Goal: Task Accomplishment & Management: Manage account settings

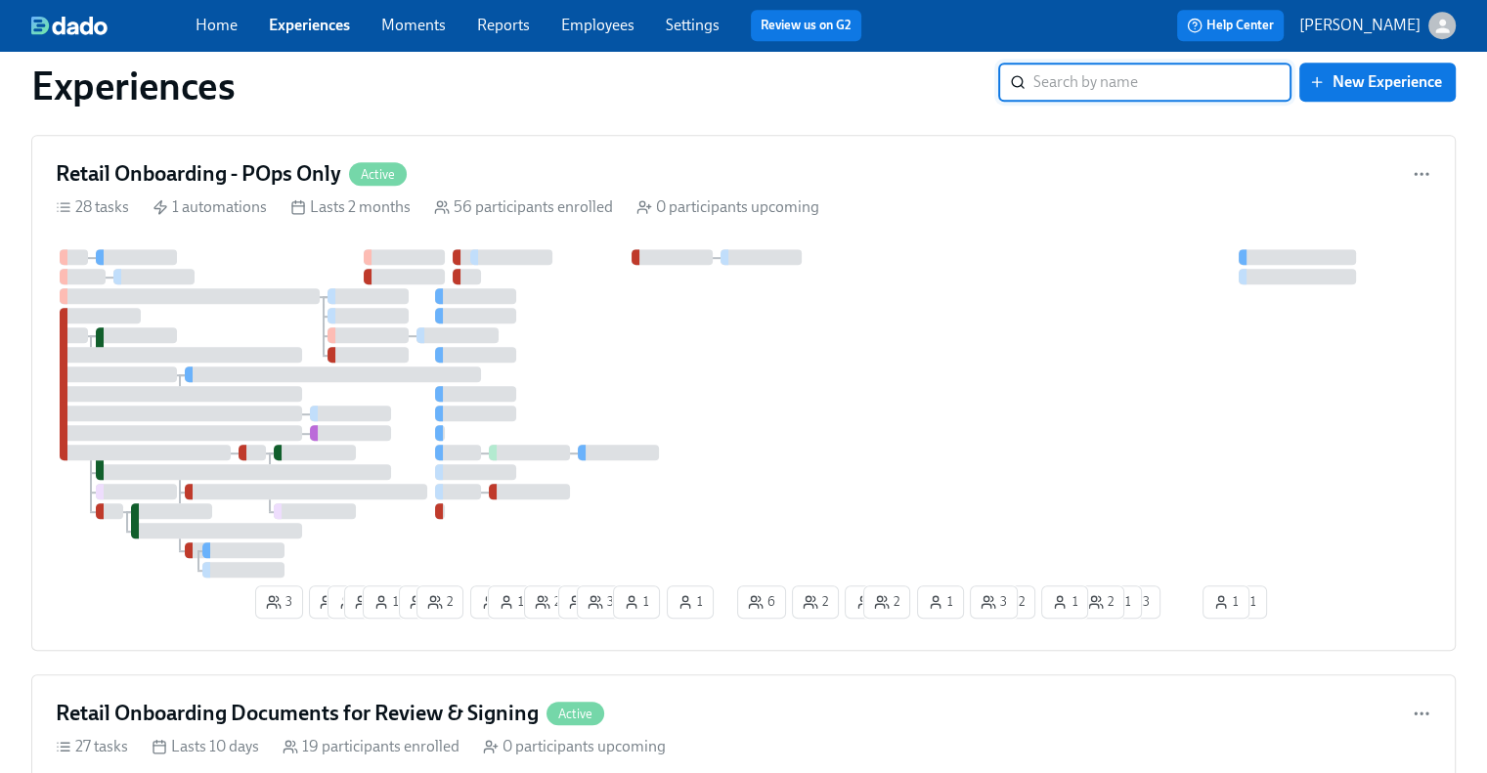
scroll to position [977, 0]
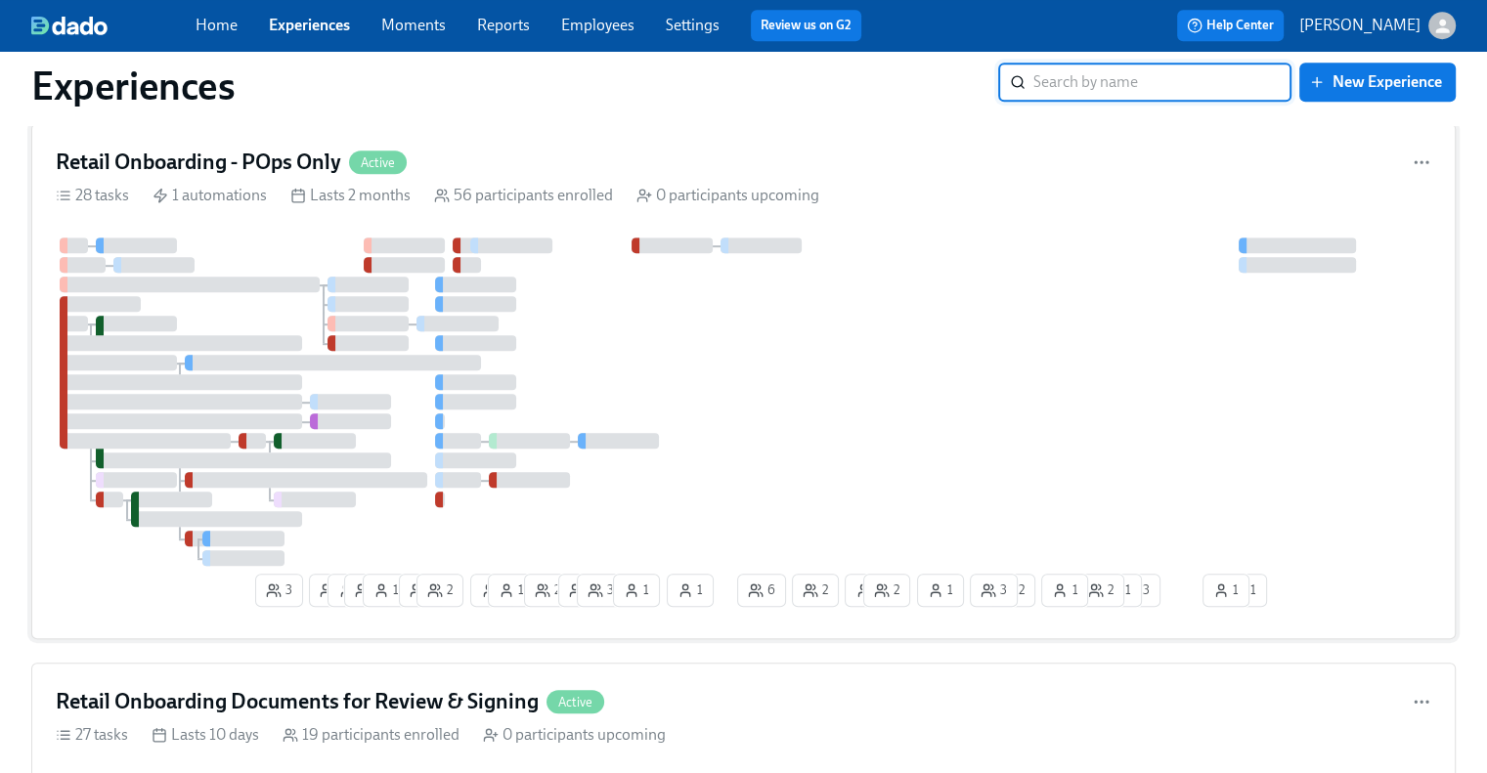
click at [274, 148] on h4 "Retail Onboarding - POps Only" at bounding box center [198, 162] width 285 height 29
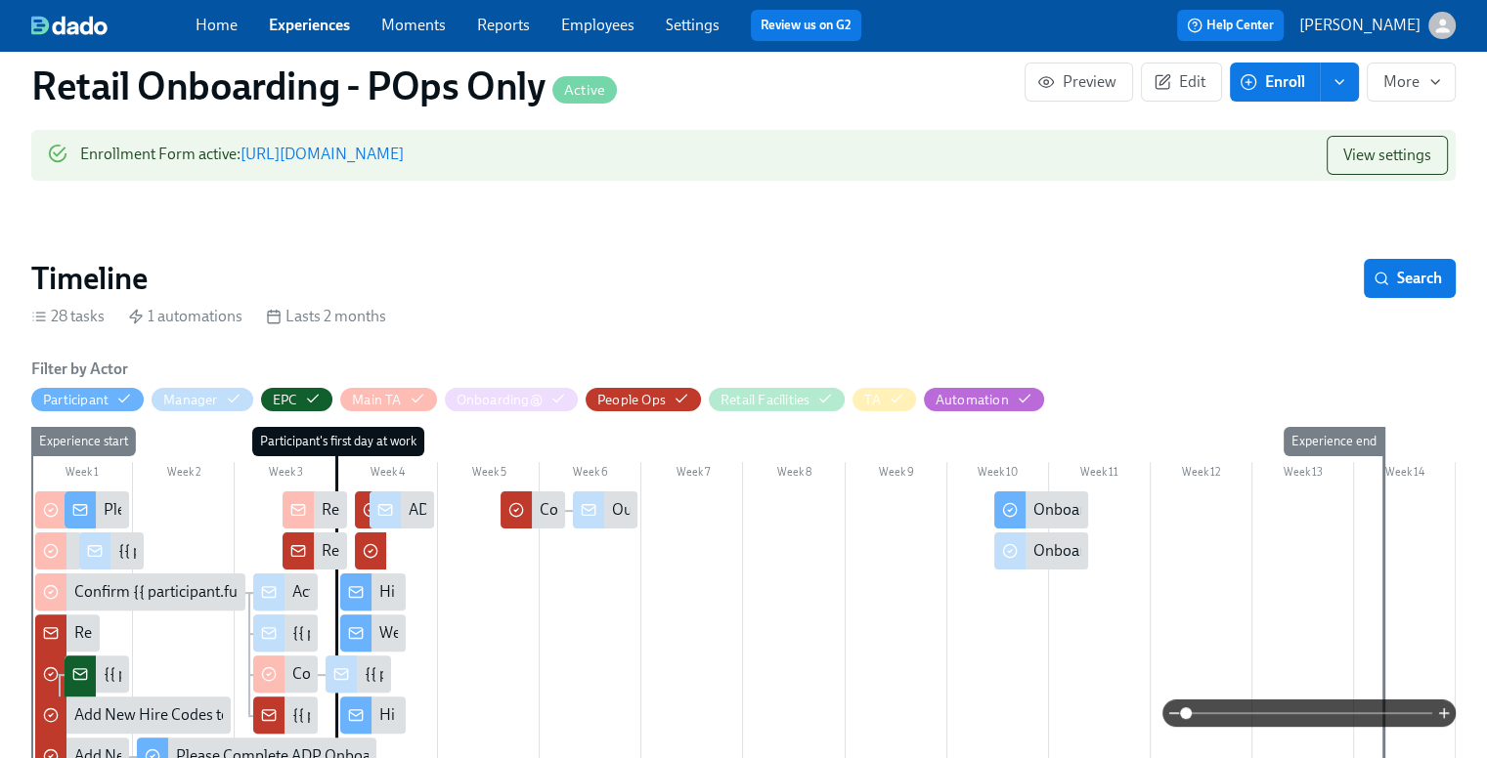
scroll to position [489, 0]
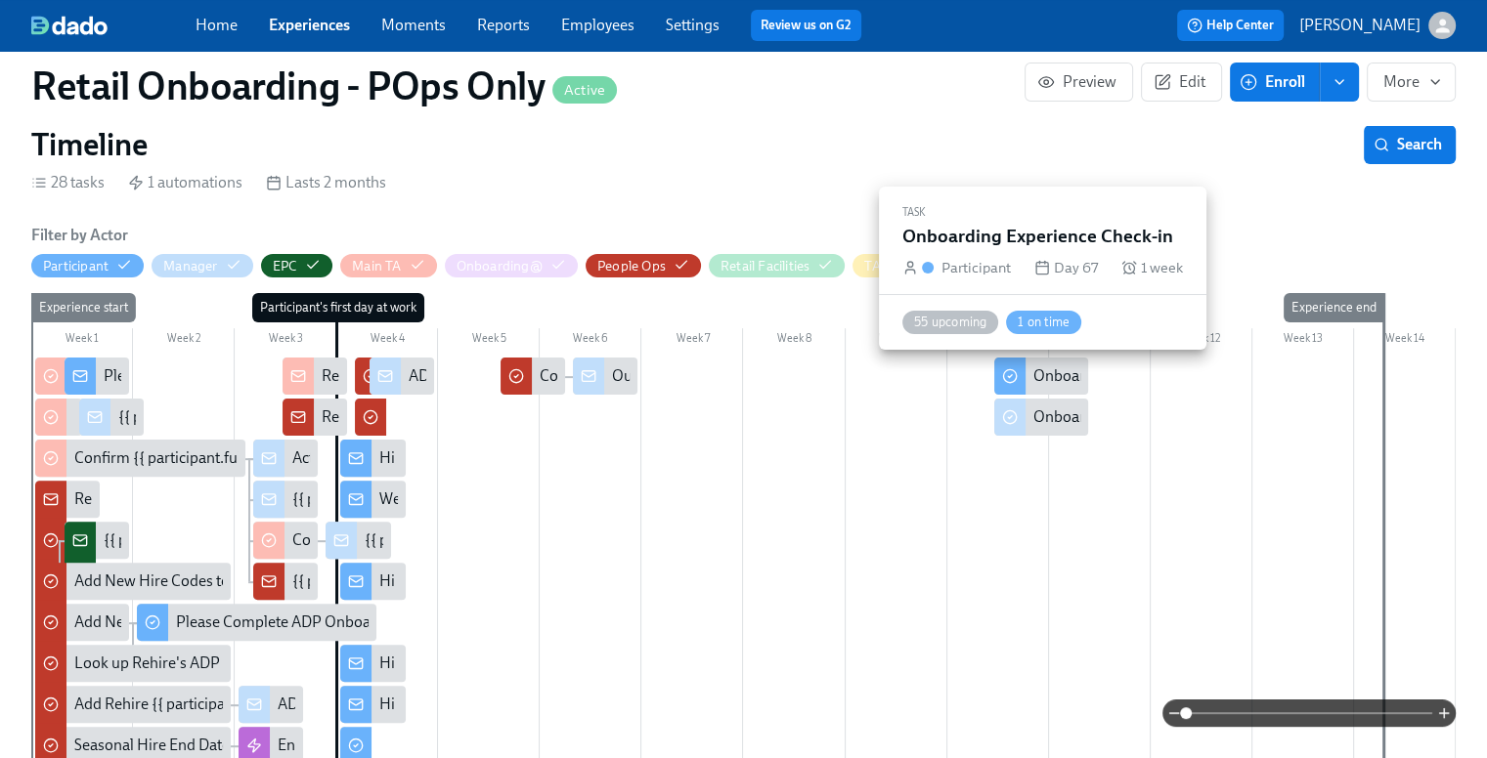
click at [1057, 375] on div "Onboarding Experience Check-in" at bounding box center [1143, 377] width 220 height 22
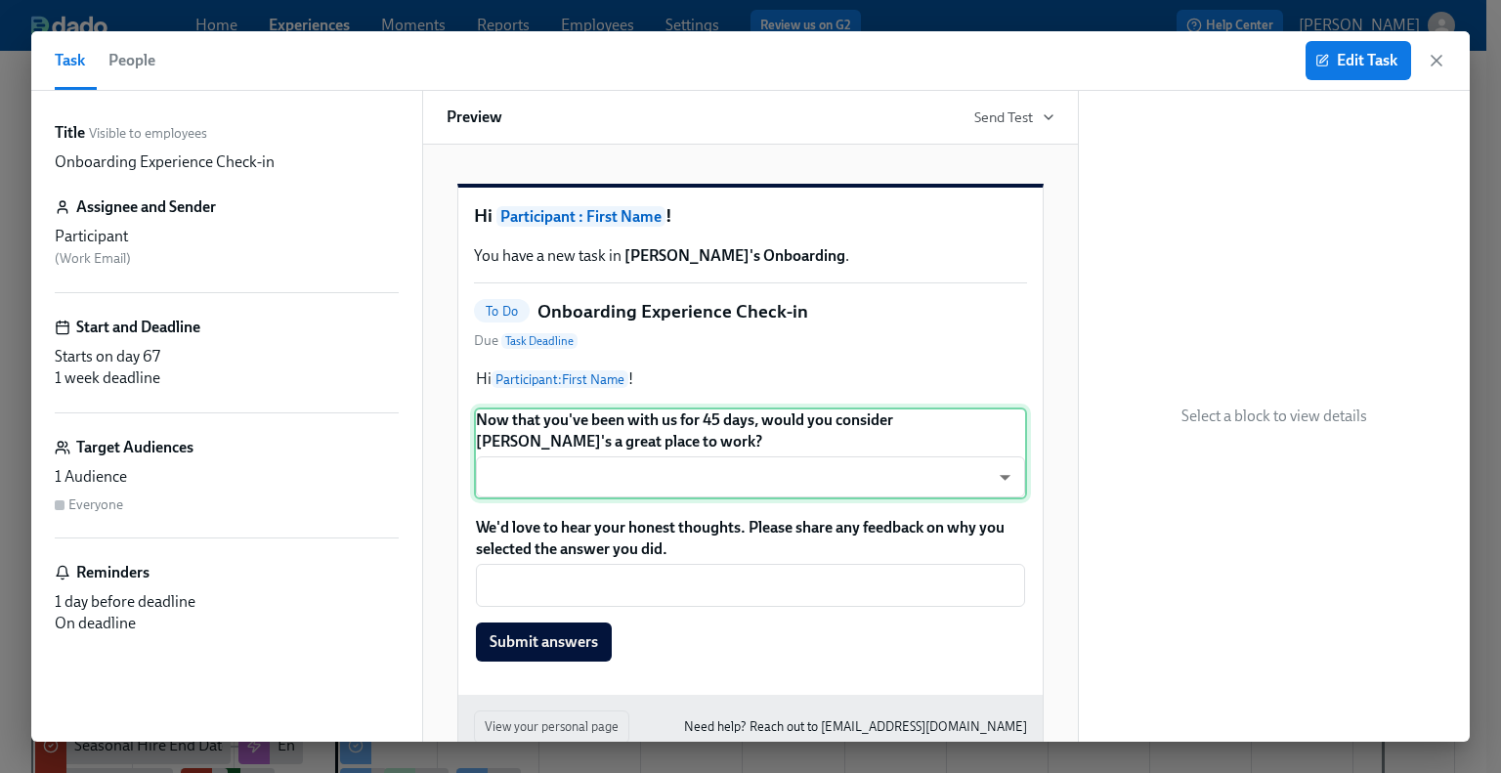
click at [926, 499] on div "Now that you've been with us for 45 days, would you consider Rothy's a great pl…" at bounding box center [750, 454] width 553 height 92
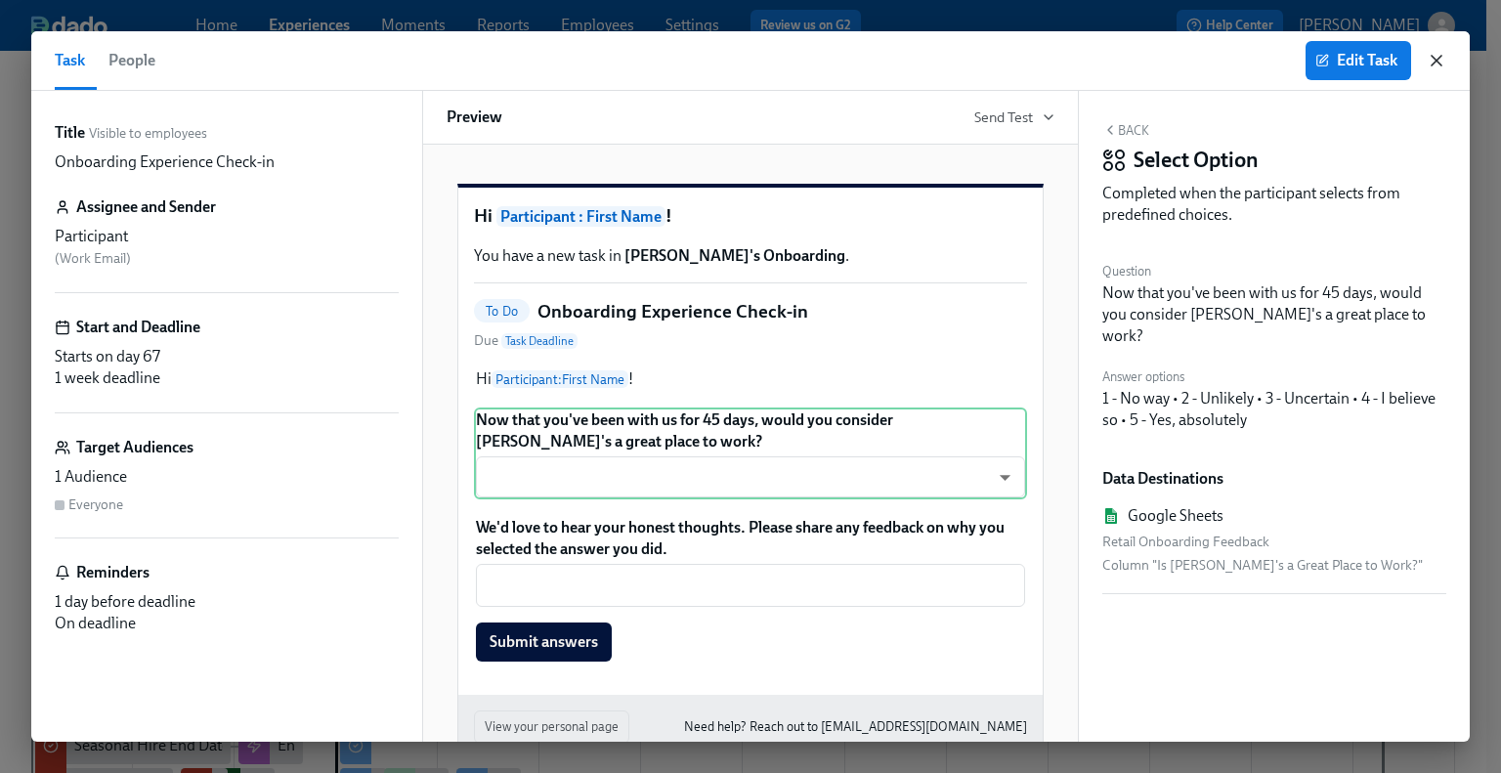
click at [1435, 59] on icon "button" at bounding box center [1437, 61] width 10 height 10
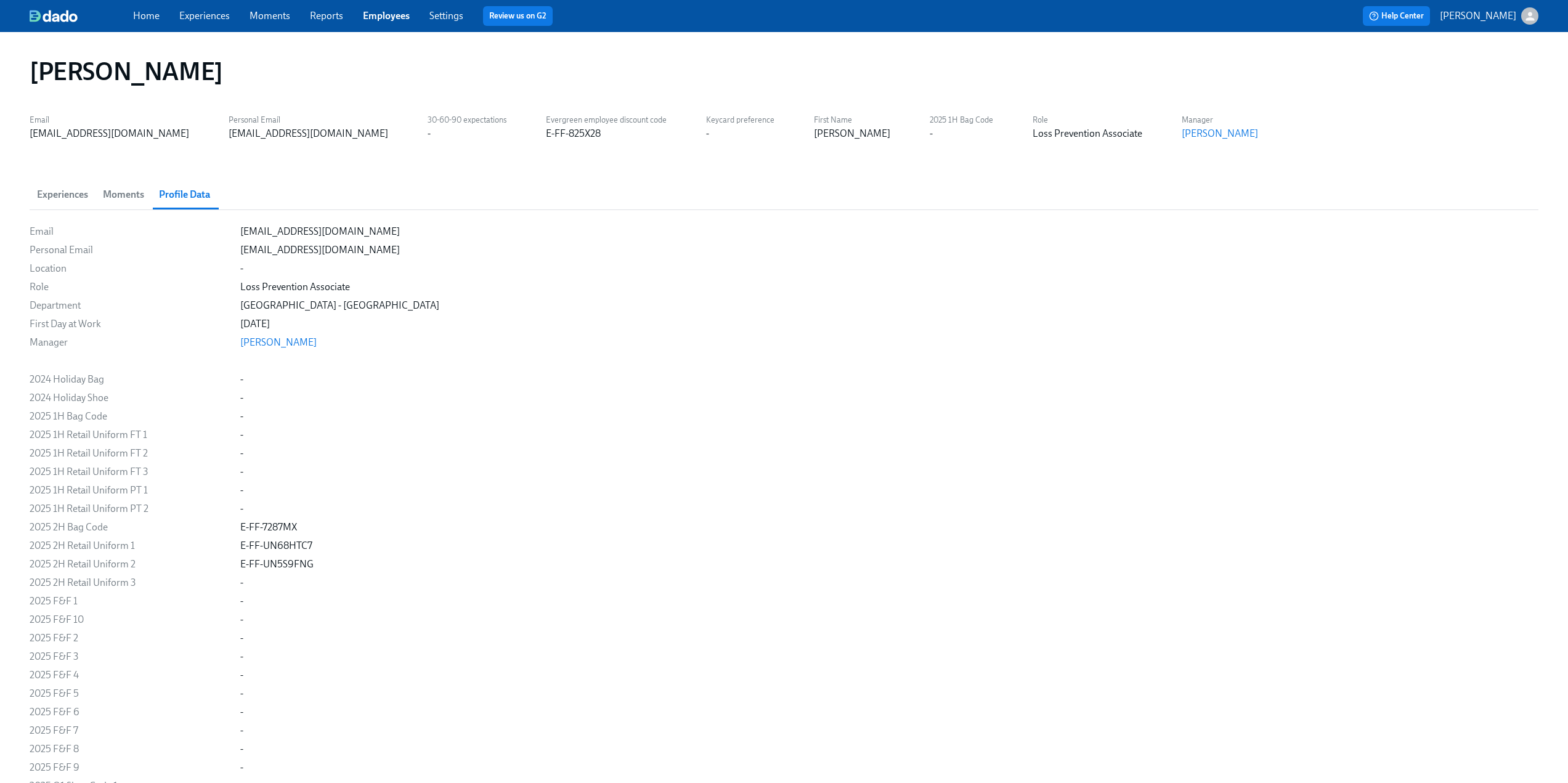
scroll to position [986, 0]
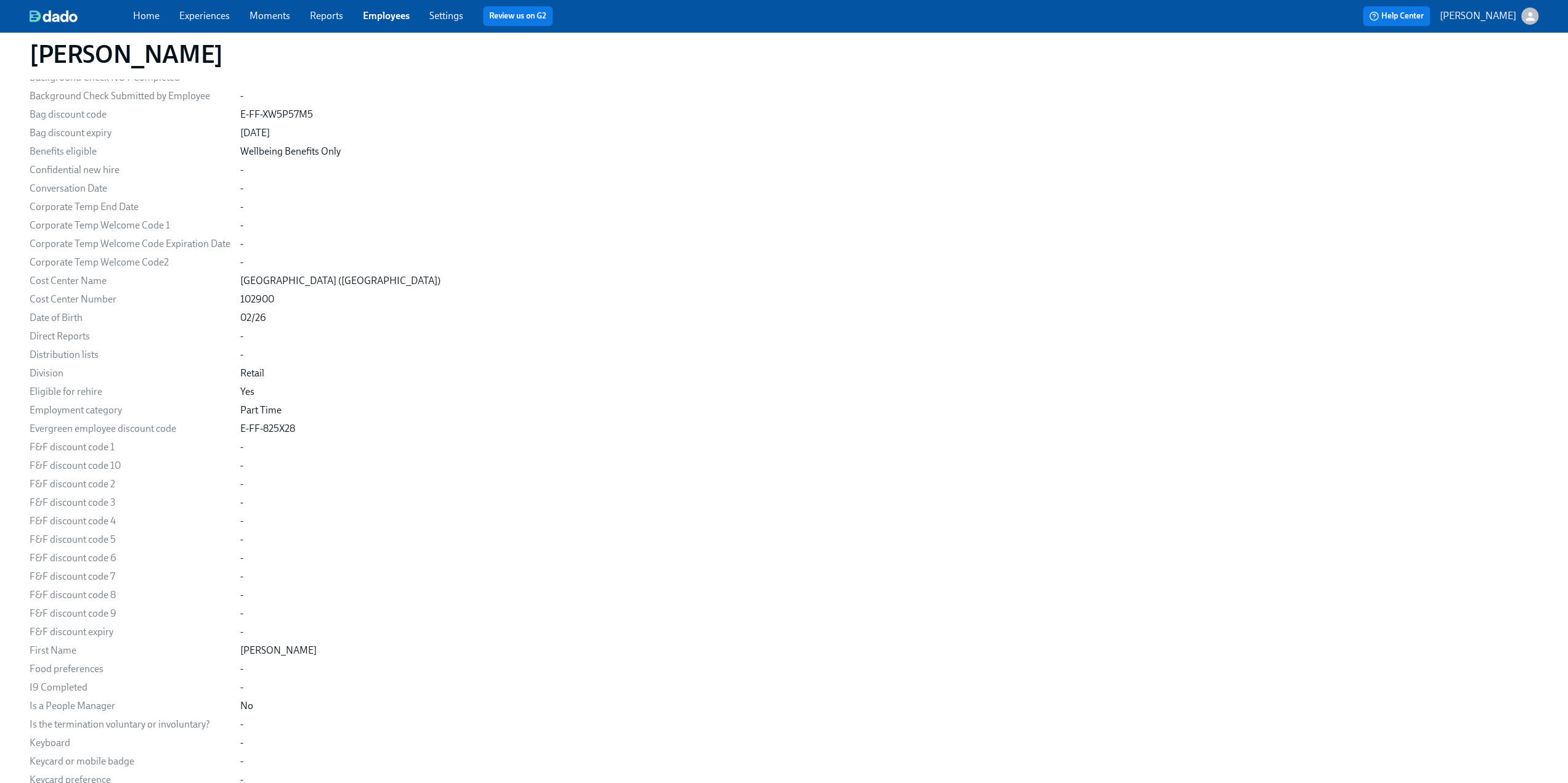
click at [184, 24] on div "Home Experiences Moments Reports Employees Settings Review us on G2" at bounding box center [484, 16] width 703 height 20
click at [191, 17] on link "Experiences" at bounding box center [204, 16] width 50 height 12
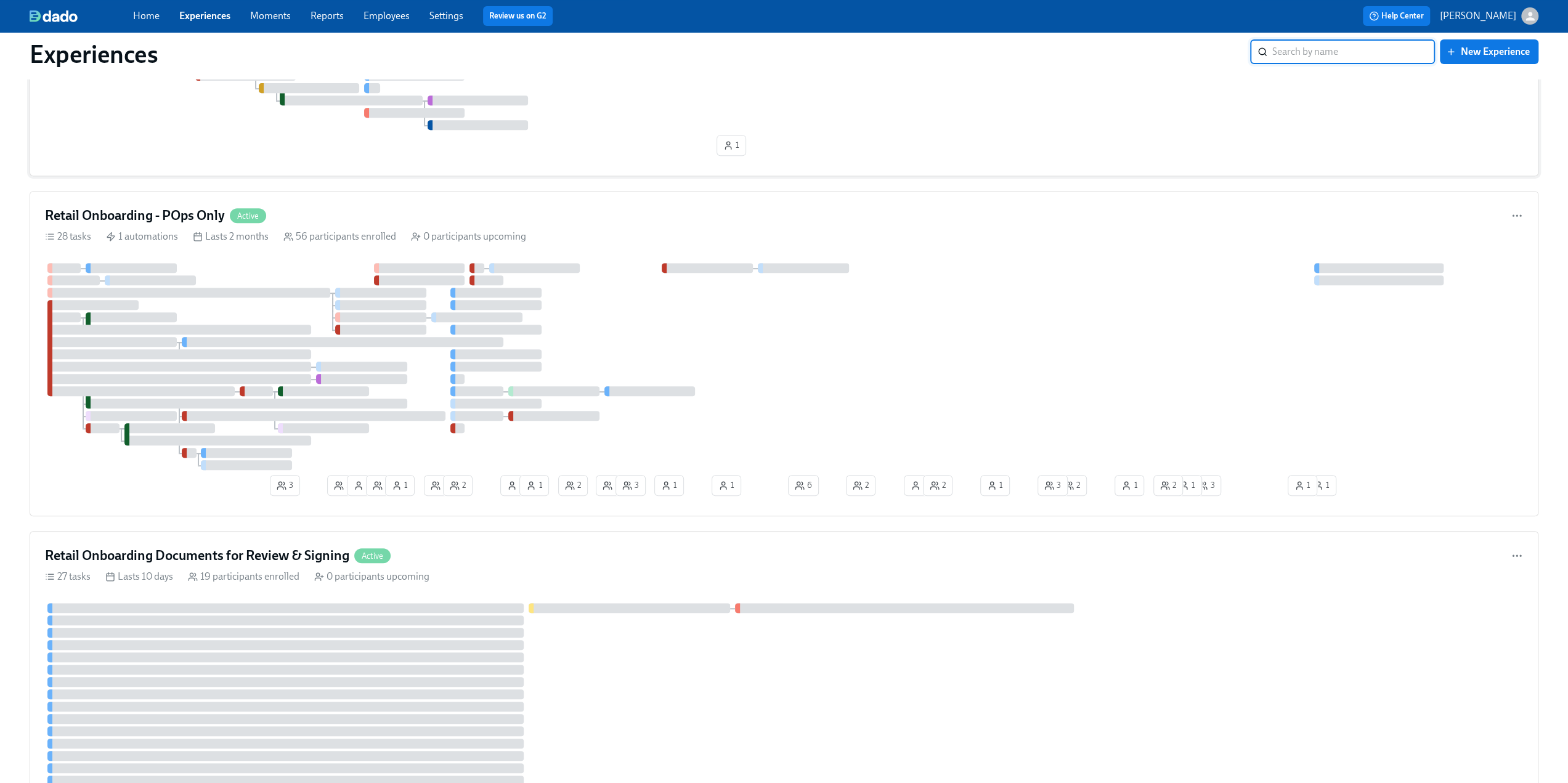
scroll to position [257, 0]
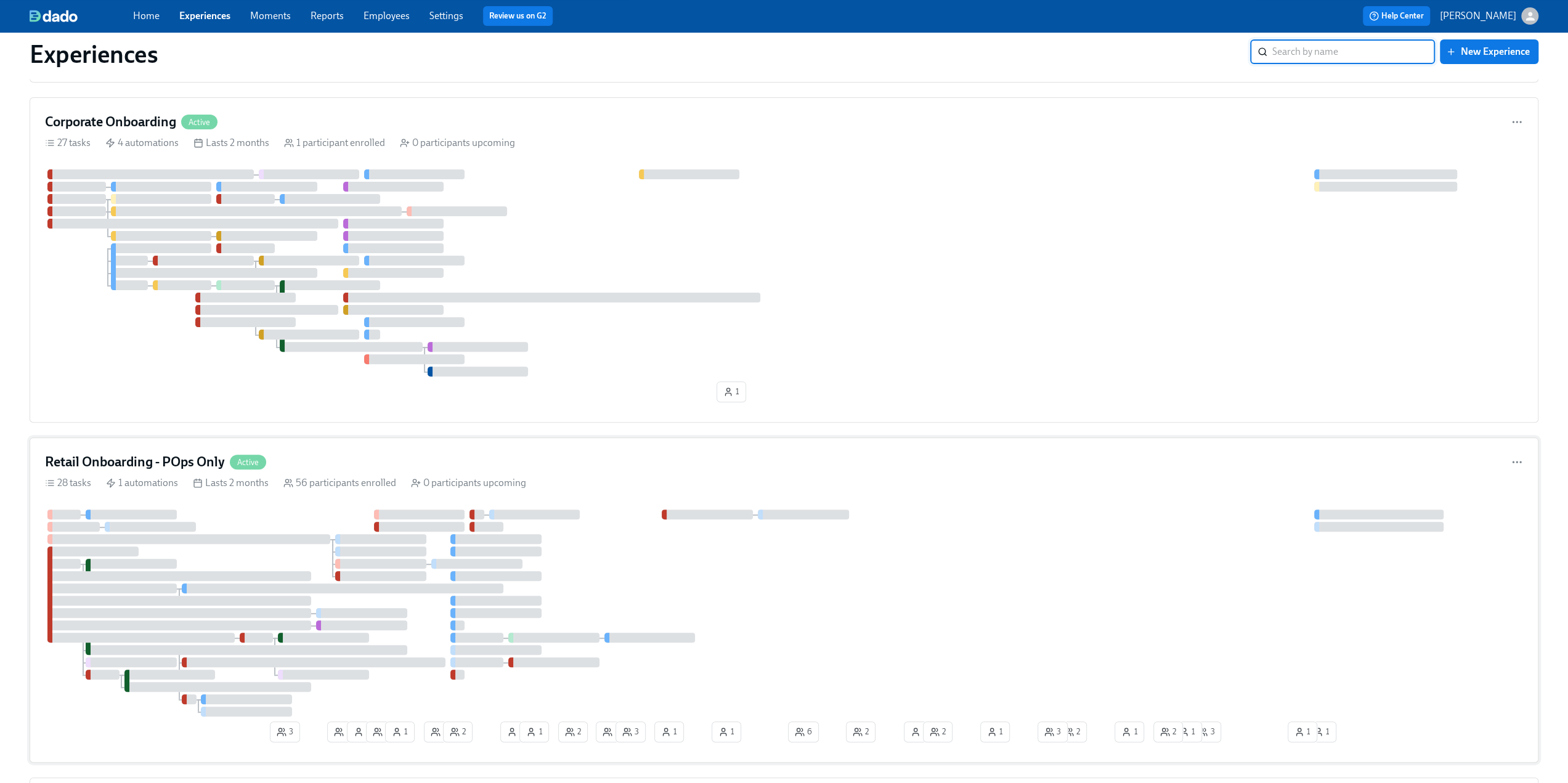
click at [189, 453] on h4 "Retail Onboarding - POps Only" at bounding box center [134, 461] width 180 height 18
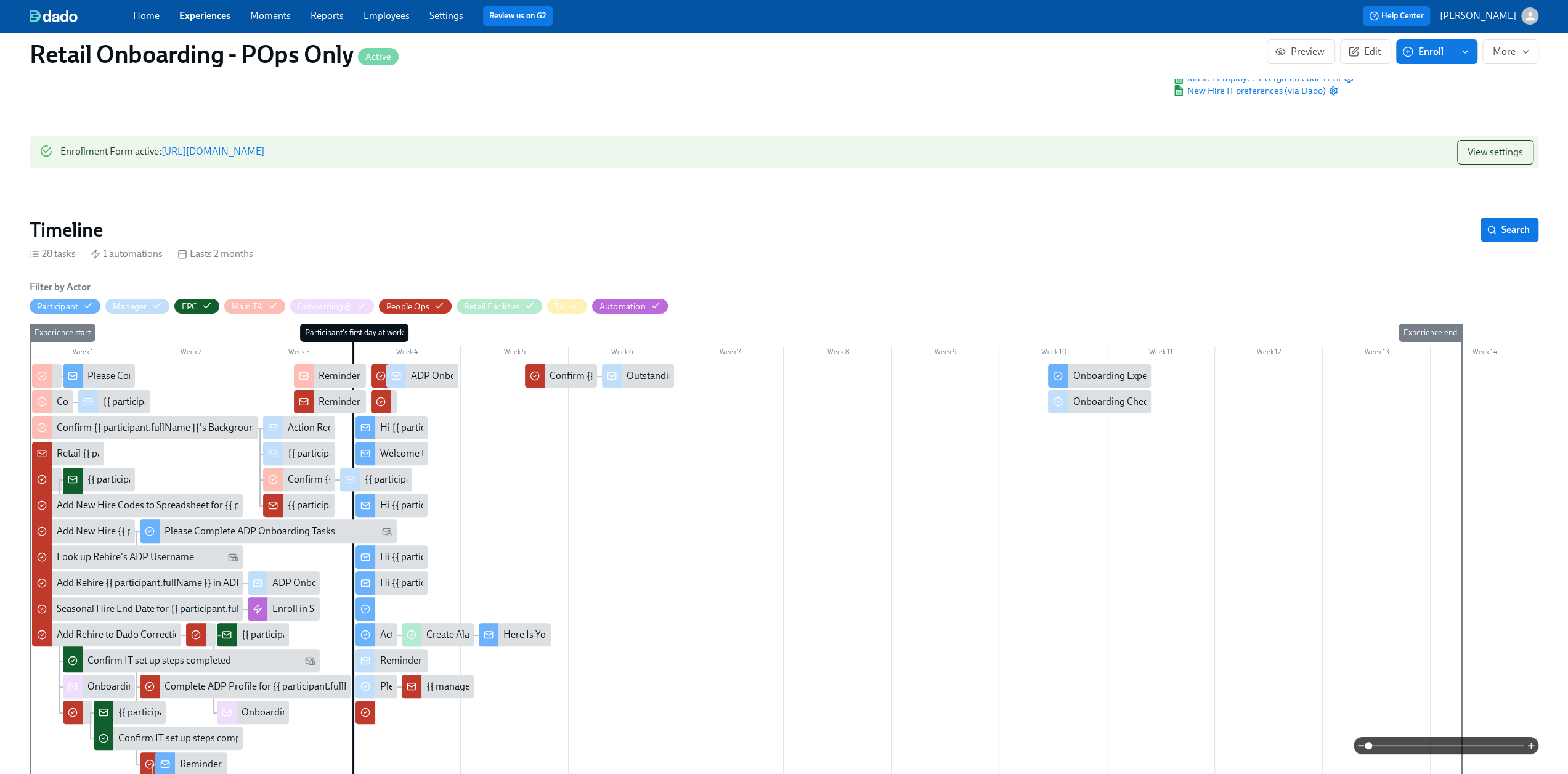
scroll to position [123, 0]
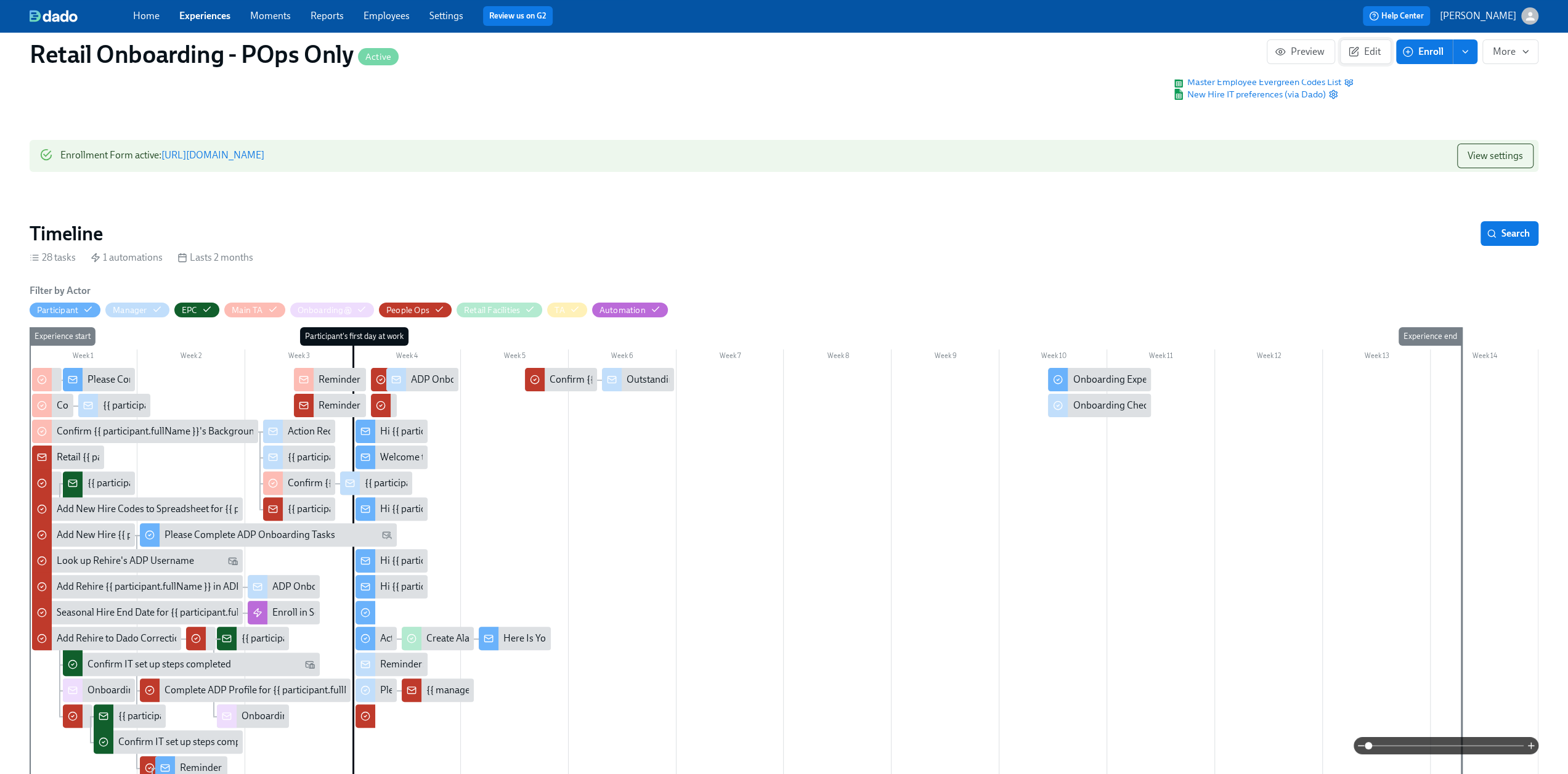
click at [1374, 45] on button "Edit" at bounding box center [1366, 52] width 51 height 25
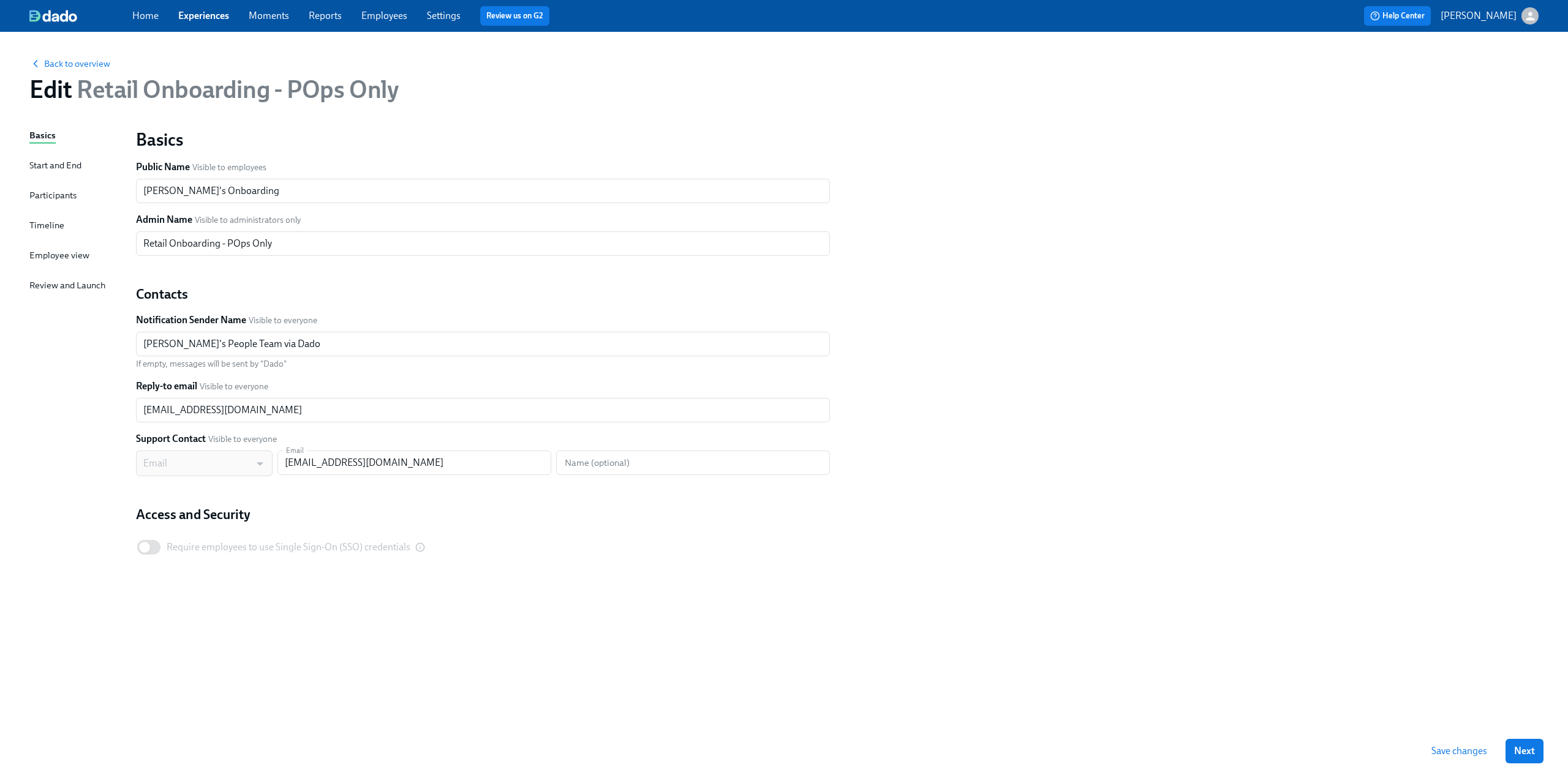
click at [45, 223] on div "Timeline" at bounding box center [47, 226] width 35 height 14
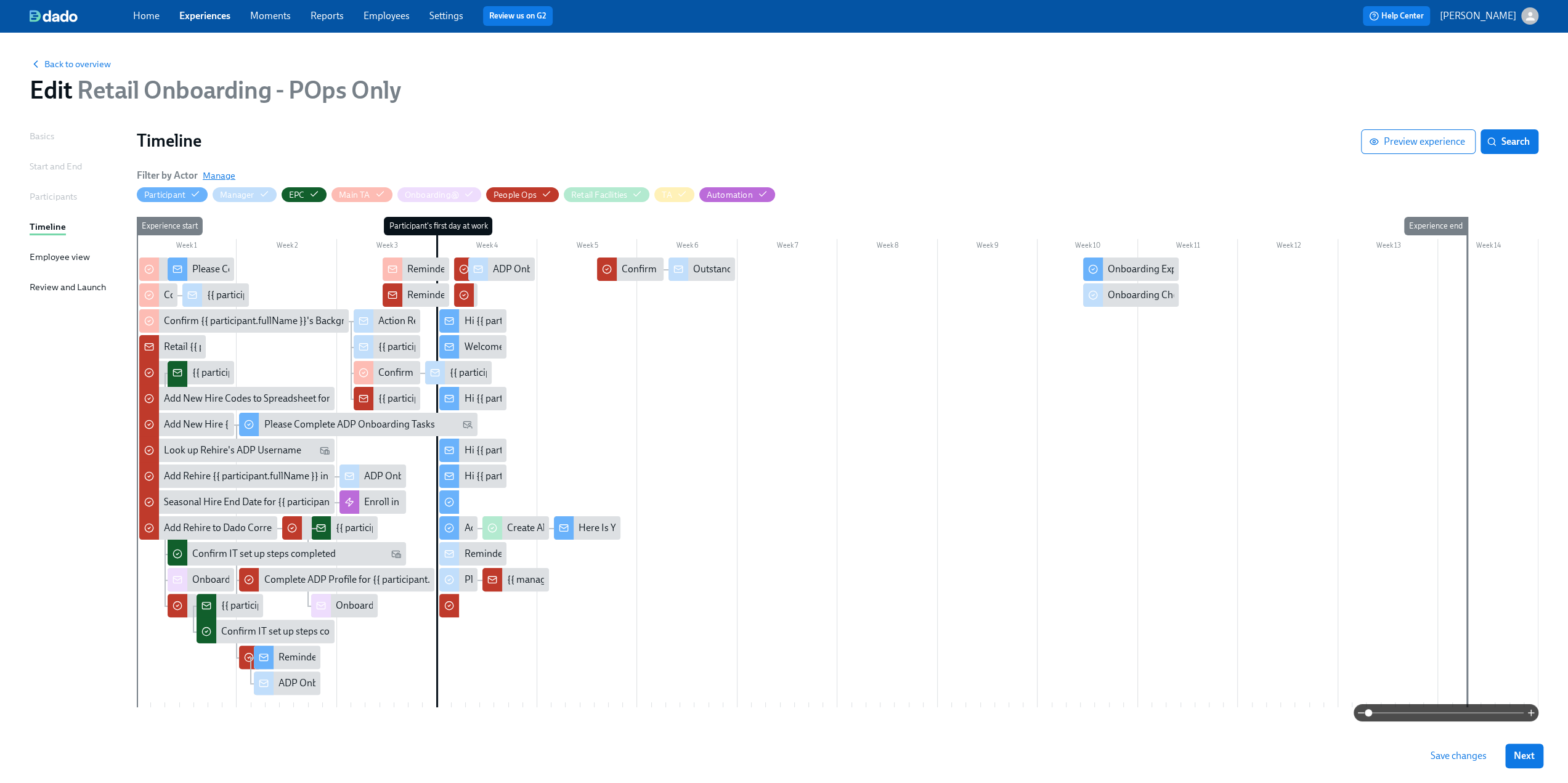
click at [212, 175] on span "Manage" at bounding box center [219, 176] width 33 height 13
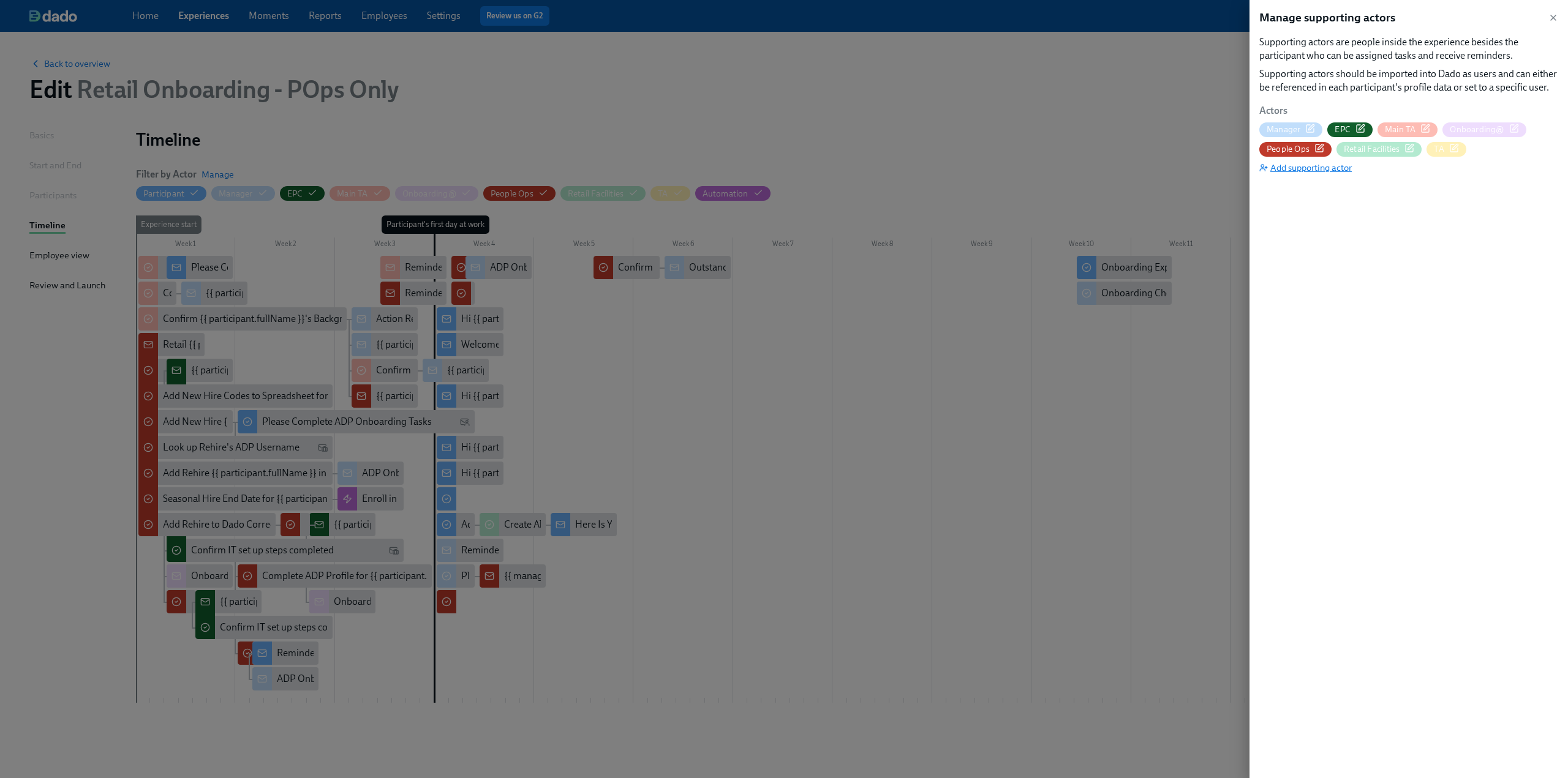
click at [1318, 171] on span "Add supporting actor" at bounding box center [1306, 168] width 93 height 13
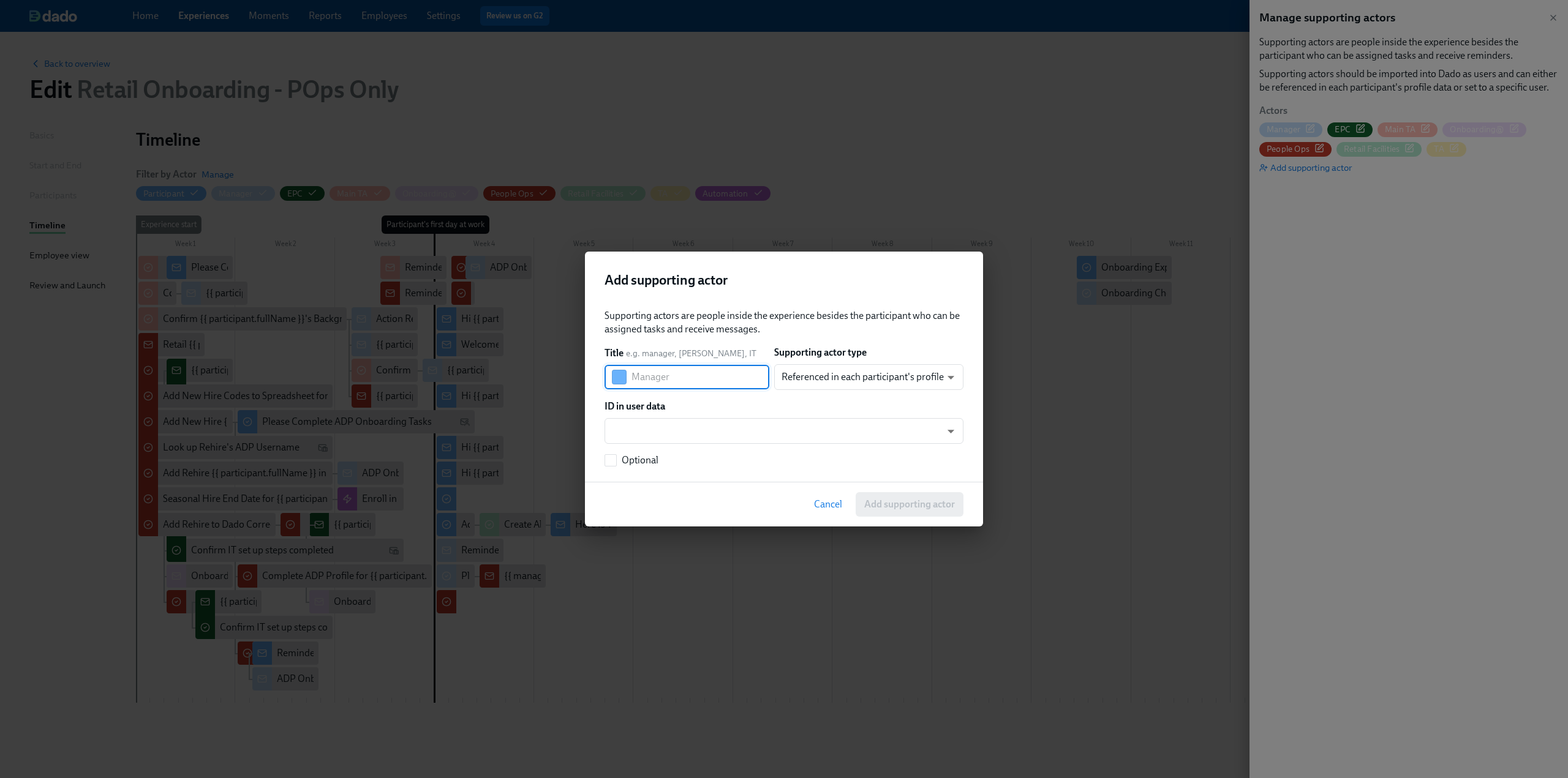
click at [674, 373] on input "text" at bounding box center [701, 377] width 138 height 24
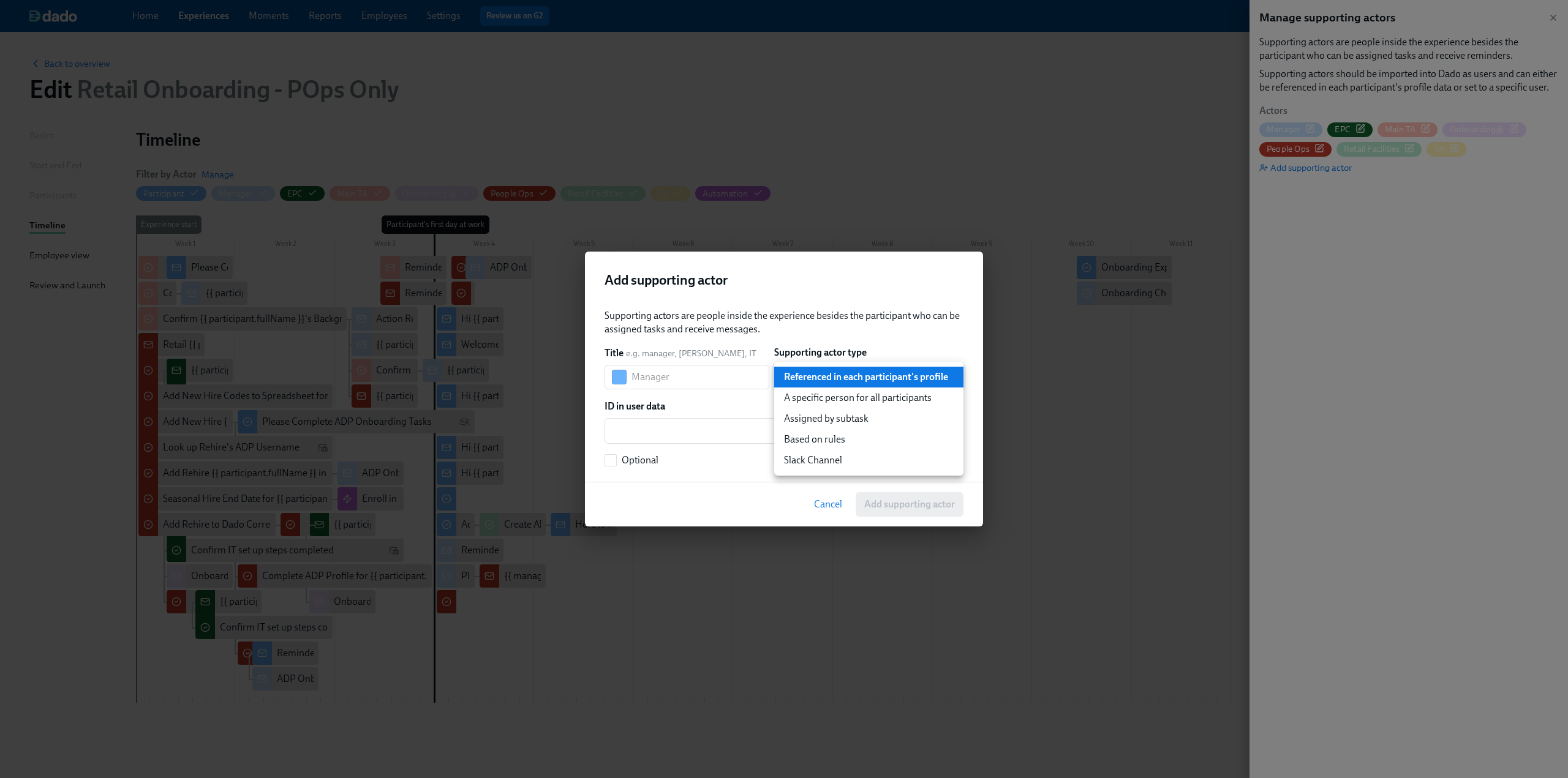
click at [900, 377] on body "Home Experiences Moments Reports Employees Settings Review us on G2 Help Center…" at bounding box center [784, 404] width 1568 height 808
click at [898, 397] on li "A specific person for all participants" at bounding box center [869, 398] width 189 height 21
type input "staticUser"
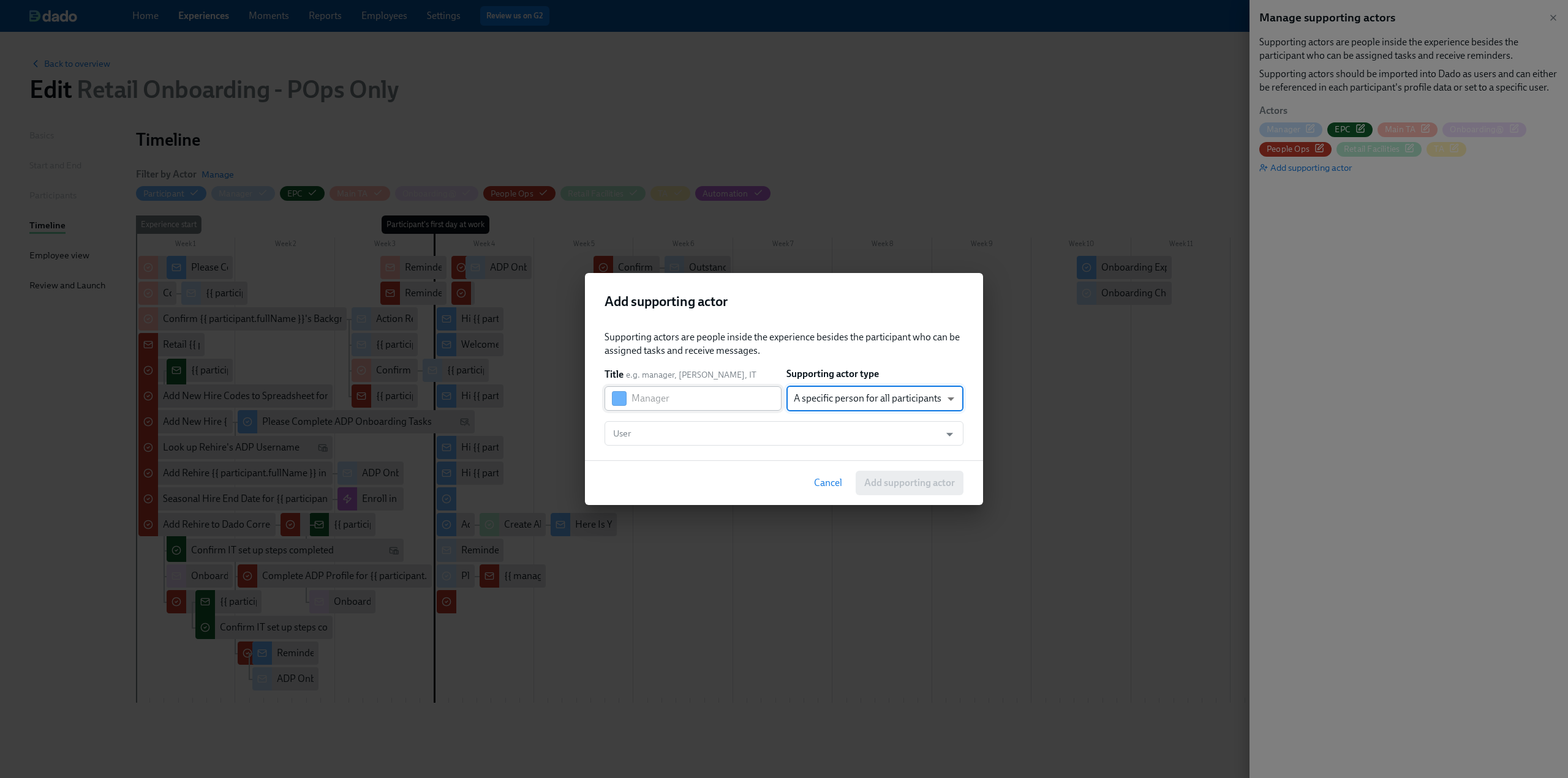
click at [670, 396] on input "text" at bounding box center [706, 398] width 150 height 24
type input "HRBP"
click at [649, 429] on input "User" at bounding box center [772, 433] width 323 height 24
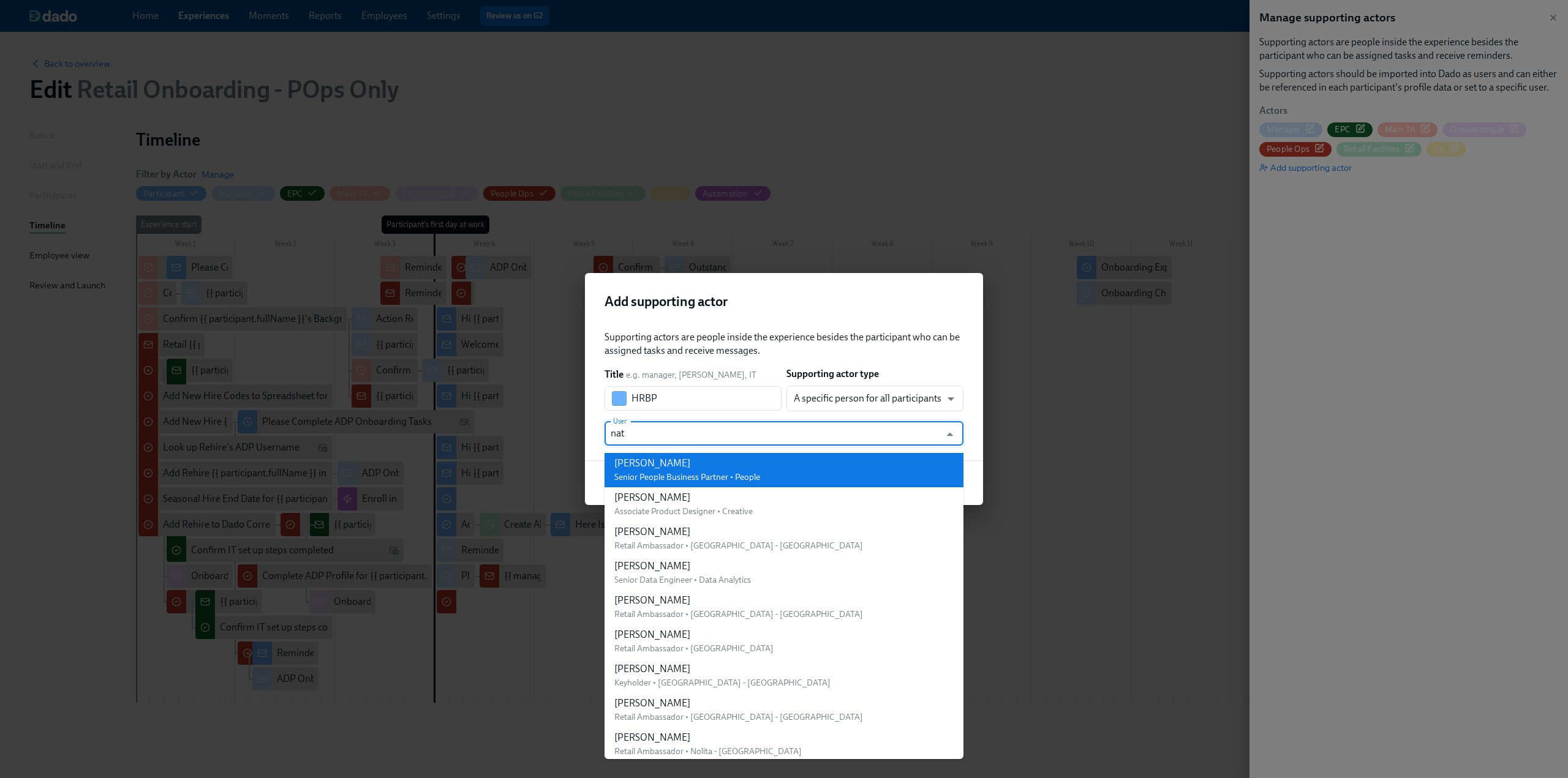
click at [647, 457] on div "[PERSON_NAME]" at bounding box center [687, 464] width 146 height 14
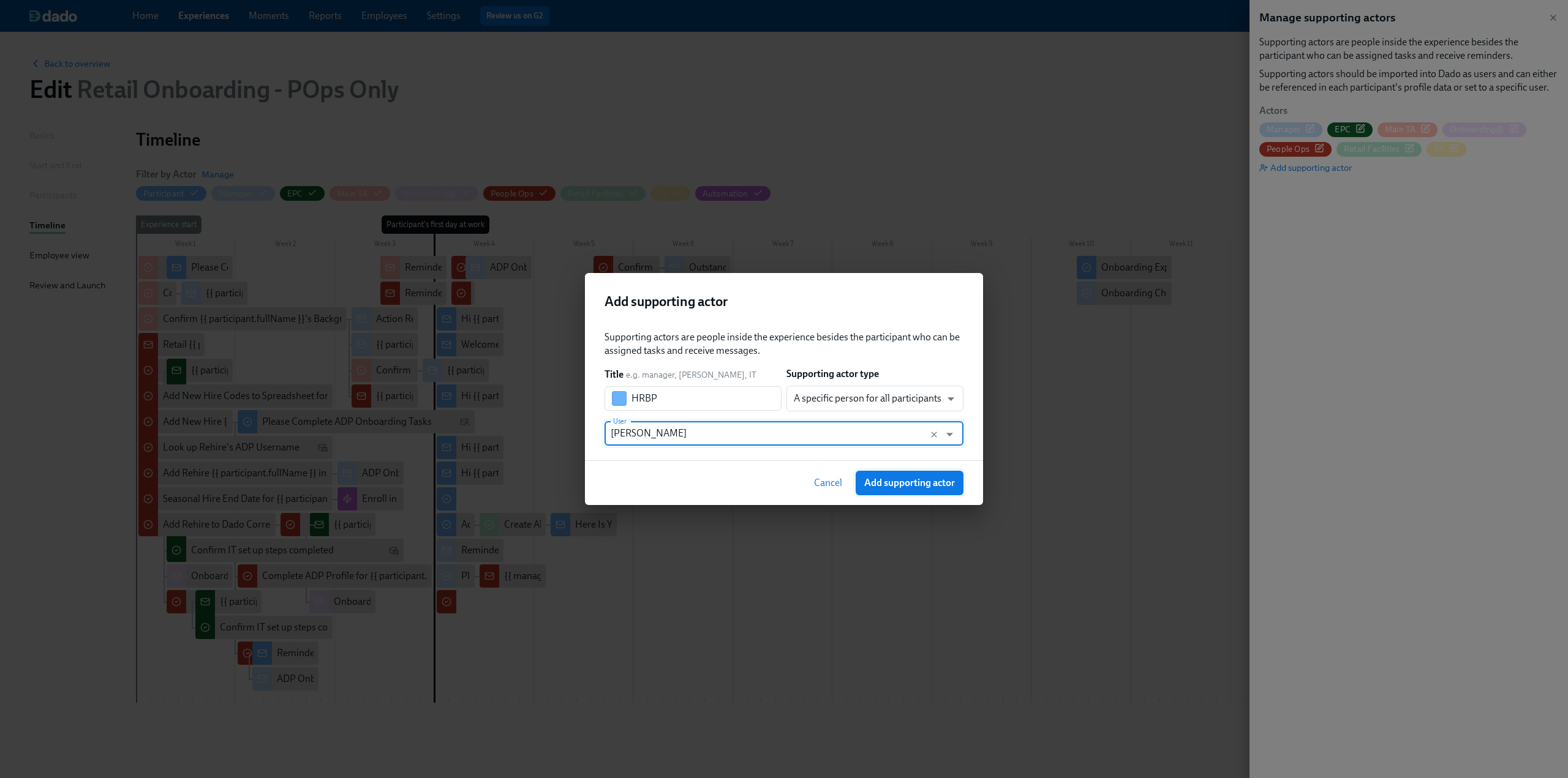
type input "[PERSON_NAME]"
click at [897, 483] on span "Add supporting actor" at bounding box center [909, 483] width 91 height 13
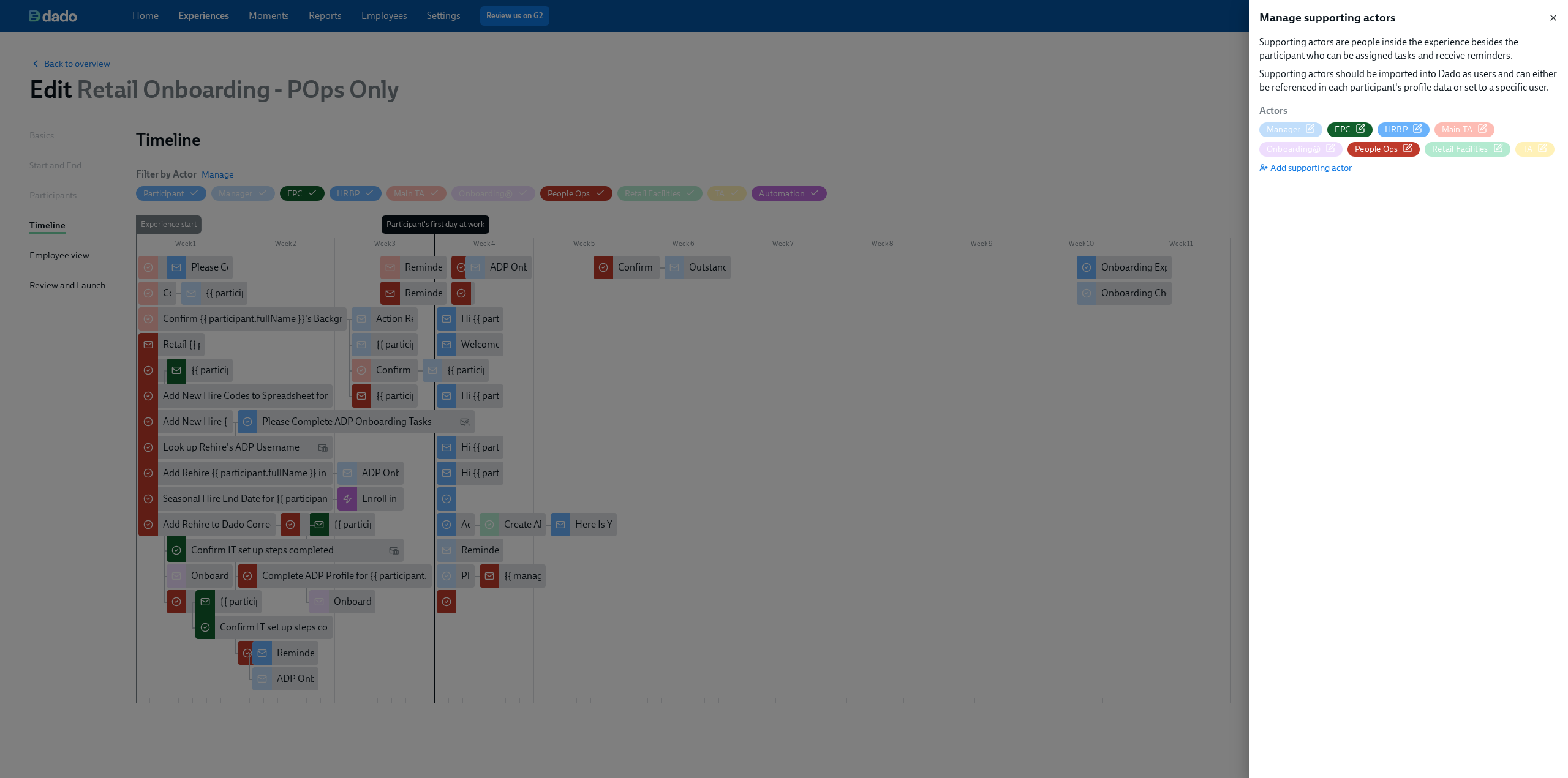
click at [1554, 18] on icon "button" at bounding box center [1554, 18] width 10 height 10
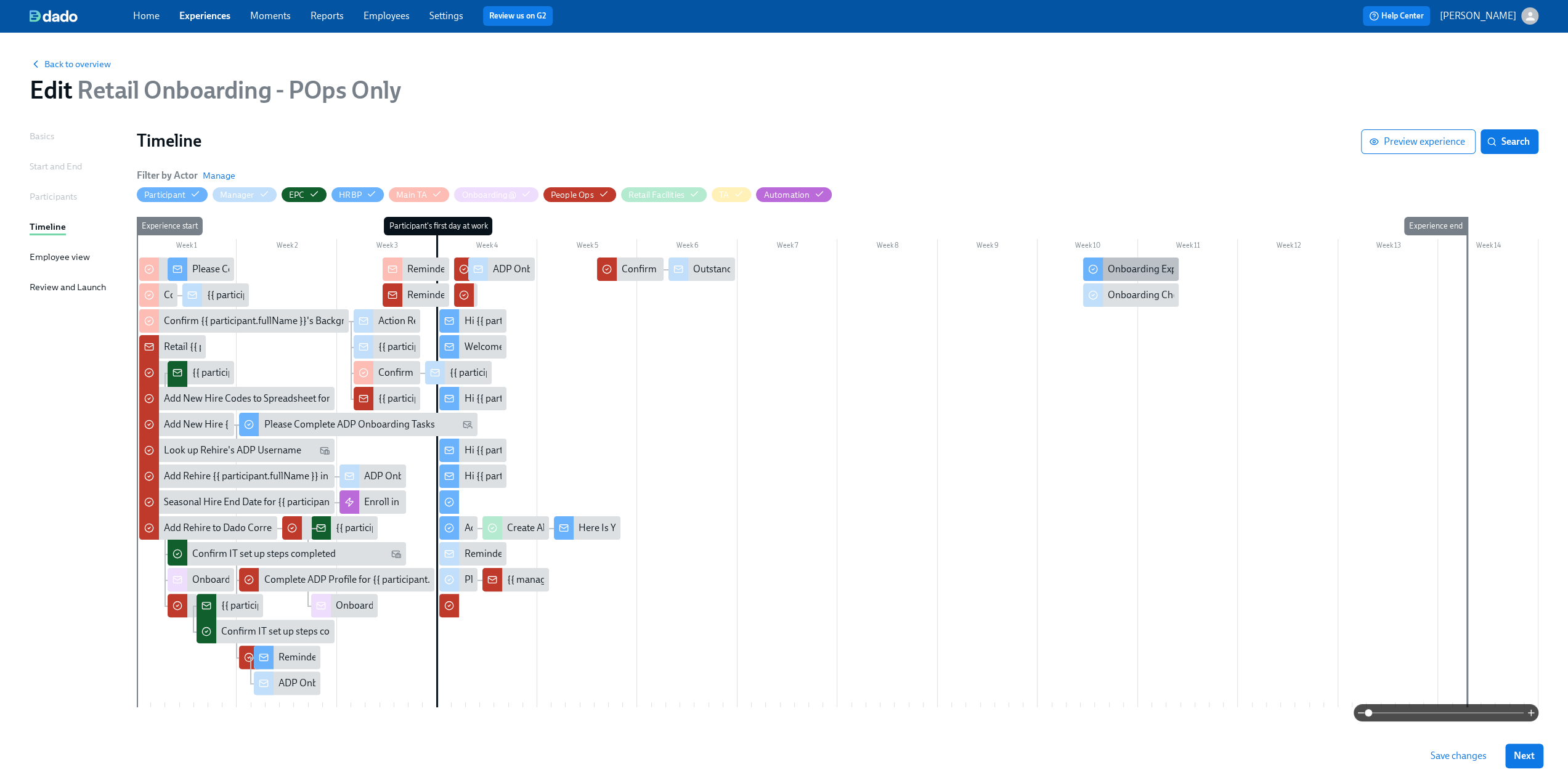
click at [1110, 274] on div "Onboarding Experience Check-in" at bounding box center [1177, 269] width 139 height 14
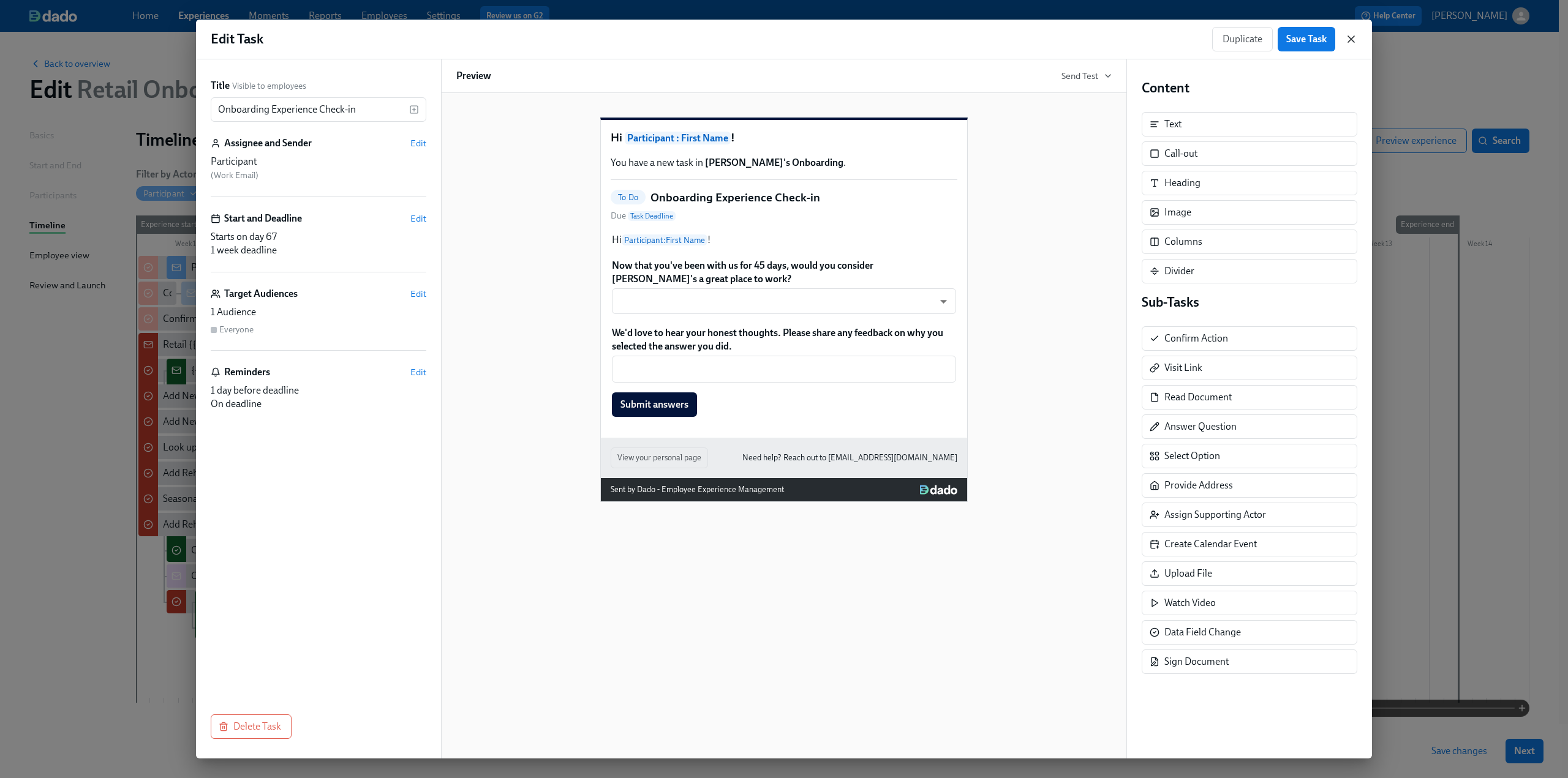
click at [1354, 41] on icon "button" at bounding box center [1351, 39] width 13 height 13
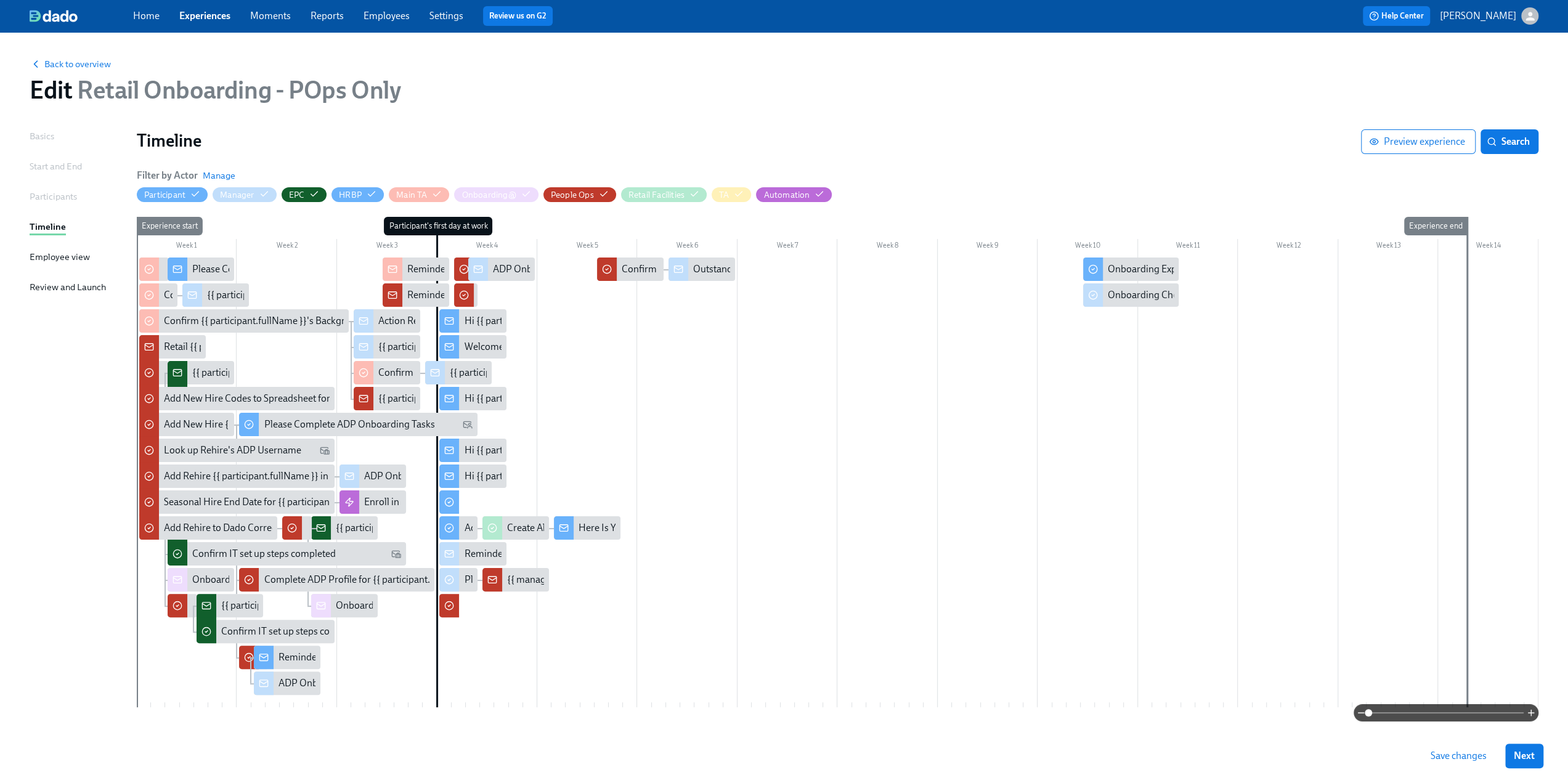
click at [1209, 270] on div at bounding box center [838, 483] width 1402 height 450
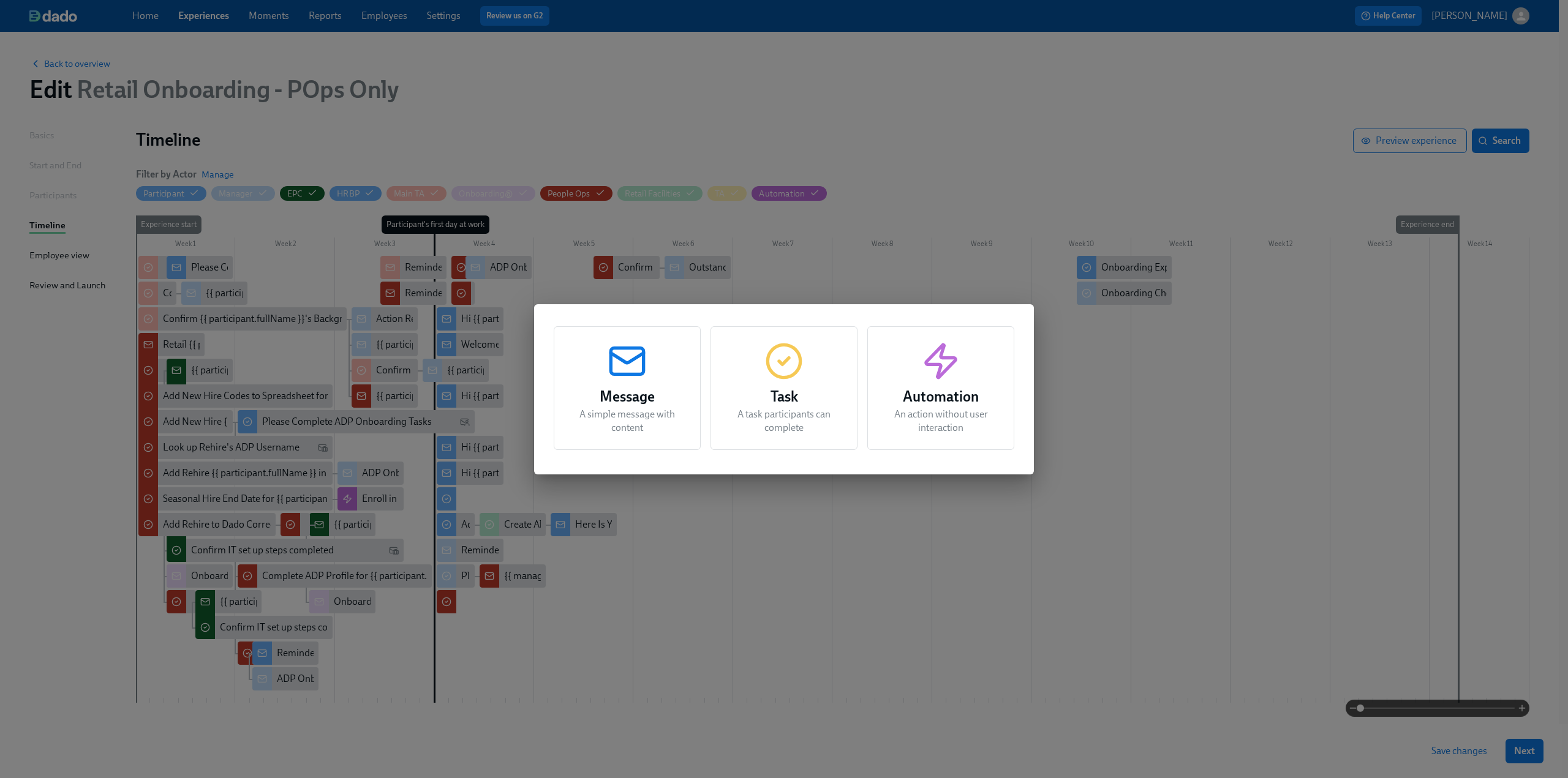
click at [625, 383] on div "Message A simple message with content" at bounding box center [627, 388] width 147 height 123
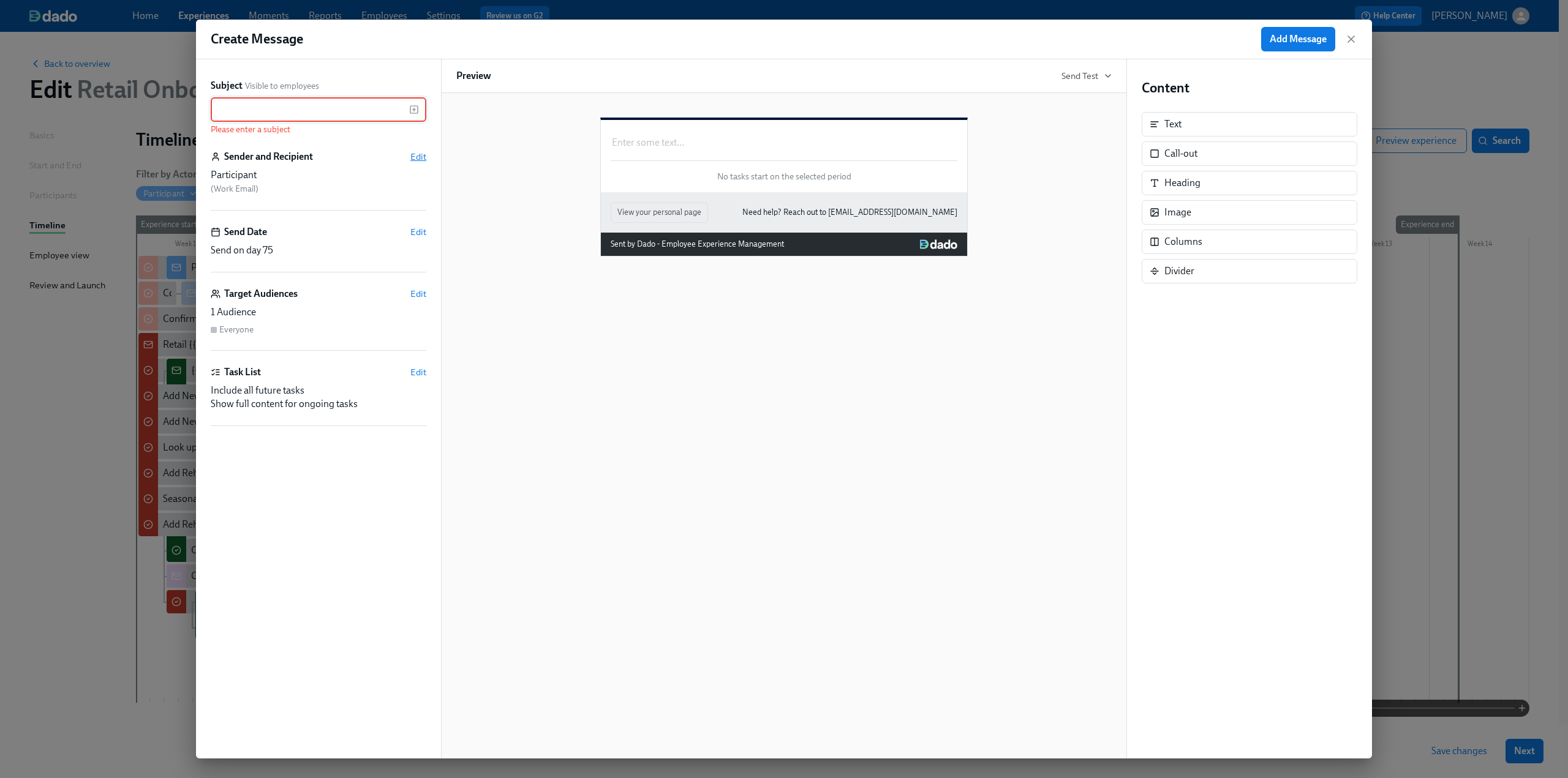
click at [419, 156] on span "Edit" at bounding box center [418, 157] width 16 height 13
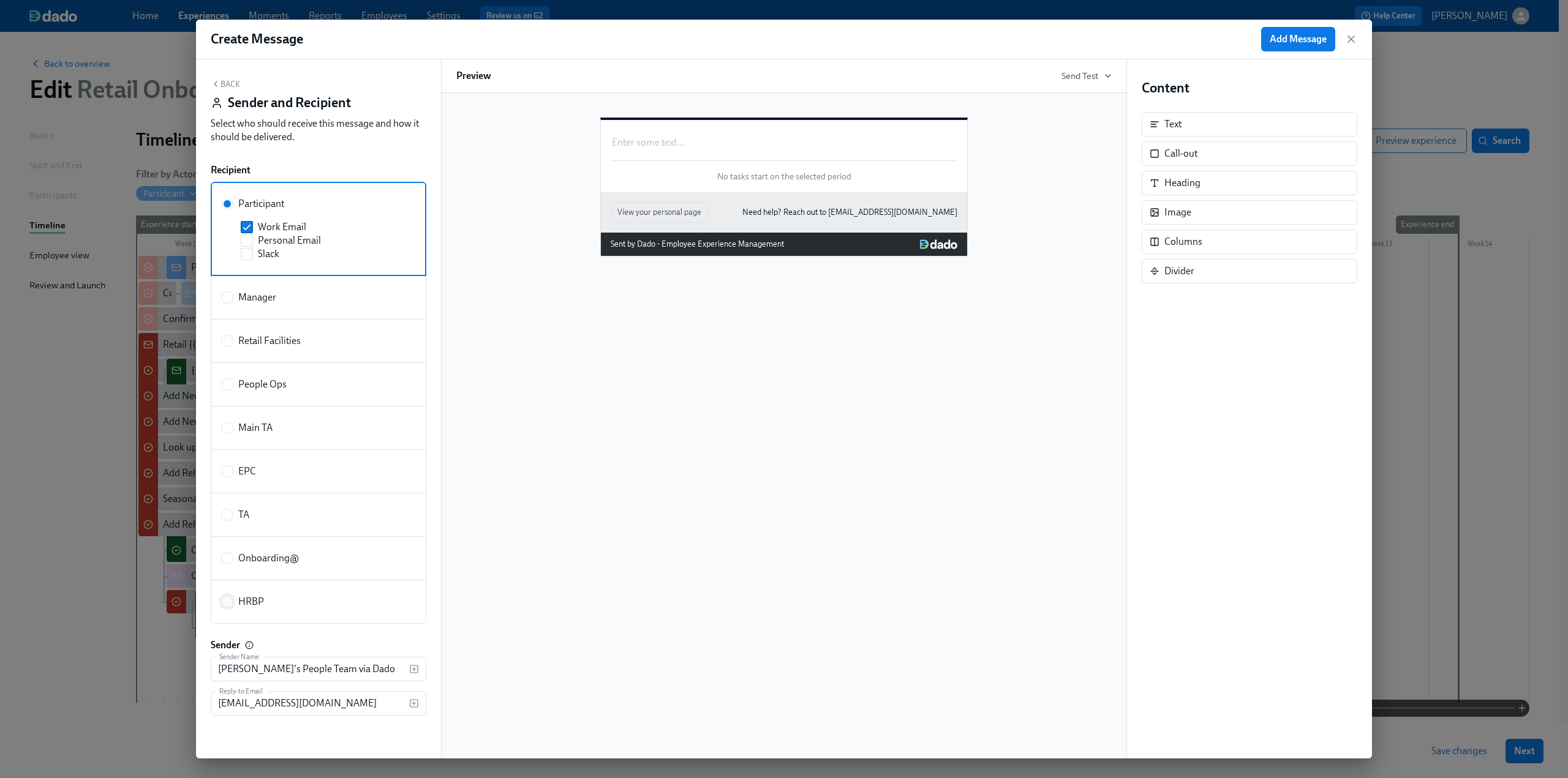
click at [231, 596] on input "HRBP" at bounding box center [227, 602] width 11 height 11
radio input "true"
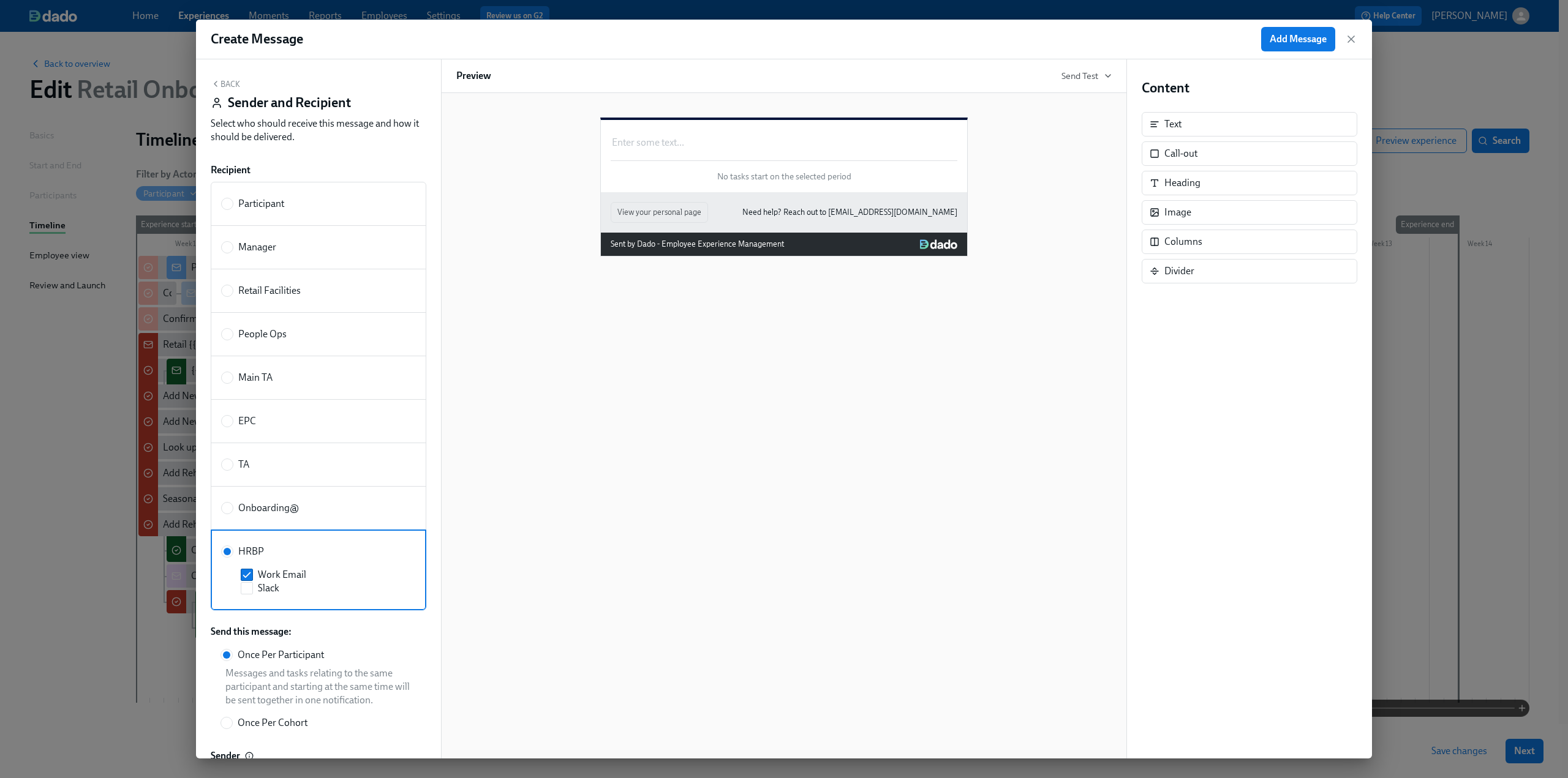
click at [222, 82] on button "Back" at bounding box center [225, 84] width 29 height 10
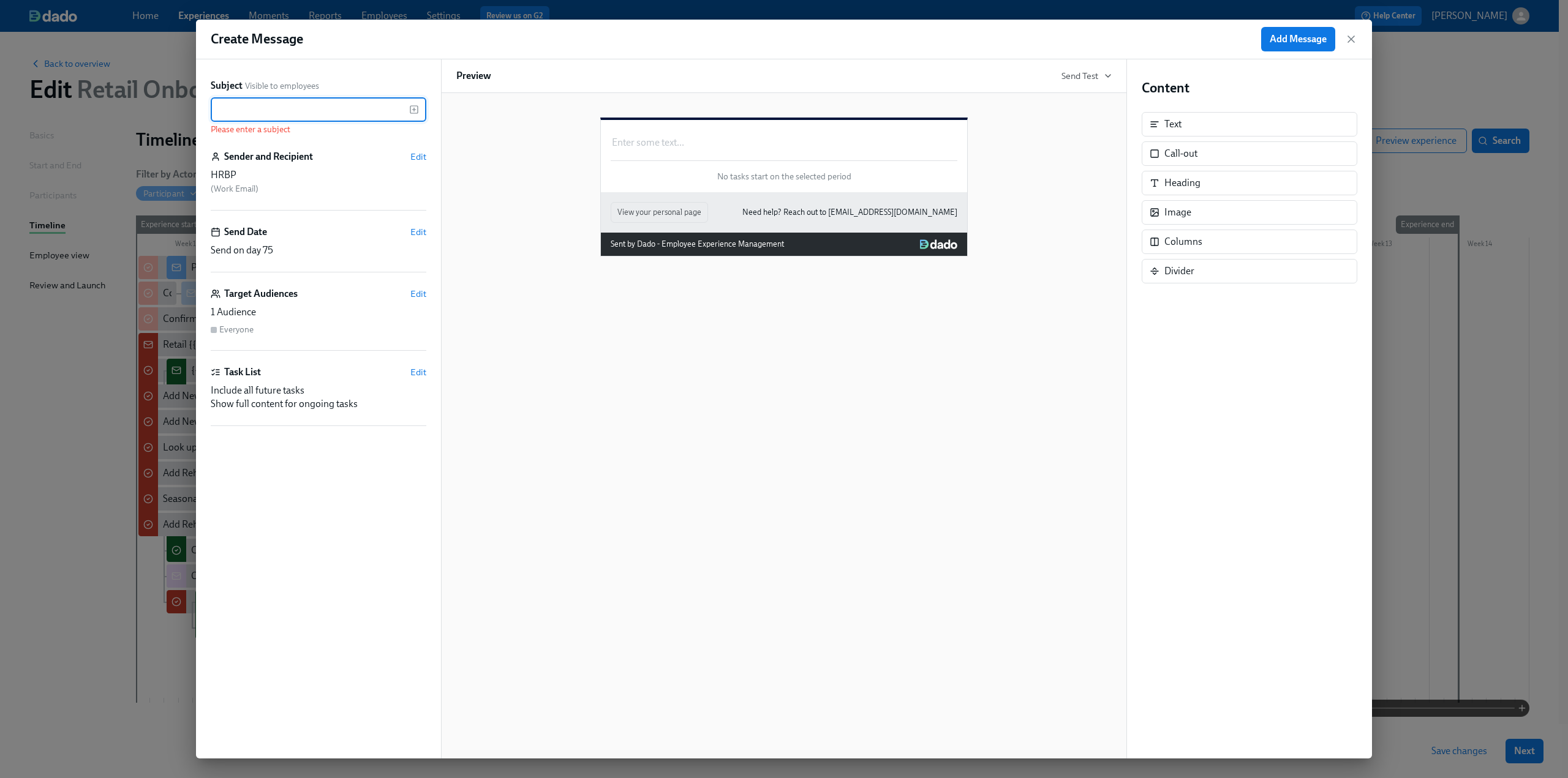
click at [271, 110] on input "text" at bounding box center [310, 109] width 199 height 24
click at [416, 106] on icon "button" at bounding box center [414, 110] width 10 height 10
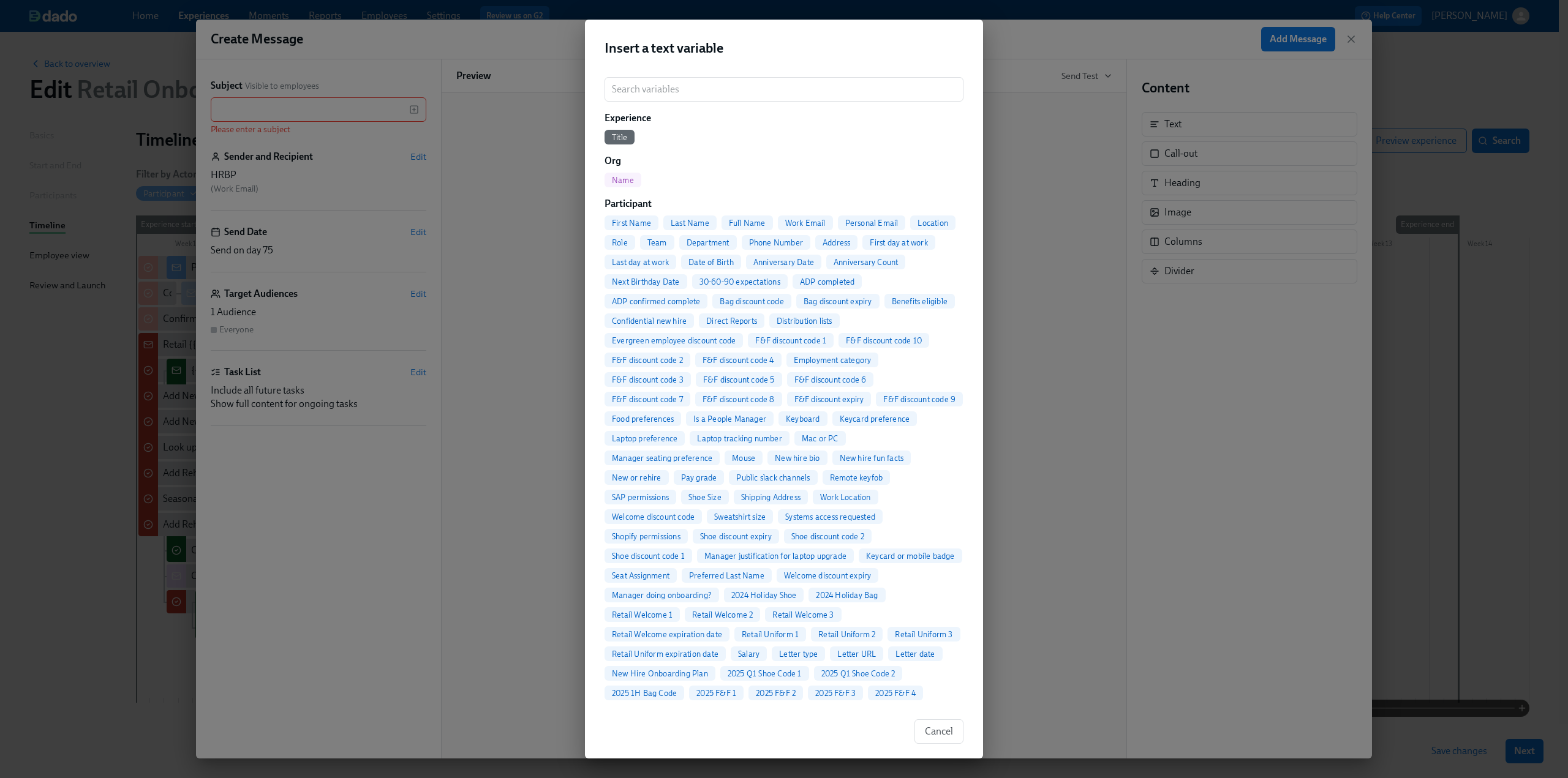
click at [752, 225] on span "Full Name" at bounding box center [747, 223] width 51 height 9
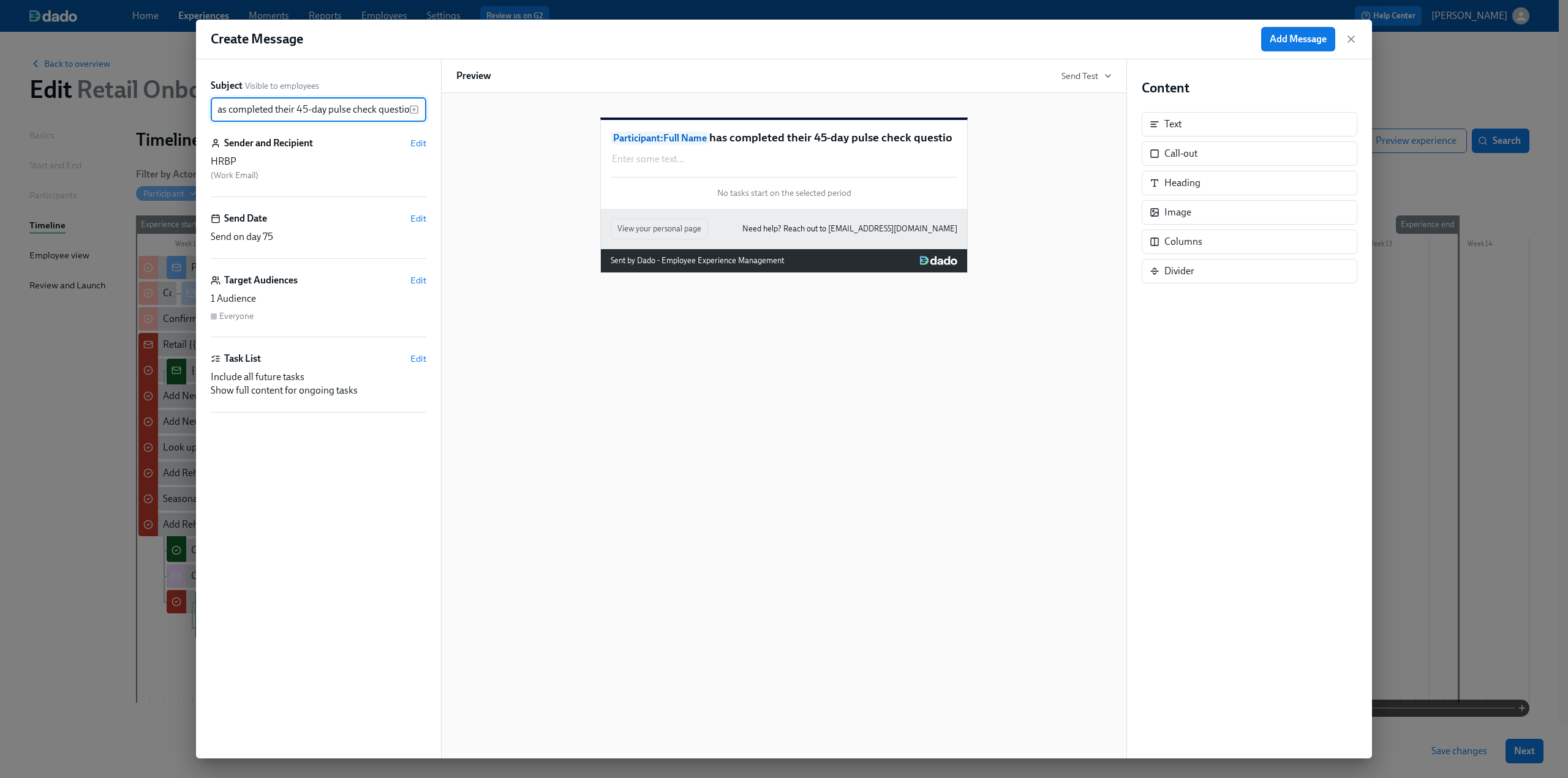
scroll to position [0, 119]
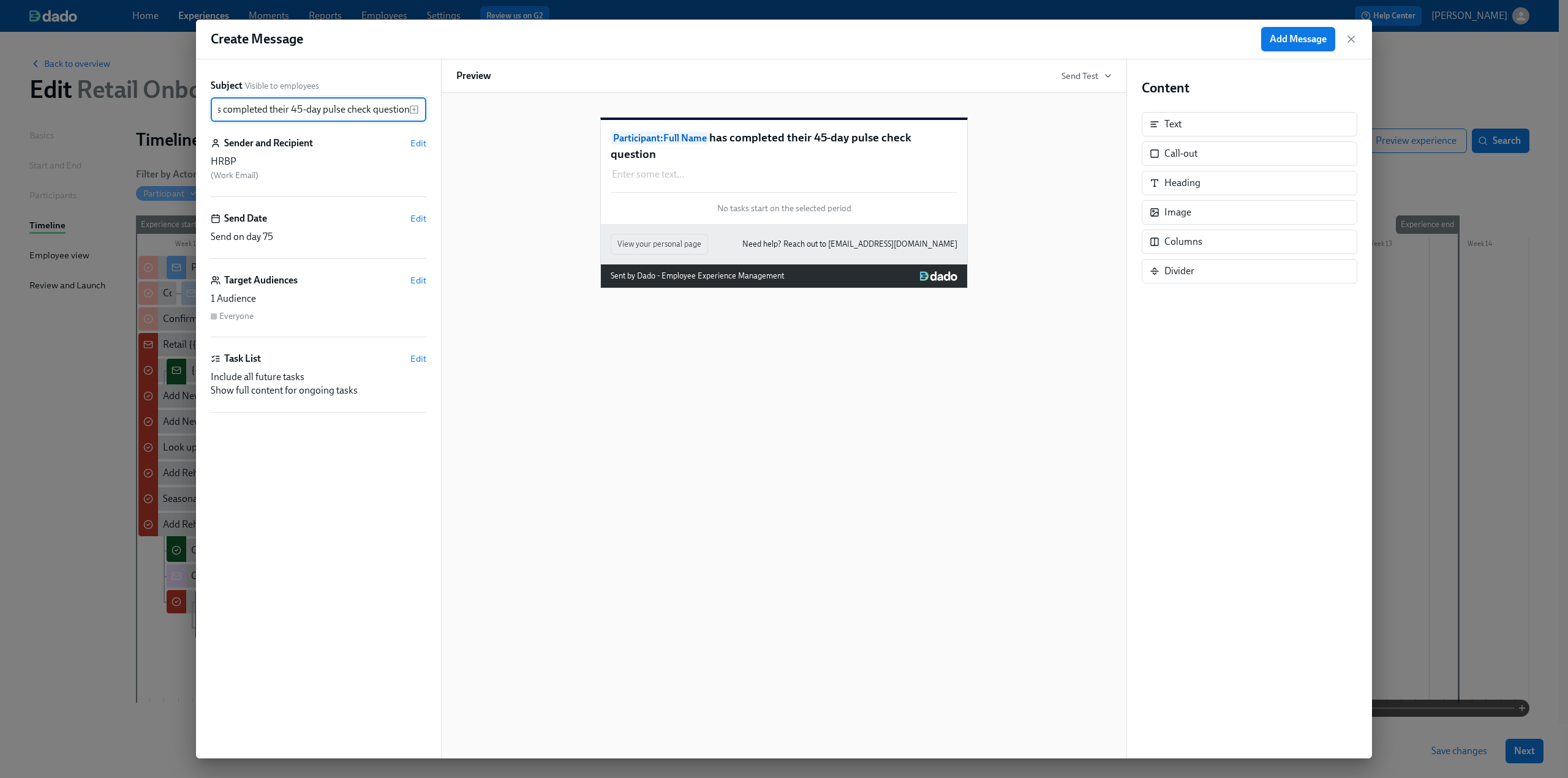
type input "{{ participant.fullName }} has completed their 45-day pulse check question"
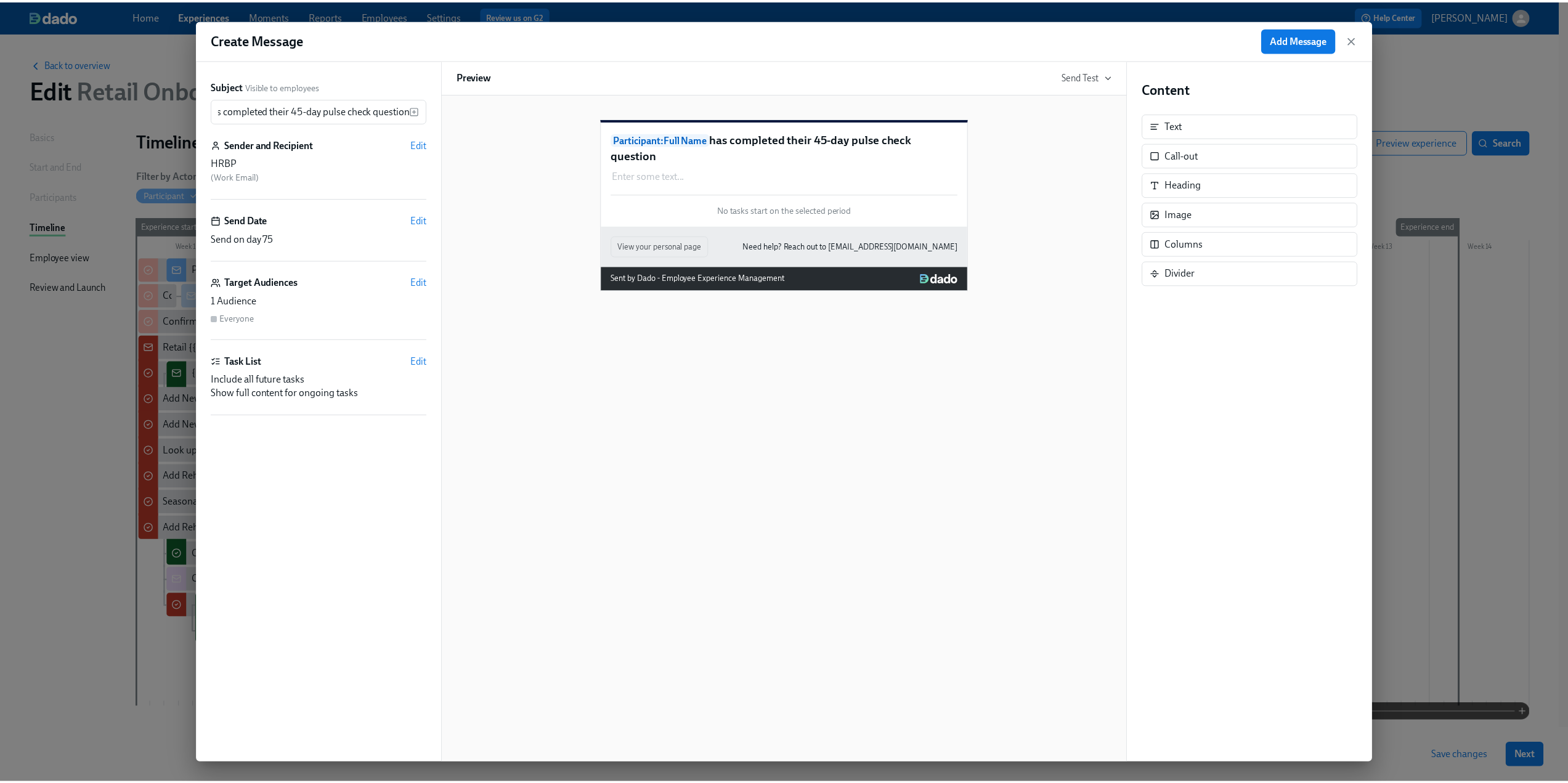
scroll to position [0, 0]
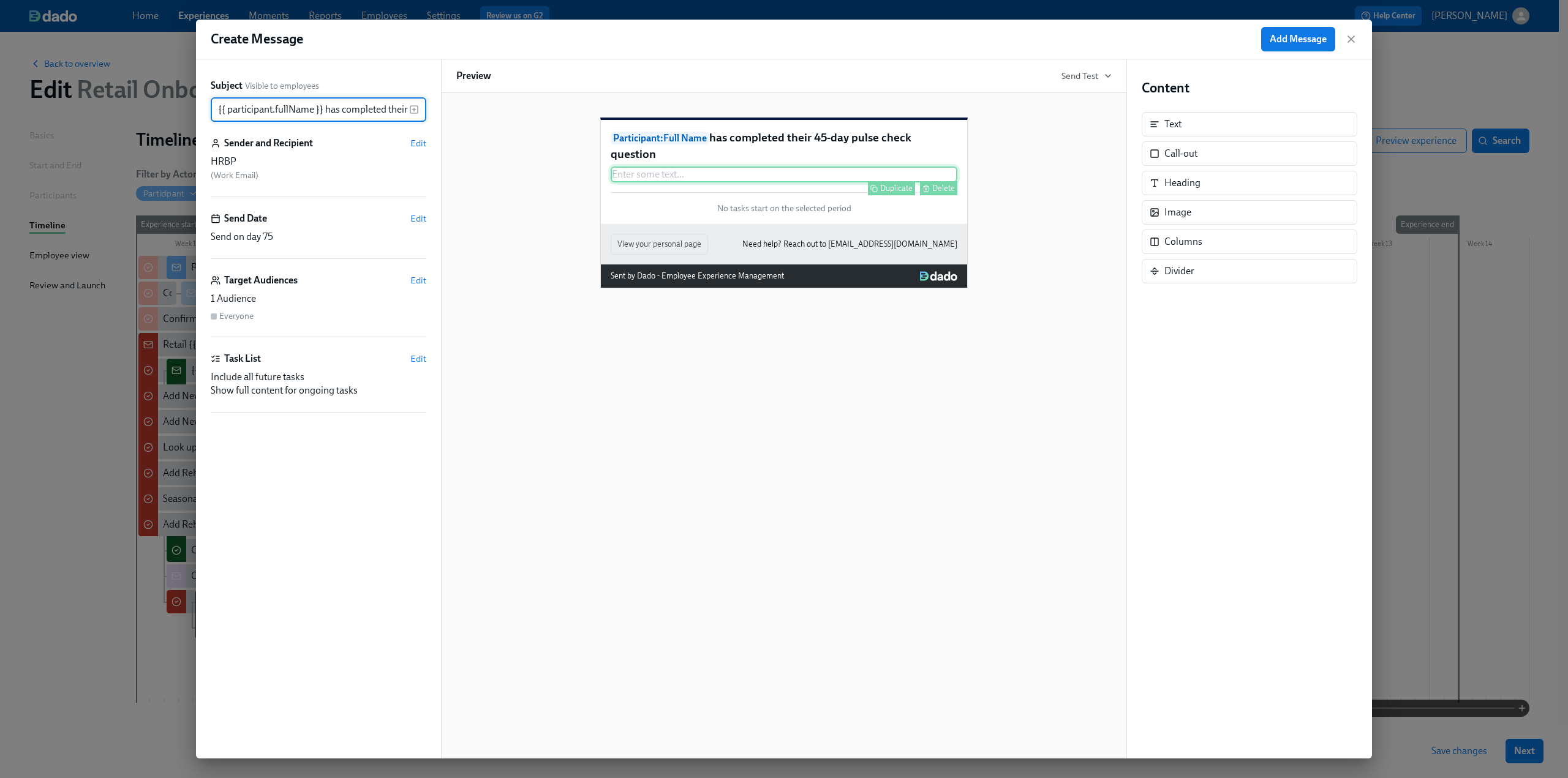
click at [640, 182] on div "Enter some text ... Duplicate Delete" at bounding box center [783, 174] width 347 height 16
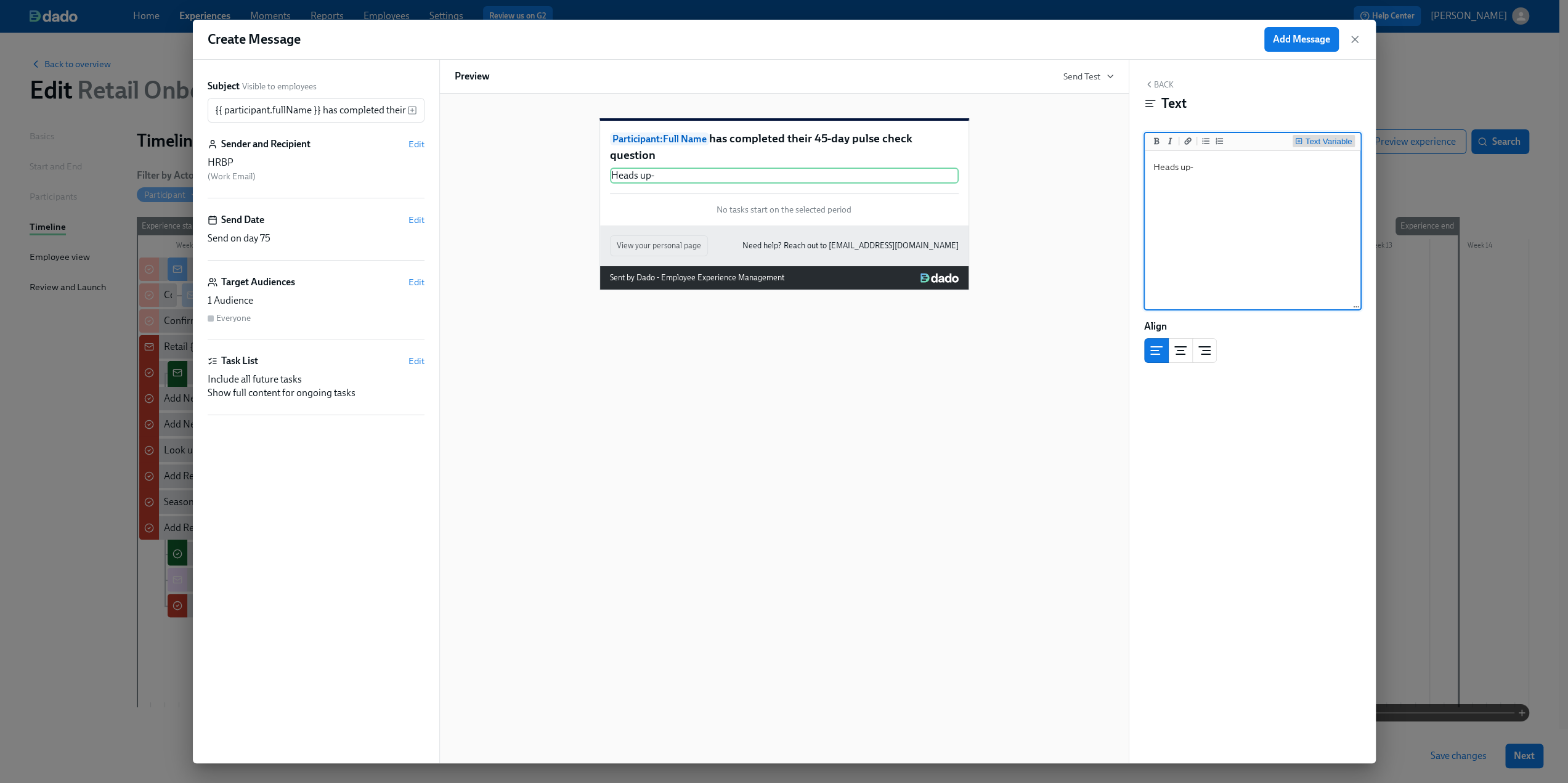
click at [1320, 141] on div "Text Variable" at bounding box center [1328, 142] width 47 height 9
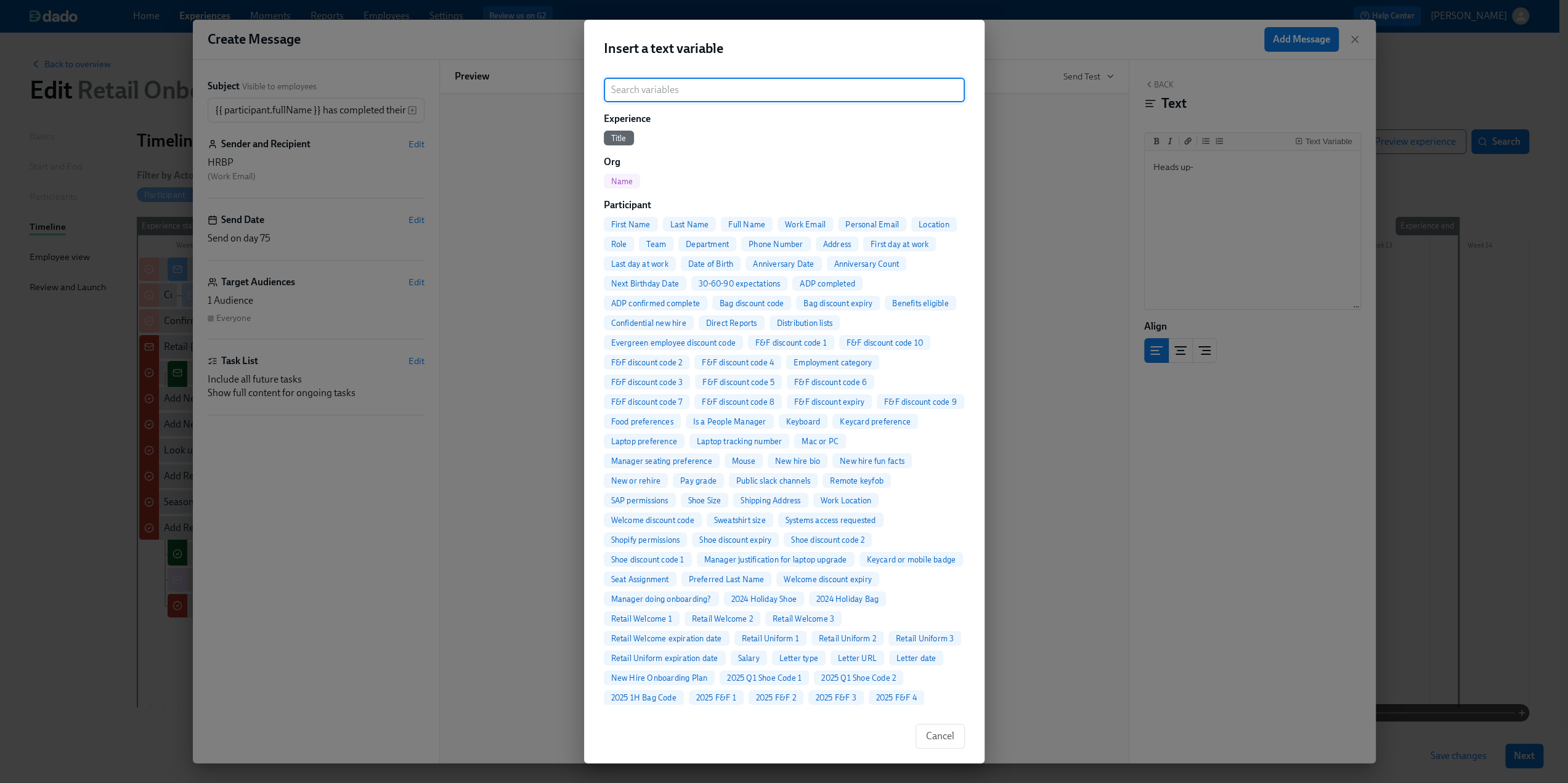
click at [748, 226] on span "Full Name" at bounding box center [747, 224] width 52 height 9
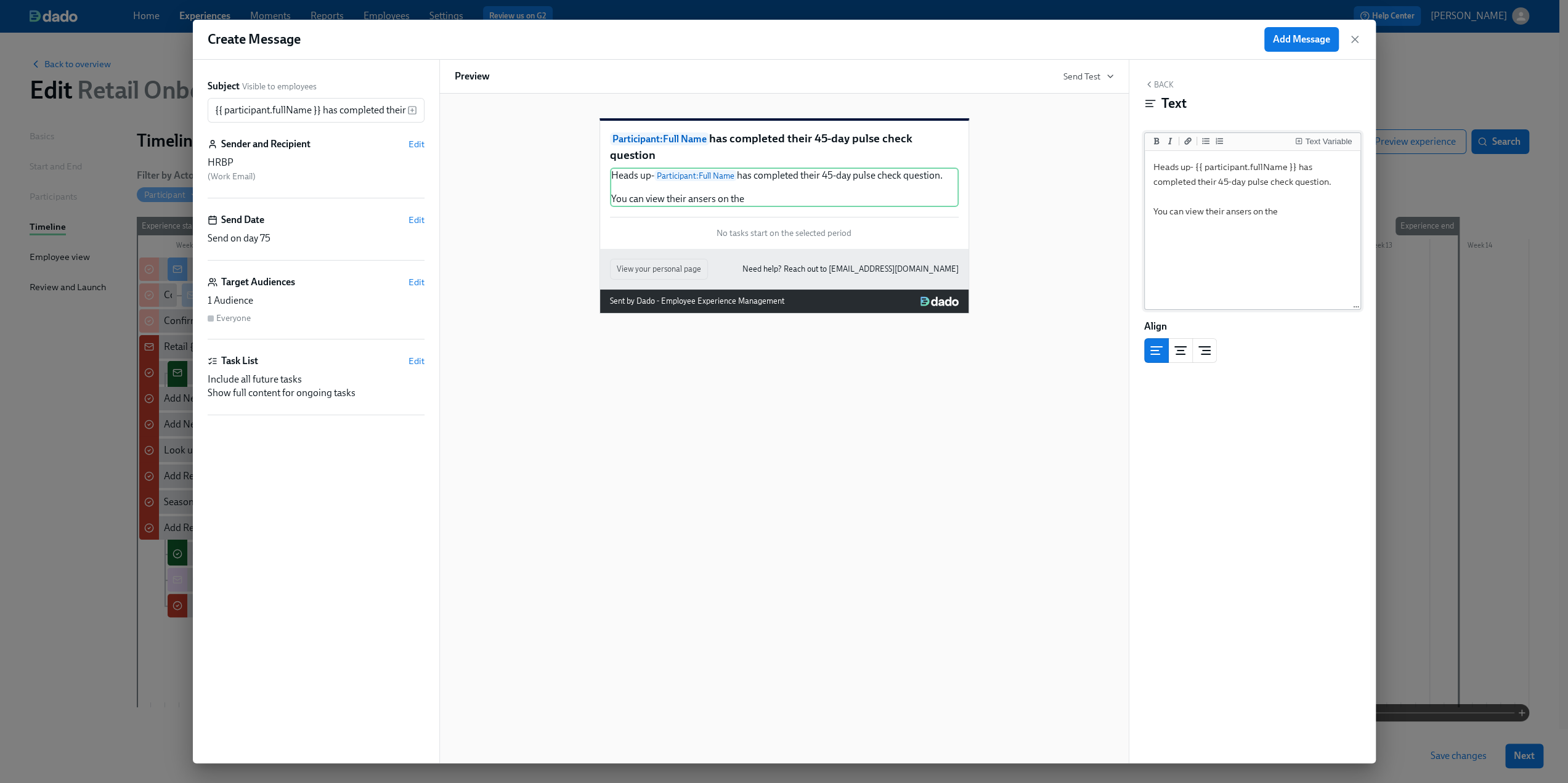
click at [1294, 208] on textarea "Heads up- {{ participant.fullName }} has completed their 45-day pulse check que…" at bounding box center [1253, 230] width 211 height 154
paste textarea "Onboarding Pulse Check Feedback"
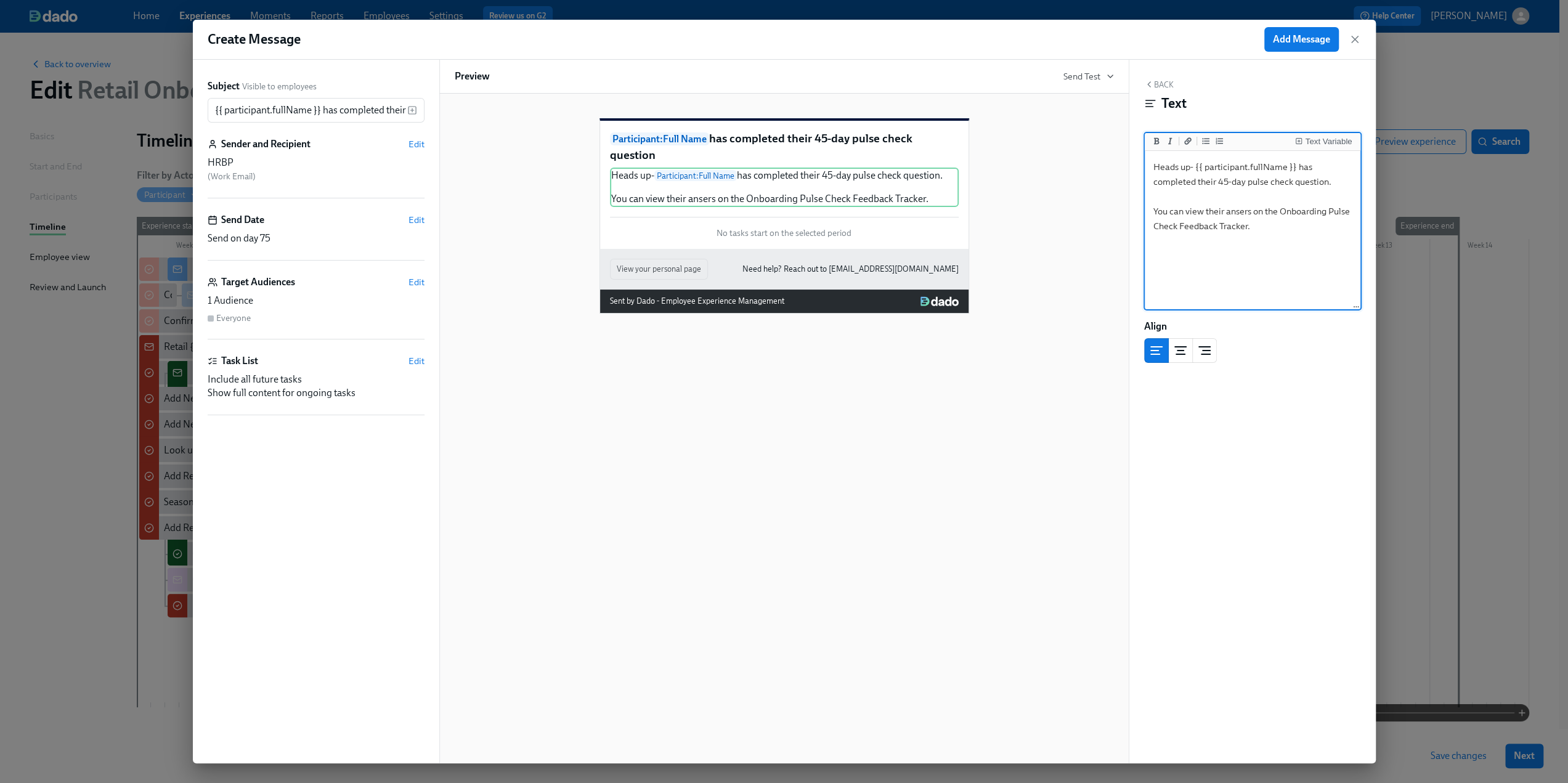
drag, startPoint x: 1253, startPoint y: 229, endPoint x: 1281, endPoint y: 207, distance: 35.6
click at [1281, 207] on textarea "Heads up- {{ participant.fullName }} has completed their 45-day pulse check que…" at bounding box center [1253, 230] width 211 height 154
click at [1161, 140] on button "Add bold text" at bounding box center [1157, 141] width 13 height 13
click at [1186, 141] on icon "Add a link" at bounding box center [1188, 141] width 8 height 8
click at [1291, 229] on textarea "Heads up- {{ participant.fullName }} has completed their 45-day pulse check que…" at bounding box center [1253, 230] width 211 height 154
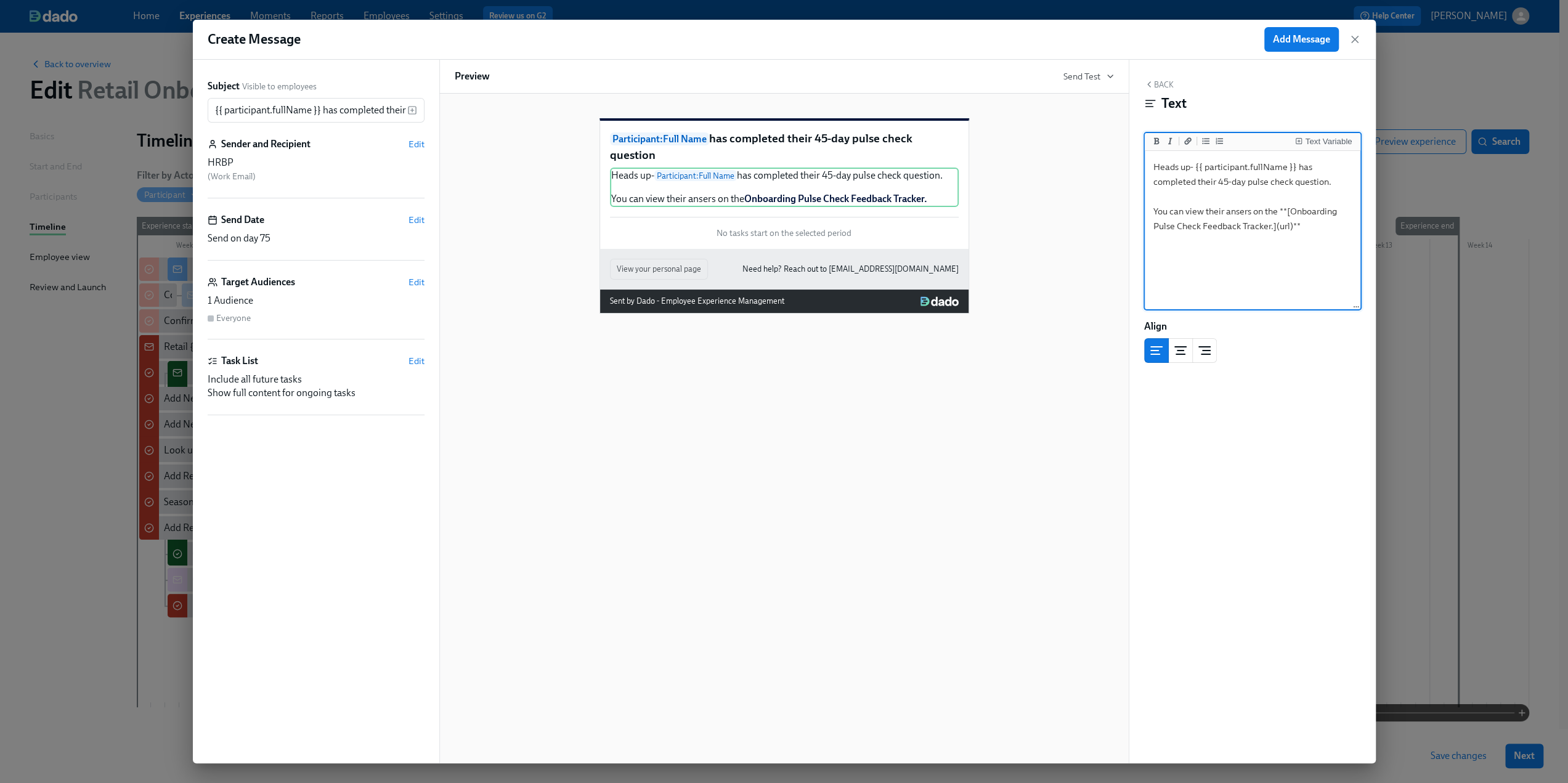
drag, startPoint x: 1288, startPoint y: 228, endPoint x: 1281, endPoint y: 227, distance: 7.1
click at [1281, 227] on textarea "Heads up- {{ participant.fullName }} has completed their 45-day pulse check que…" at bounding box center [1253, 230] width 211 height 154
paste textarea "[URL][DOMAIN_NAME]"
click at [1217, 192] on textarea "Heads up- {{ participant.fullName }} has completed their 45-day pulse check que…" at bounding box center [1253, 230] width 211 height 154
click at [1233, 211] on textarea "Heads up- {{ participant.fullName }} has completed their 45-day pulse check que…" at bounding box center [1253, 230] width 211 height 154
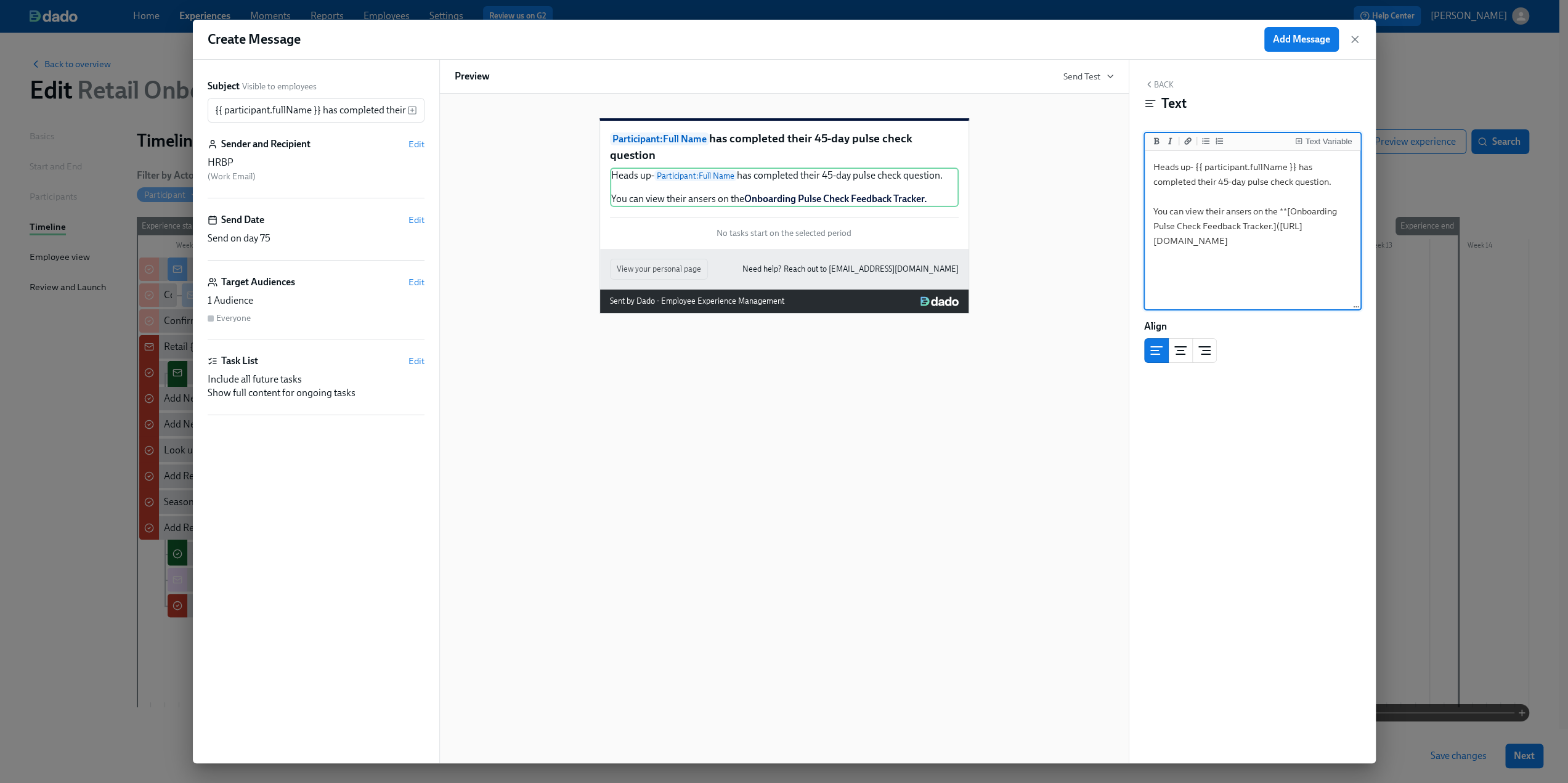
click at [1165, 211] on textarea "Heads up- {{ participant.fullName }} has completed their 45-day pulse check que…" at bounding box center [1253, 230] width 211 height 154
click at [1233, 210] on textarea "Heads up- {{ participant.fullName }} has completed their 45-day pulse check que…" at bounding box center [1253, 230] width 211 height 154
click at [1268, 167] on textarea "Heads up- {{ participant.fullName }} has completed their 45-day pulse check que…" at bounding box center [1253, 230] width 211 height 154
click at [1233, 319] on div "Back Text Text Variable Heads up- {{ participant.fullName }} has completed thei…" at bounding box center [1253, 412] width 247 height 704
click at [1235, 211] on textarea "Heads up- {{ participant.fullName }} has completed their 45-day pulse check que…" at bounding box center [1253, 230] width 211 height 154
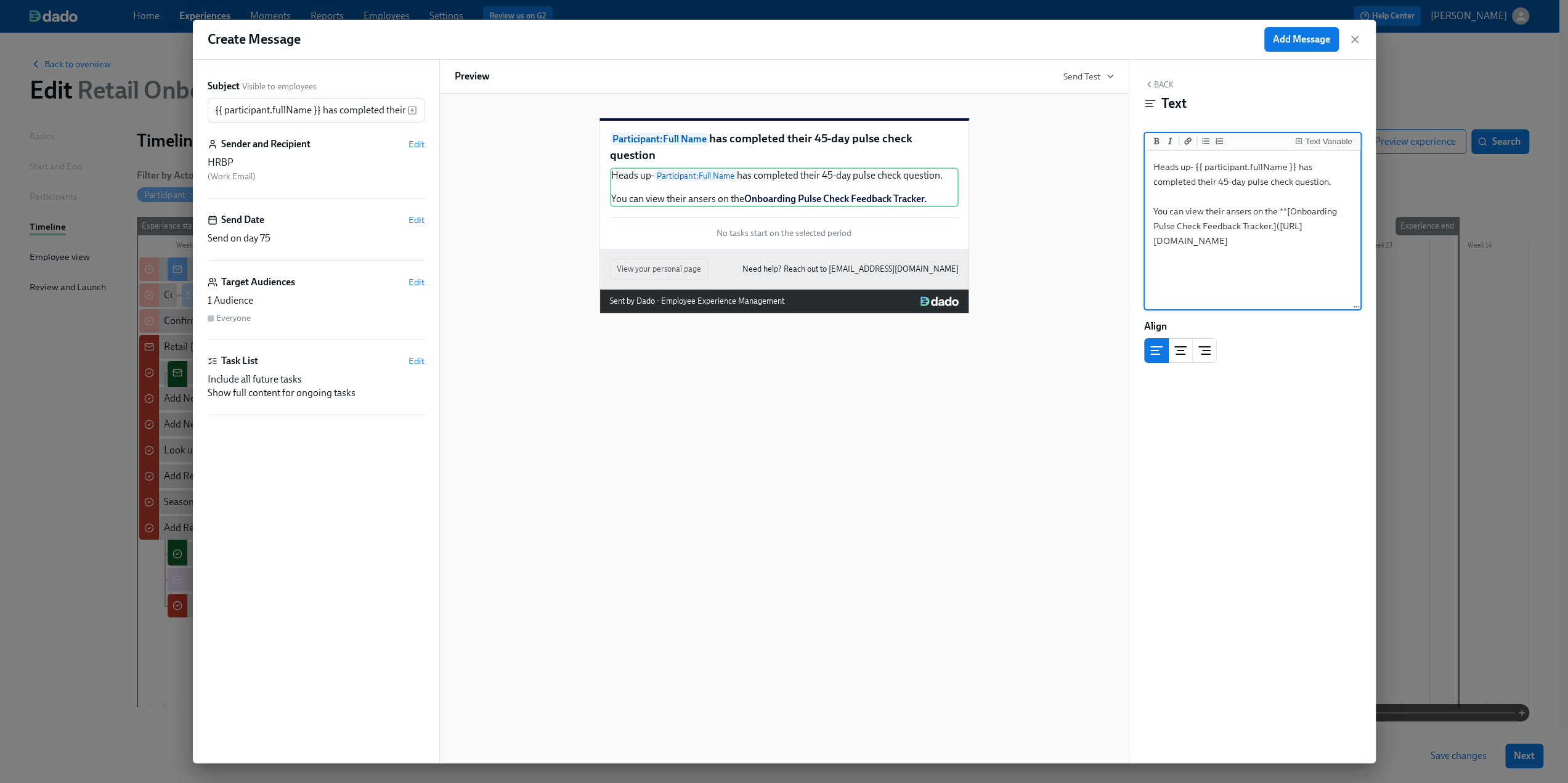
drag, startPoint x: 1251, startPoint y: 212, endPoint x: 1227, endPoint y: 211, distance: 24.0
click at [1227, 211] on textarea "Heads up- {{ participant.fullName }} has completed their 45-day pulse check que…" at bounding box center [1253, 230] width 211 height 154
type textarea "Heads up- {{ participant.fullName }} has completed their 45-day pulse check que…"
click at [1260, 338] on div "Align" at bounding box center [1253, 341] width 217 height 43
click at [412, 286] on span "Edit" at bounding box center [416, 282] width 16 height 13
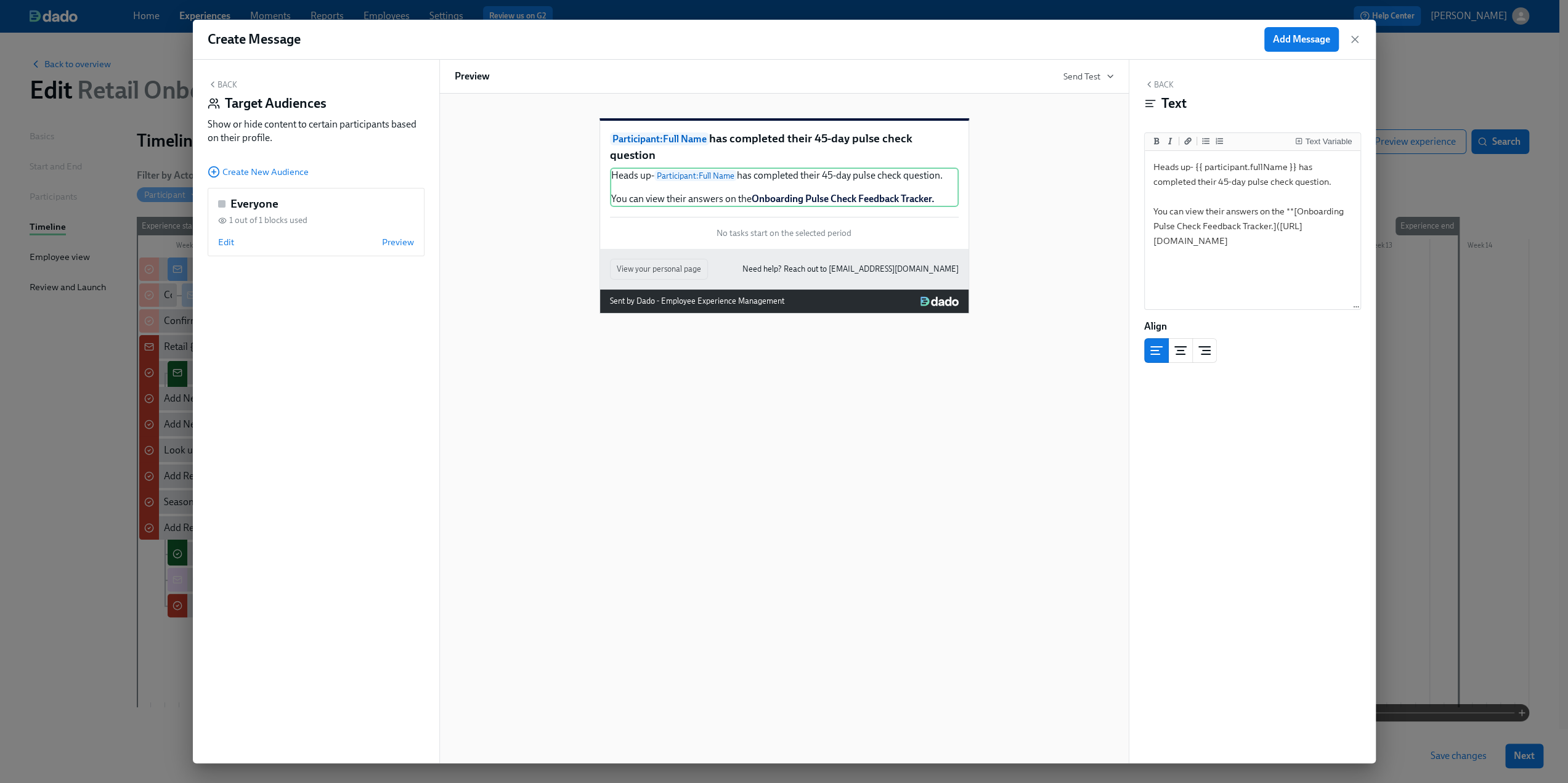
click at [231, 91] on div "Back Target Audiences Show or hide content to certain participants based on the…" at bounding box center [316, 114] width 217 height 70
click at [227, 81] on button "Back" at bounding box center [222, 84] width 30 height 10
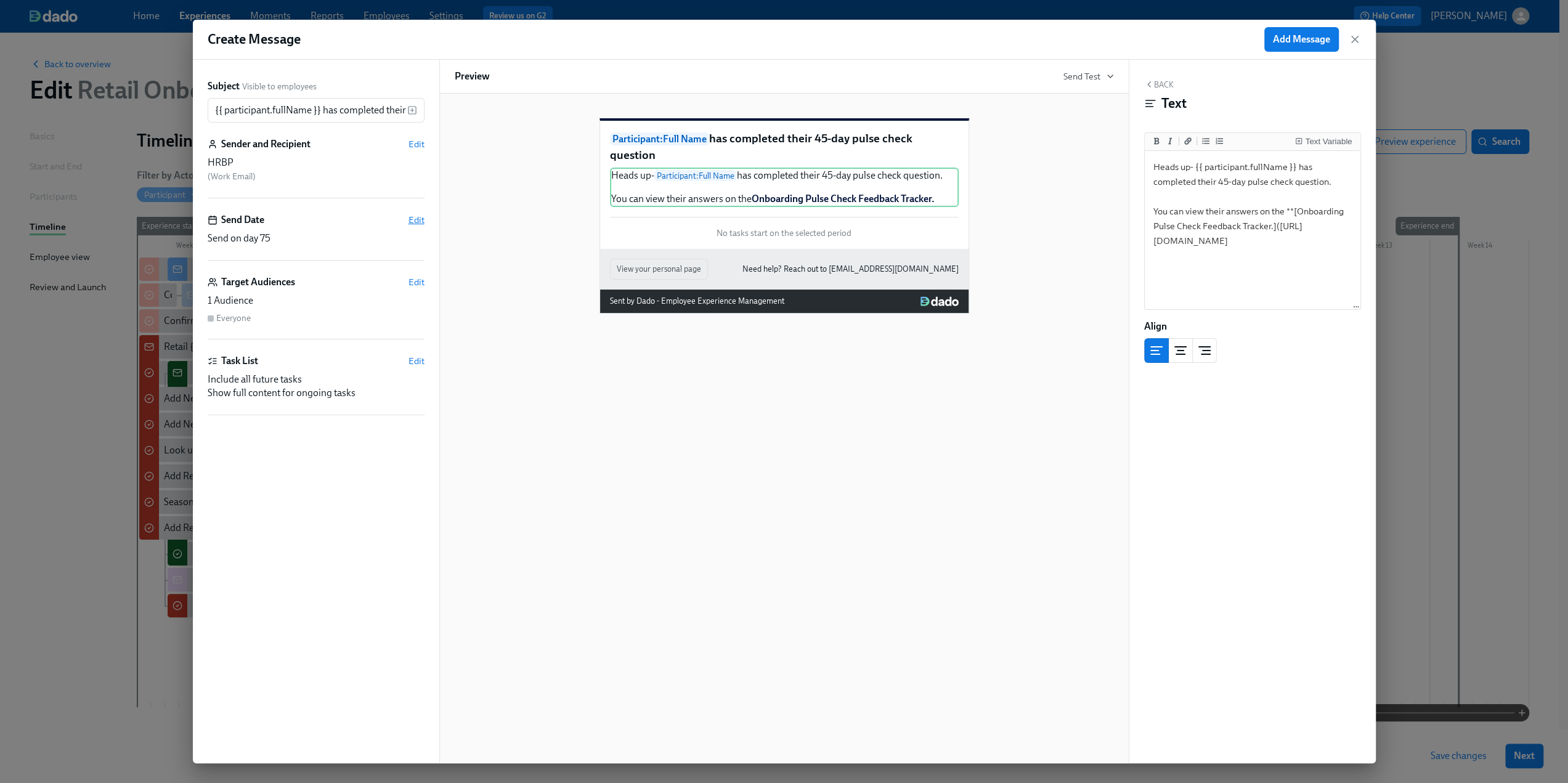
click at [413, 219] on span "Edit" at bounding box center [416, 220] width 16 height 13
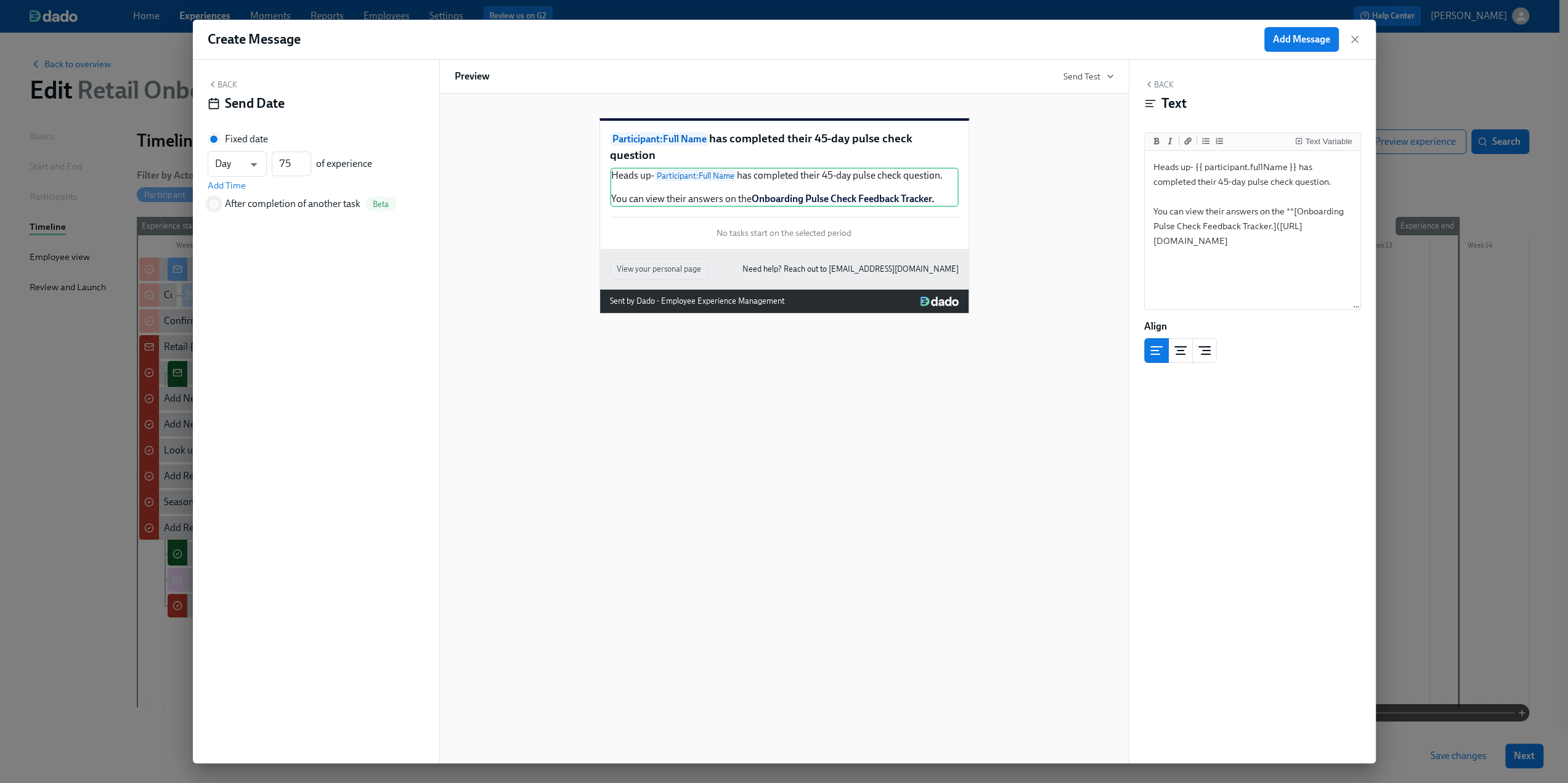
click at [218, 202] on input "After completion of another task Beta" at bounding box center [214, 204] width 11 height 11
radio input "true"
radio input "false"
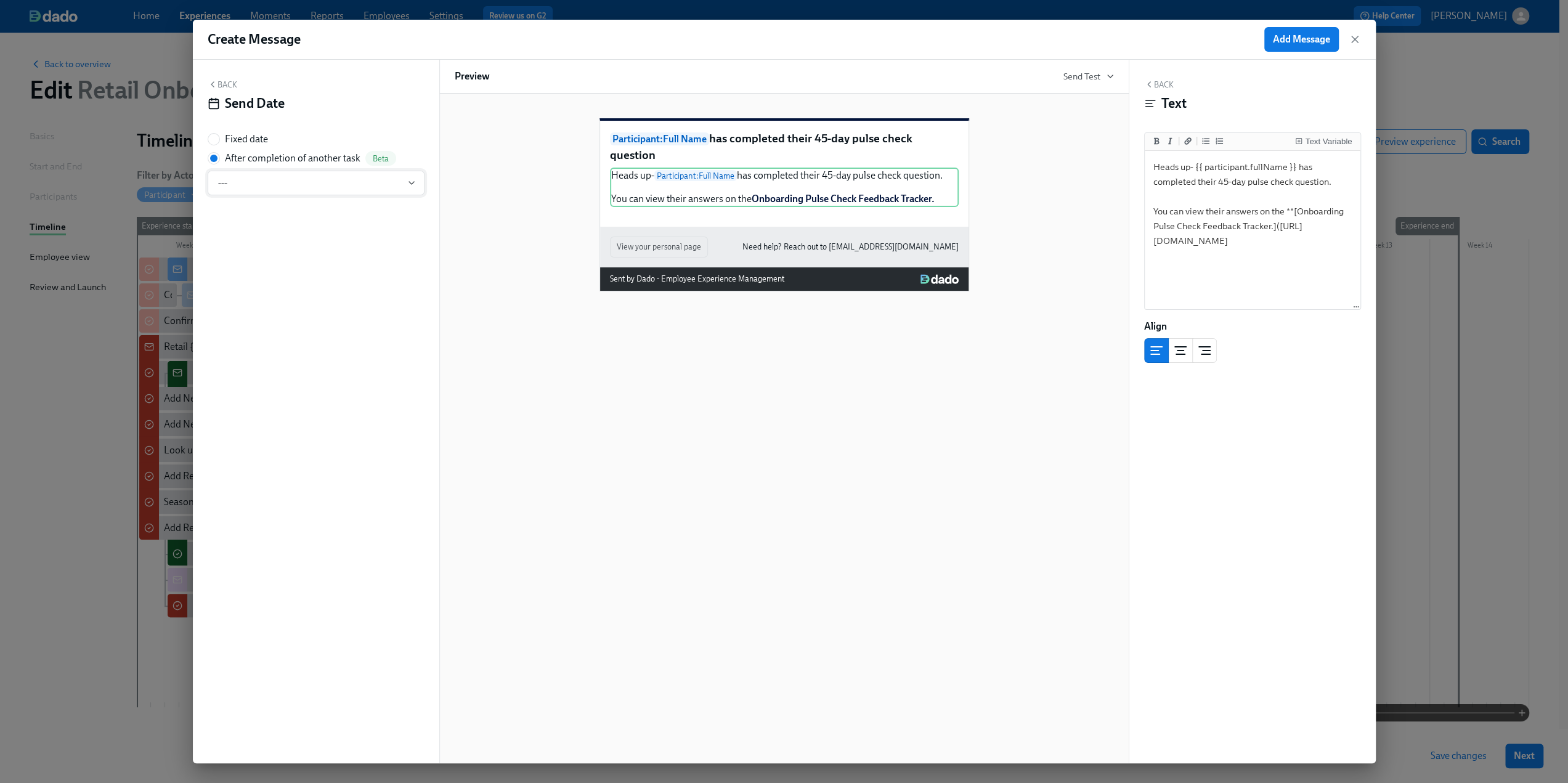
click at [279, 177] on button "---" at bounding box center [316, 183] width 217 height 25
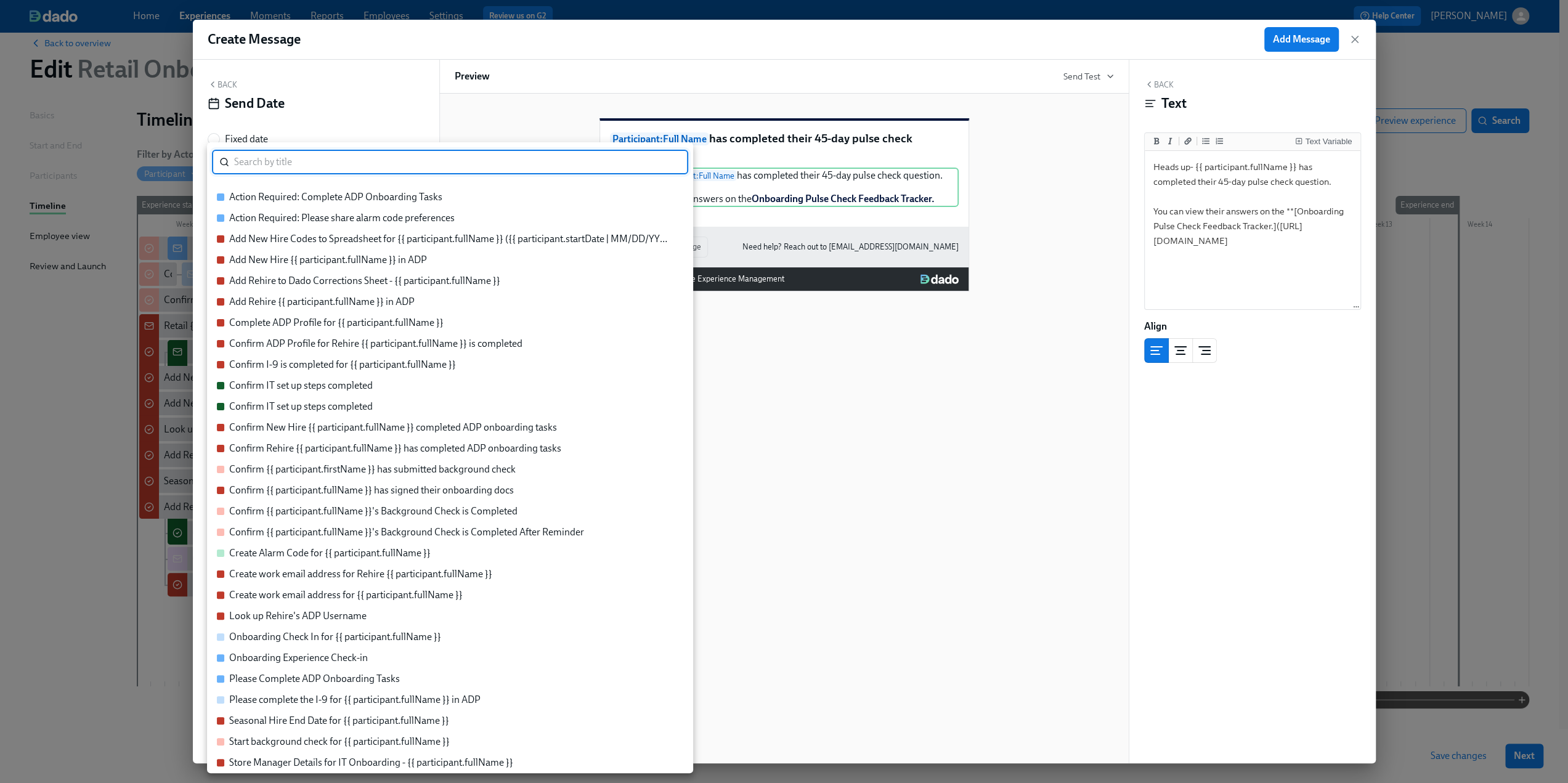
scroll to position [30, 0]
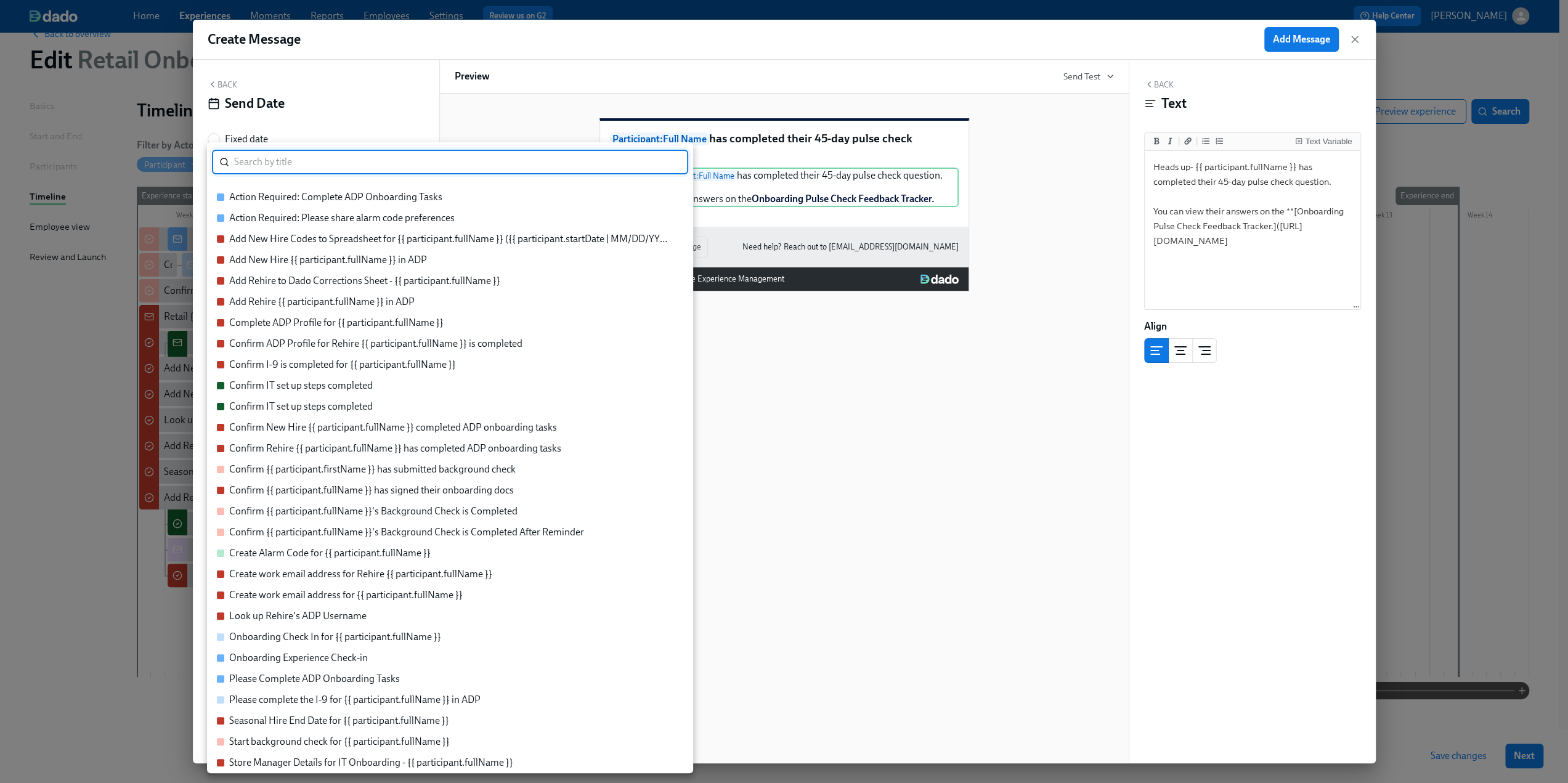
click at [433, 665] on li "Onboarding Experience Check-in" at bounding box center [450, 658] width 486 height 21
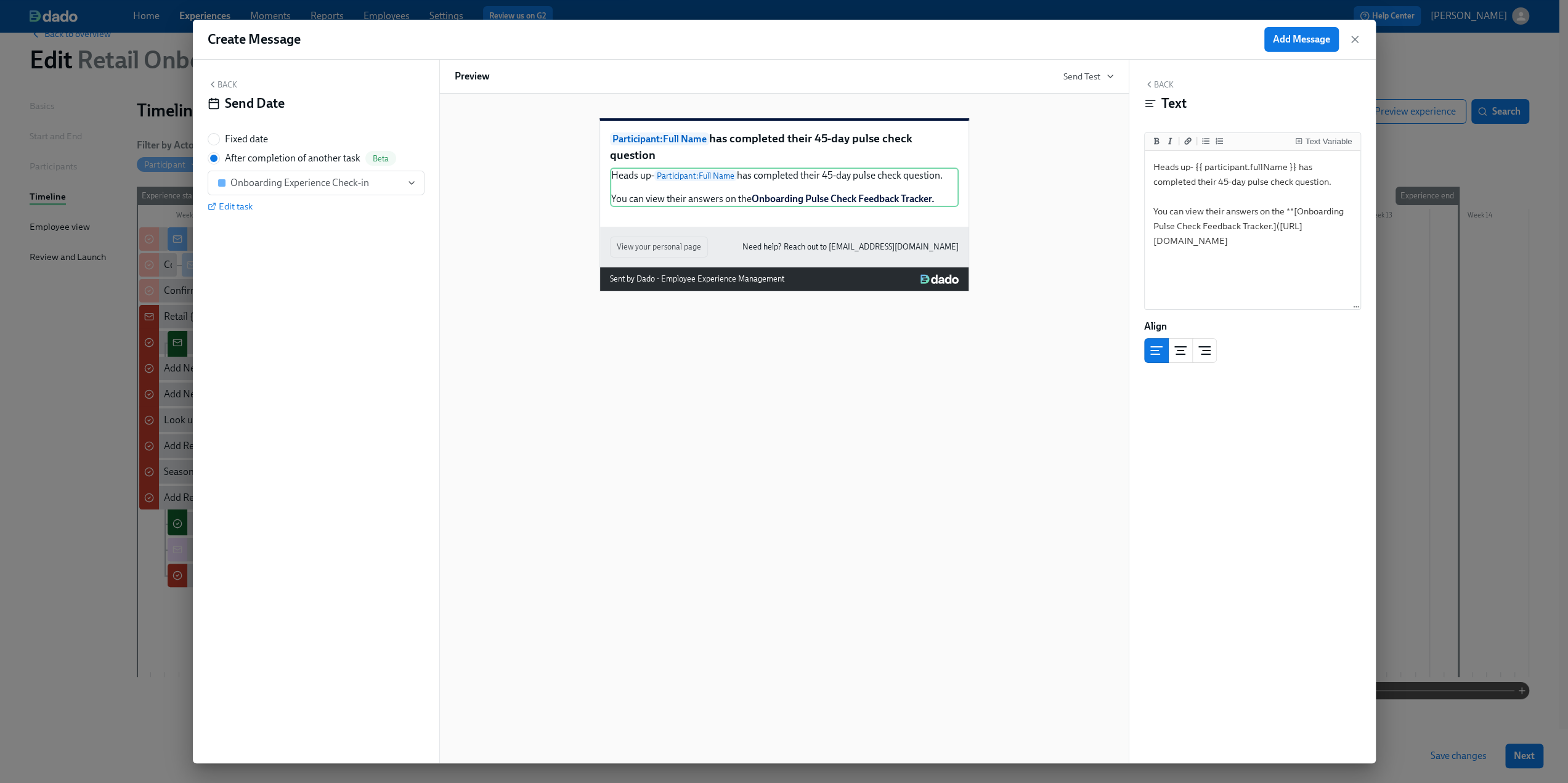
click at [219, 79] on div "Back Send Date" at bounding box center [316, 98] width 217 height 38
click at [225, 84] on button "Back" at bounding box center [222, 84] width 30 height 10
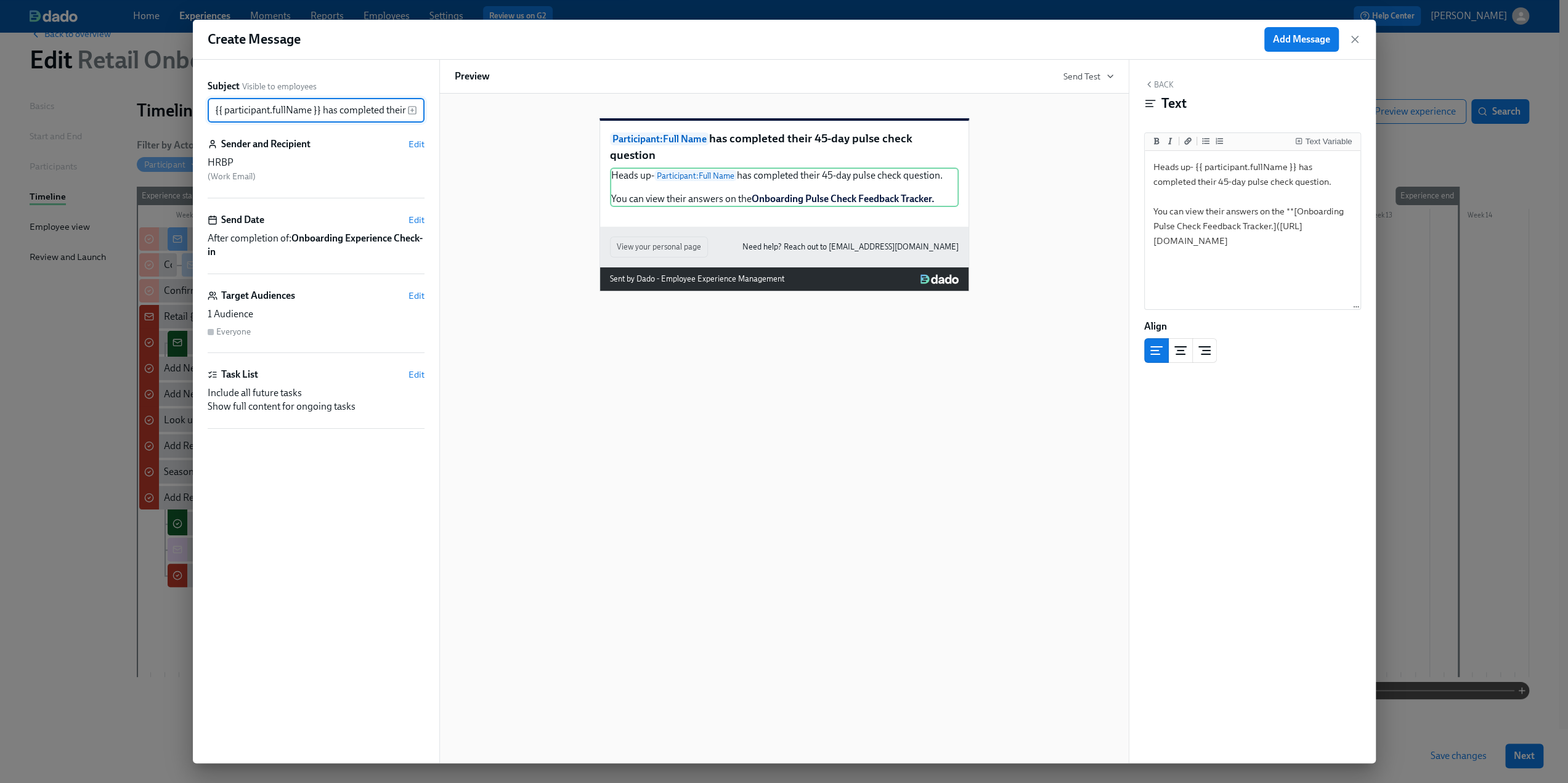
scroll to position [0, 120]
click at [791, 199] on div "Heads up- Participant : Full Name has completed their 45-day pulse check questi…" at bounding box center [784, 187] width 349 height 40
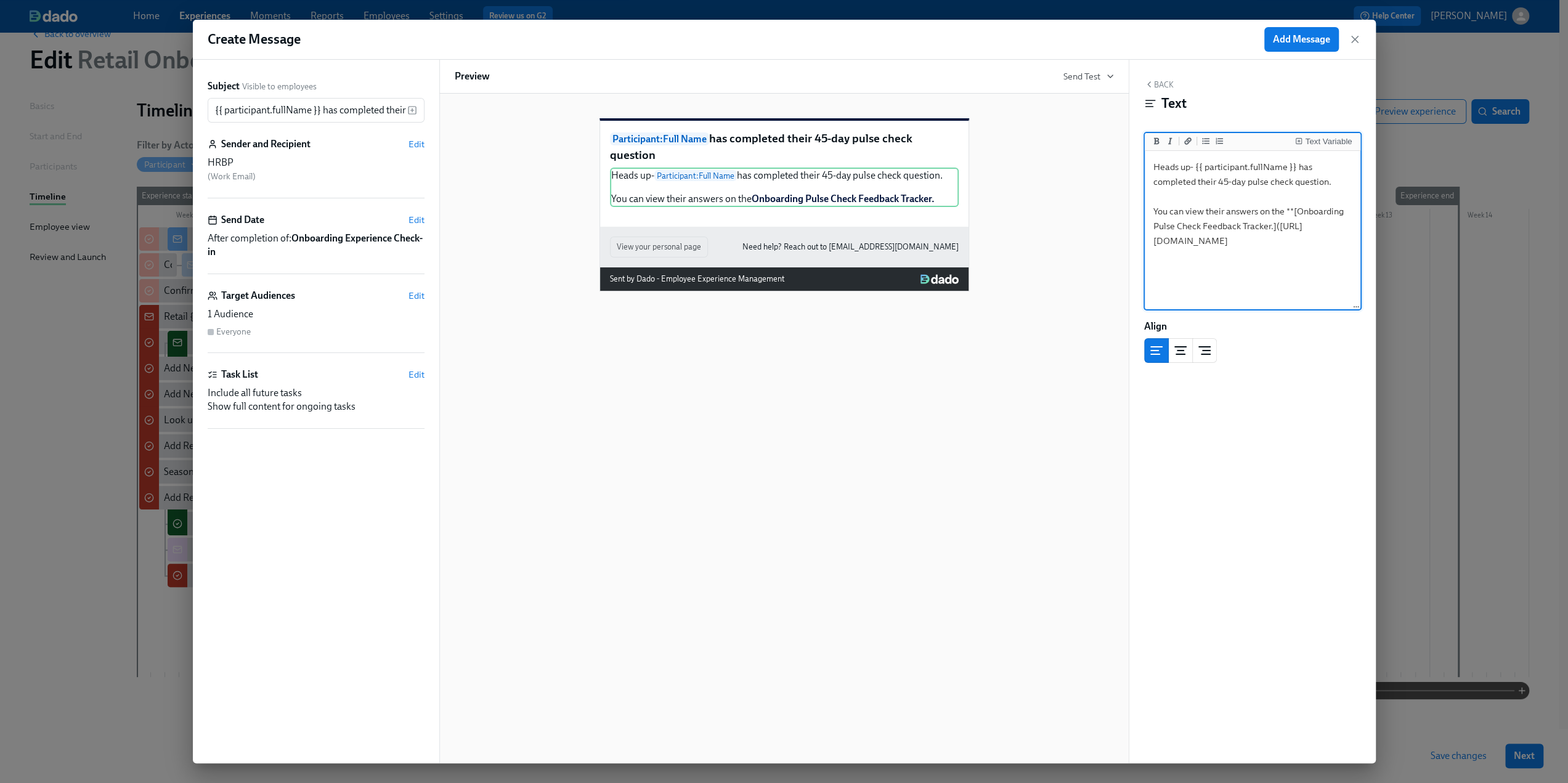
drag, startPoint x: 1195, startPoint y: 184, endPoint x: 1153, endPoint y: 185, distance: 42.0
click at [1153, 185] on textarea "Heads up- {{ participant.fullName }} has completed their 45-day pulse check que…" at bounding box center [1253, 230] width 211 height 154
click at [1249, 219] on textarea "Heads up- {{ participant.fullName }} has answered their 45-day pulse check ques…" at bounding box center [1253, 230] width 211 height 154
type textarea "Heads up- {{ participant.fullName }} has answered their 45-day pulse check ques…"
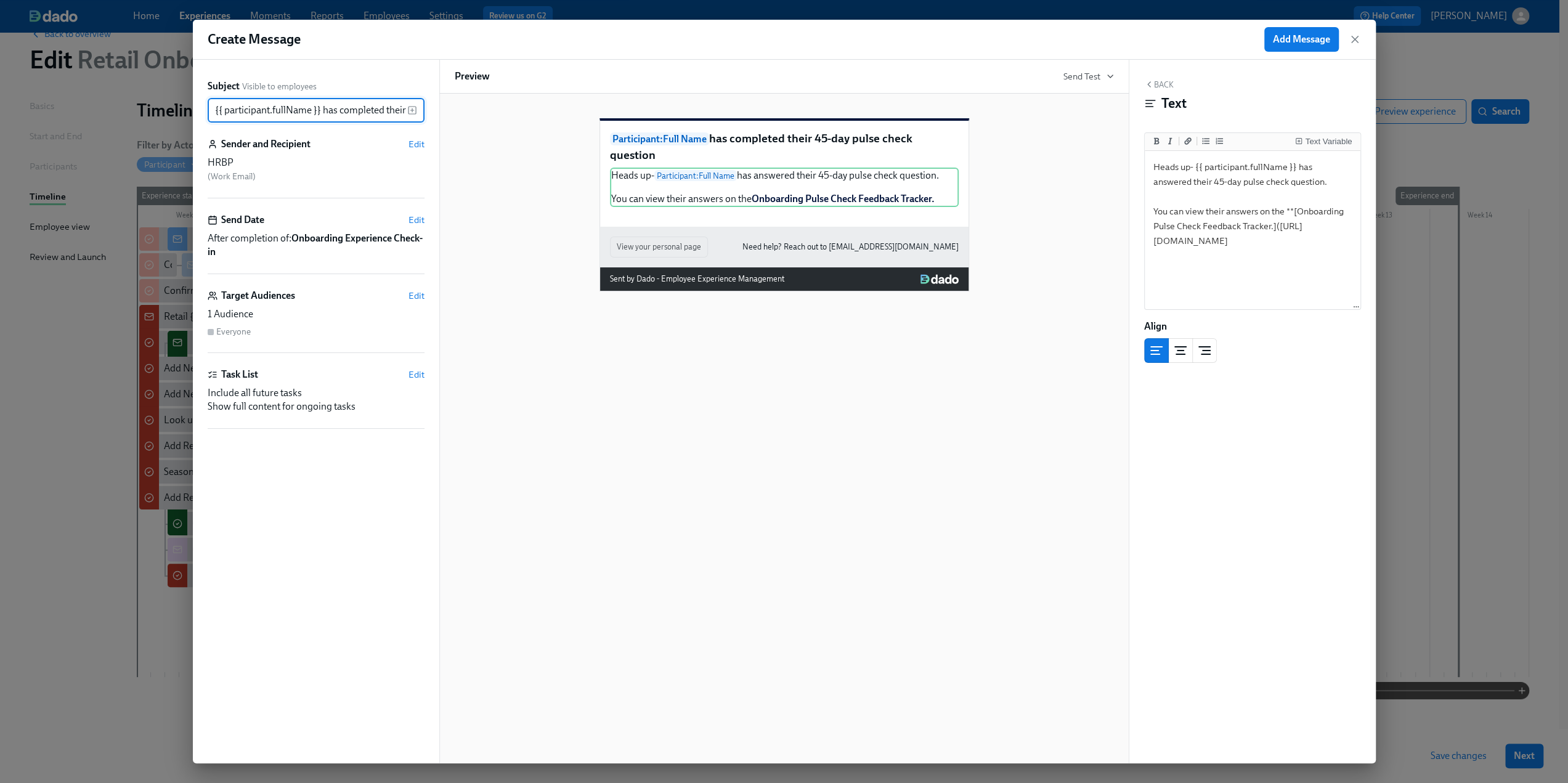
drag, startPoint x: 339, startPoint y: 114, endPoint x: 382, endPoint y: 116, distance: 43.0
click at [382, 116] on input "{{ participant.fullName }} has completed their 45-day pulse check question" at bounding box center [307, 110] width 200 height 25
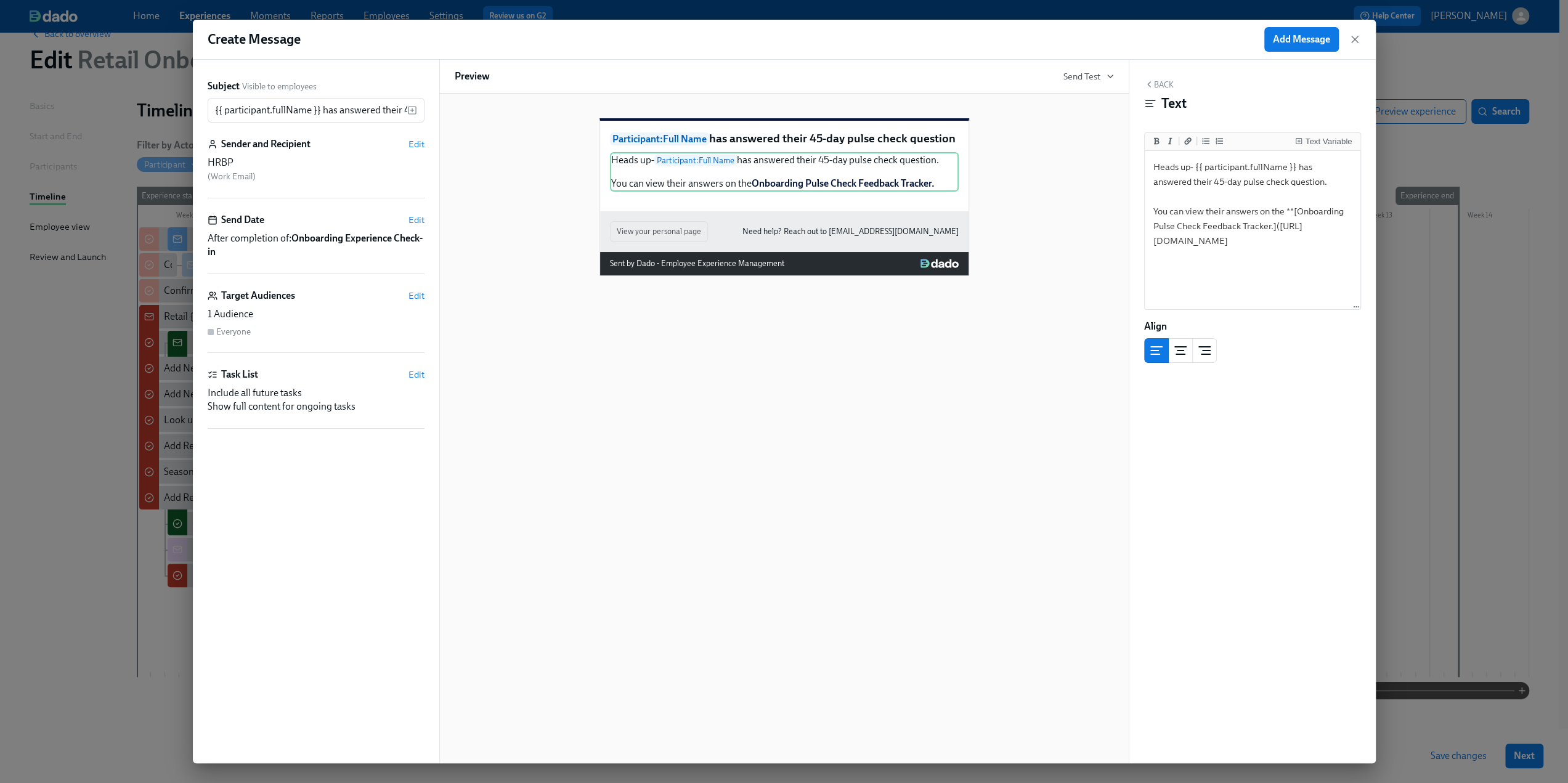
click at [1017, 236] on div "Participant : Full Name has answered their 45-day pulse check question Heads up…" at bounding box center [784, 187] width 659 height 177
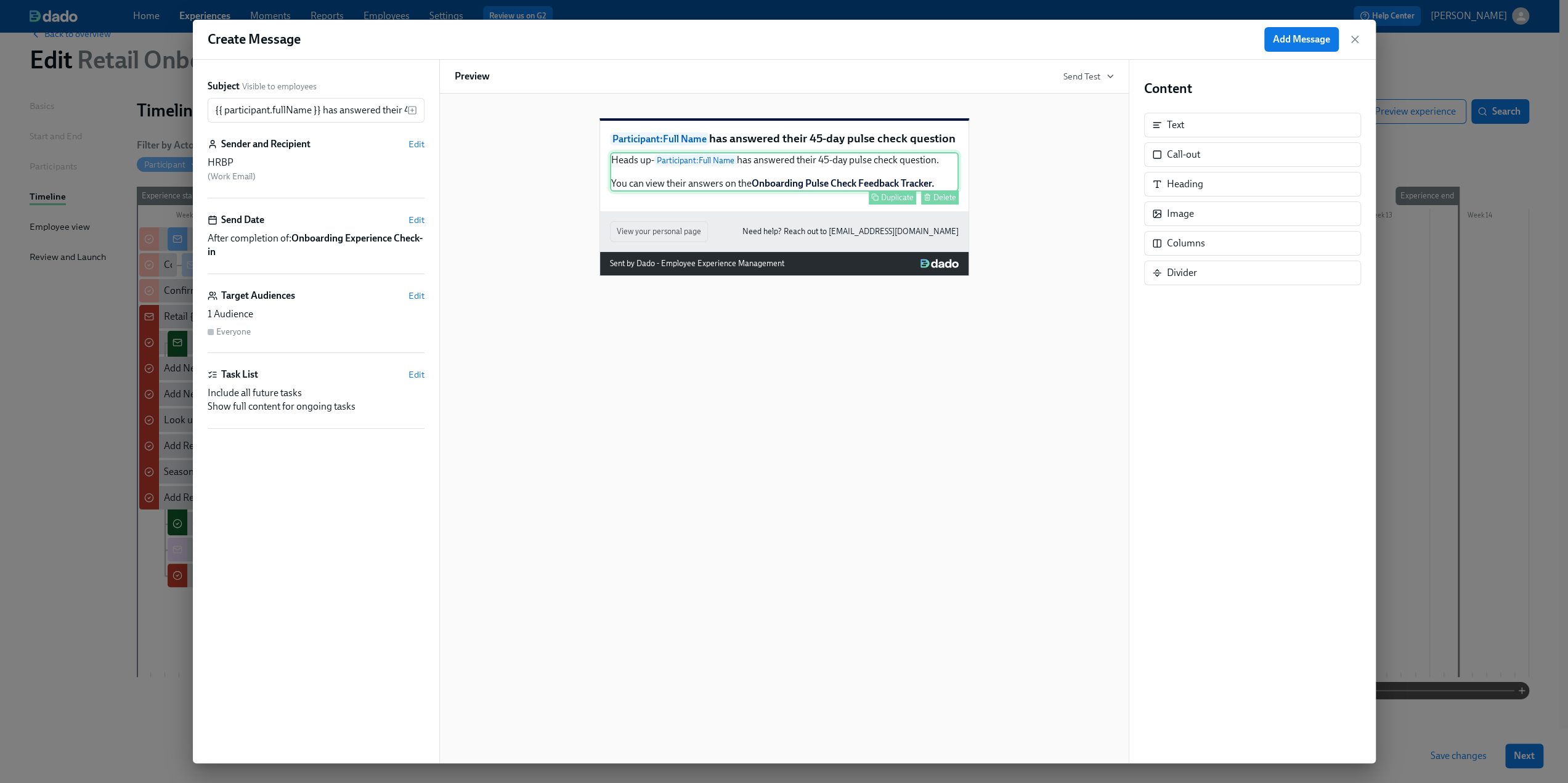
click at [895, 188] on div "Heads up- Participant : Full Name has answered their 45-day pulse check questio…" at bounding box center [784, 171] width 349 height 40
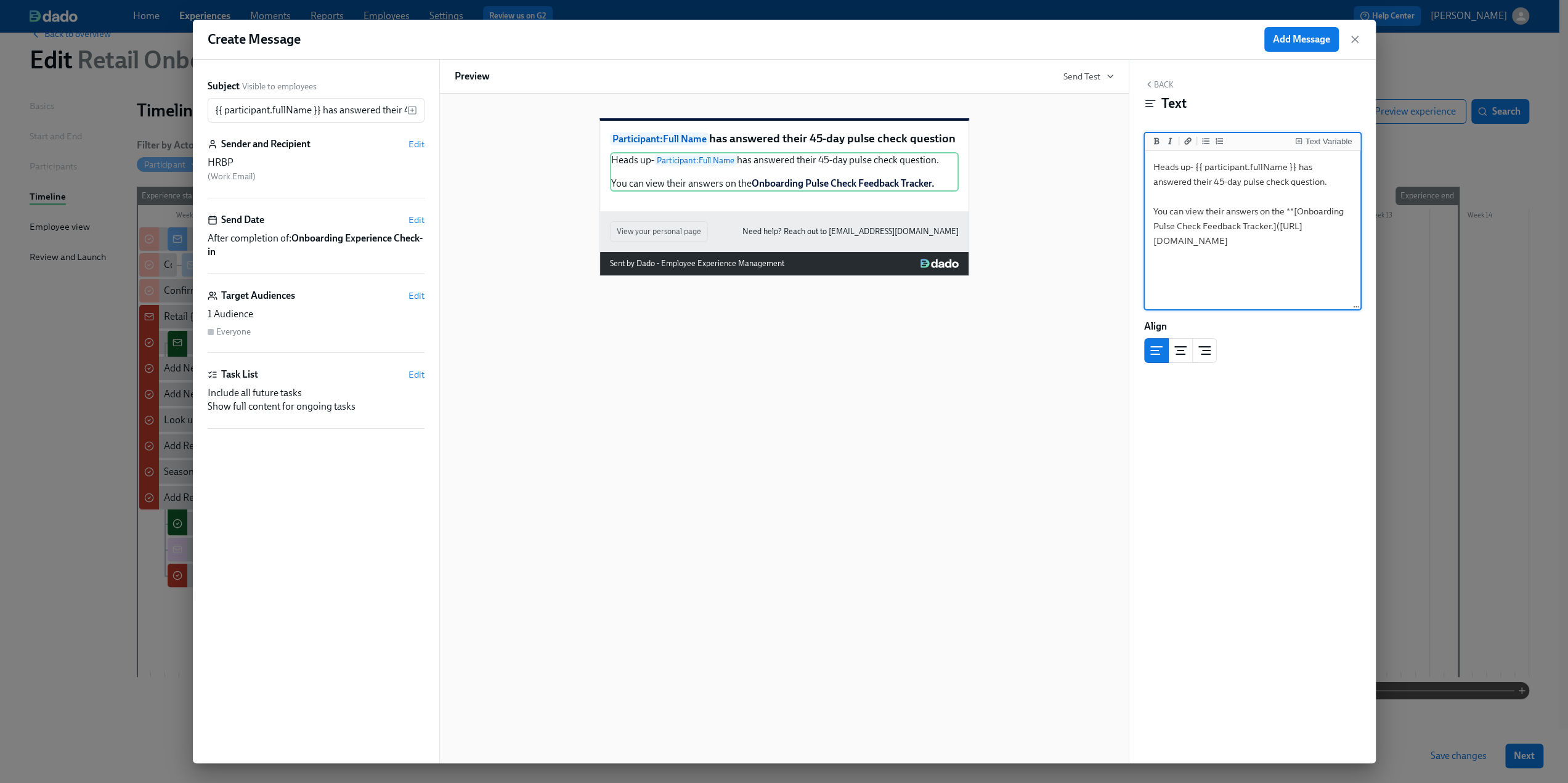
drag, startPoint x: 1330, startPoint y: 276, endPoint x: 1142, endPoint y: 164, distance: 218.8
click at [1142, 164] on div "Back Text Text Variable Heads up- {{ participant.fullName }} has answered their…" at bounding box center [1253, 412] width 247 height 704
click at [897, 190] on div "Heads up- Participant : Full Name has answered their 45-day pulse check questio…" at bounding box center [784, 171] width 349 height 40
click at [801, 148] on p "Participant : Full Name has answered their 45-day pulse check question" at bounding box center [784, 139] width 349 height 16
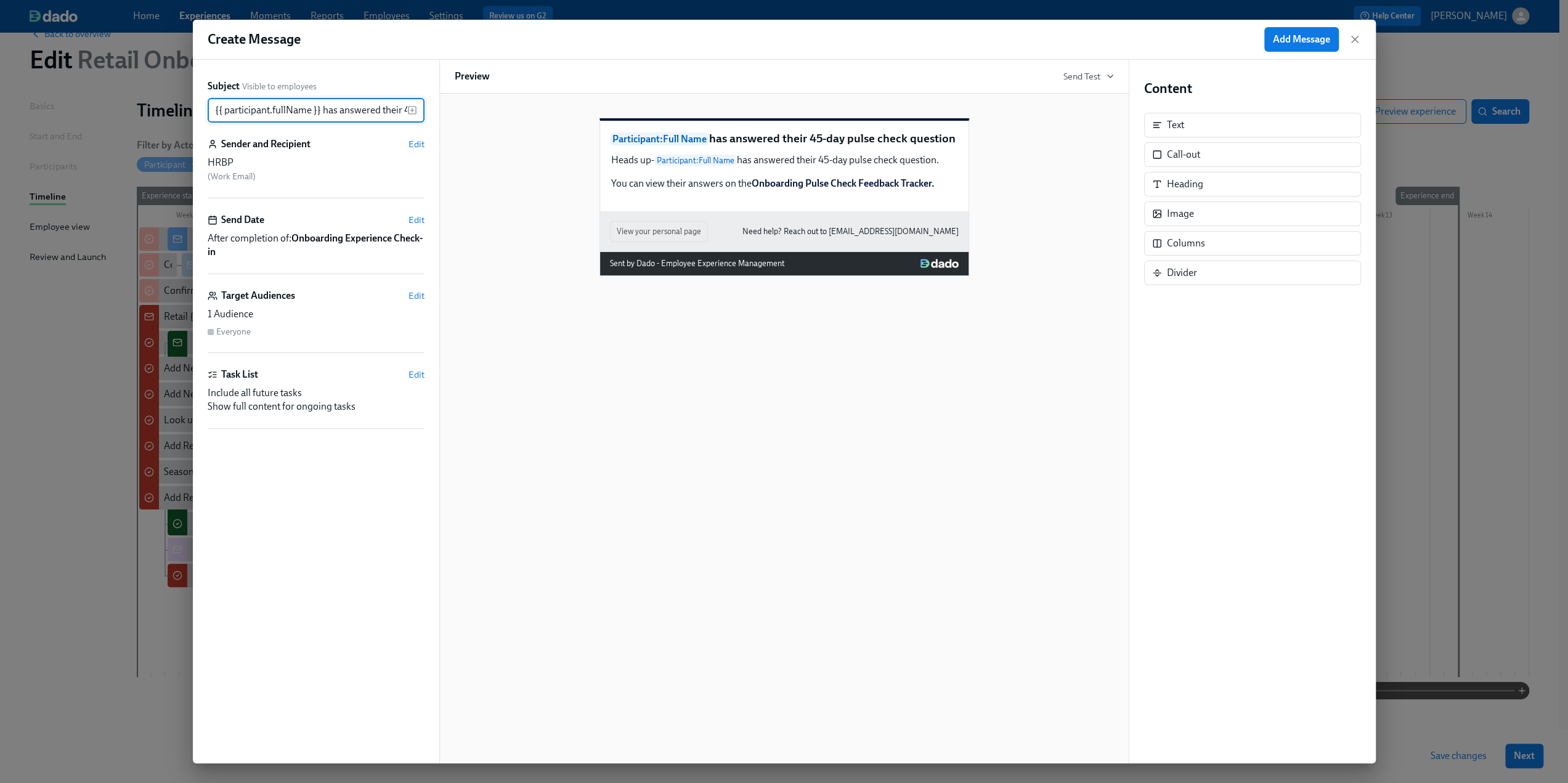
click at [400, 112] on input "{{ participant.fullName }} has answered their 45-day pulse check question" at bounding box center [307, 110] width 200 height 25
click at [823, 185] on div "Heads up- Participant : Full Name has answered their 45-day pulse check questio…" at bounding box center [784, 171] width 349 height 40
type input "{{ participant.fullName }} has answered the 45-day pulse check question"
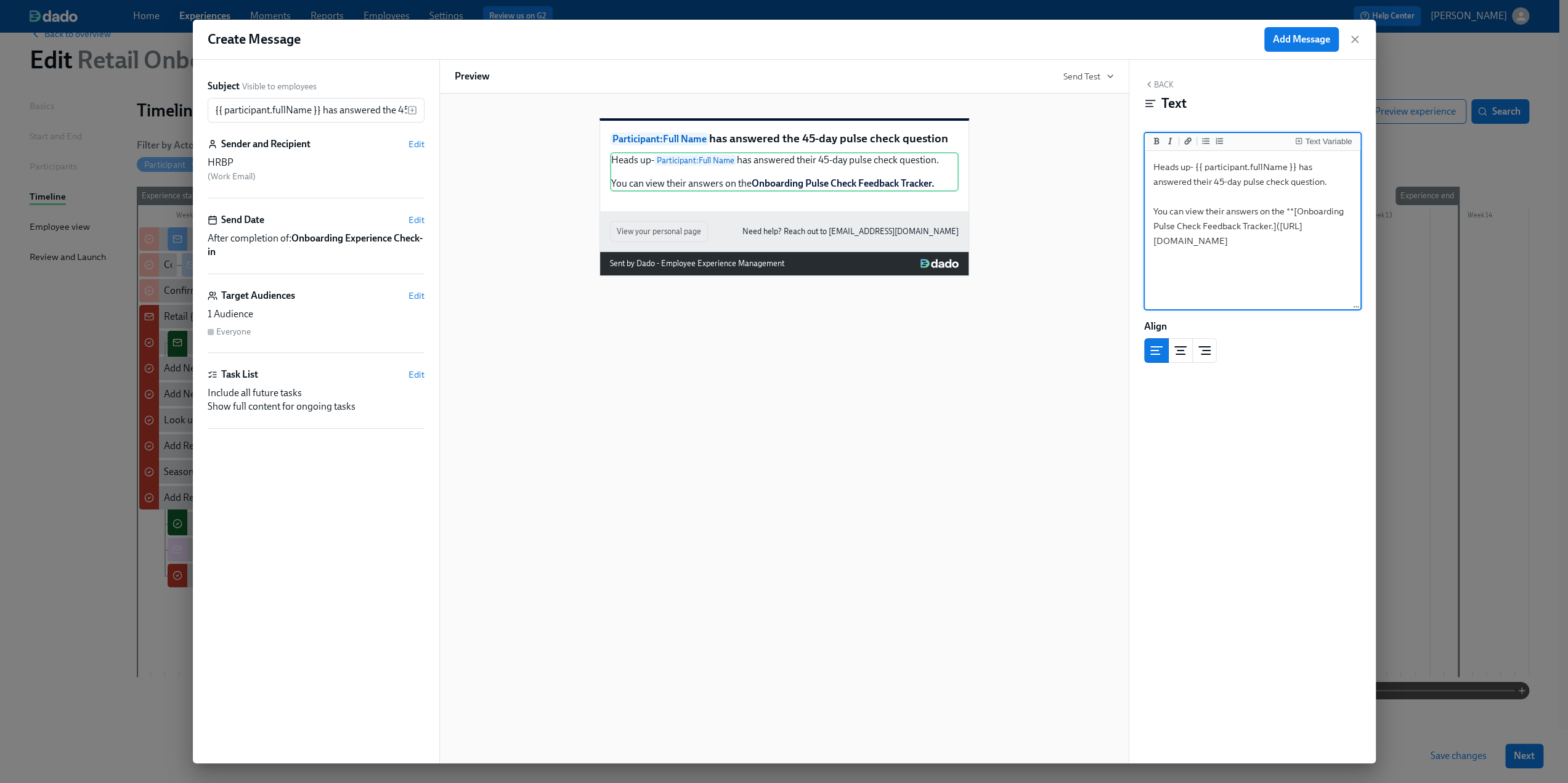
click at [1170, 184] on textarea "Heads up- {{ participant.fullName }} has answered their 45-day pulse check ques…" at bounding box center [1253, 230] width 211 height 154
click at [1302, 185] on textarea "Heads up- {{ participant.fullName }} has answered the 45-day pulse check questi…" at bounding box center [1253, 230] width 211 height 154
drag, startPoint x: 1327, startPoint y: 279, endPoint x: 1153, endPoint y: 165, distance: 208.0
click at [1153, 165] on textarea "Heads up- {{ participant.fullName }} has answered the 45-day pulse check questi…" at bounding box center [1253, 230] width 211 height 154
type textarea "Heads up- {{ participant.fullName }} has answered the 45-day pulse check questi…"
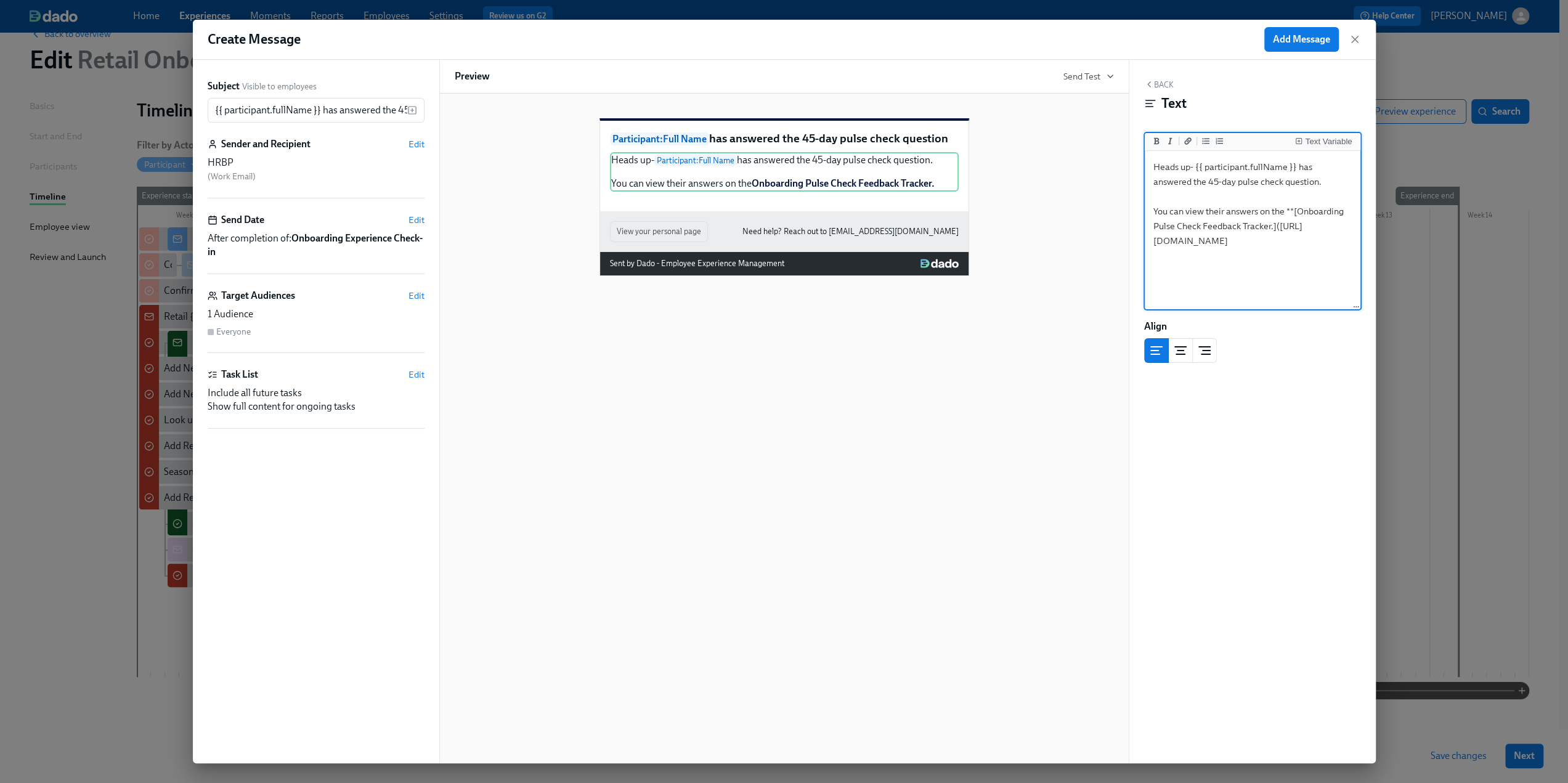
click at [1290, 413] on div "Back Text Text Variable Heads up- {{ participant.fullName }} has answered the 4…" at bounding box center [1253, 412] width 247 height 704
click at [1296, 39] on span "Add Message" at bounding box center [1301, 40] width 57 height 13
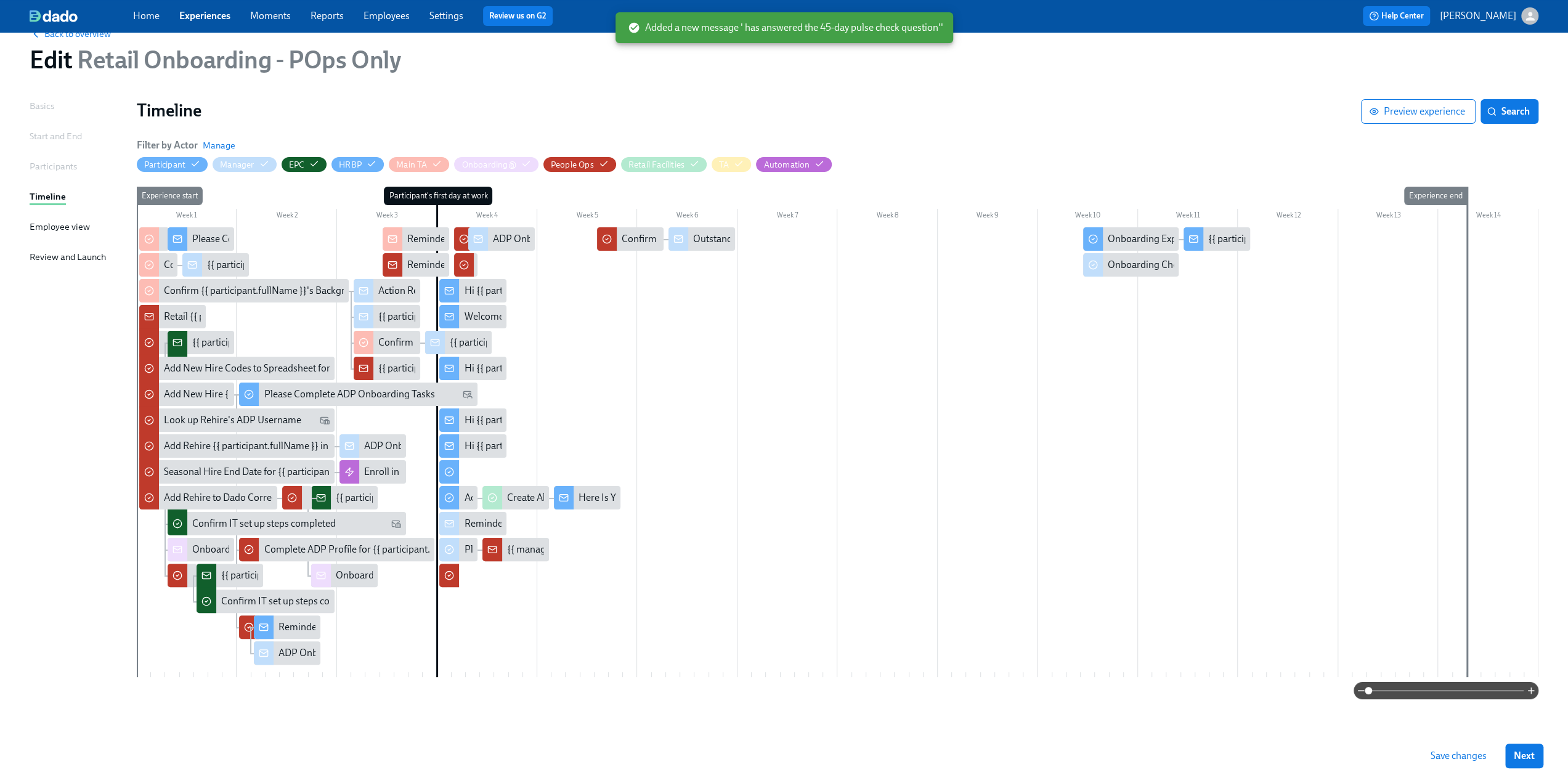
click at [1213, 263] on div at bounding box center [838, 453] width 1402 height 450
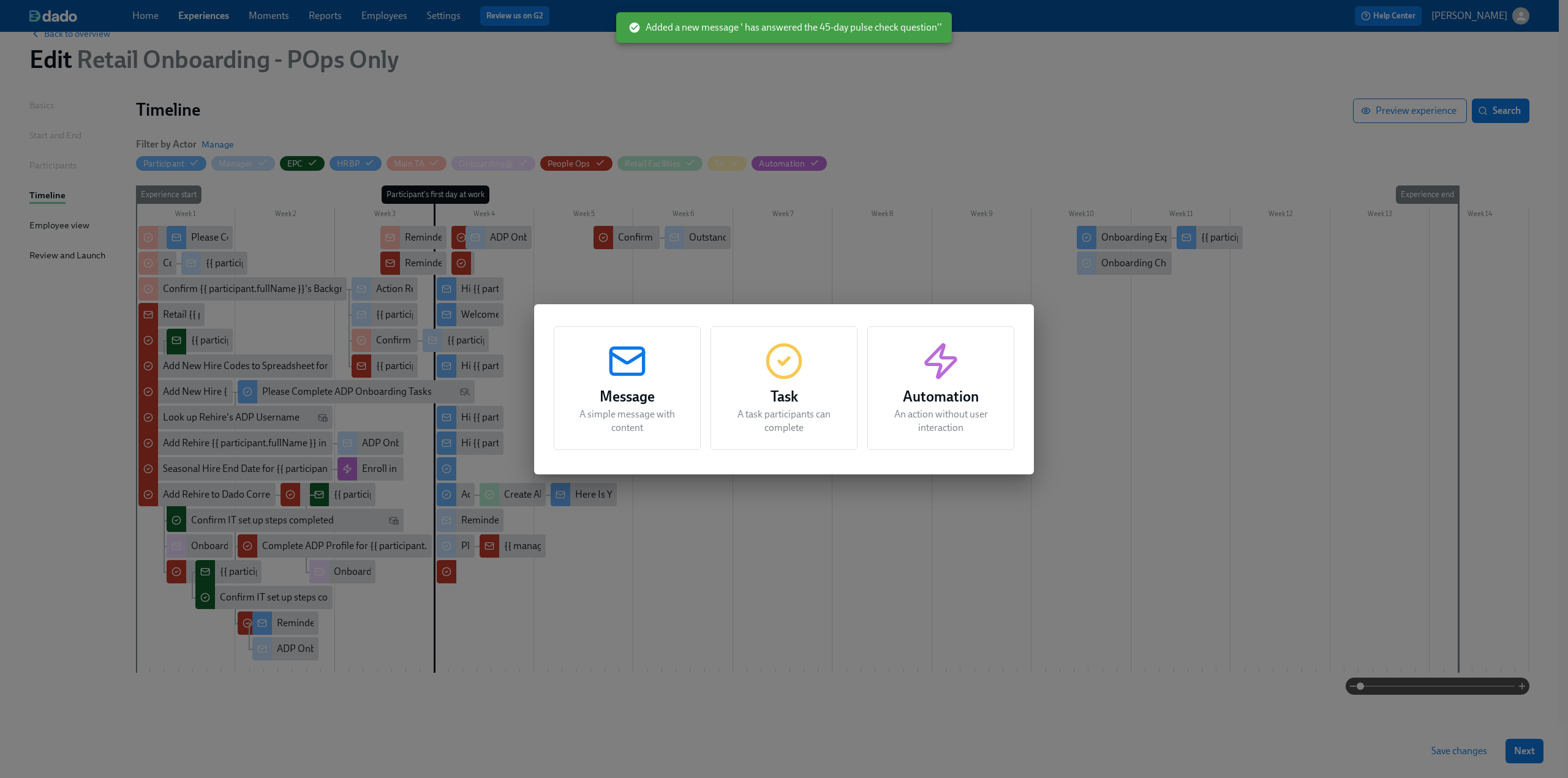
click at [642, 361] on rect "button" at bounding box center [627, 361] width 33 height 26
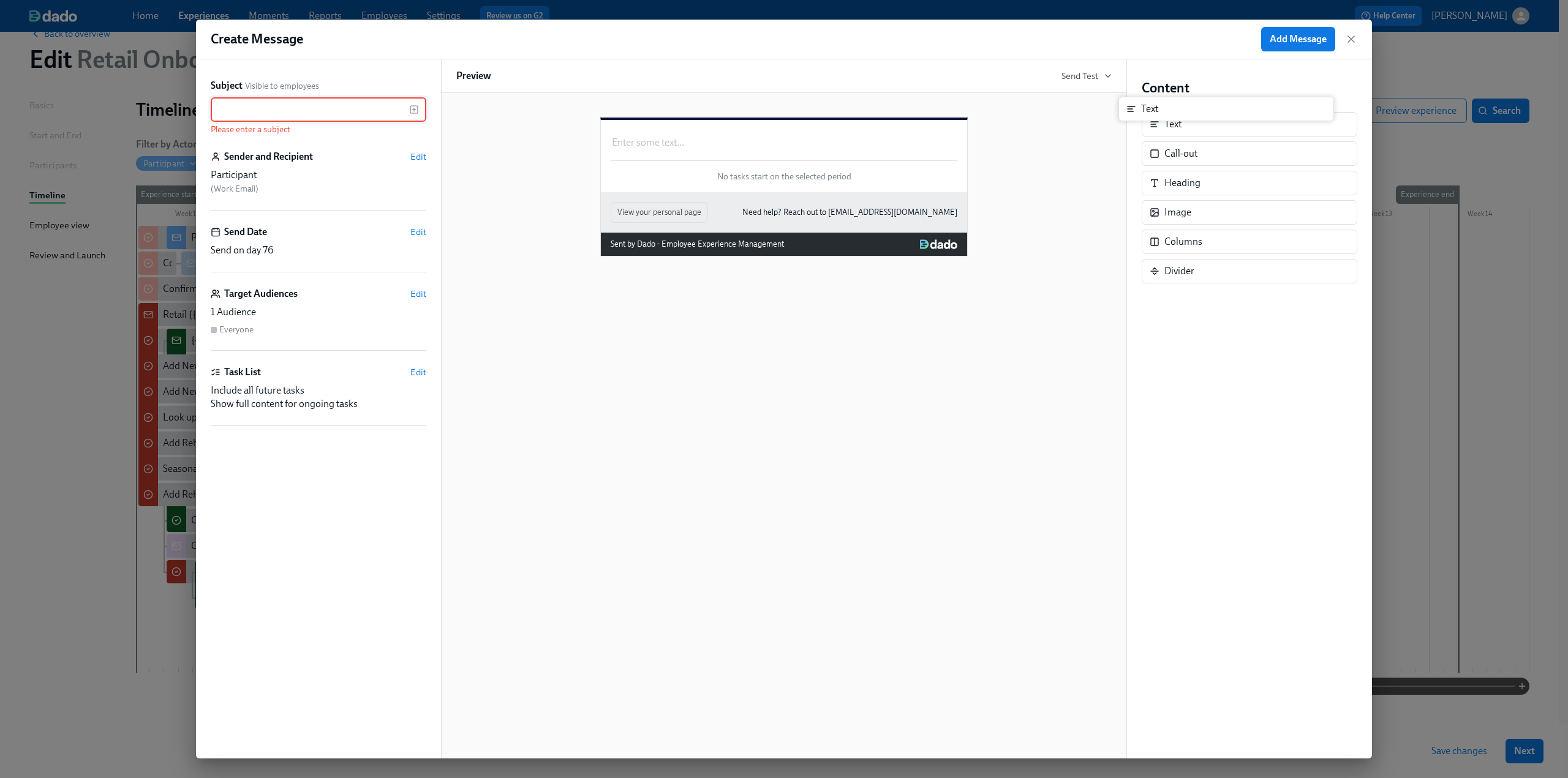
drag, startPoint x: 1208, startPoint y: 122, endPoint x: 1181, endPoint y: 108, distance: 30.4
click at [1181, 108] on div "Content Text Text Call-out Heading Image Columns Divider" at bounding box center [1250, 181] width 216 height 204
click at [766, 151] on div "Enter some text ... Duplicate Delete No tasks start on the selected period" at bounding box center [784, 156] width 366 height 72
click at [670, 150] on div "Enter some text ... Duplicate Delete" at bounding box center [783, 142] width 347 height 16
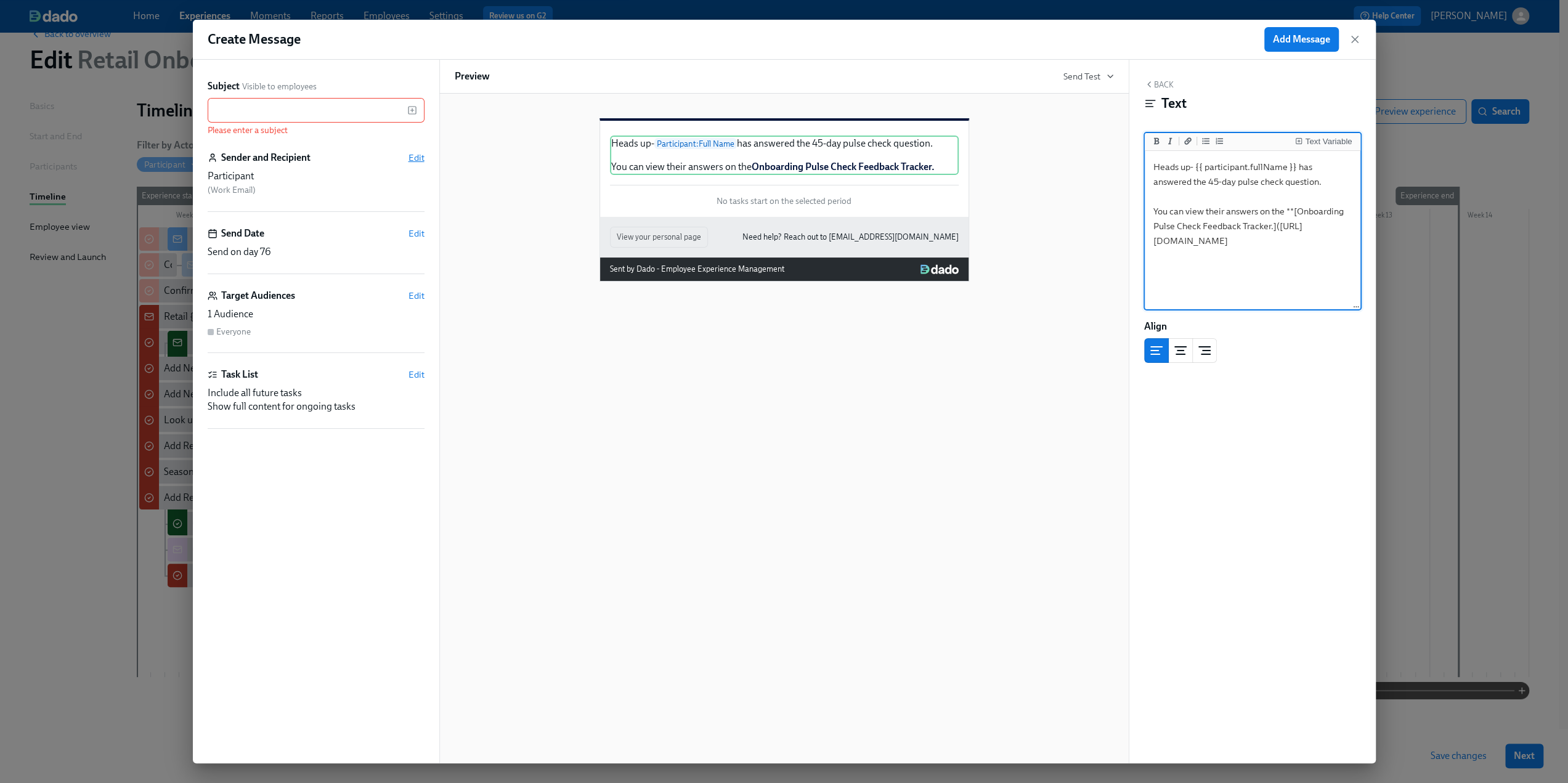
type textarea "Heads up- {{ participant.fullName }} has answered the 45-day pulse check questi…"
click at [417, 153] on span "Edit" at bounding box center [416, 158] width 16 height 13
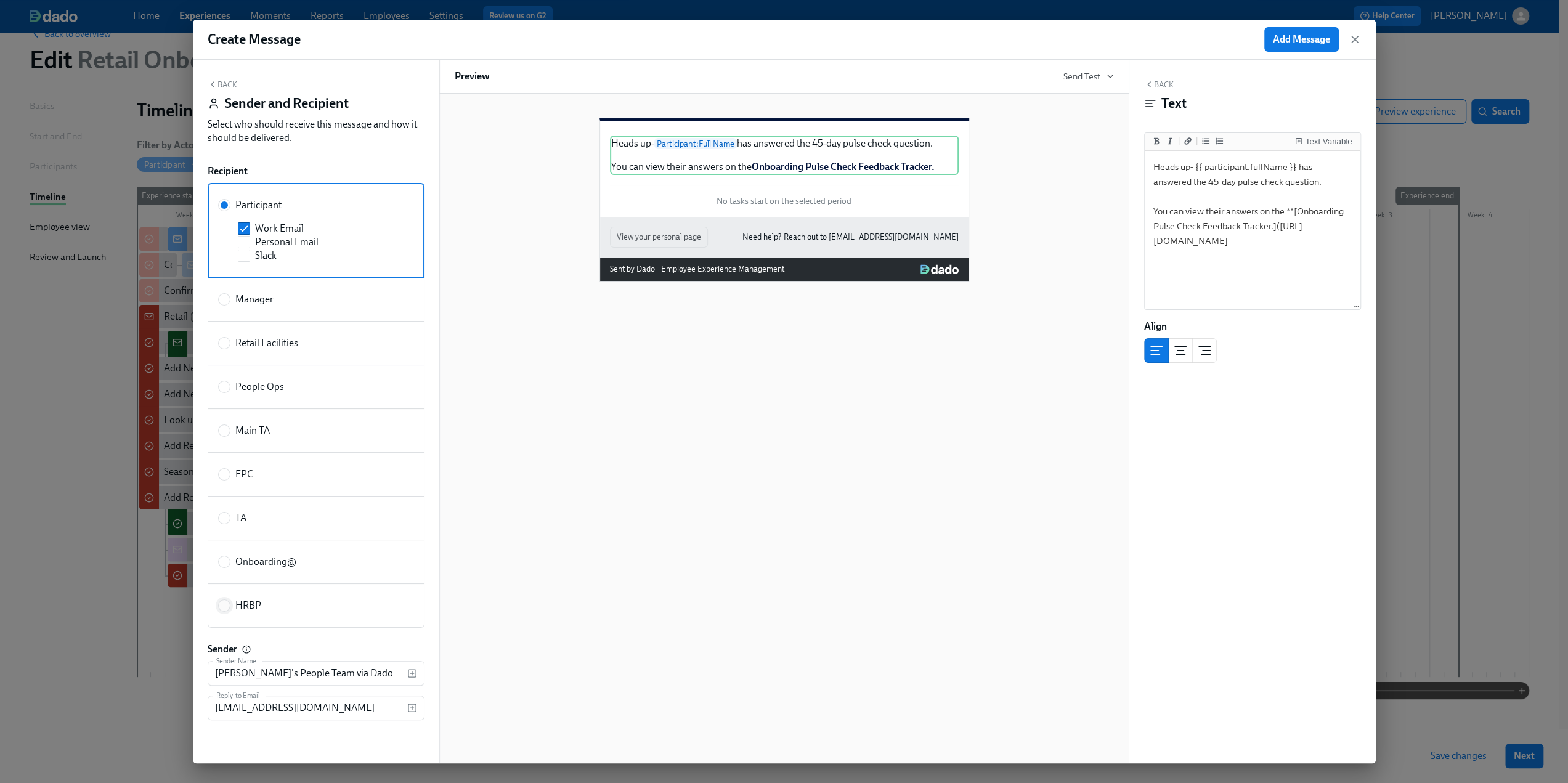
click at [226, 605] on input "HRBP" at bounding box center [224, 606] width 11 height 11
radio input "true"
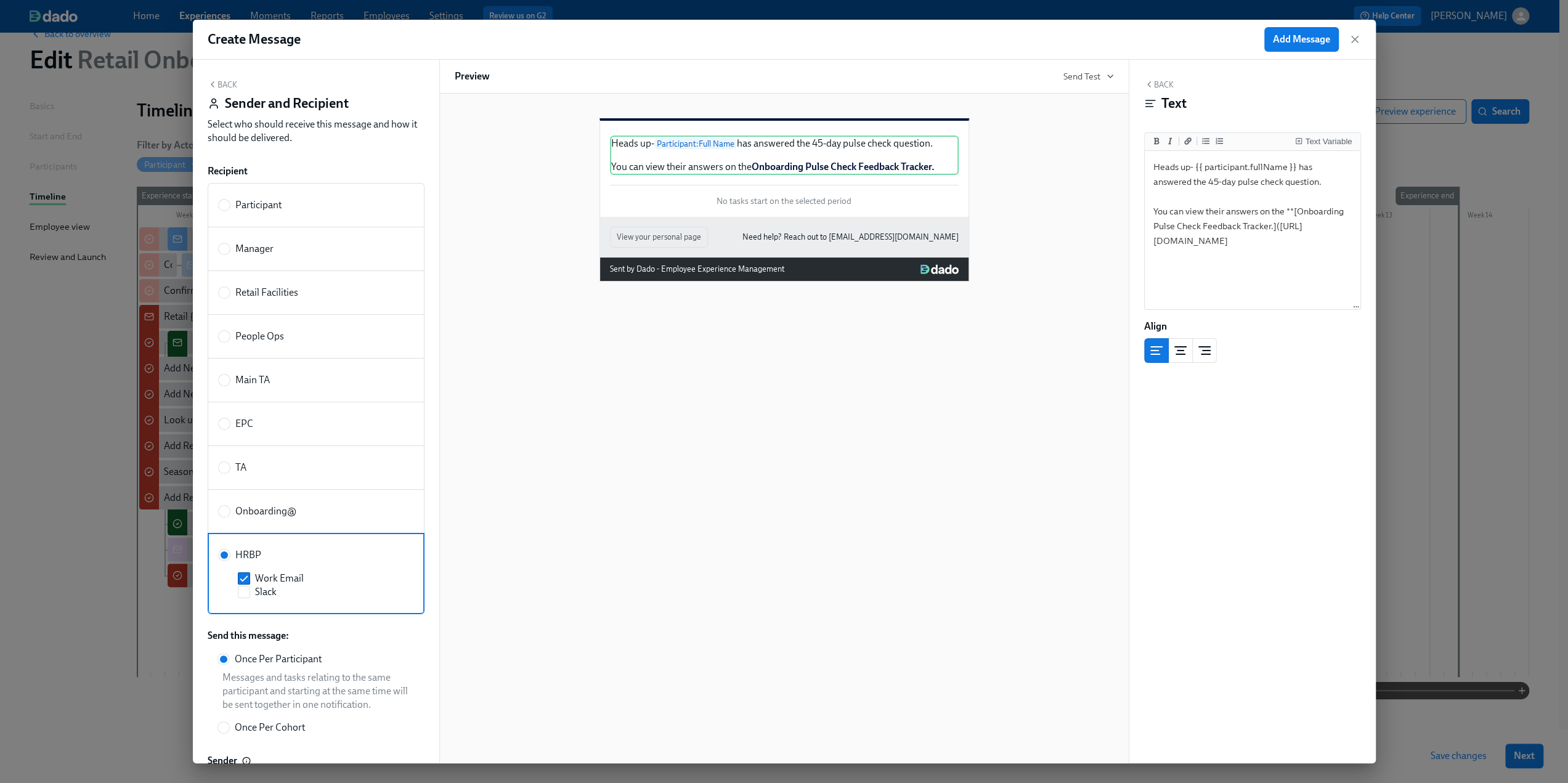
click at [232, 86] on button "Back" at bounding box center [222, 84] width 30 height 10
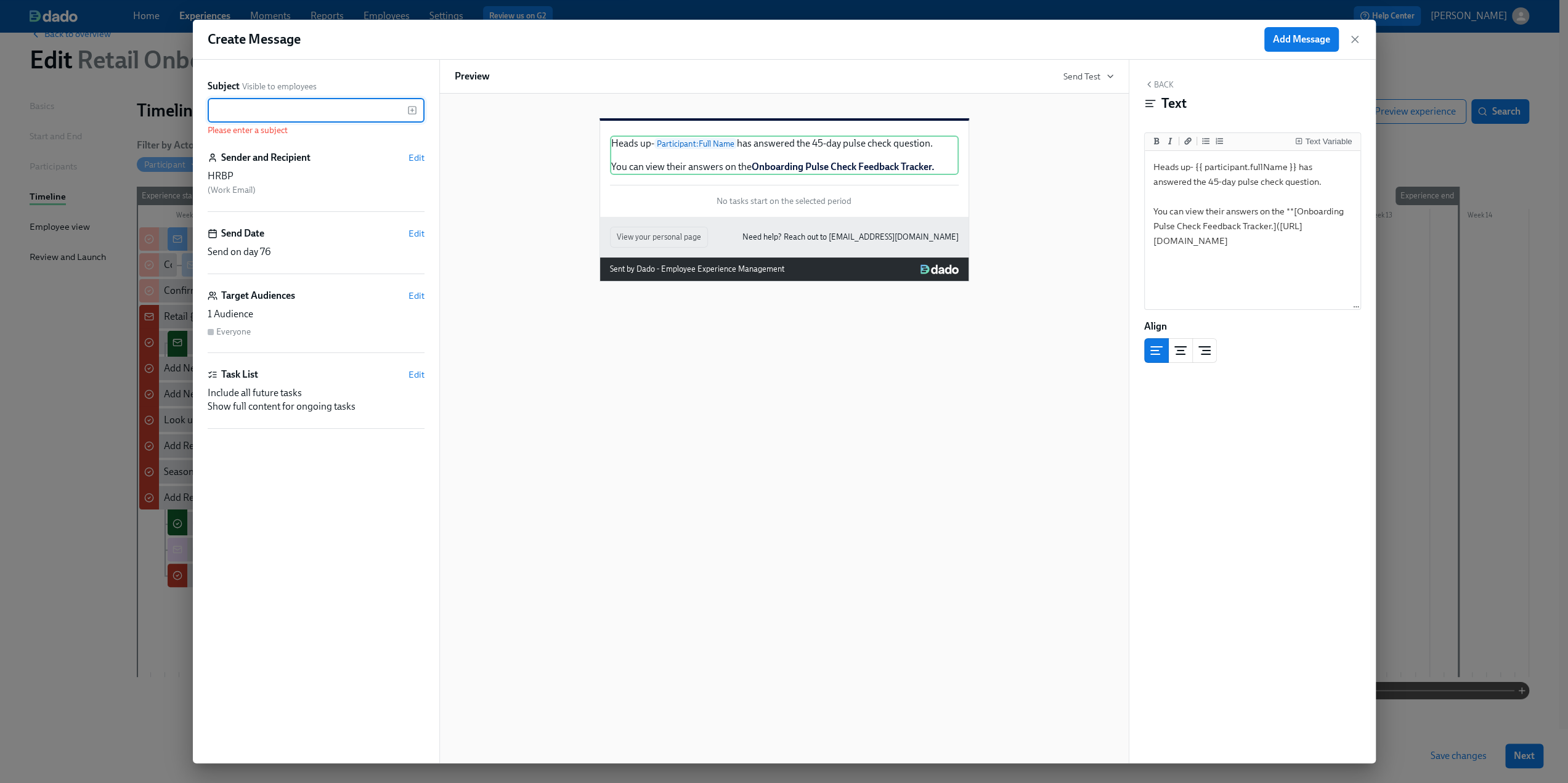
click at [291, 109] on input "text" at bounding box center [307, 110] width 200 height 25
click at [416, 107] on icon "button" at bounding box center [412, 110] width 10 height 10
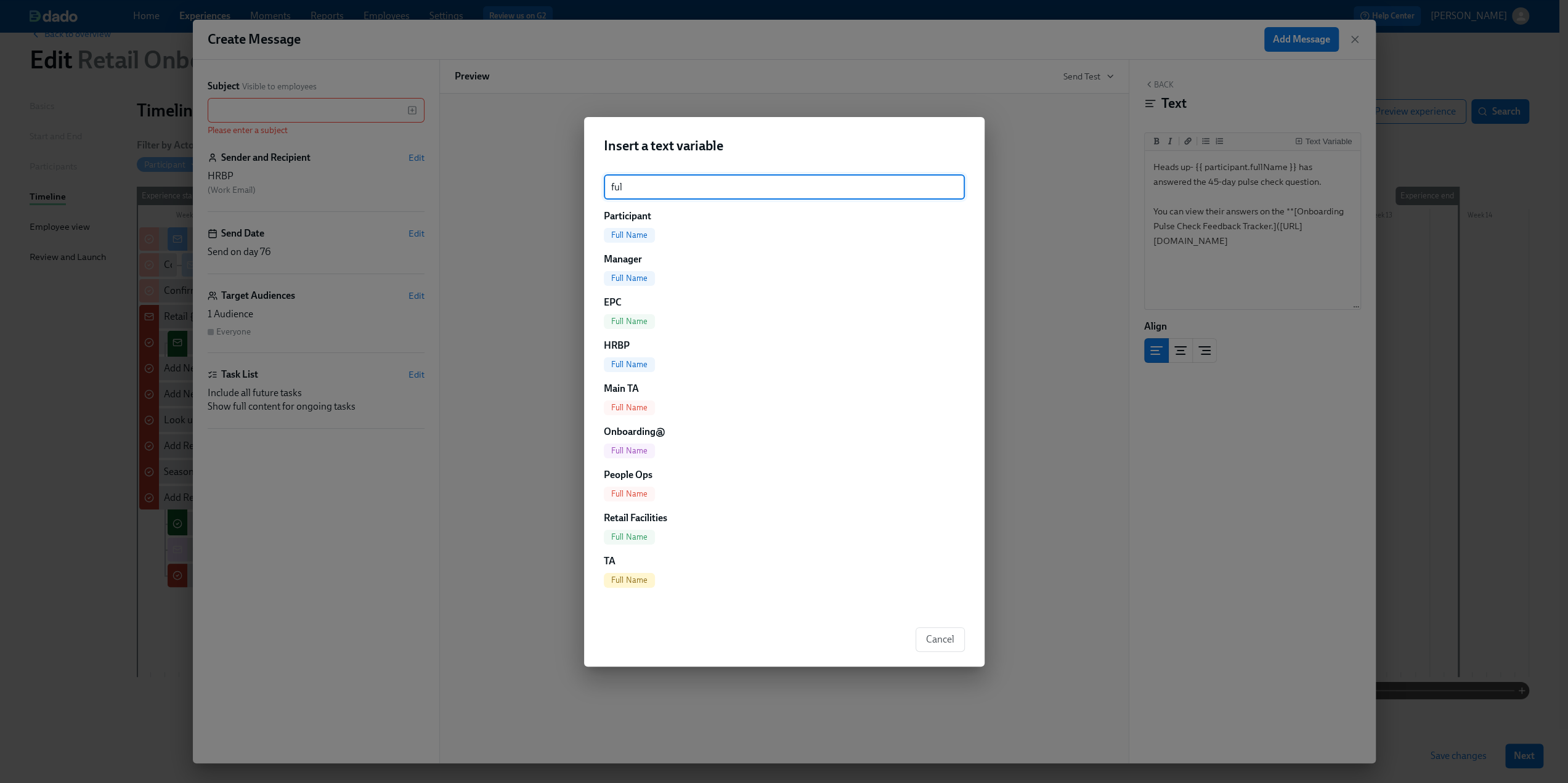
type input "ful"
click at [639, 279] on span "Full Name" at bounding box center [630, 278] width 52 height 9
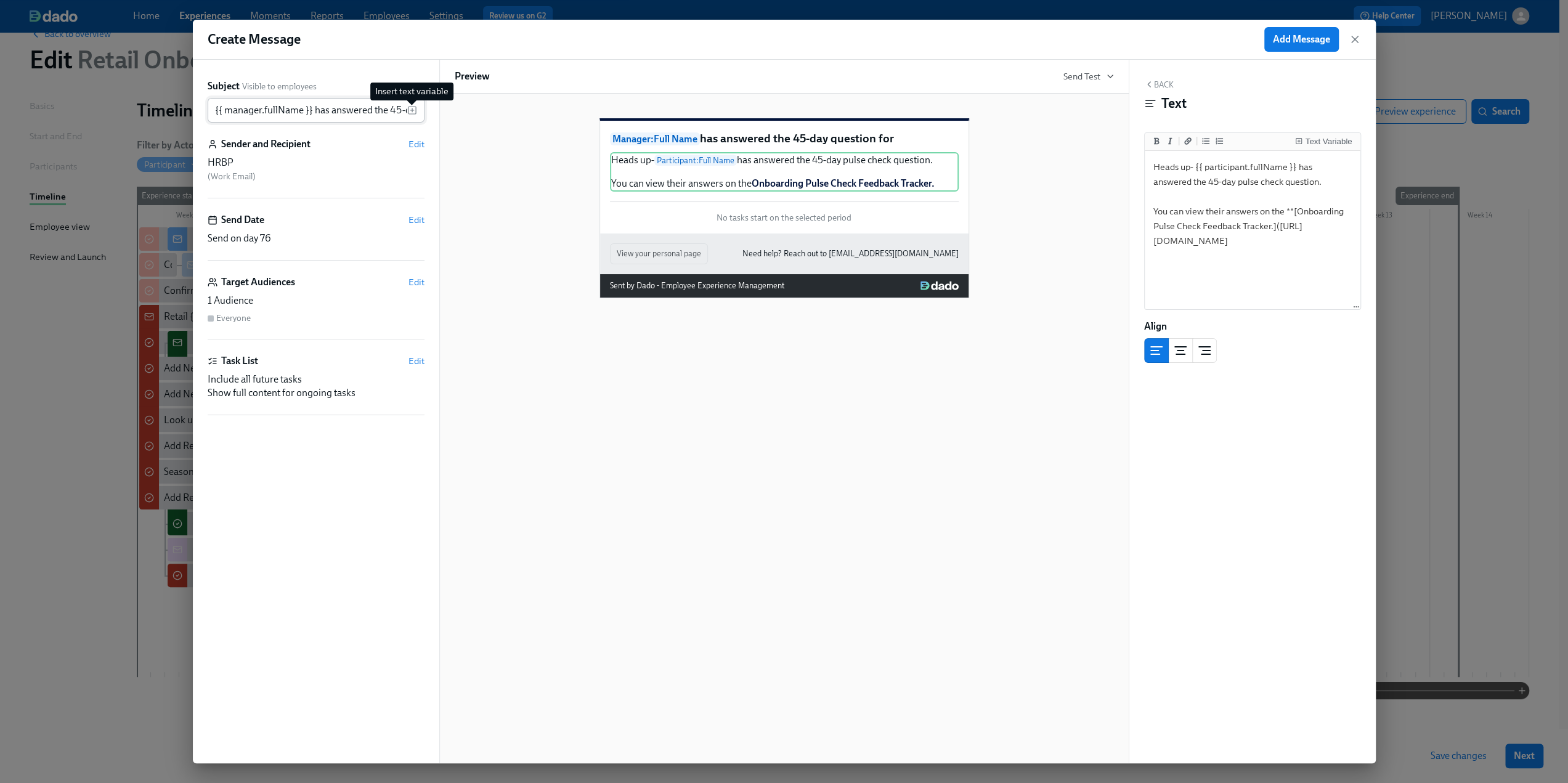
click at [415, 112] on rect "button" at bounding box center [412, 110] width 8 height 8
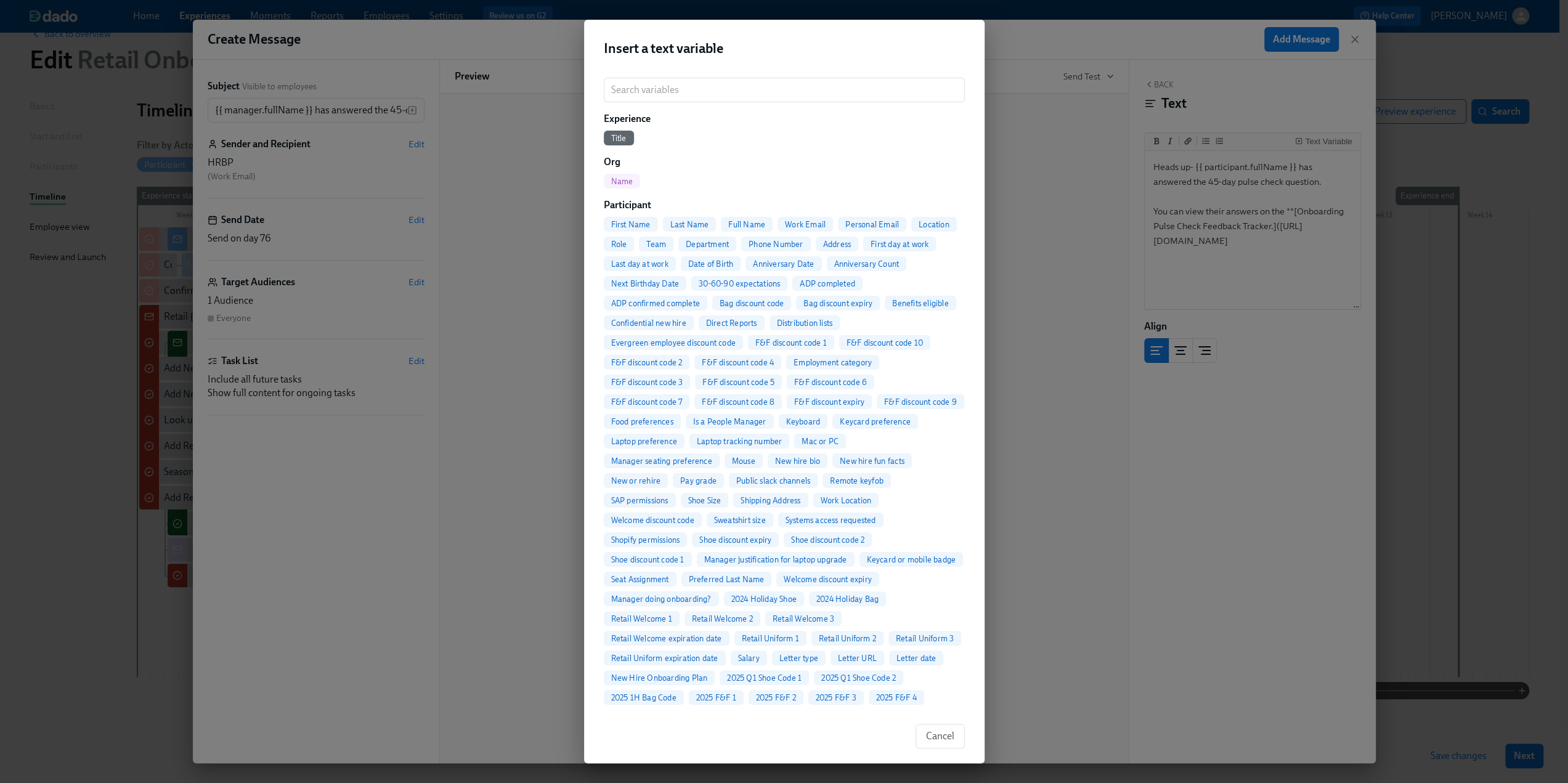
click at [746, 225] on span "Full Name" at bounding box center [747, 224] width 52 height 9
type input "{{ manager.fullName }} has answered the 45-day question for {{ participant.full…"
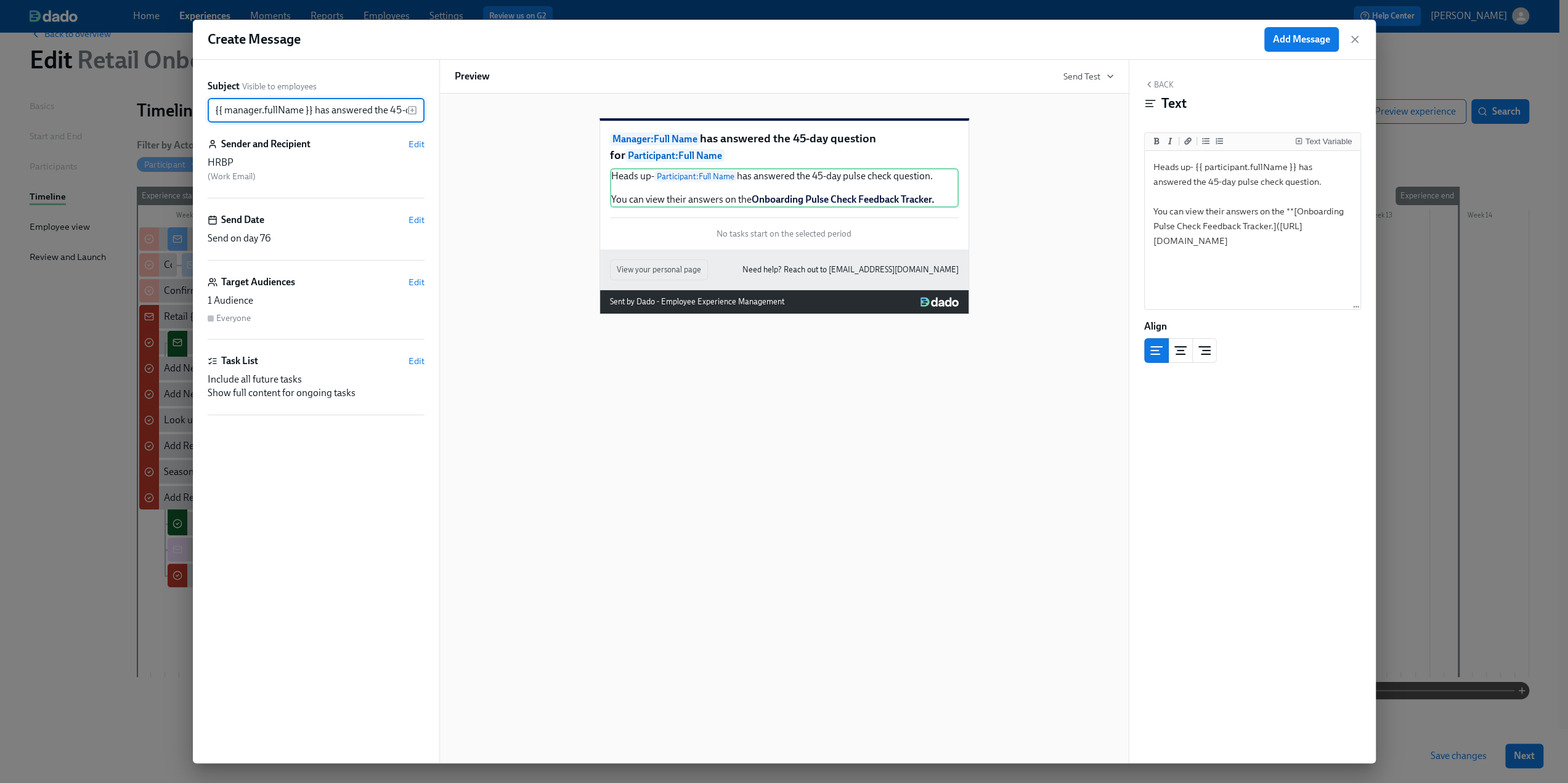
scroll to position [0, 173]
click at [413, 224] on span "Edit" at bounding box center [416, 220] width 16 height 13
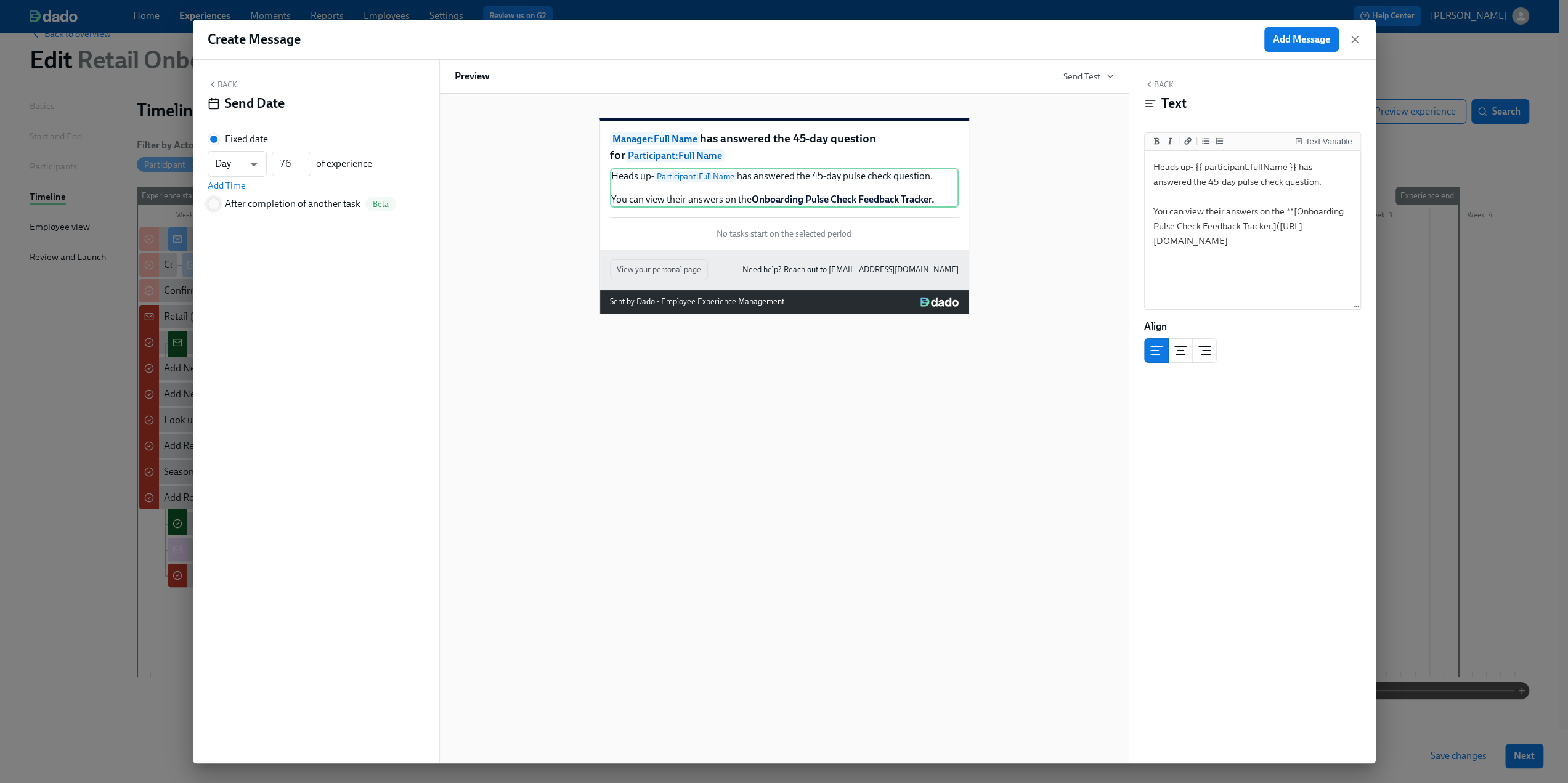
click at [219, 202] on input "After completion of another task Beta" at bounding box center [214, 204] width 11 height 11
radio input "true"
radio input "false"
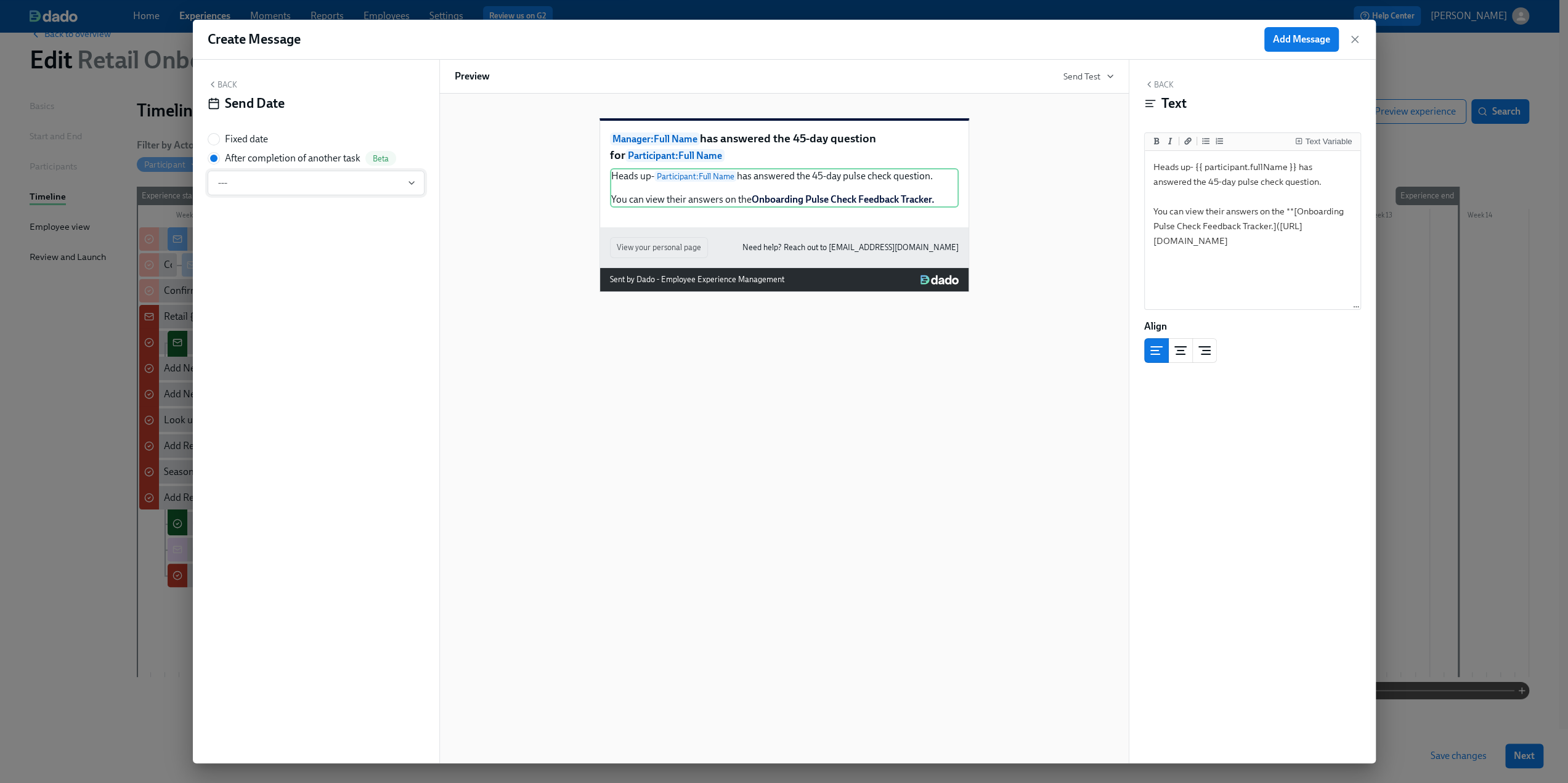
click at [279, 190] on button "---" at bounding box center [316, 183] width 217 height 25
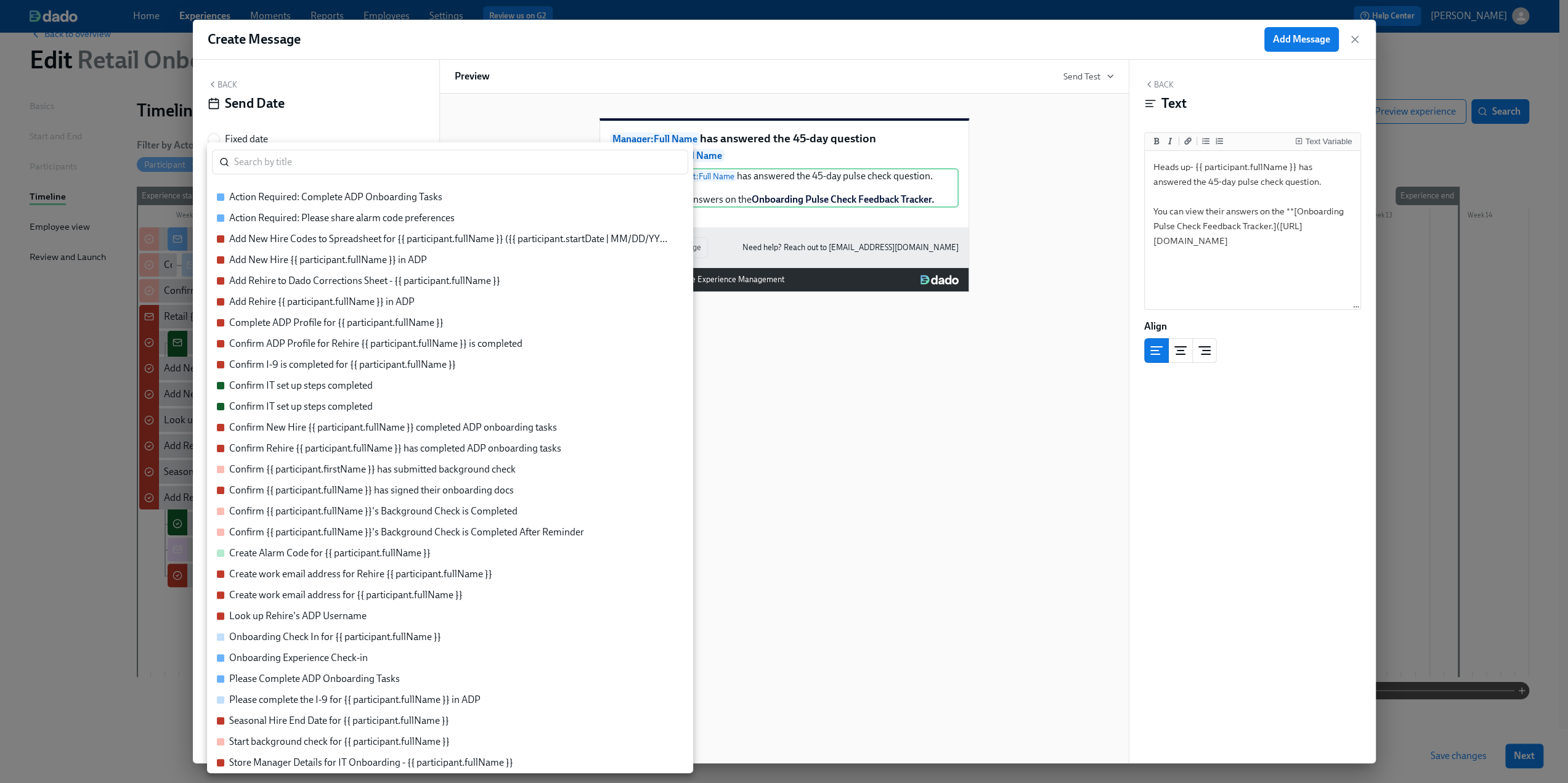
click at [378, 641] on div "Onboarding Check In for {{ participant.fullName }}" at bounding box center [335, 637] width 212 height 14
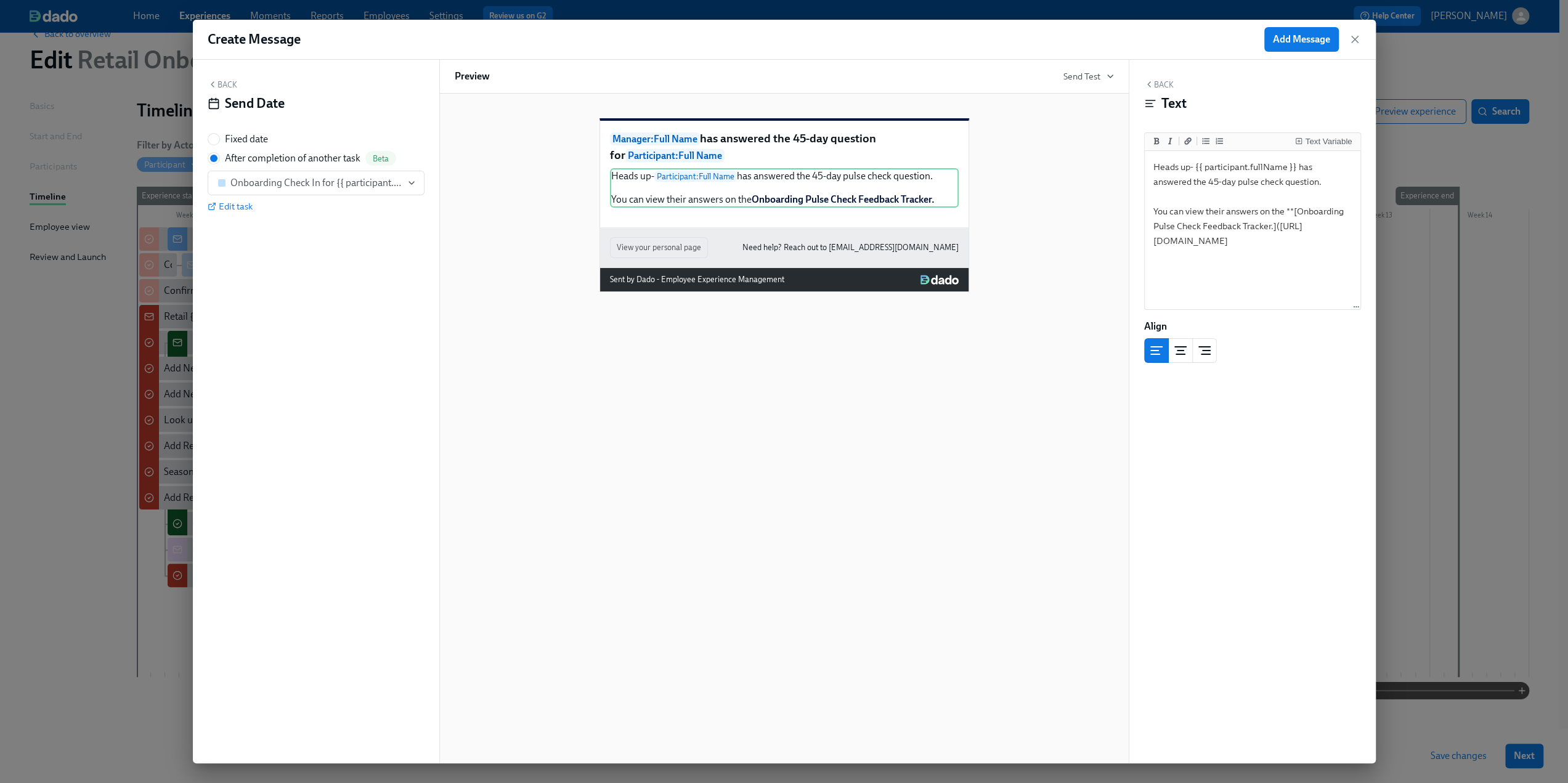
click at [223, 82] on button "Back" at bounding box center [222, 84] width 30 height 10
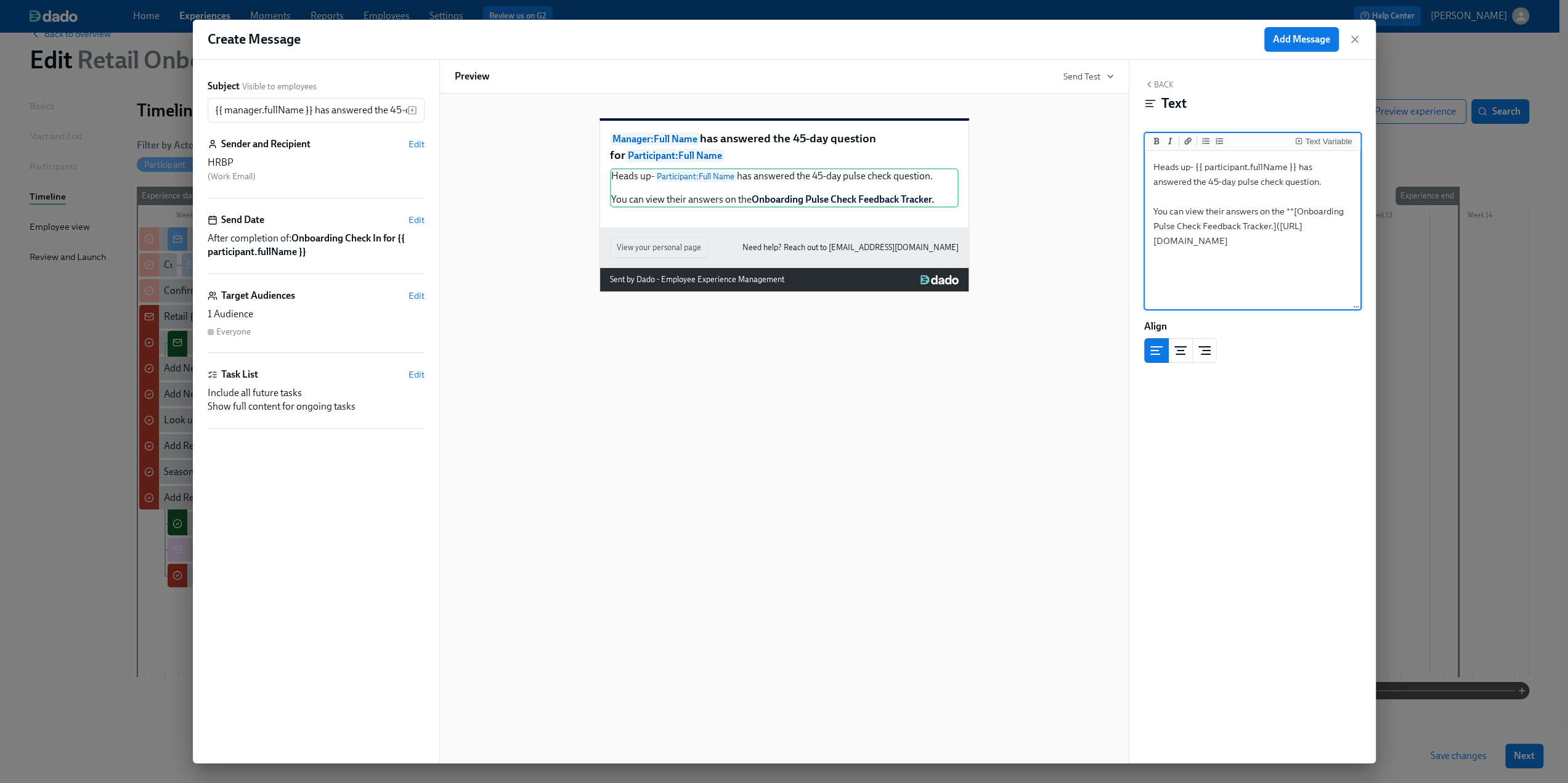
drag, startPoint x: 1293, startPoint y: 168, endPoint x: 1195, endPoint y: 168, distance: 98.0
click at [1195, 168] on textarea "Heads up- {{ participant.fullName }} has answered the 45-day pulse check questi…" at bounding box center [1253, 230] width 211 height 154
click at [1327, 137] on div "Text Variable" at bounding box center [1328, 142] width 47 height 9
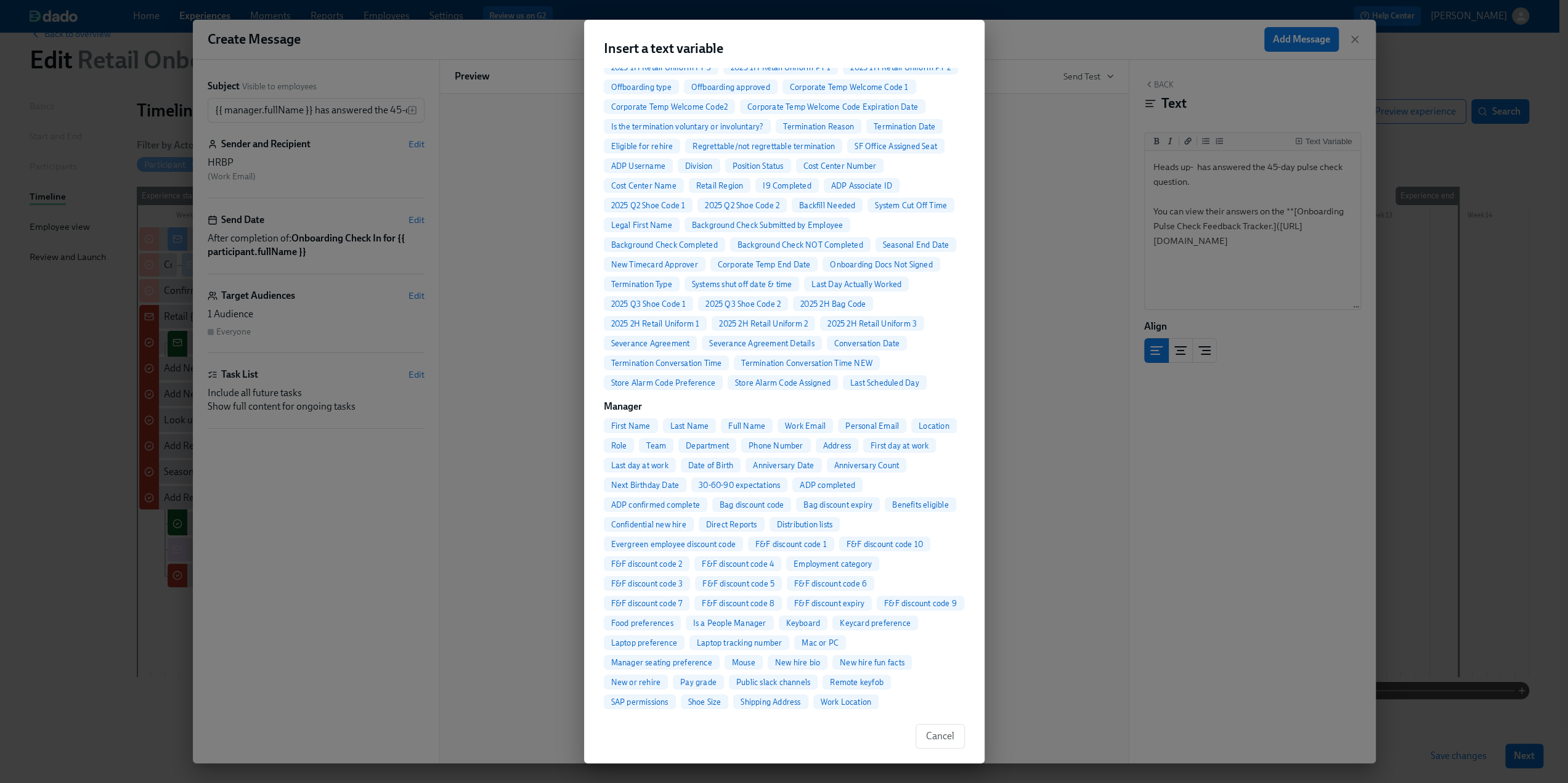
scroll to position [740, 0]
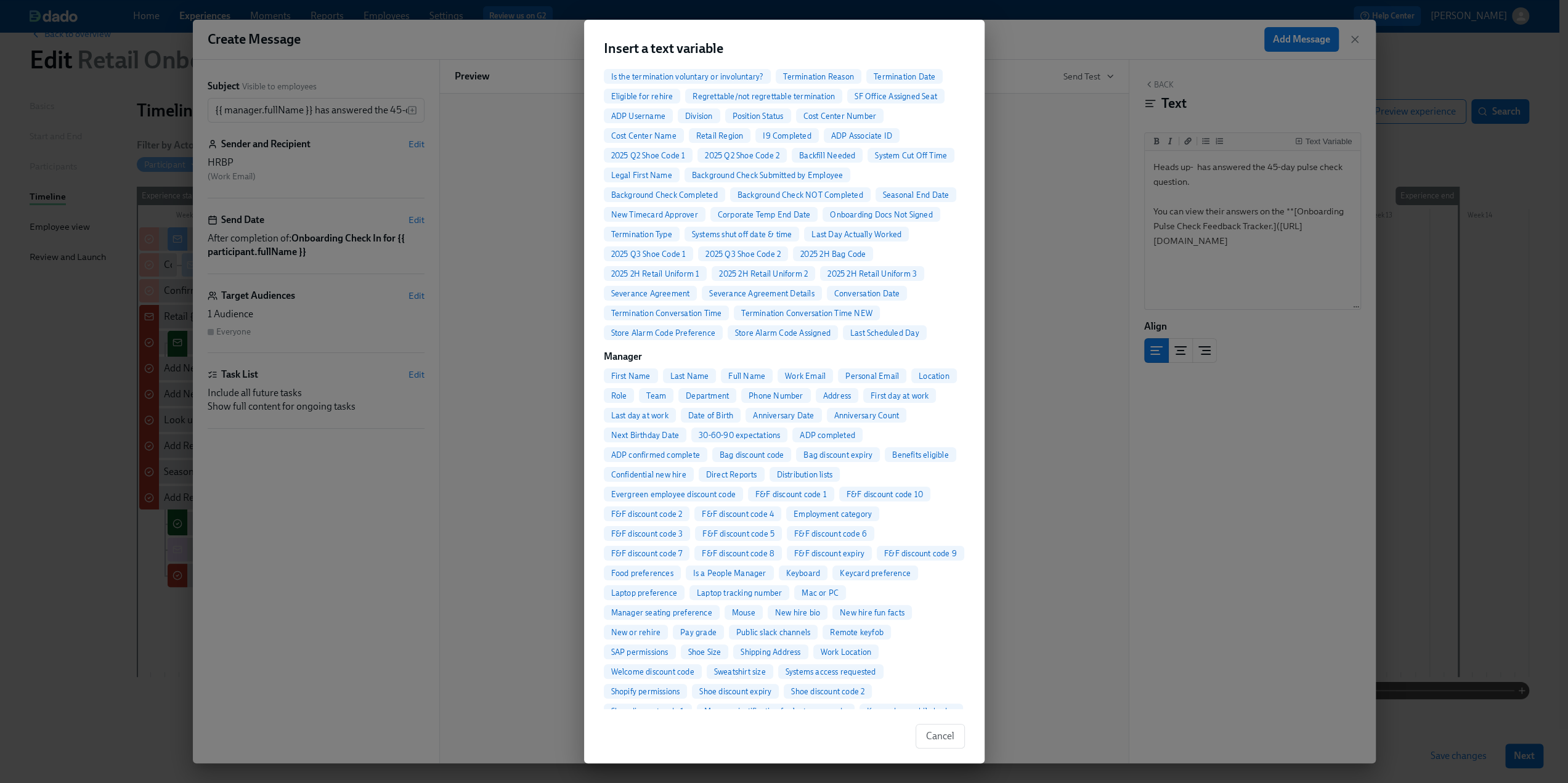
click at [746, 381] on span "Full Name" at bounding box center [747, 376] width 52 height 9
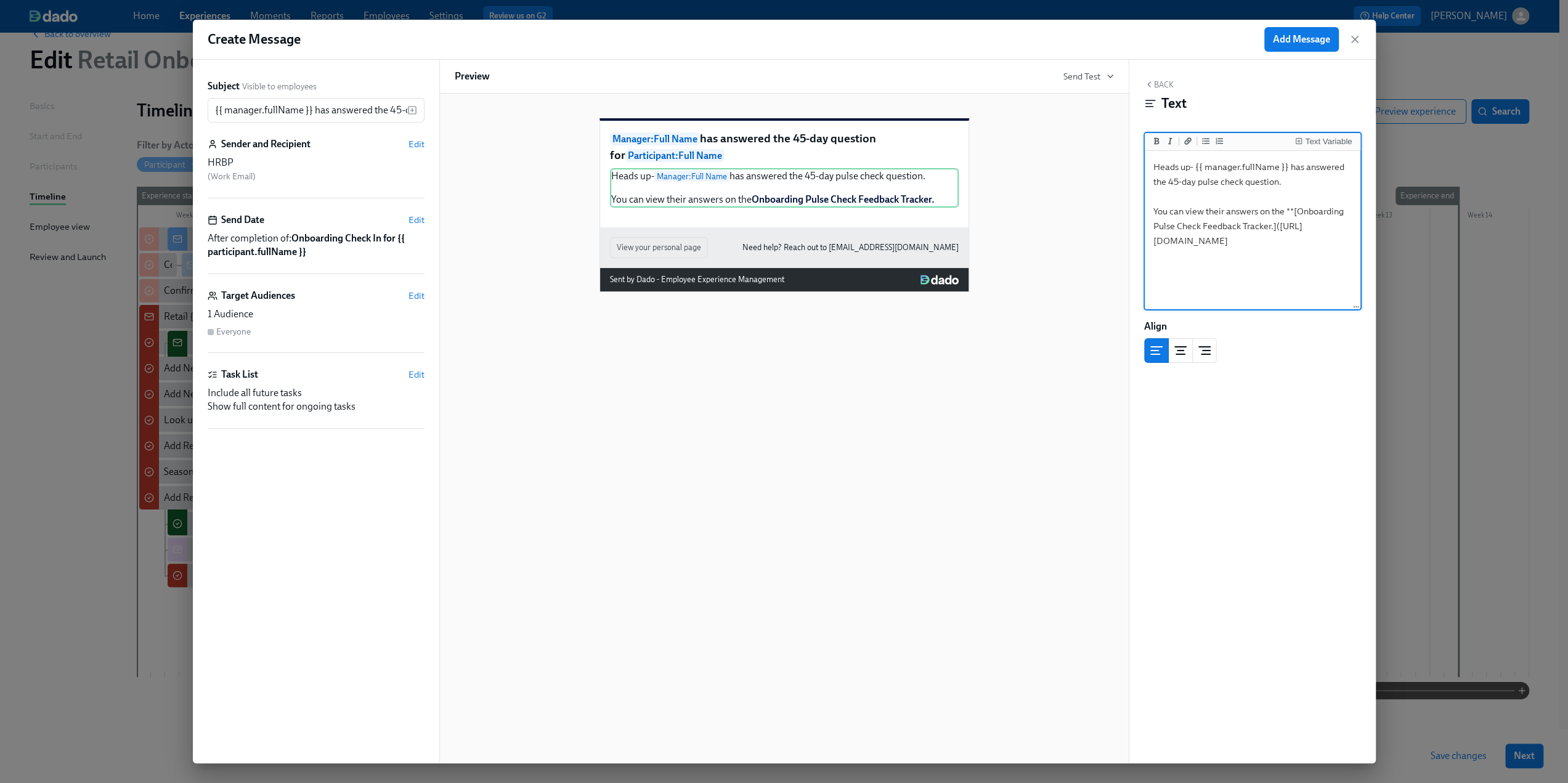
click at [1286, 185] on textarea "Heads up- {{ manager.fullName }} has answered the 45-day pulse check question. …" at bounding box center [1253, 230] width 211 height 154
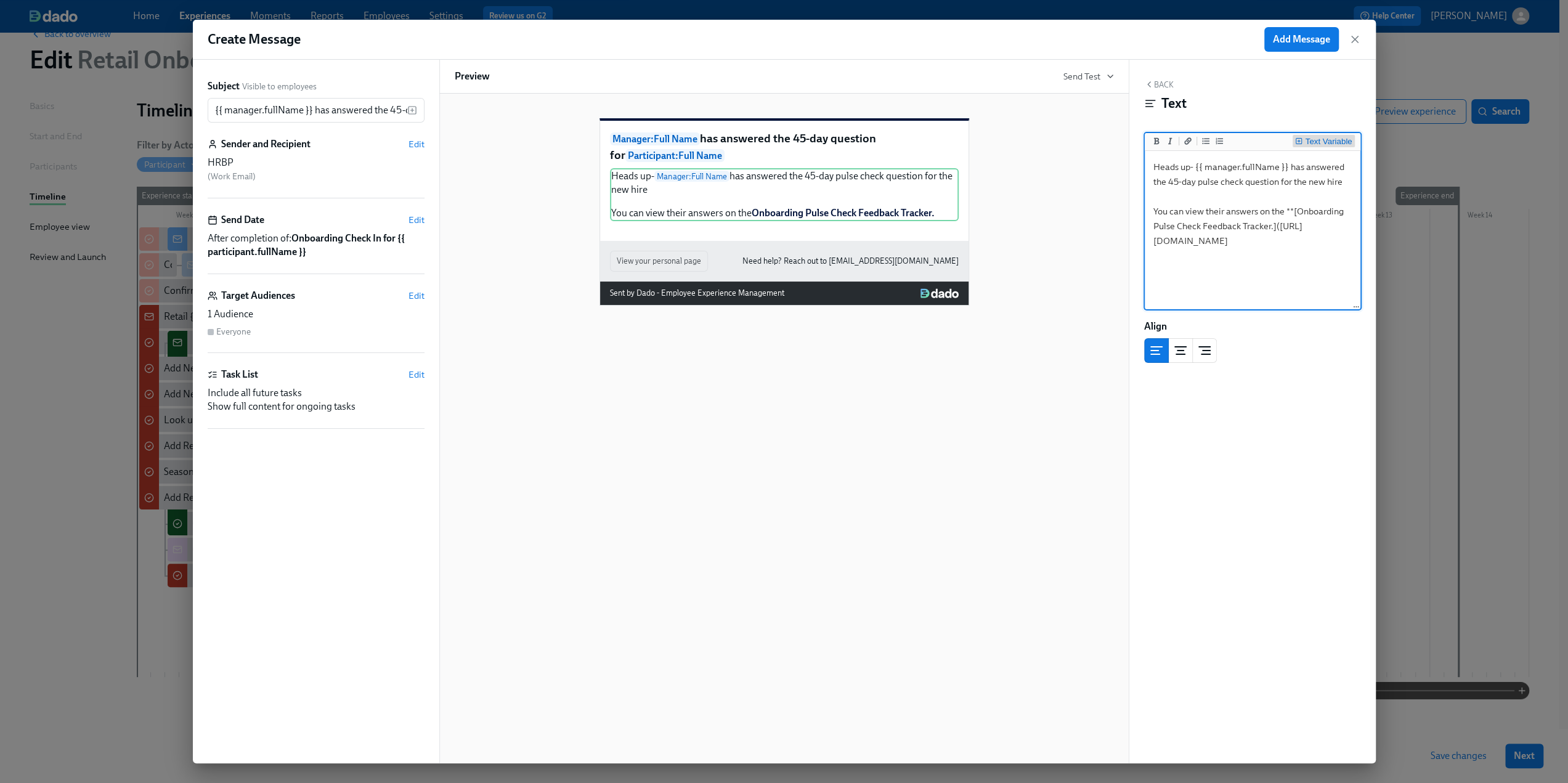
click at [1325, 139] on div "Text Variable" at bounding box center [1328, 142] width 47 height 9
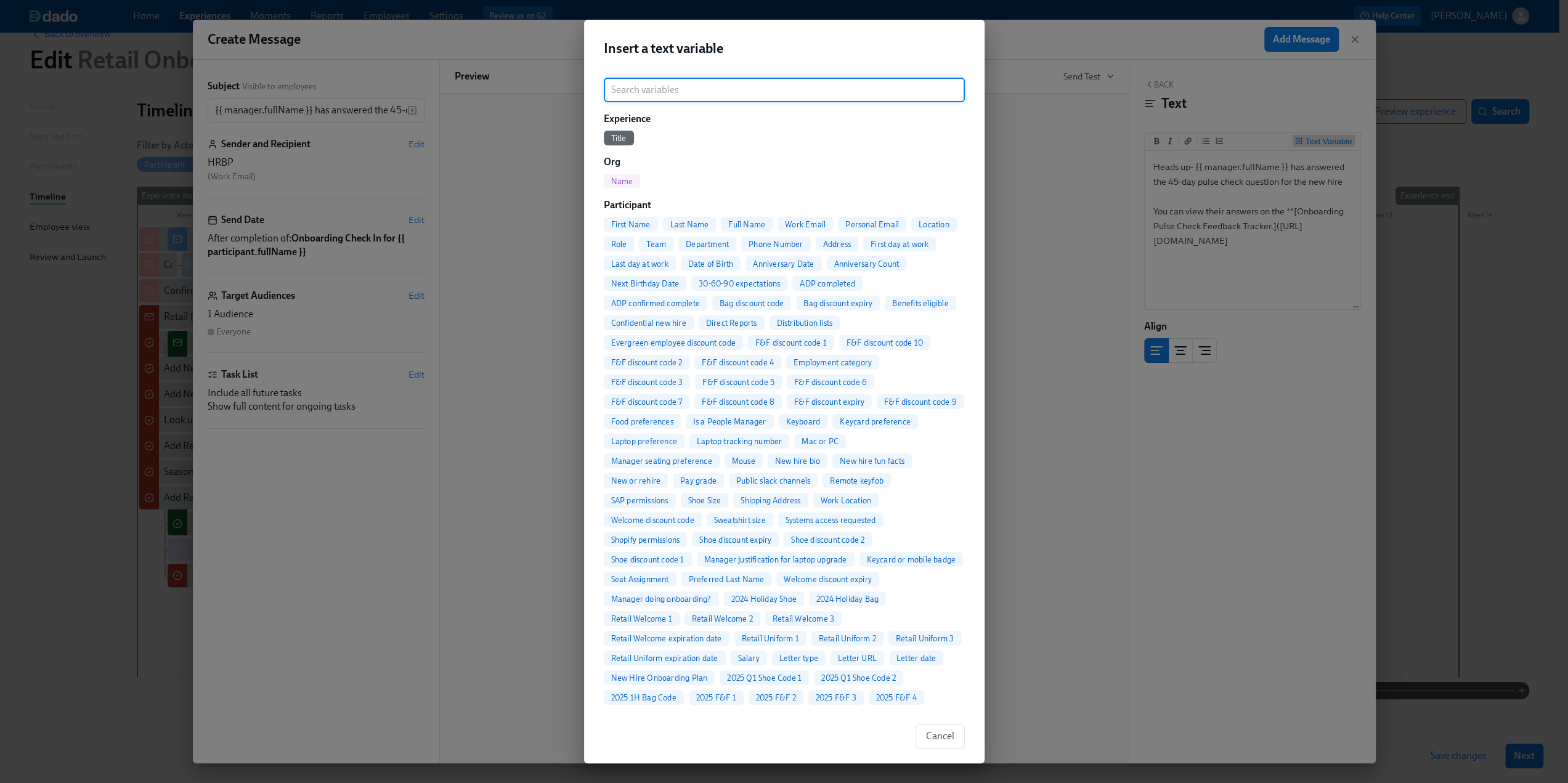
click at [1325, 186] on div "Insert a text variable ​ Experience Title Org Name Participant First Name Last …" at bounding box center [784, 392] width 1568 height 783
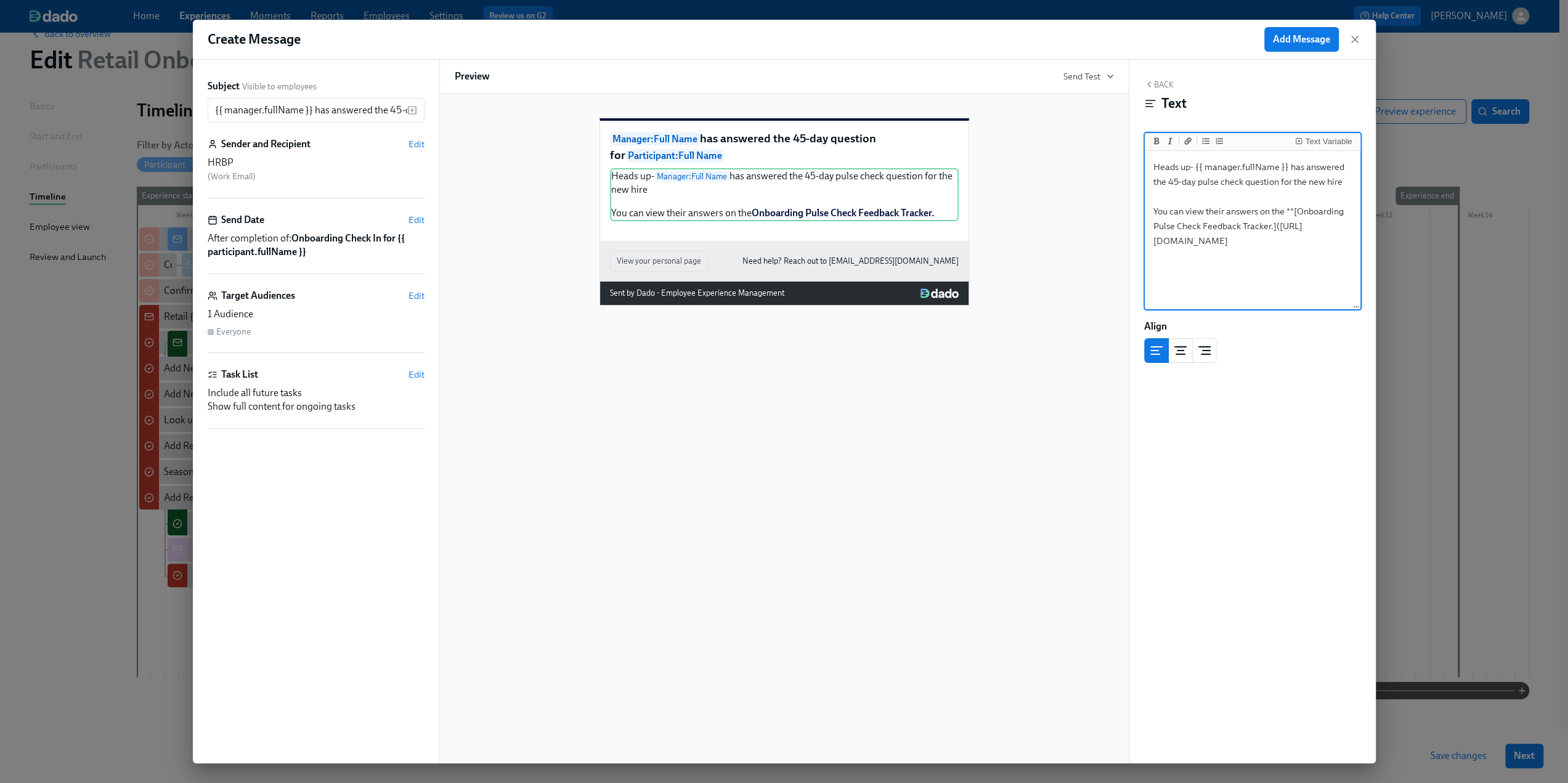
drag, startPoint x: 1344, startPoint y: 183, endPoint x: 1309, endPoint y: 182, distance: 35.0
click at [1309, 182] on textarea "Heads up- {{ manager.fullName }} has answered the 45-day pulse check question f…" at bounding box center [1253, 230] width 211 height 154
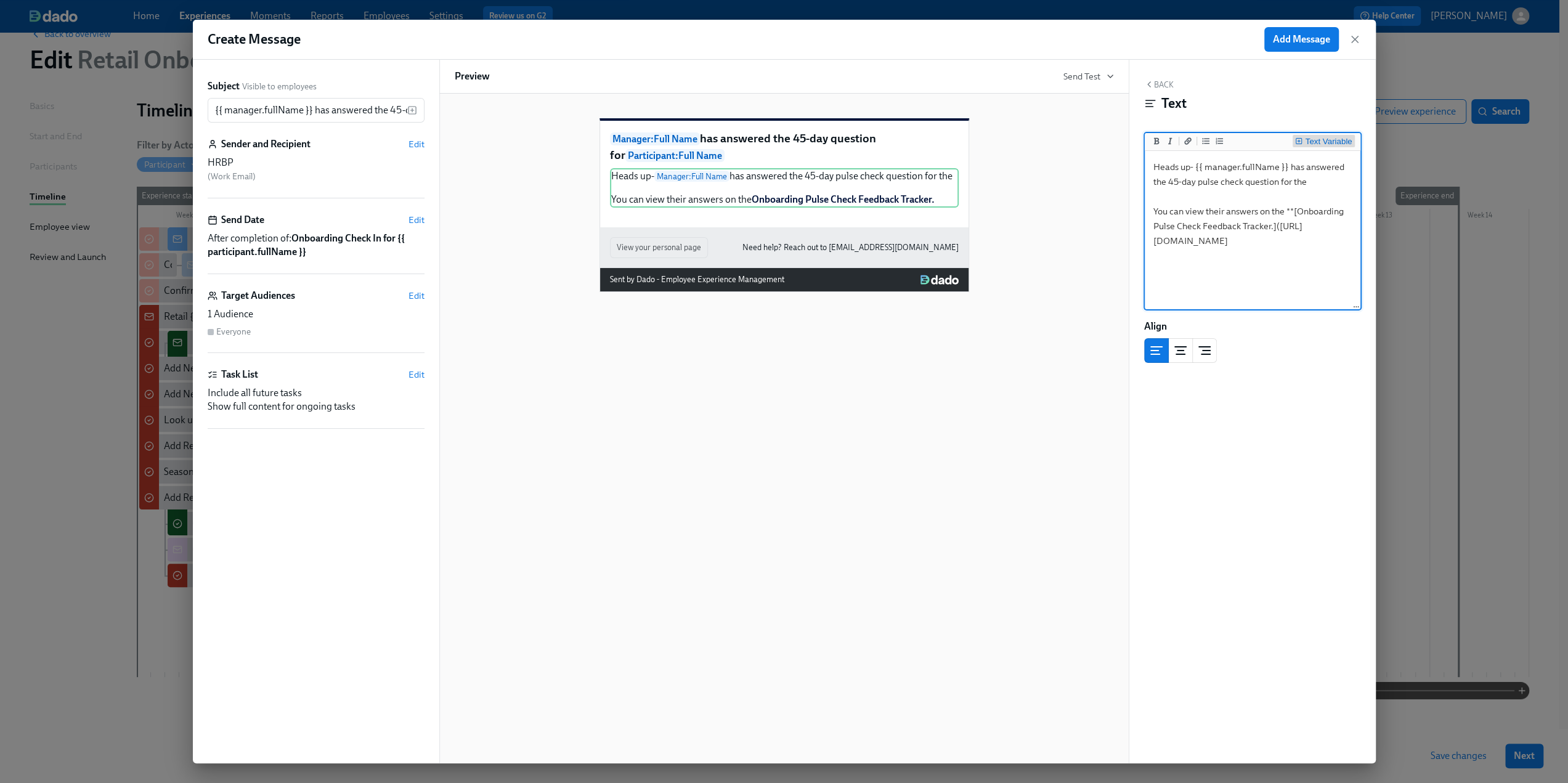
click at [1330, 144] on div "Text Variable" at bounding box center [1328, 142] width 47 height 9
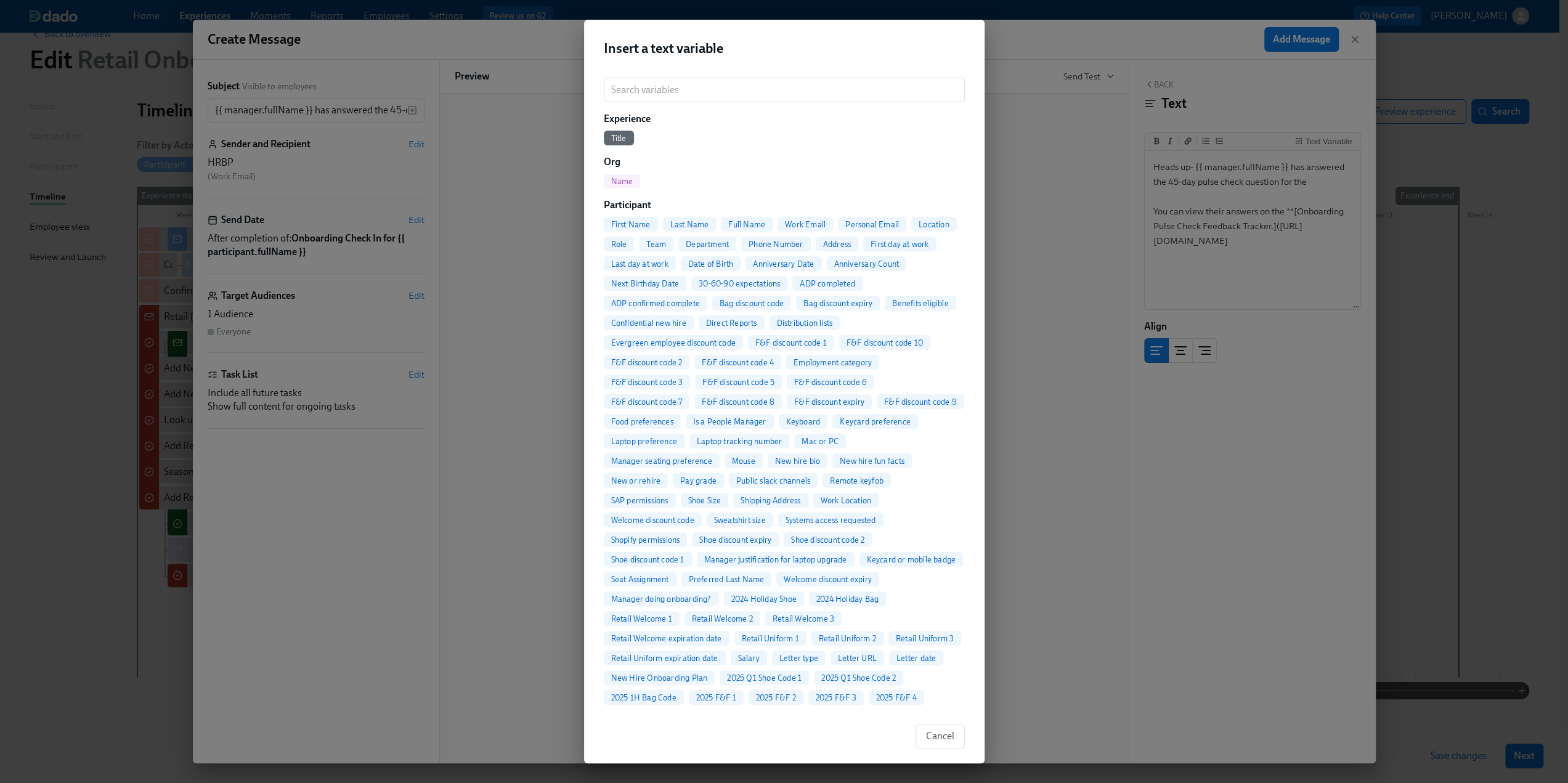
click at [744, 225] on span "Full Name" at bounding box center [747, 224] width 52 height 9
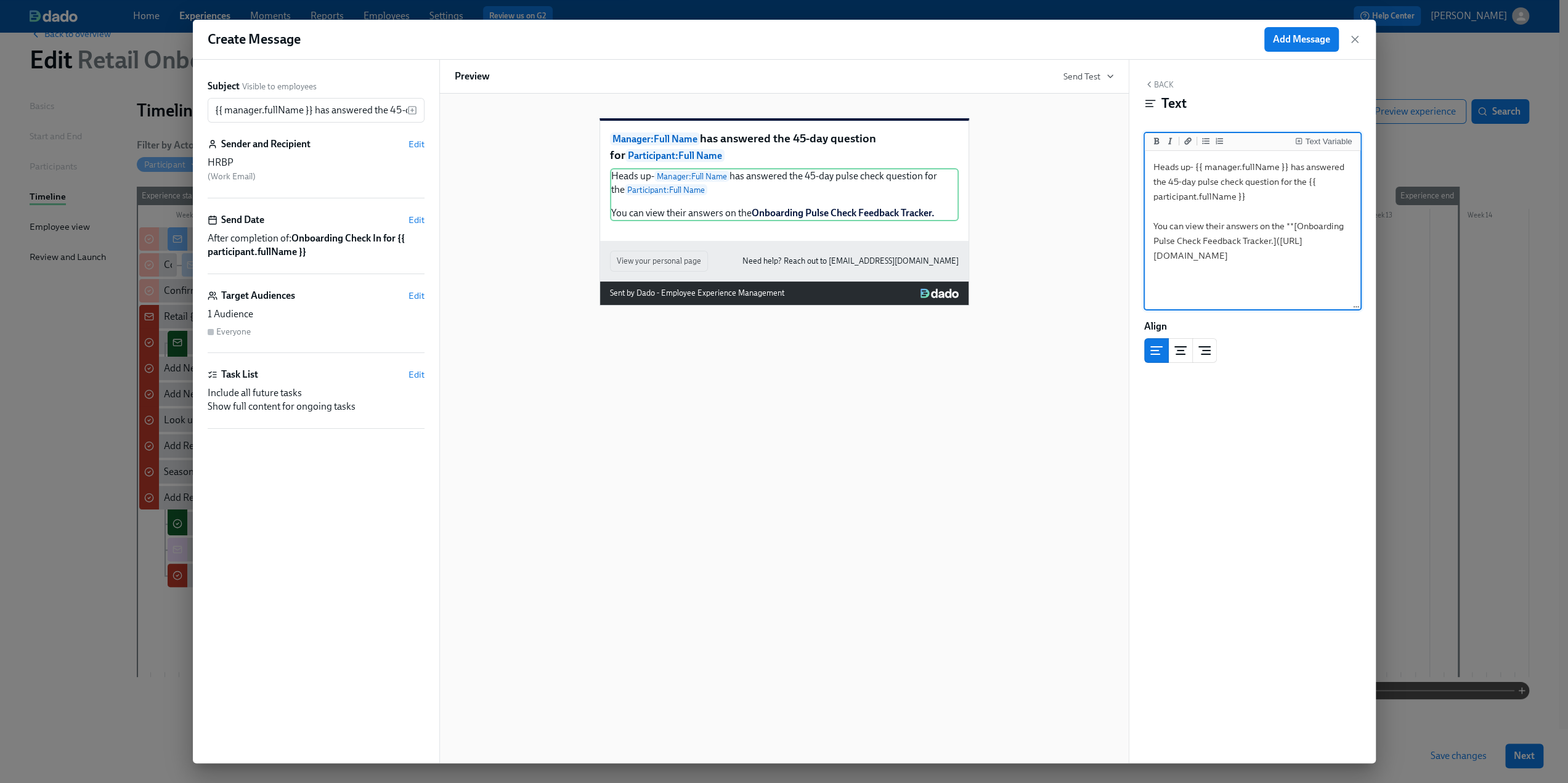
drag, startPoint x: 1308, startPoint y: 182, endPoint x: 1293, endPoint y: 182, distance: 15.0
click at [1293, 182] on textarea "Heads up- {{ manager.fullName }} has answered the 45-day pulse check question f…" at bounding box center [1253, 230] width 211 height 154
click at [1276, 195] on textarea "Heads up- {{ manager.fullName }} has answered the 45-day pulse check question f…" at bounding box center [1253, 230] width 211 height 154
click at [1245, 202] on textarea "Heads up- {{ manager.fullName }} has answered the 45-day pulse check question f…" at bounding box center [1253, 230] width 211 height 154
click at [1344, 285] on textarea "Heads up- {{ manager.fullName }} has answered the 45-day pulse check question f…" at bounding box center [1253, 230] width 211 height 154
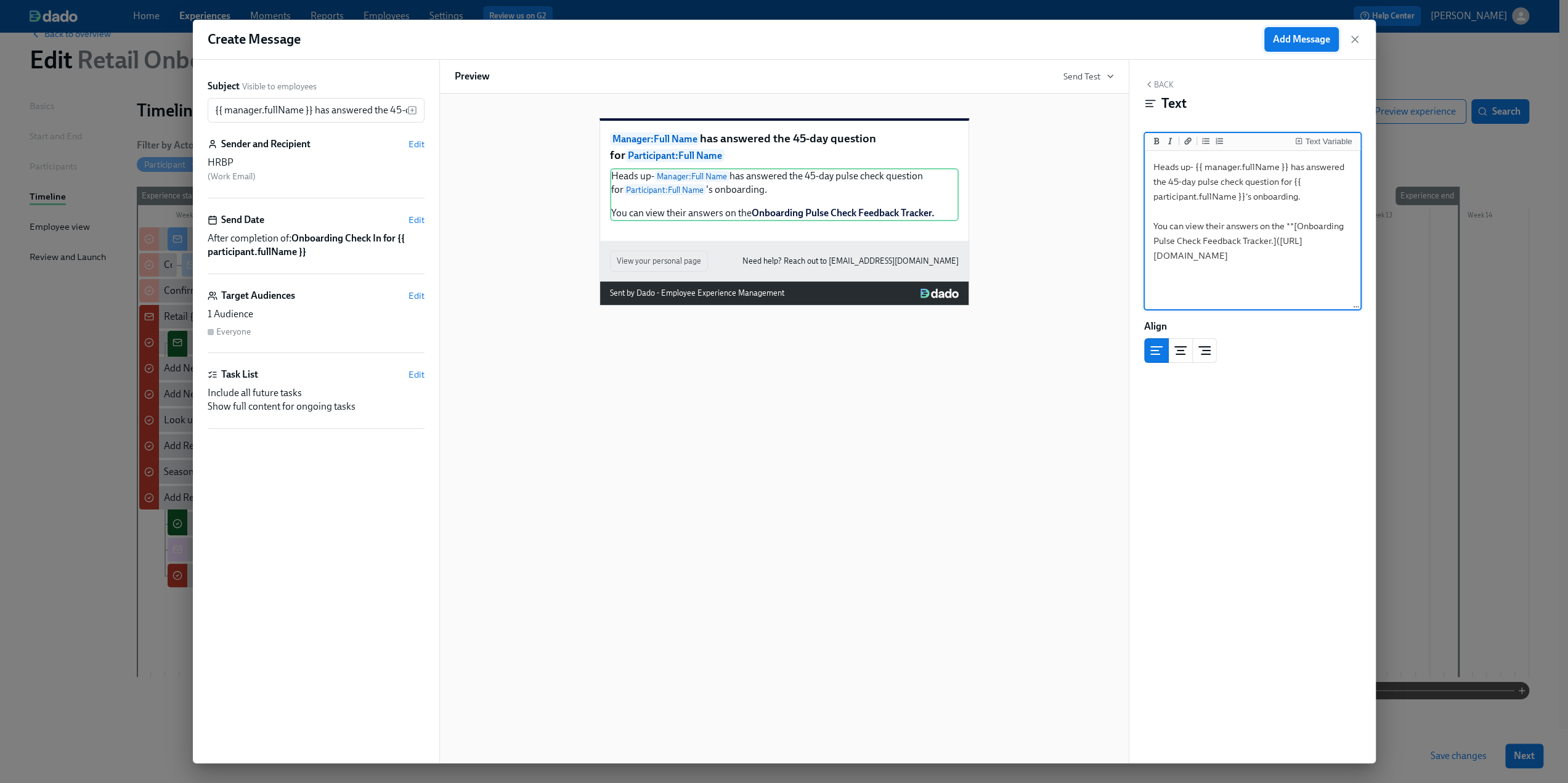
type textarea "Heads up- {{ manager.fullName }} has answered the 45-day pulse check question f…"
click at [1289, 39] on span "Add Message" at bounding box center [1301, 40] width 57 height 13
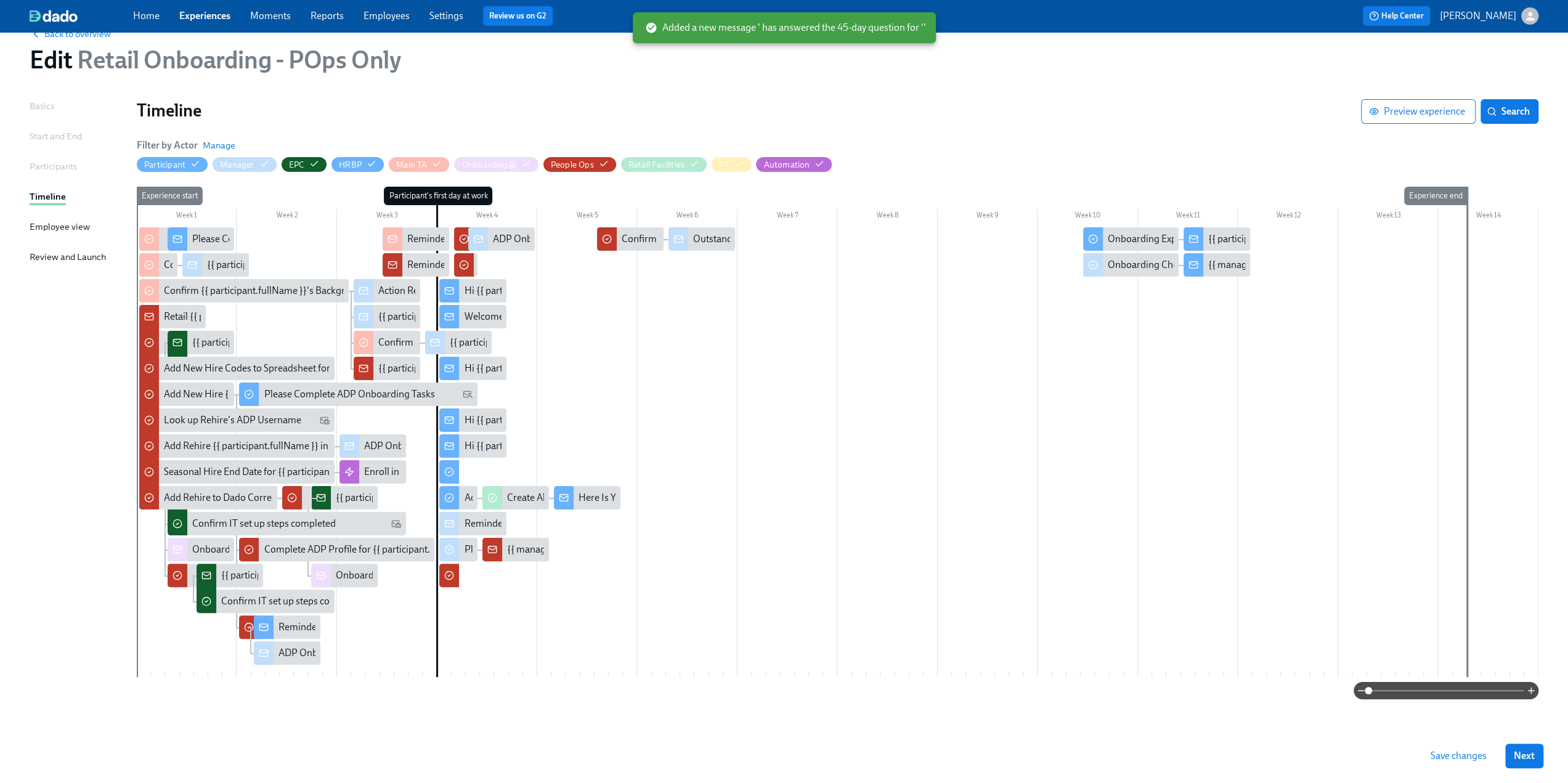
click at [1470, 757] on span "Save changes" at bounding box center [1459, 756] width 56 height 13
click at [1478, 757] on span "Save changes" at bounding box center [1459, 756] width 56 height 13
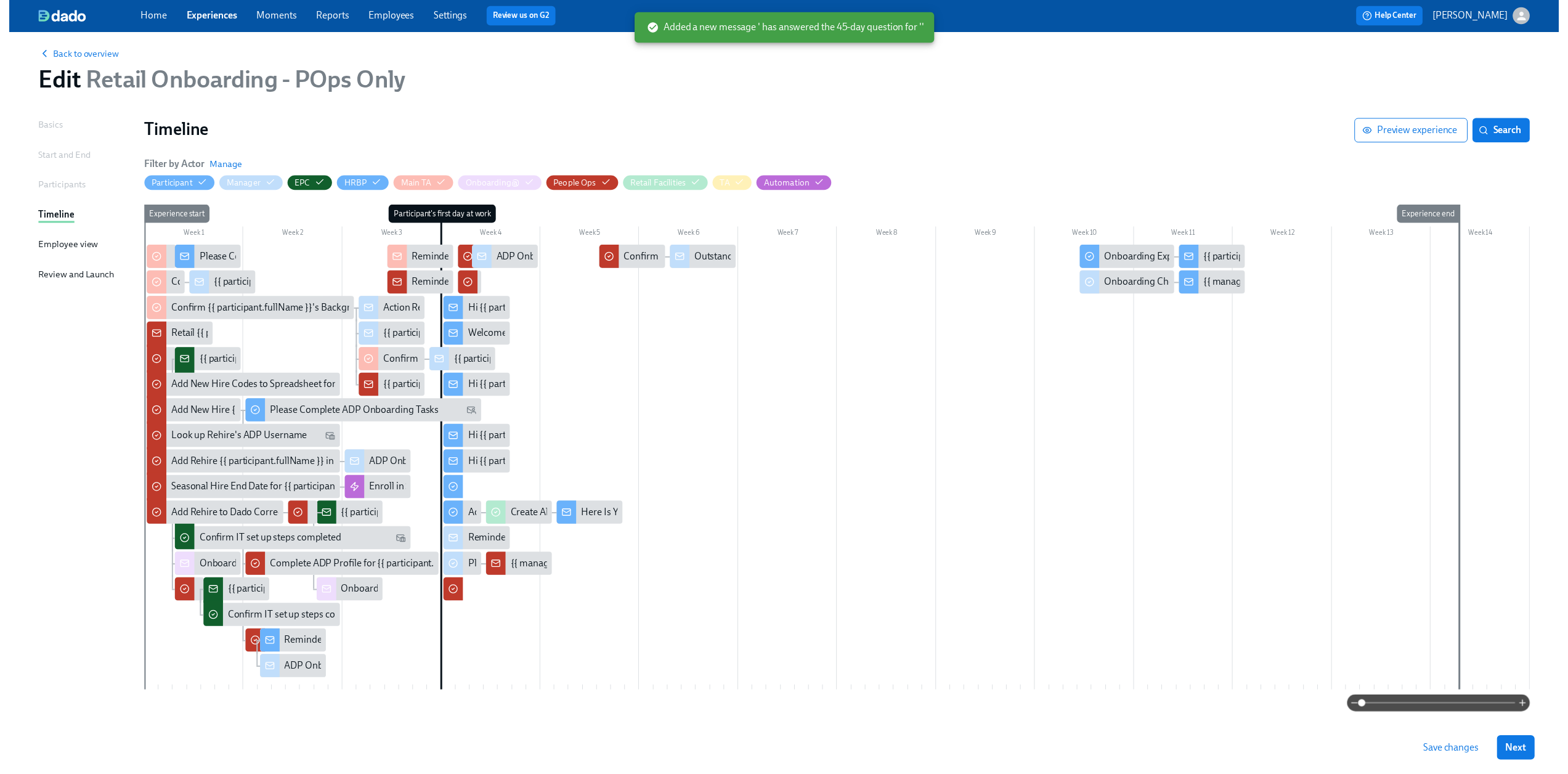
scroll to position [0, 0]
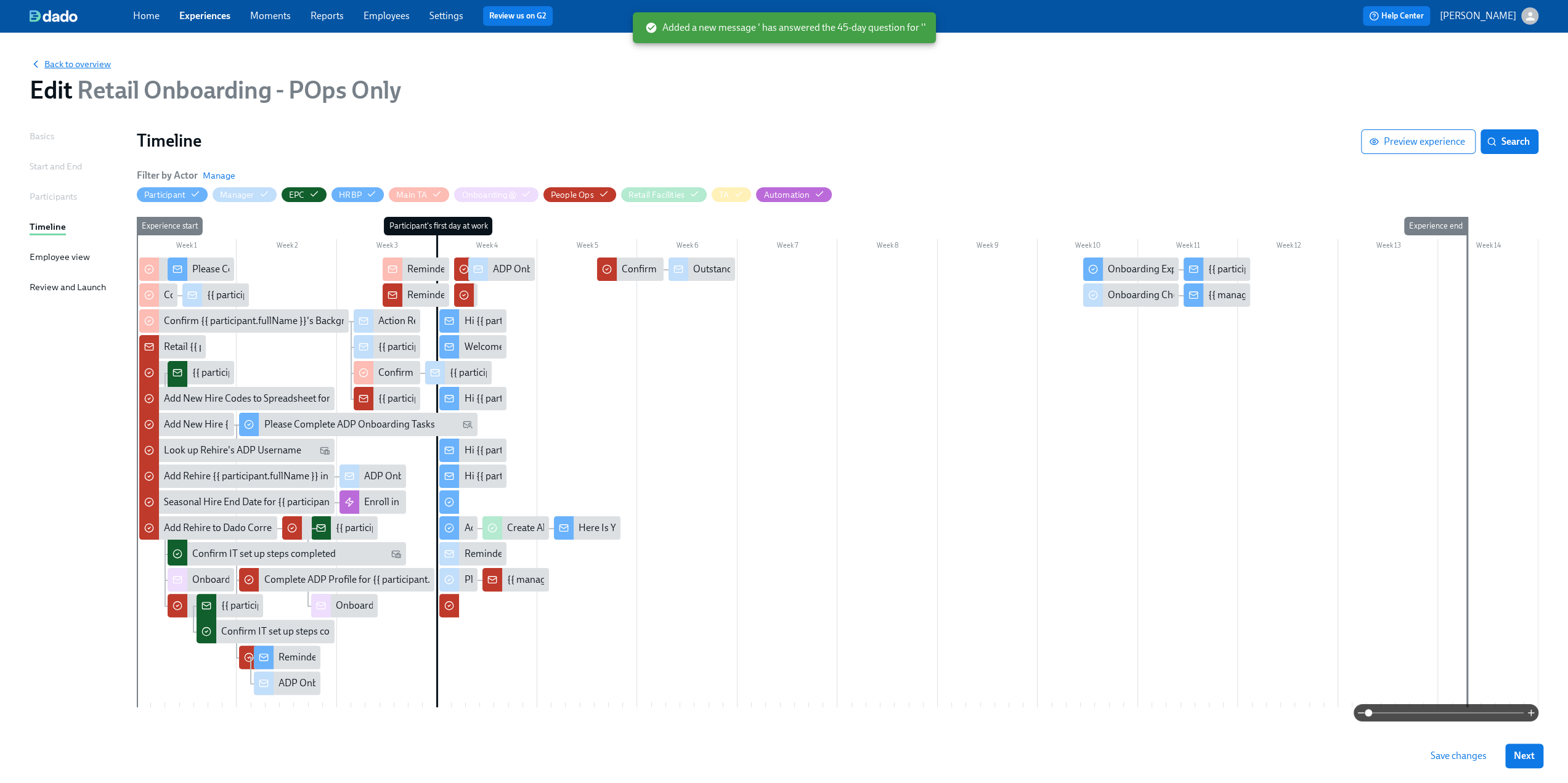
click at [69, 68] on span "Back to overview" at bounding box center [70, 64] width 81 height 13
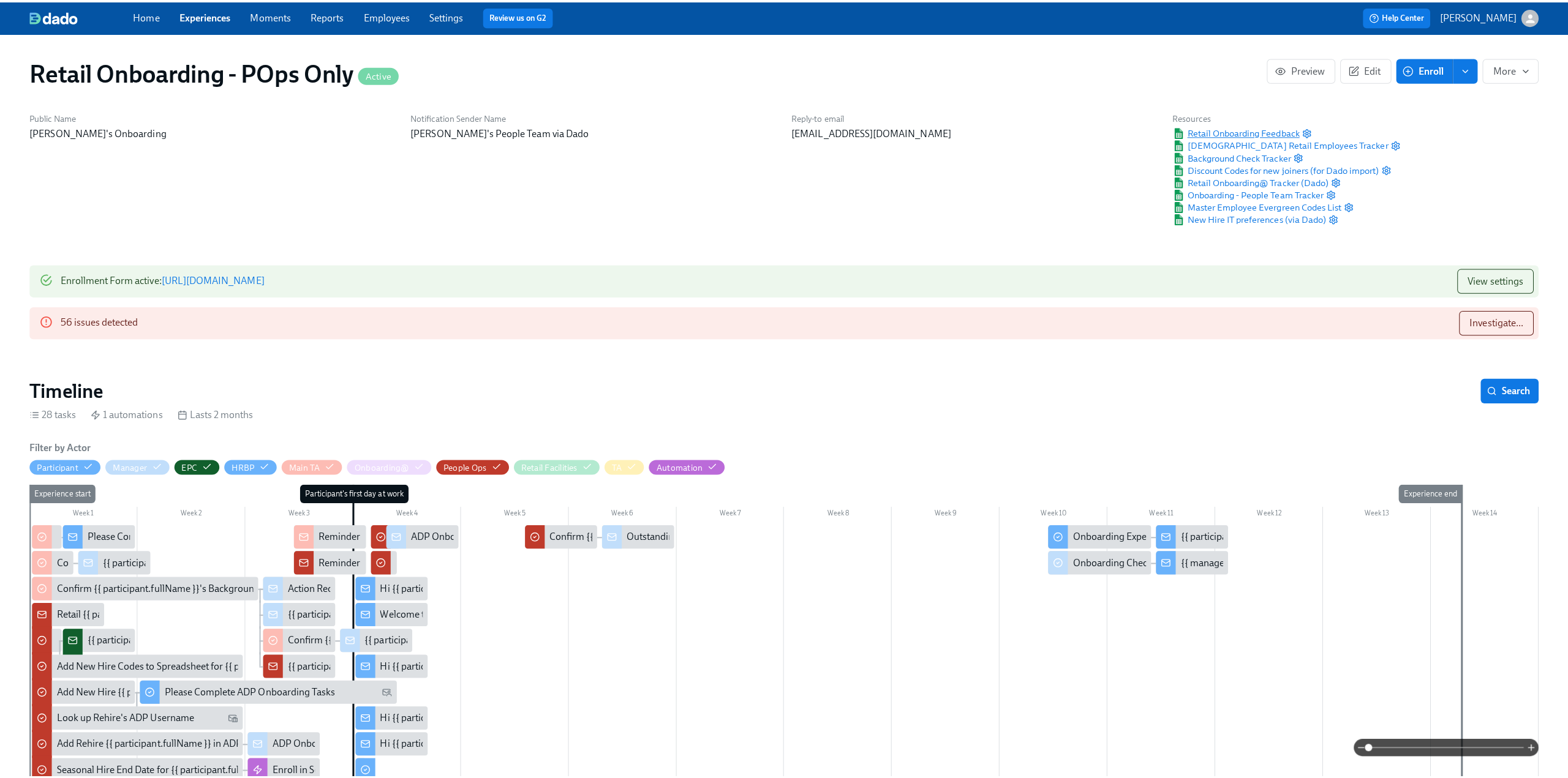
scroll to position [0, 11415]
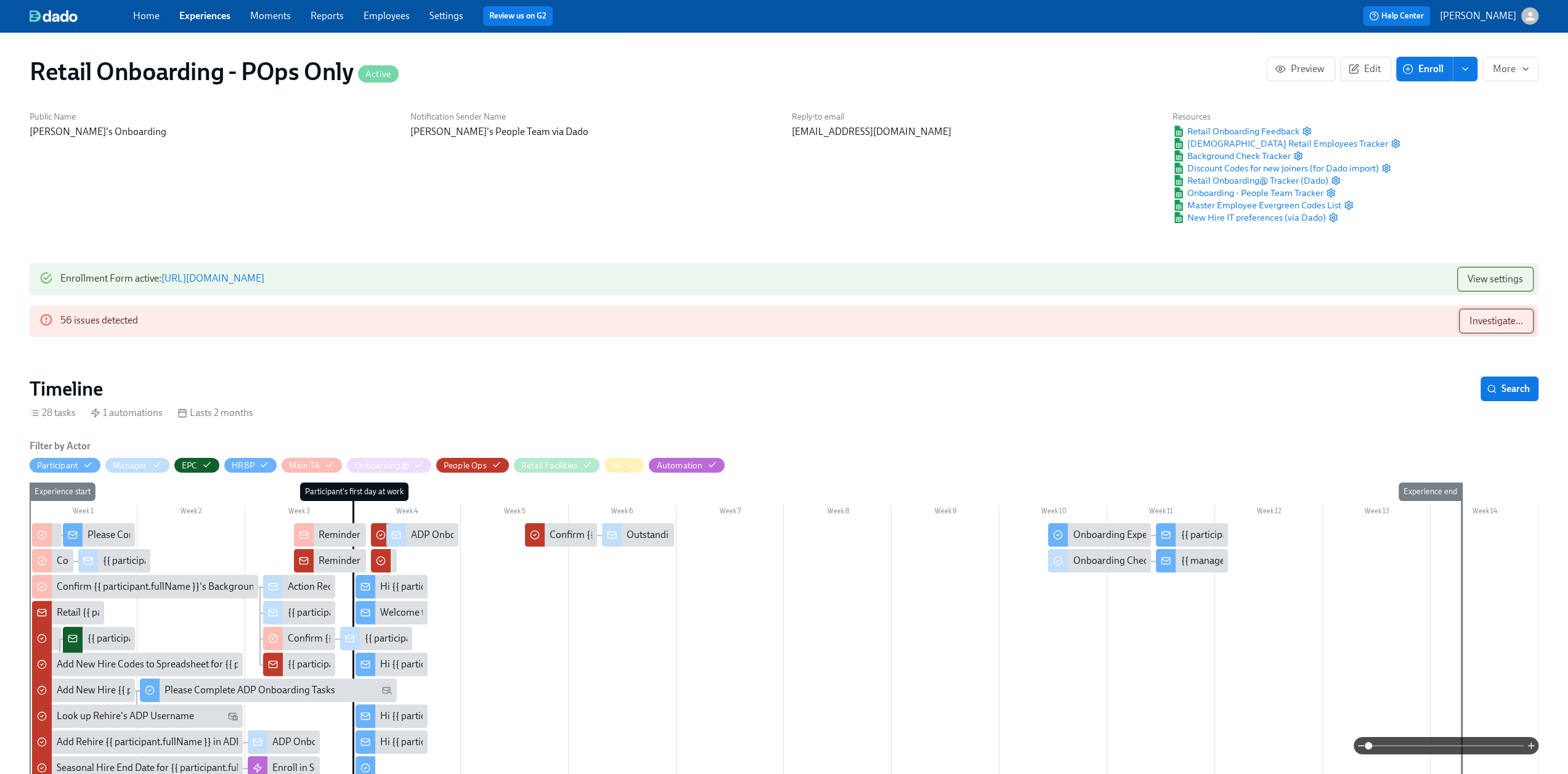
click at [1501, 326] on span "Investigate..." at bounding box center [1496, 321] width 54 height 13
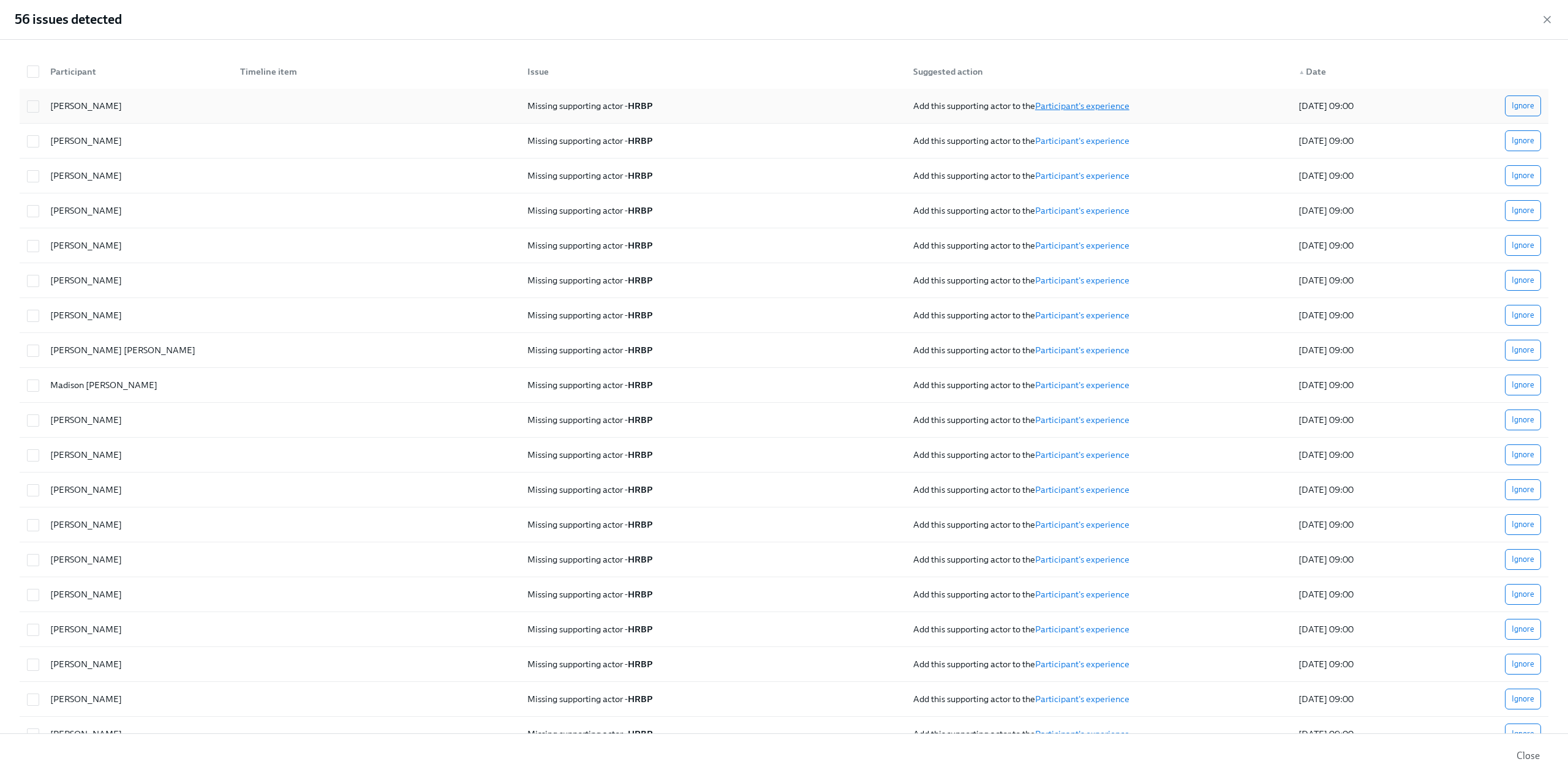
click at [1071, 104] on link "Participant's experience" at bounding box center [1082, 106] width 95 height 11
checkbox input "true"
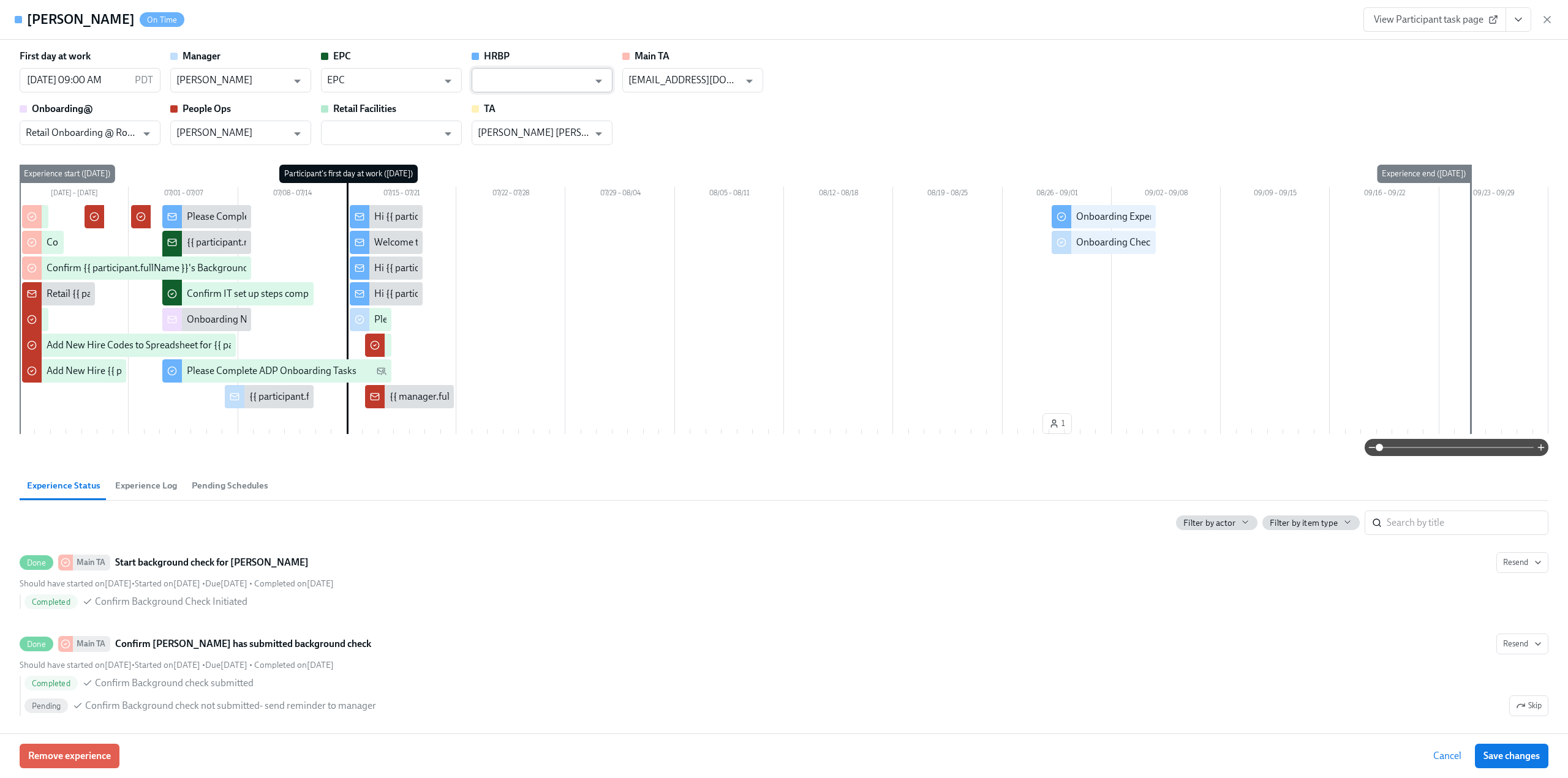
click at [557, 80] on input "text" at bounding box center [533, 80] width 111 height 24
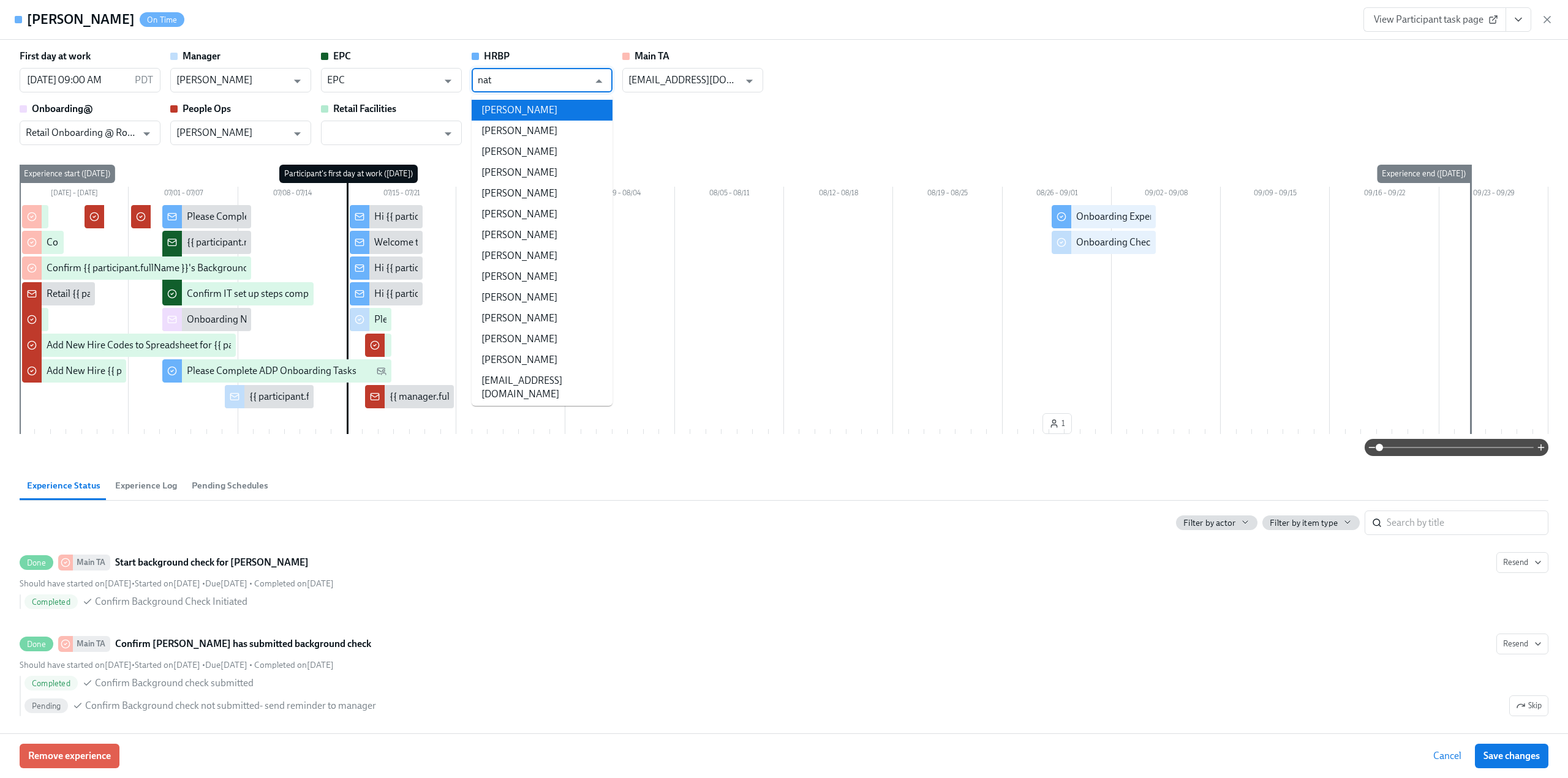
click at [547, 105] on li "[PERSON_NAME]" at bounding box center [542, 110] width 141 height 21
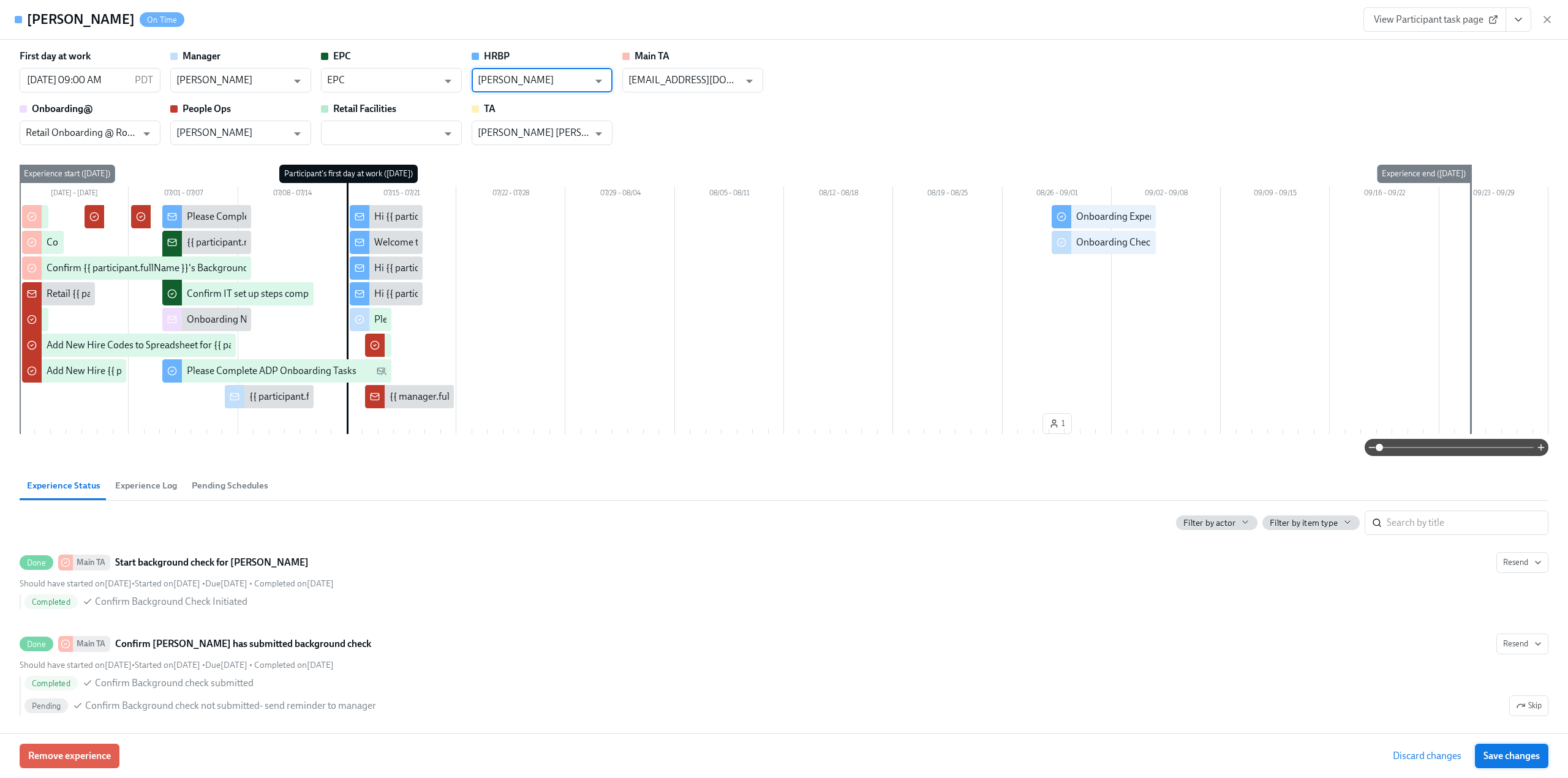
type input "[PERSON_NAME]"
click at [1515, 757] on span "Save changes" at bounding box center [1512, 756] width 56 height 13
type input "[PERSON_NAME]"
click at [1544, 18] on icon "button" at bounding box center [1547, 20] width 13 height 13
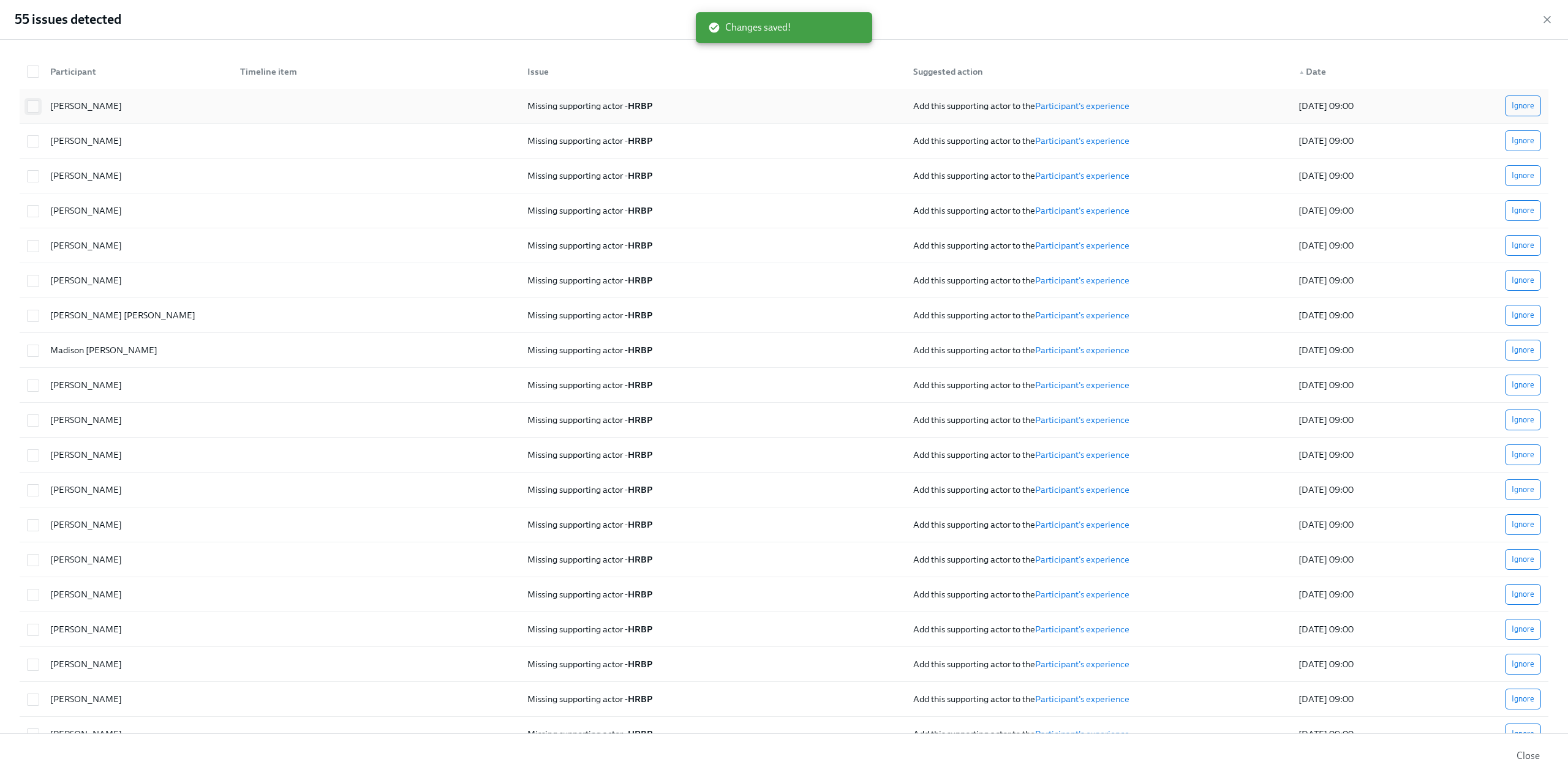
click at [32, 108] on input "checkbox" at bounding box center [33, 106] width 11 height 11
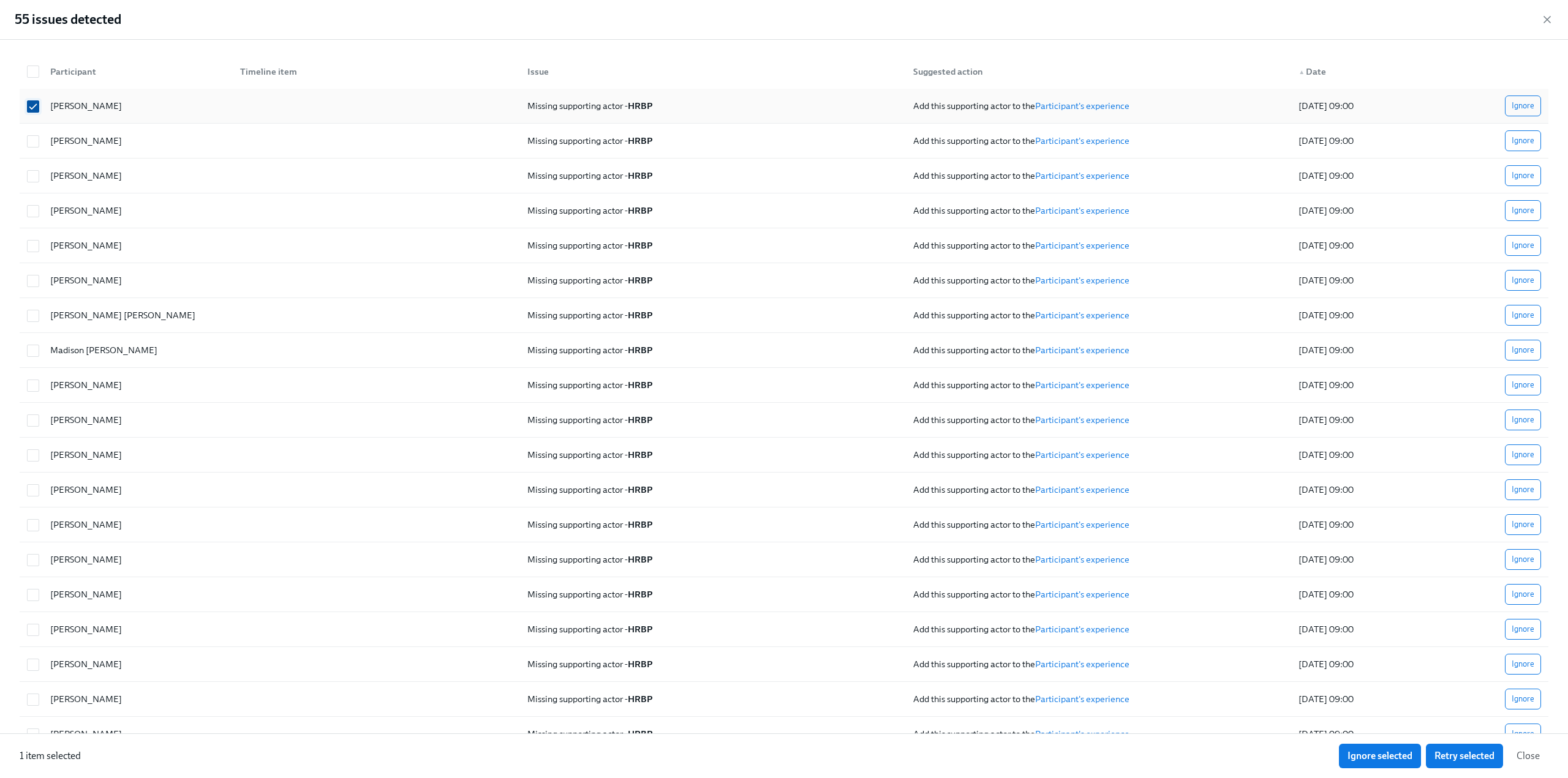
click at [33, 105] on input "checkbox" at bounding box center [33, 106] width 11 height 11
click at [1062, 101] on link "Participant's experience" at bounding box center [1082, 106] width 95 height 11
checkbox input "true"
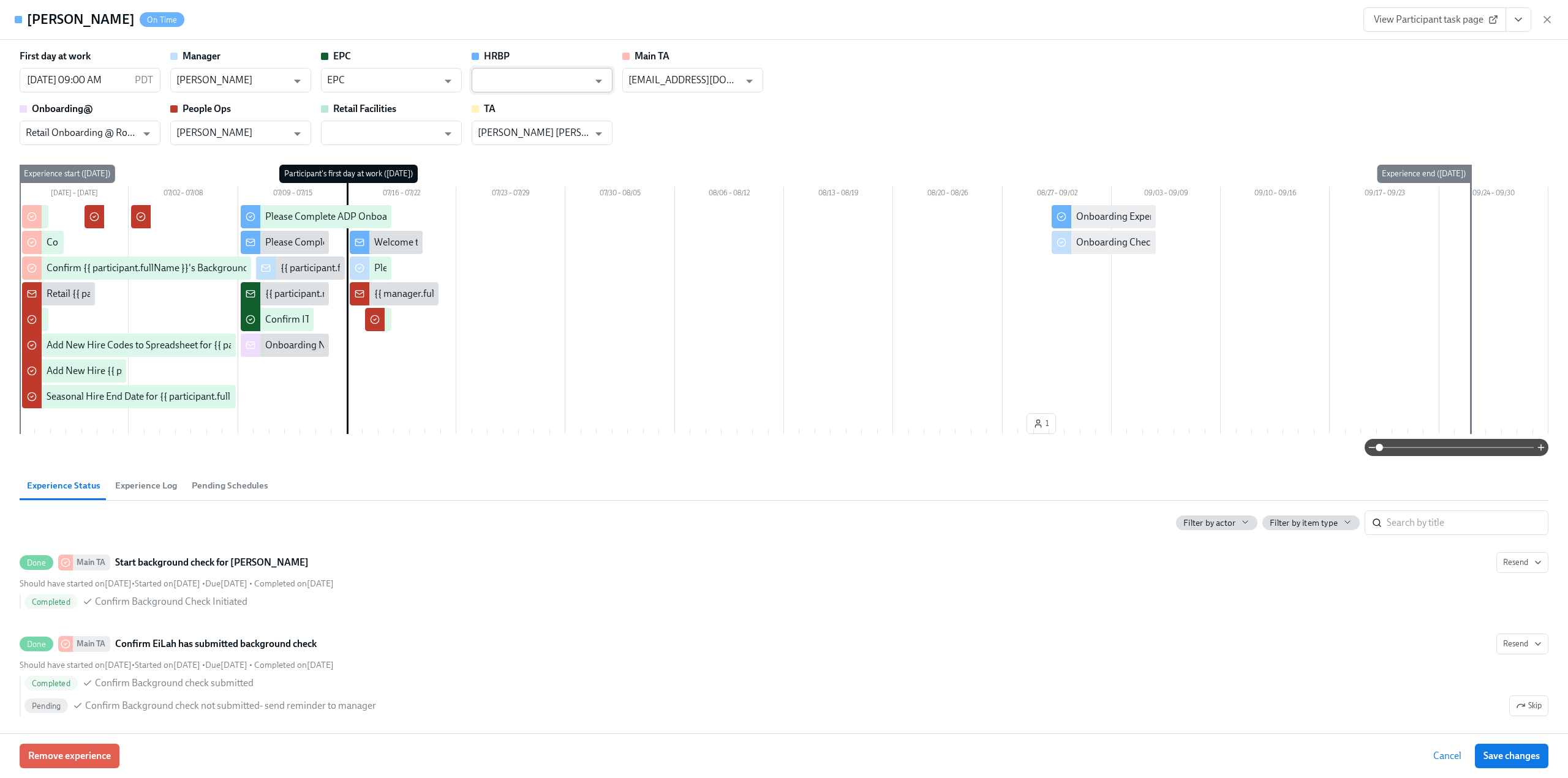
click at [529, 83] on input "text" at bounding box center [533, 80] width 111 height 24
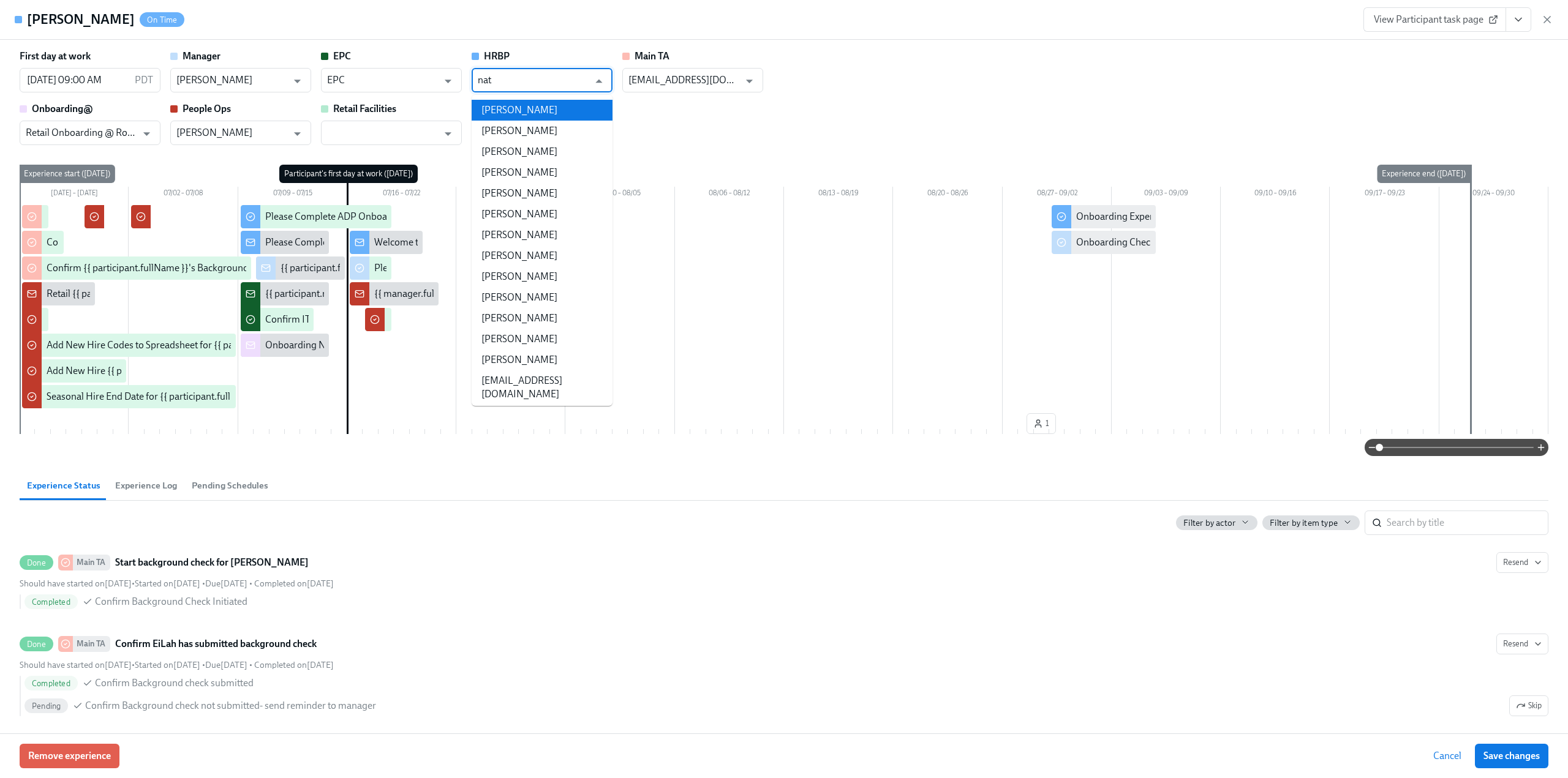
click at [526, 101] on li "[PERSON_NAME]" at bounding box center [542, 110] width 141 height 21
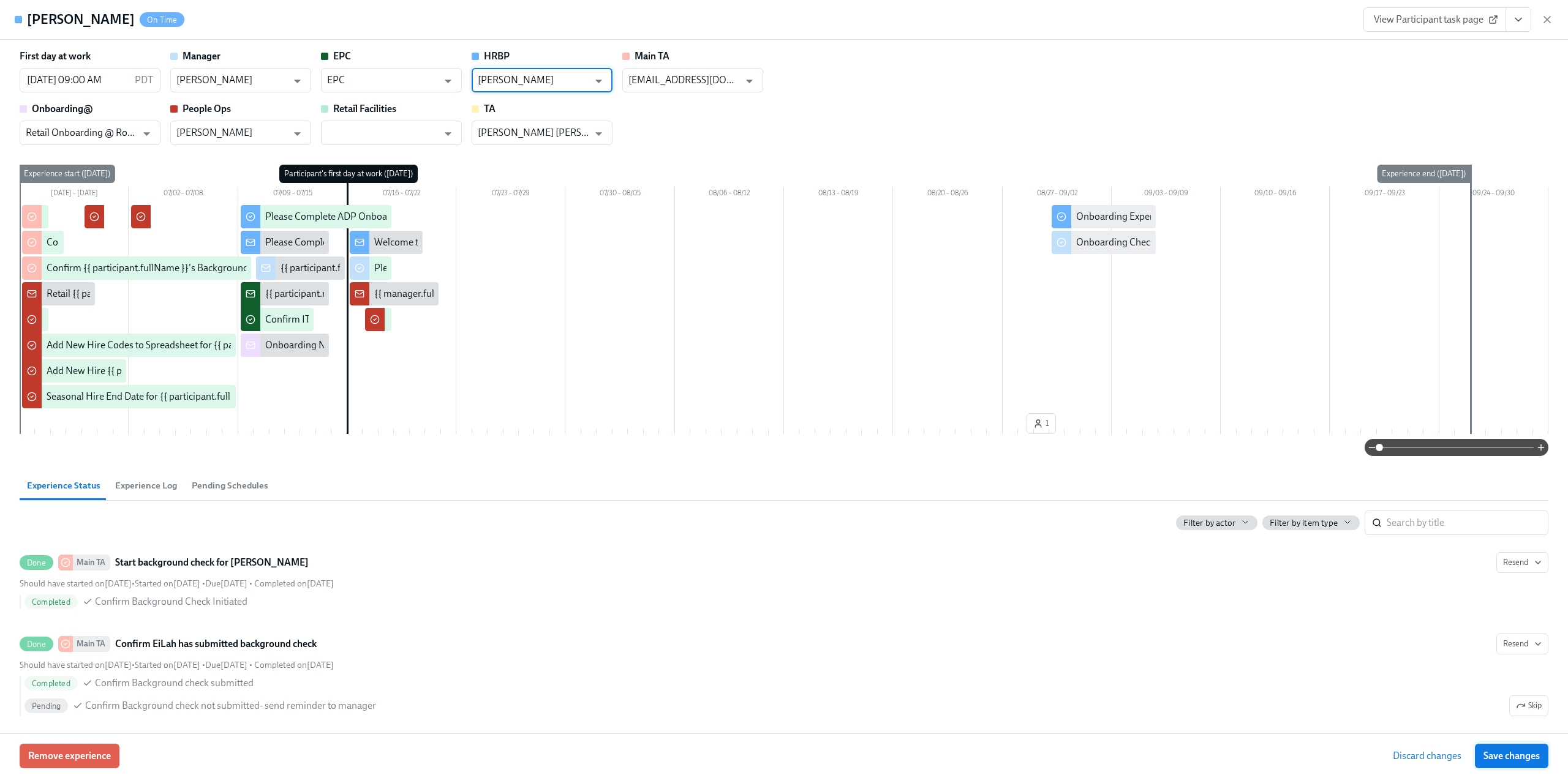
type input "[PERSON_NAME]"
click at [1520, 750] on span "Save changes" at bounding box center [1512, 756] width 56 height 13
type input "[PERSON_NAME]"
click at [1552, 21] on div "[PERSON_NAME] On Time View Participant task page" at bounding box center [784, 20] width 1568 height 40
click at [1549, 19] on icon "button" at bounding box center [1547, 20] width 13 height 13
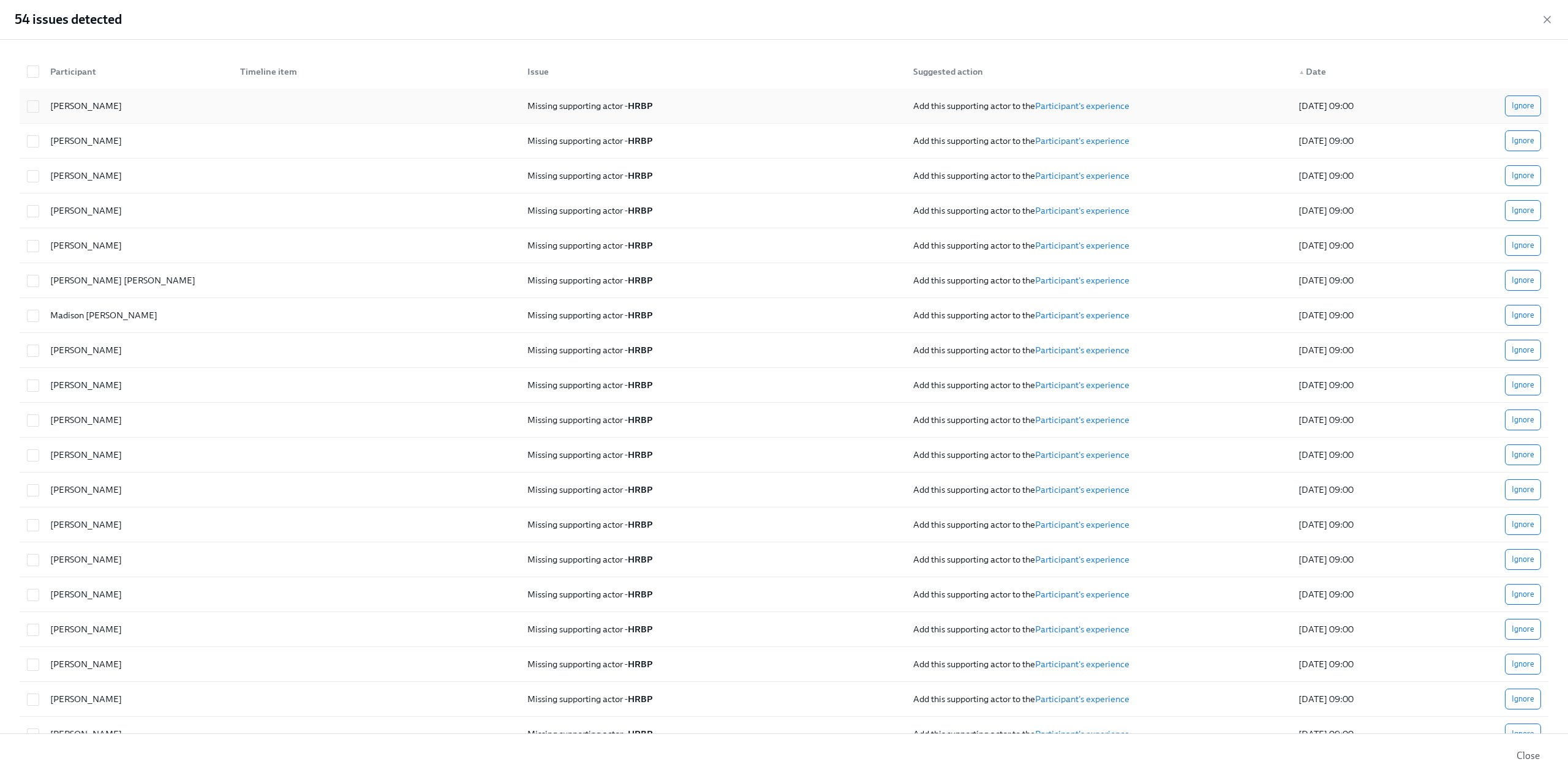
click at [615, 103] on span "Missing supporting actor - HRBP" at bounding box center [590, 106] width 125 height 11
click at [1100, 104] on link "Participant's experience" at bounding box center [1082, 106] width 95 height 11
checkbox input "false"
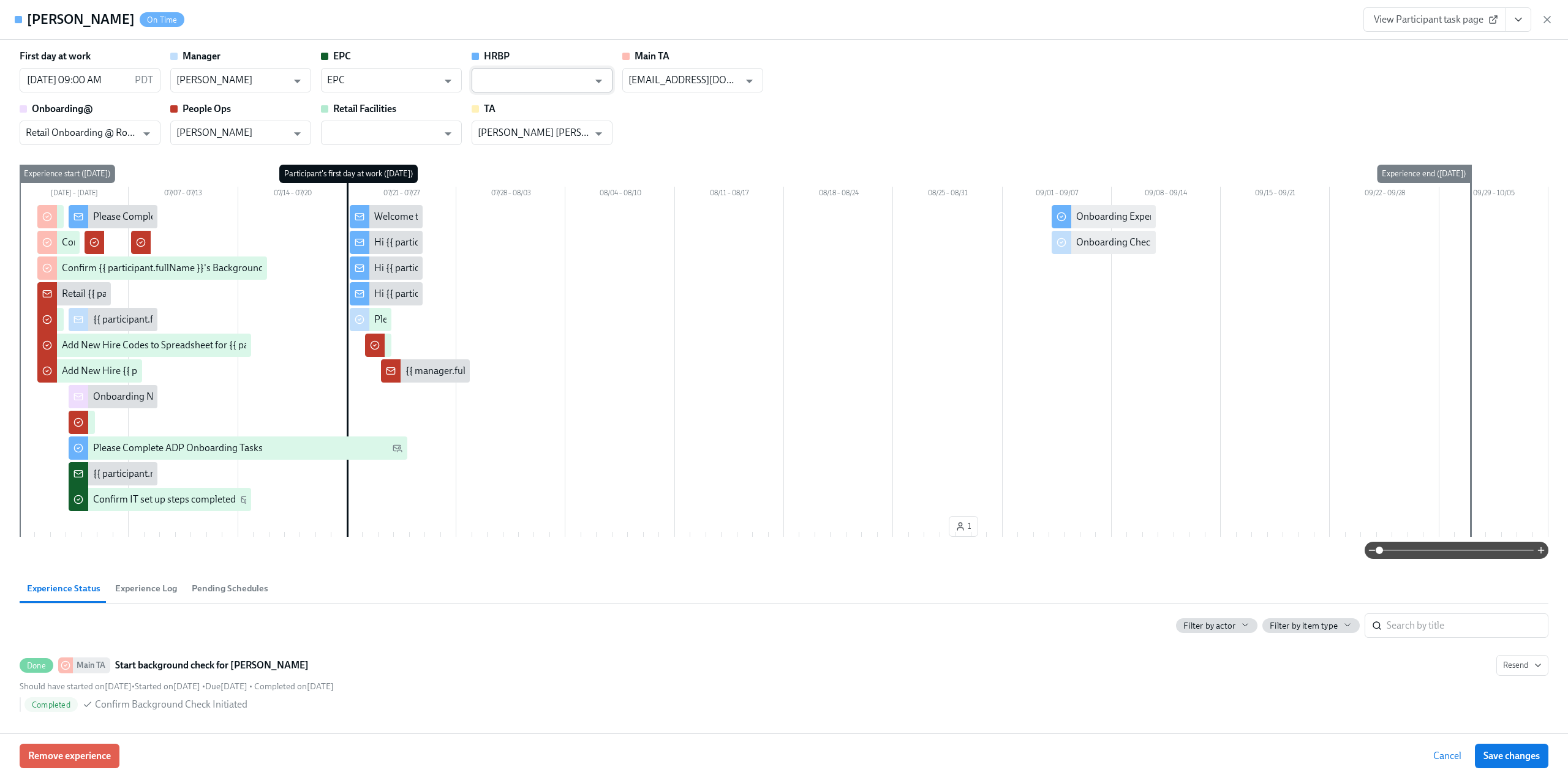
click at [553, 78] on input "text" at bounding box center [533, 80] width 111 height 24
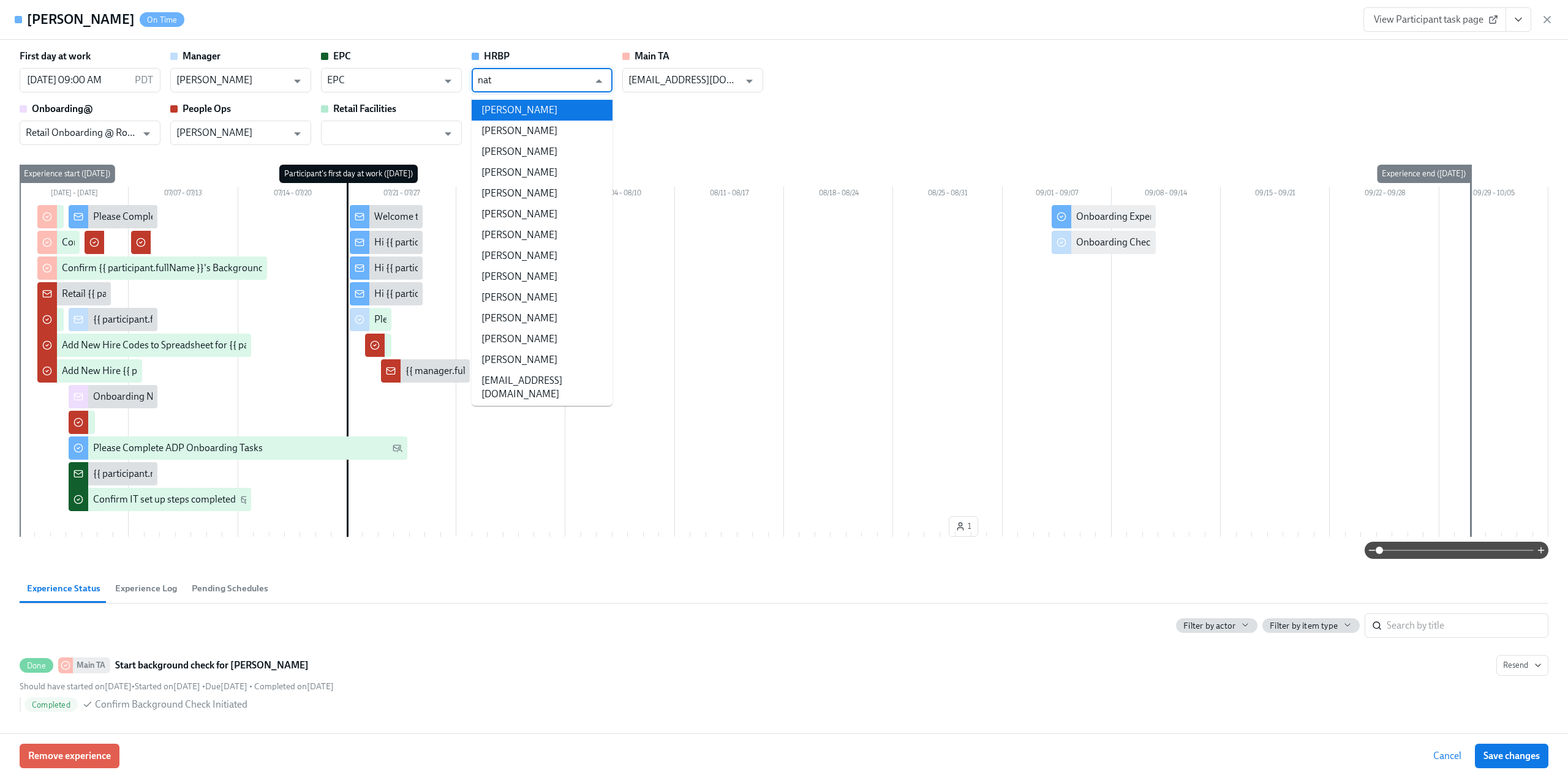
click at [545, 109] on li "[PERSON_NAME]" at bounding box center [542, 110] width 141 height 21
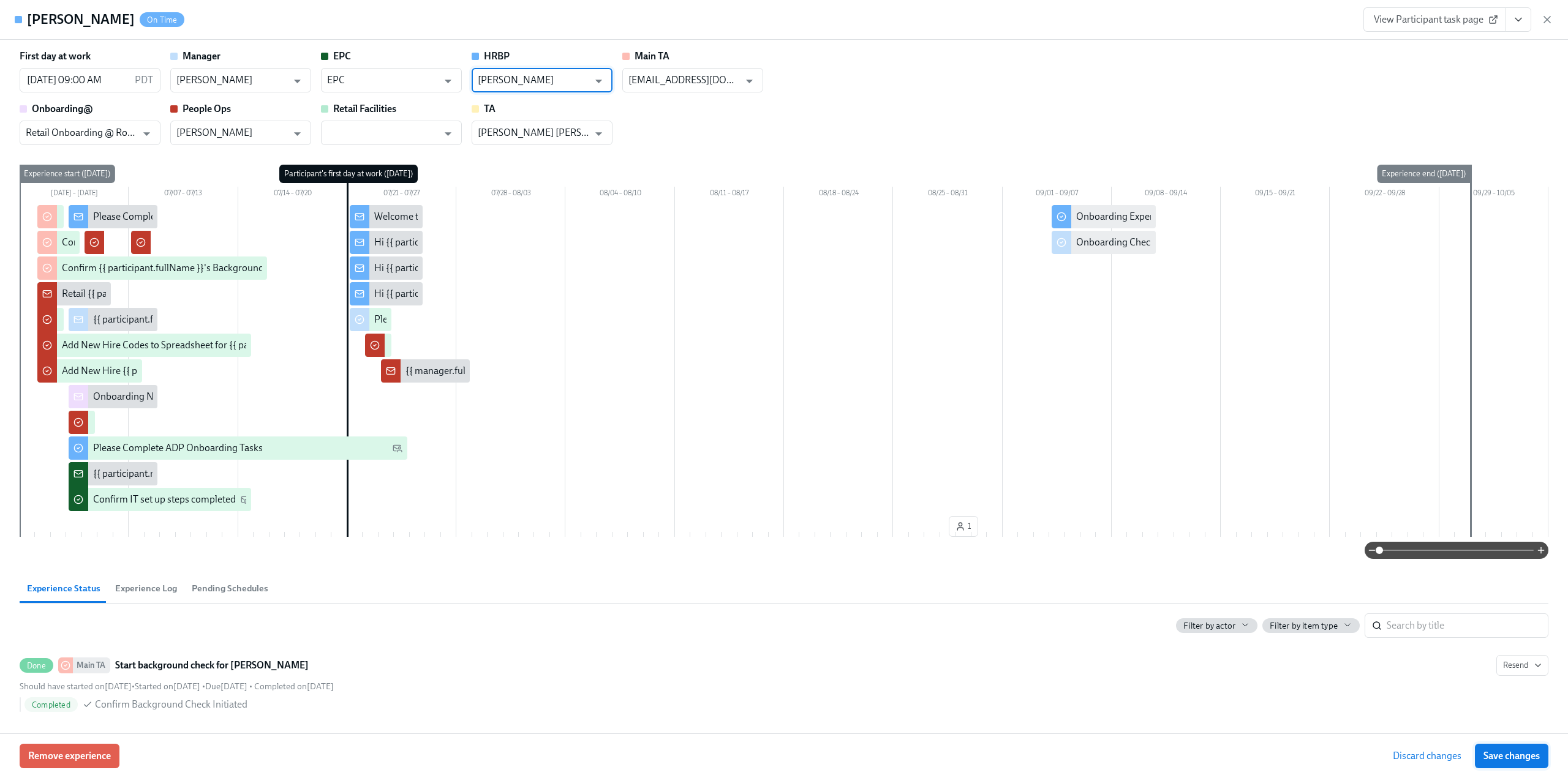
type input "[PERSON_NAME]"
click at [1500, 757] on span "Save changes" at bounding box center [1512, 756] width 56 height 13
type input "[PERSON_NAME]"
click at [1546, 18] on icon "button" at bounding box center [1547, 19] width 6 height 6
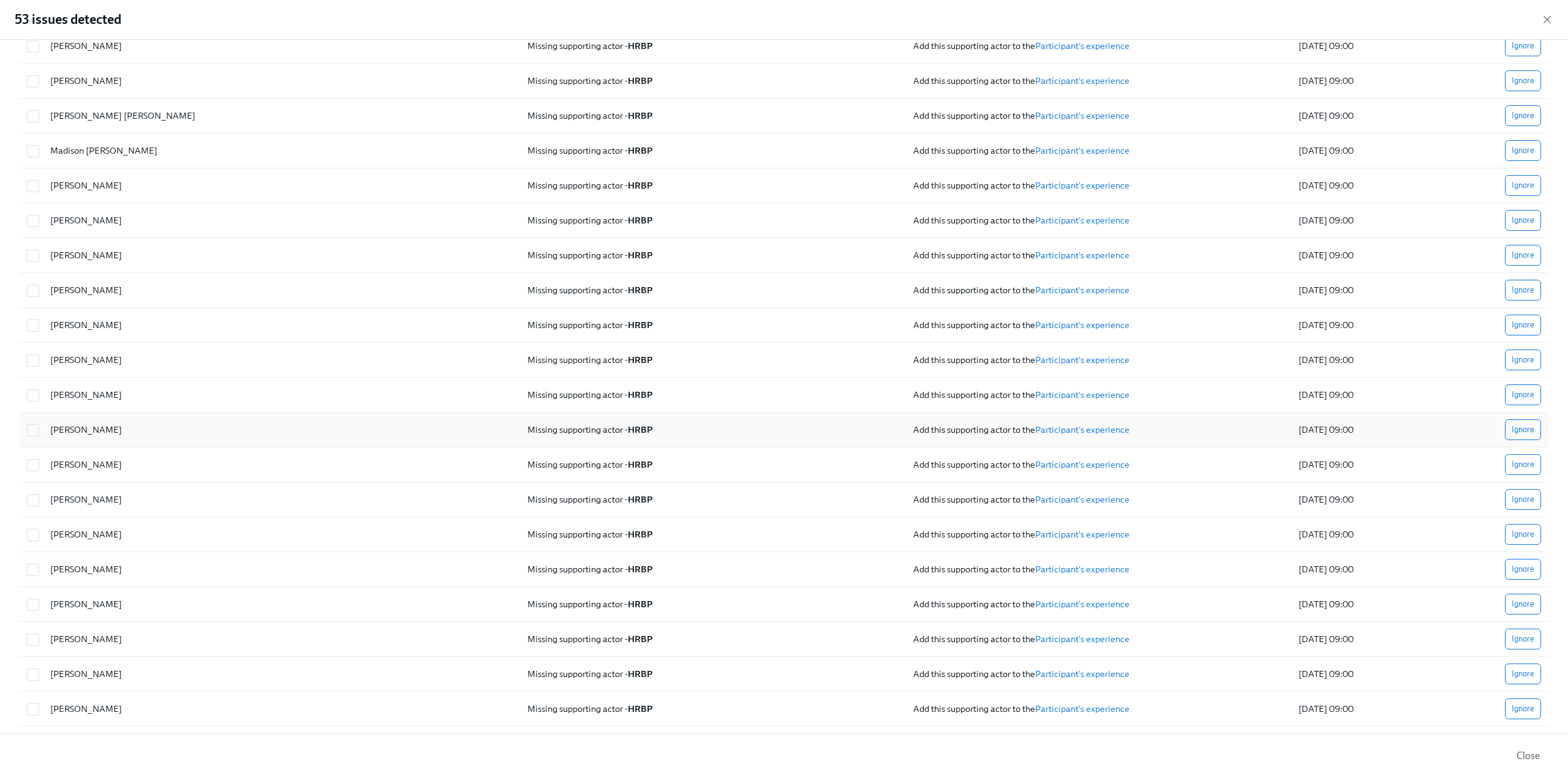
scroll to position [245, 0]
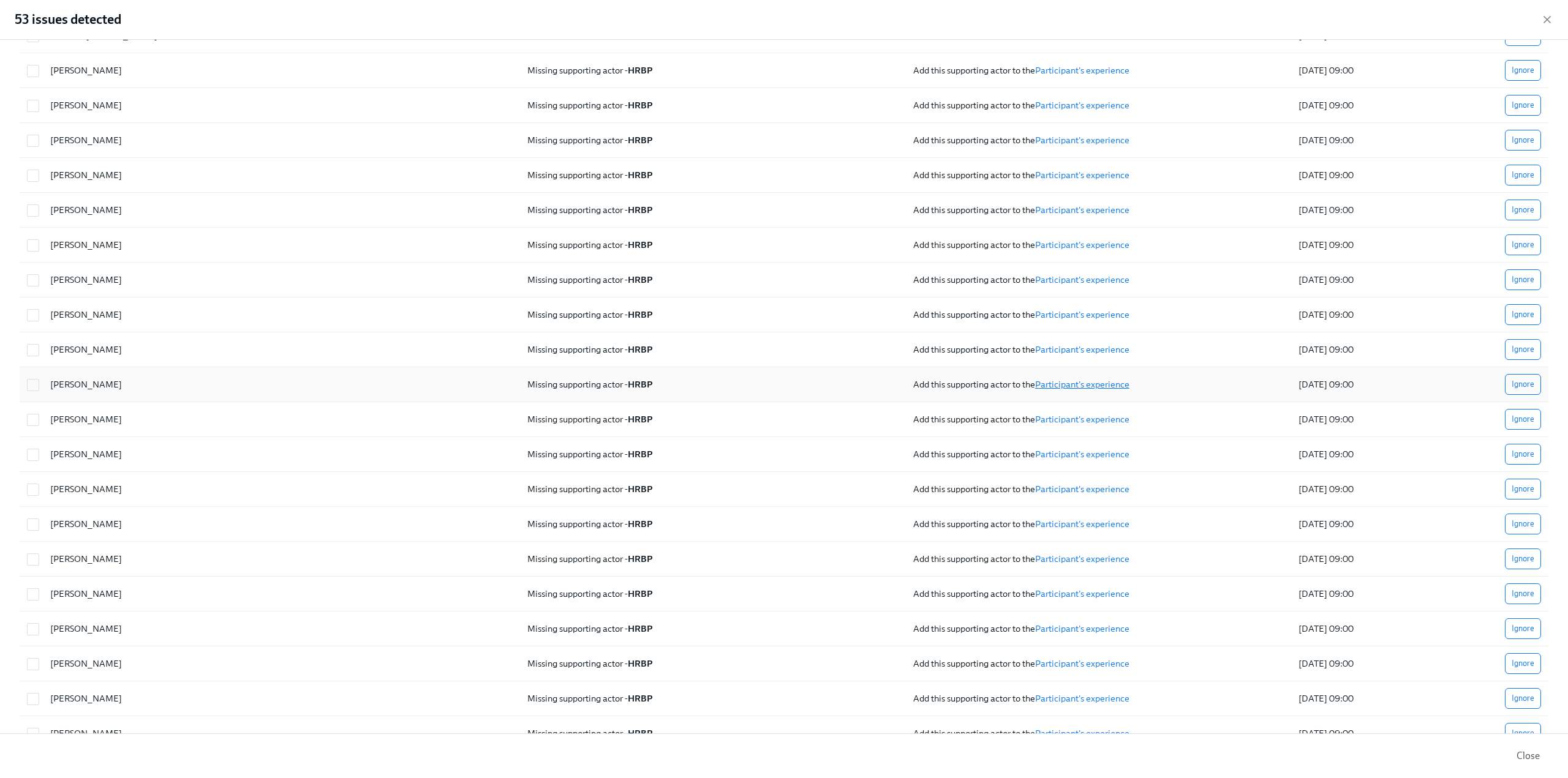
click at [1048, 379] on link "Participant's experience" at bounding box center [1082, 385] width 95 height 11
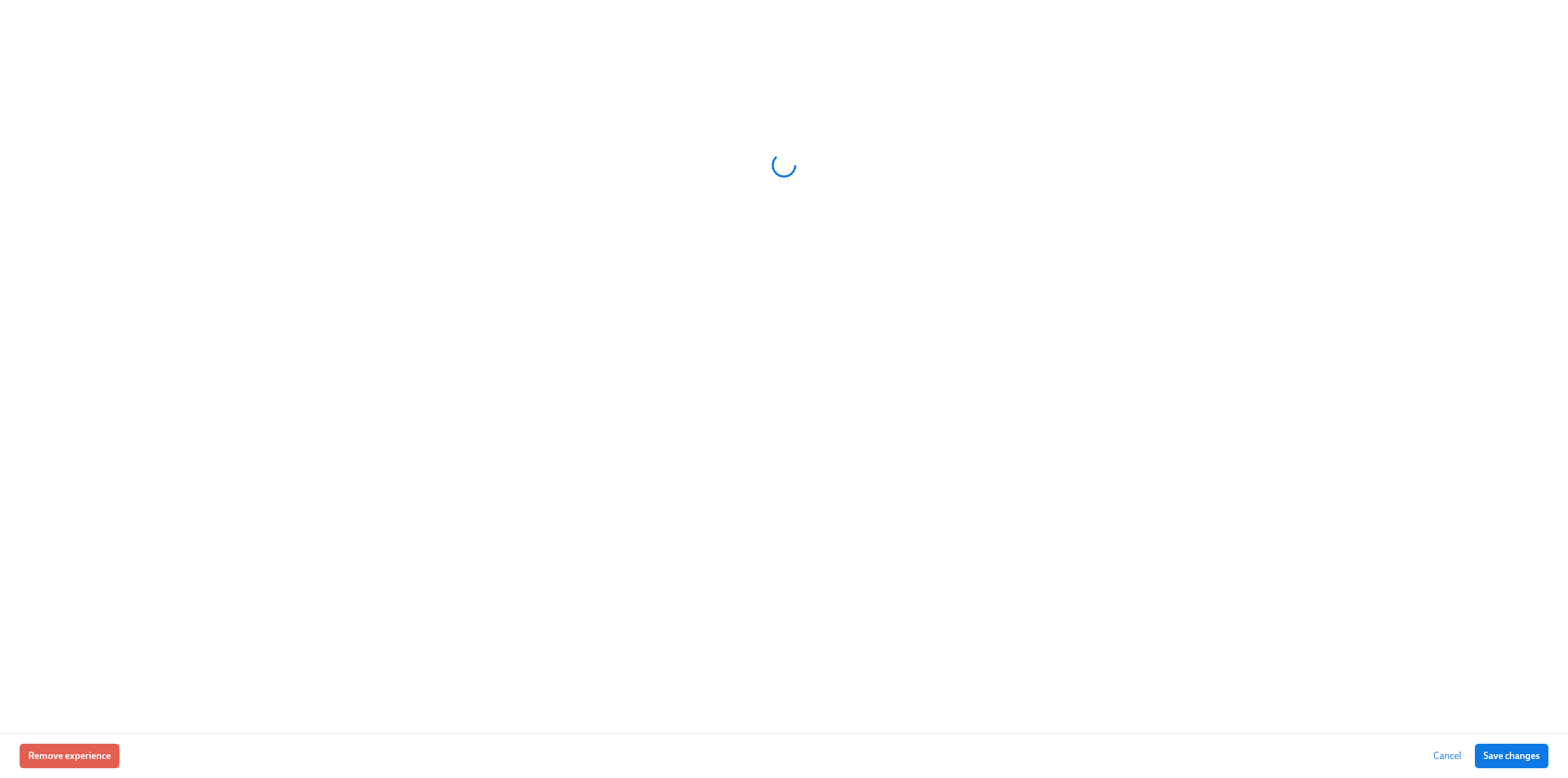
checkbox input "true"
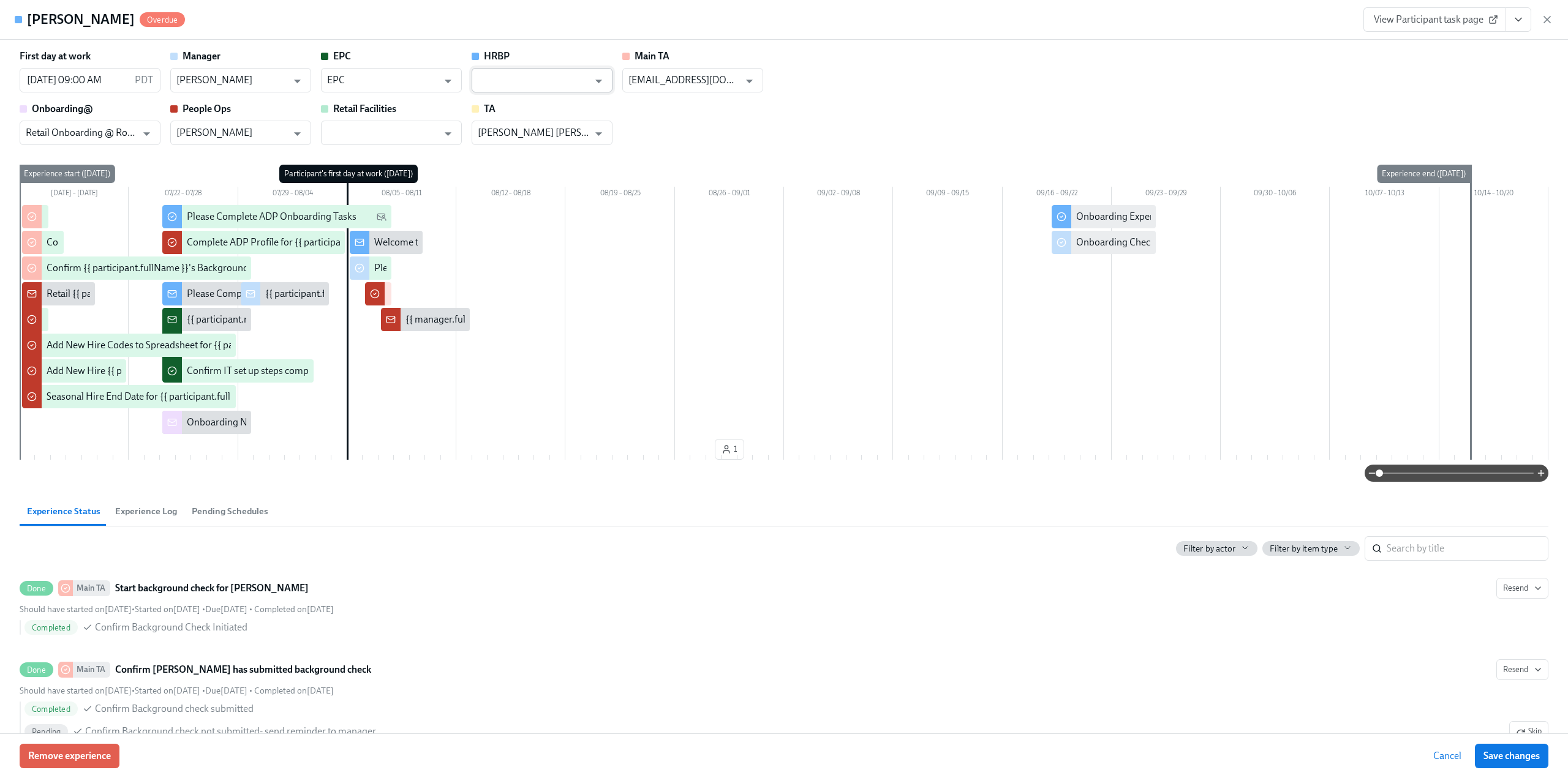
click at [538, 80] on input "text" at bounding box center [533, 80] width 111 height 24
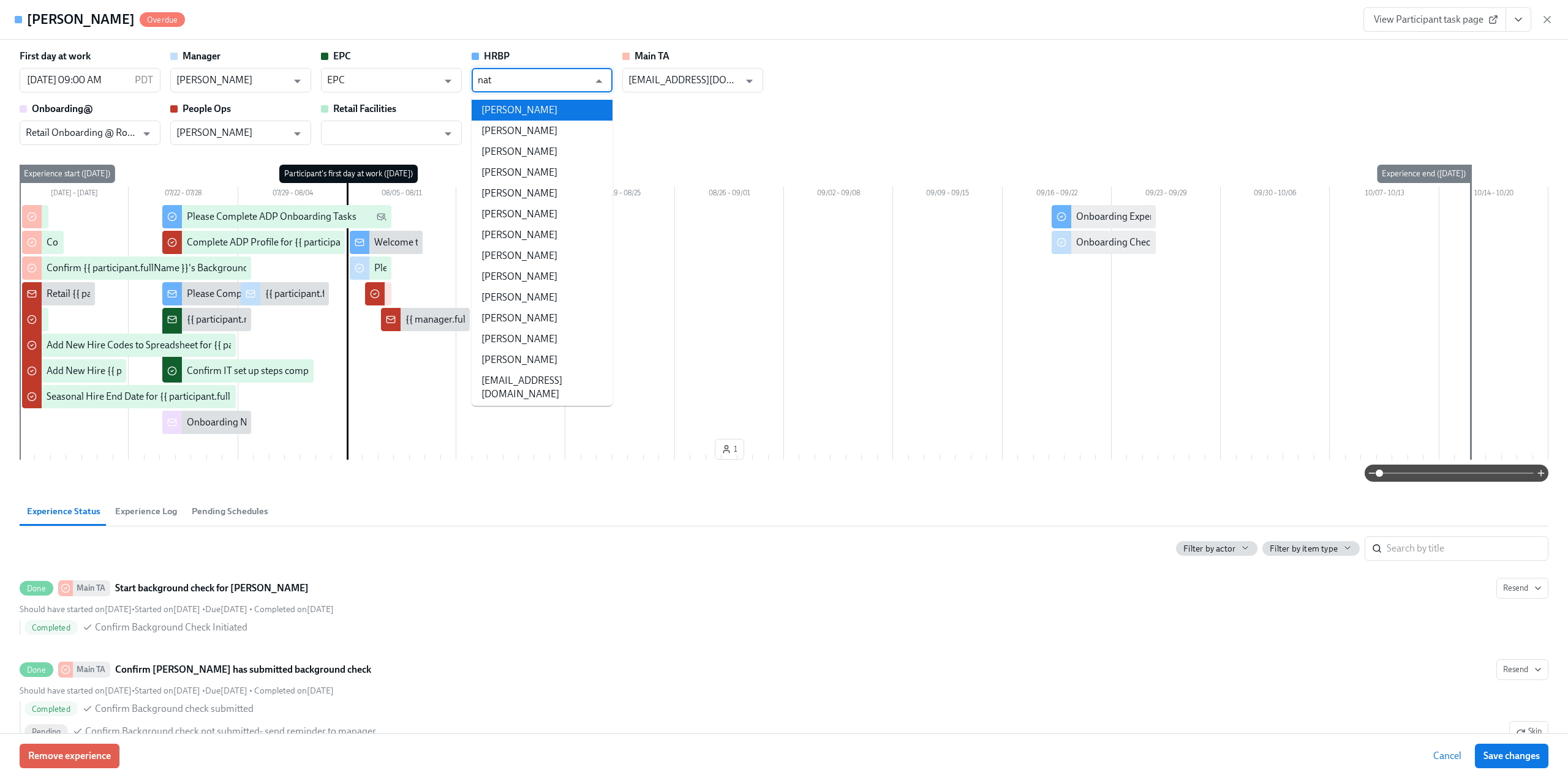
click at [539, 109] on li "[PERSON_NAME]" at bounding box center [542, 110] width 141 height 21
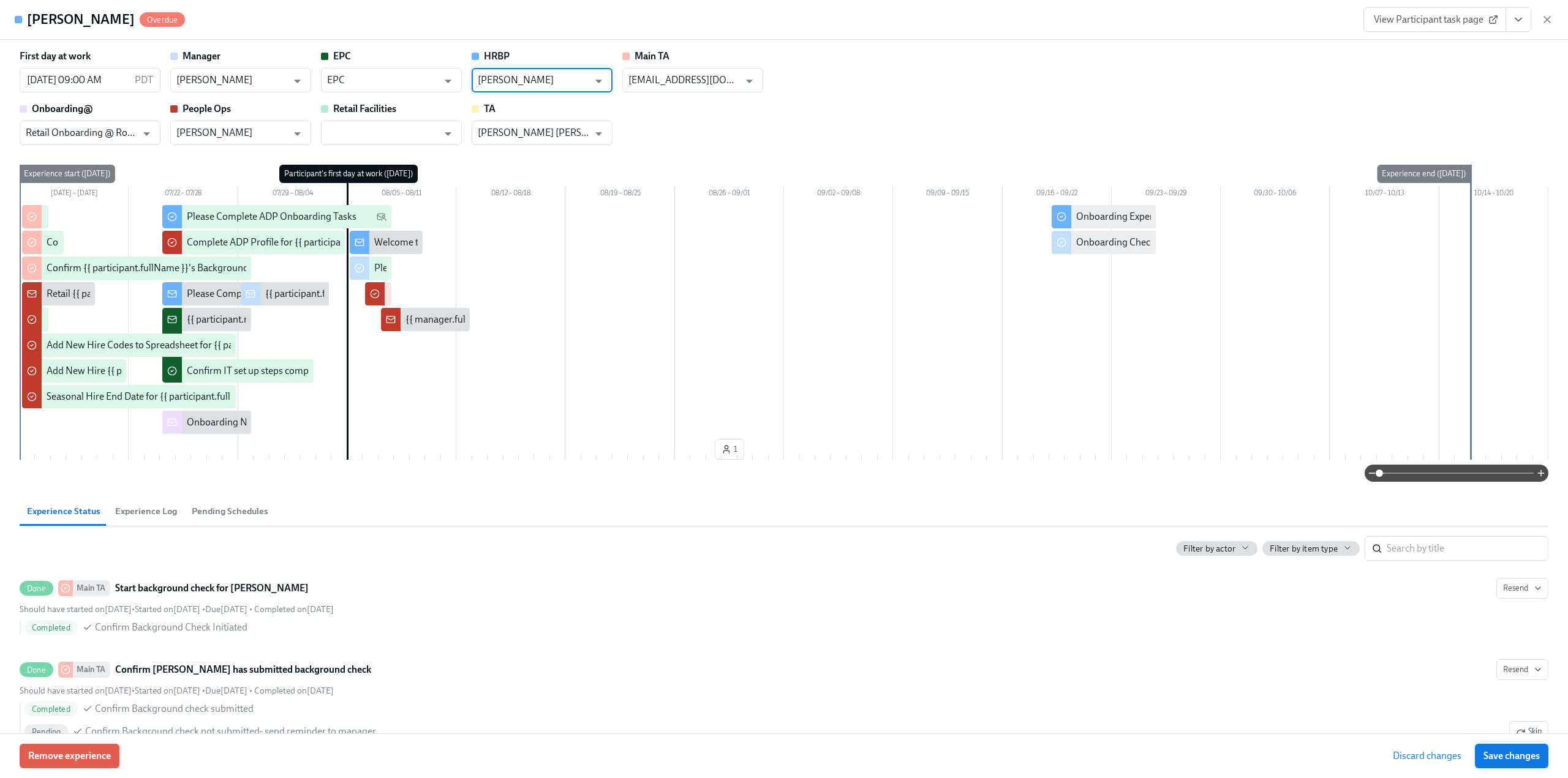
type input "[PERSON_NAME]"
click at [1495, 752] on span "Save changes" at bounding box center [1512, 756] width 56 height 13
type input "[PERSON_NAME]"
click at [1554, 16] on div "[PERSON_NAME] Overdue View Participant task page" at bounding box center [784, 20] width 1568 height 40
click at [1545, 21] on icon "button" at bounding box center [1547, 19] width 6 height 6
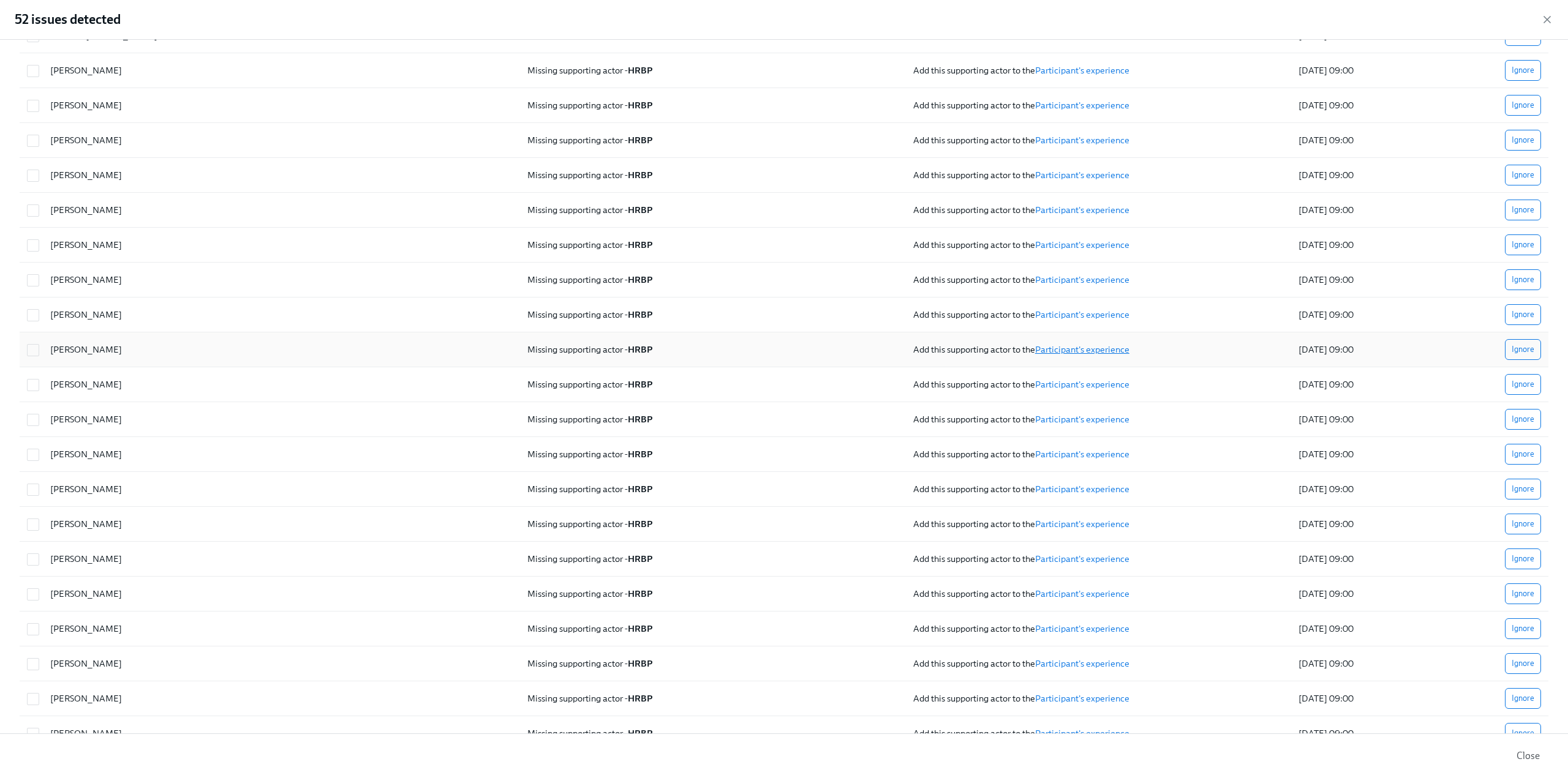
click at [1052, 345] on link "Participant's experience" at bounding box center [1082, 350] width 95 height 11
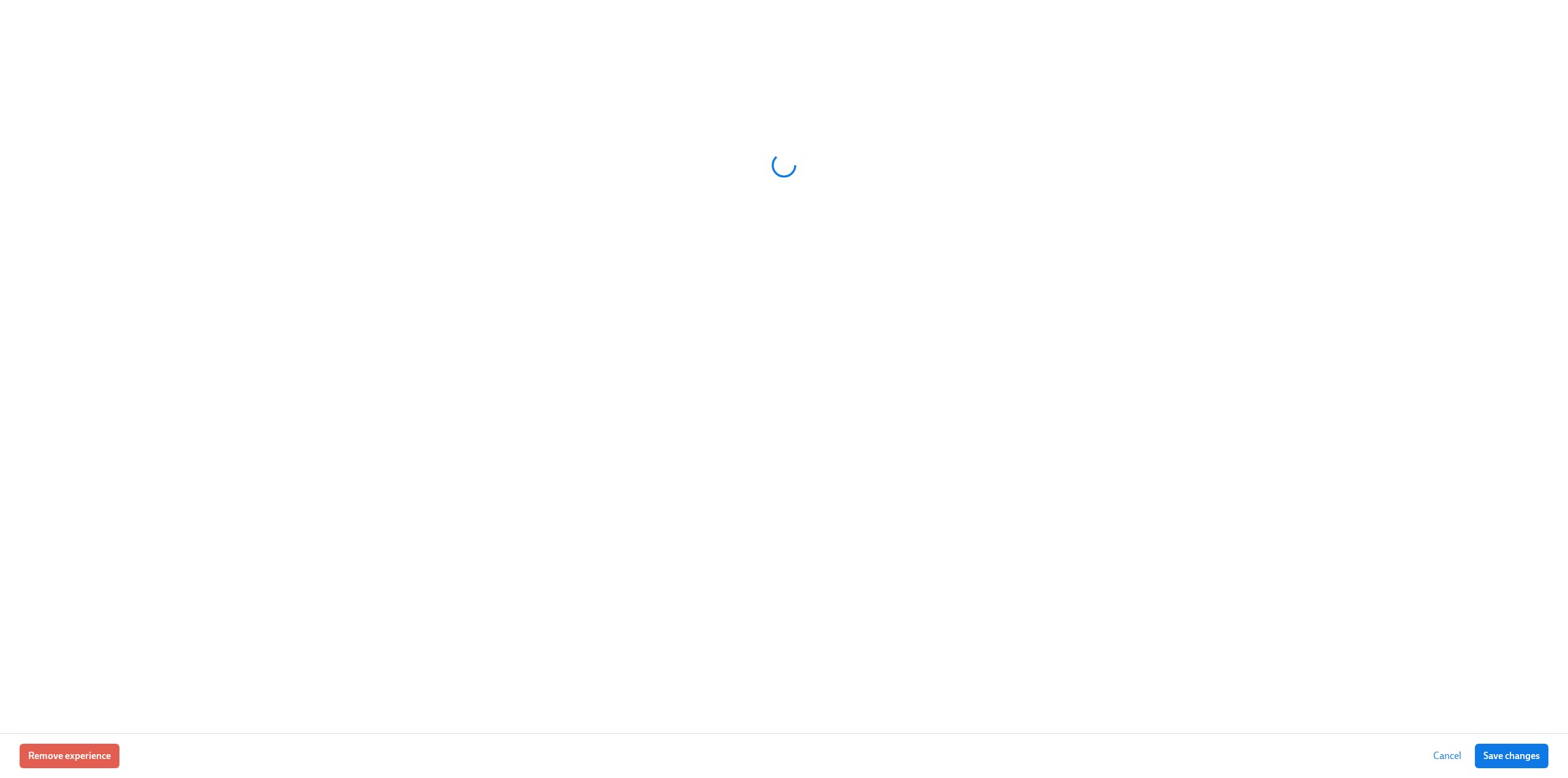
checkbox input "true"
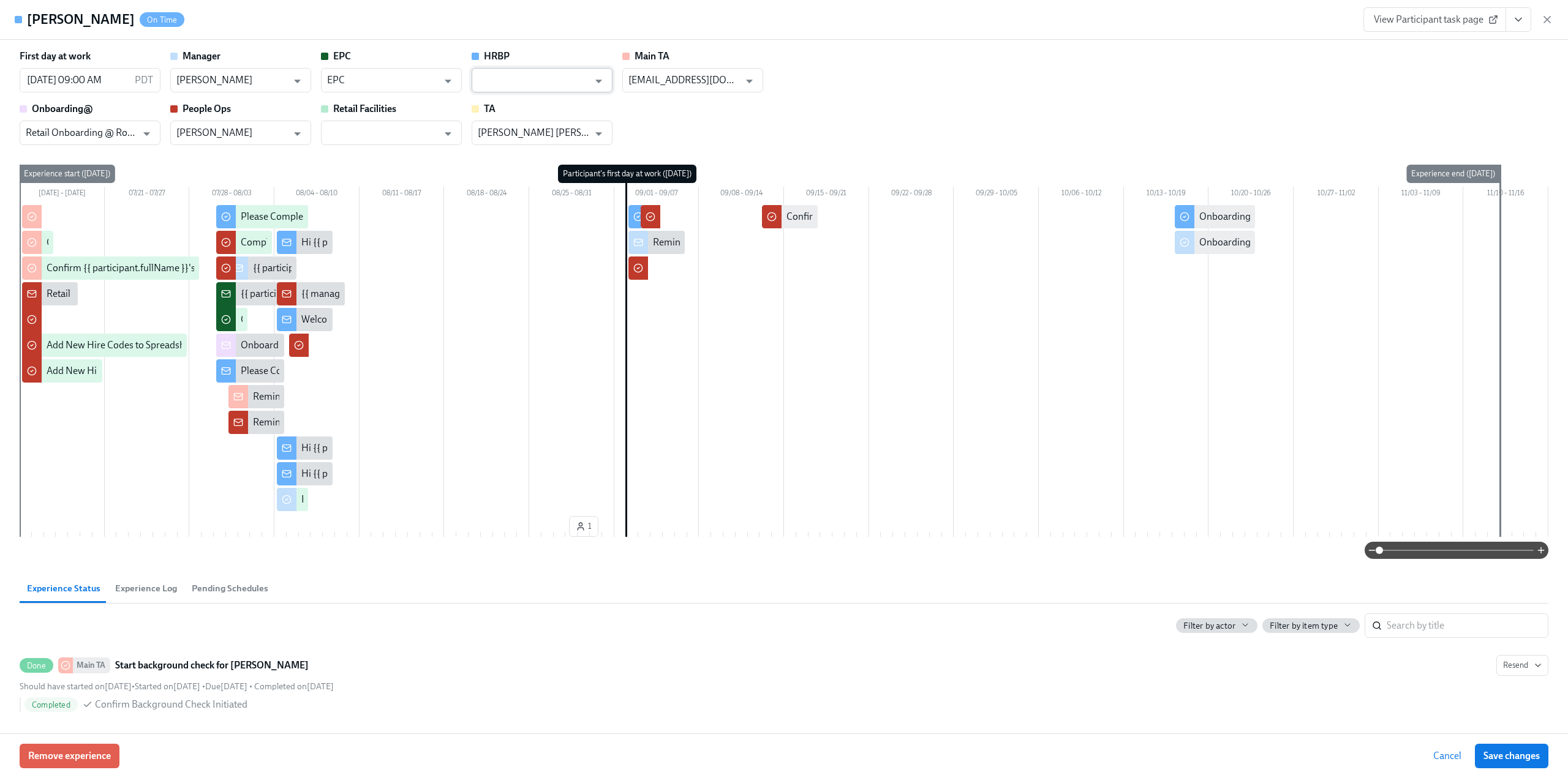
click at [555, 77] on input "text" at bounding box center [533, 80] width 111 height 24
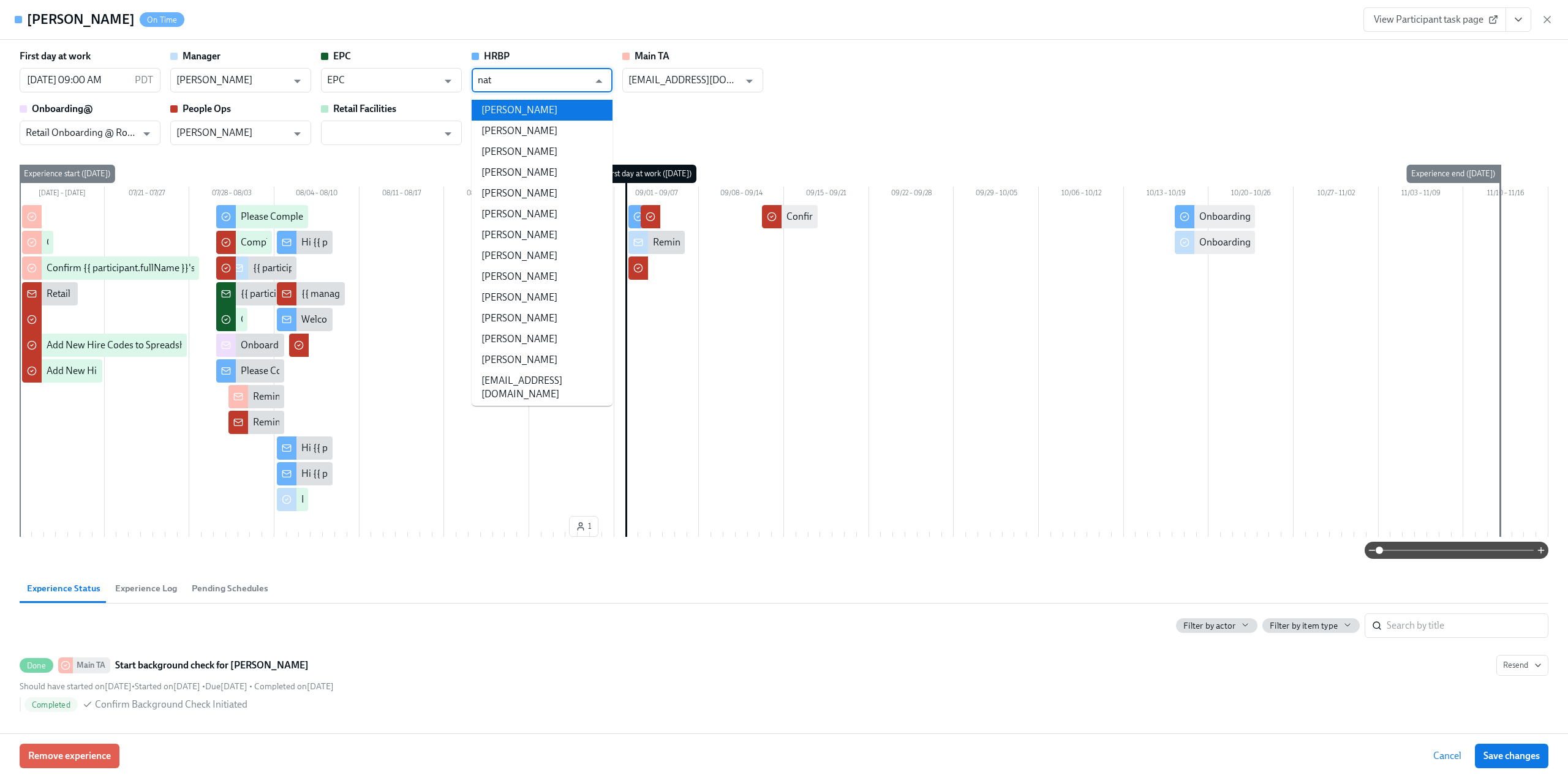
click at [545, 105] on li "[PERSON_NAME]" at bounding box center [542, 110] width 141 height 21
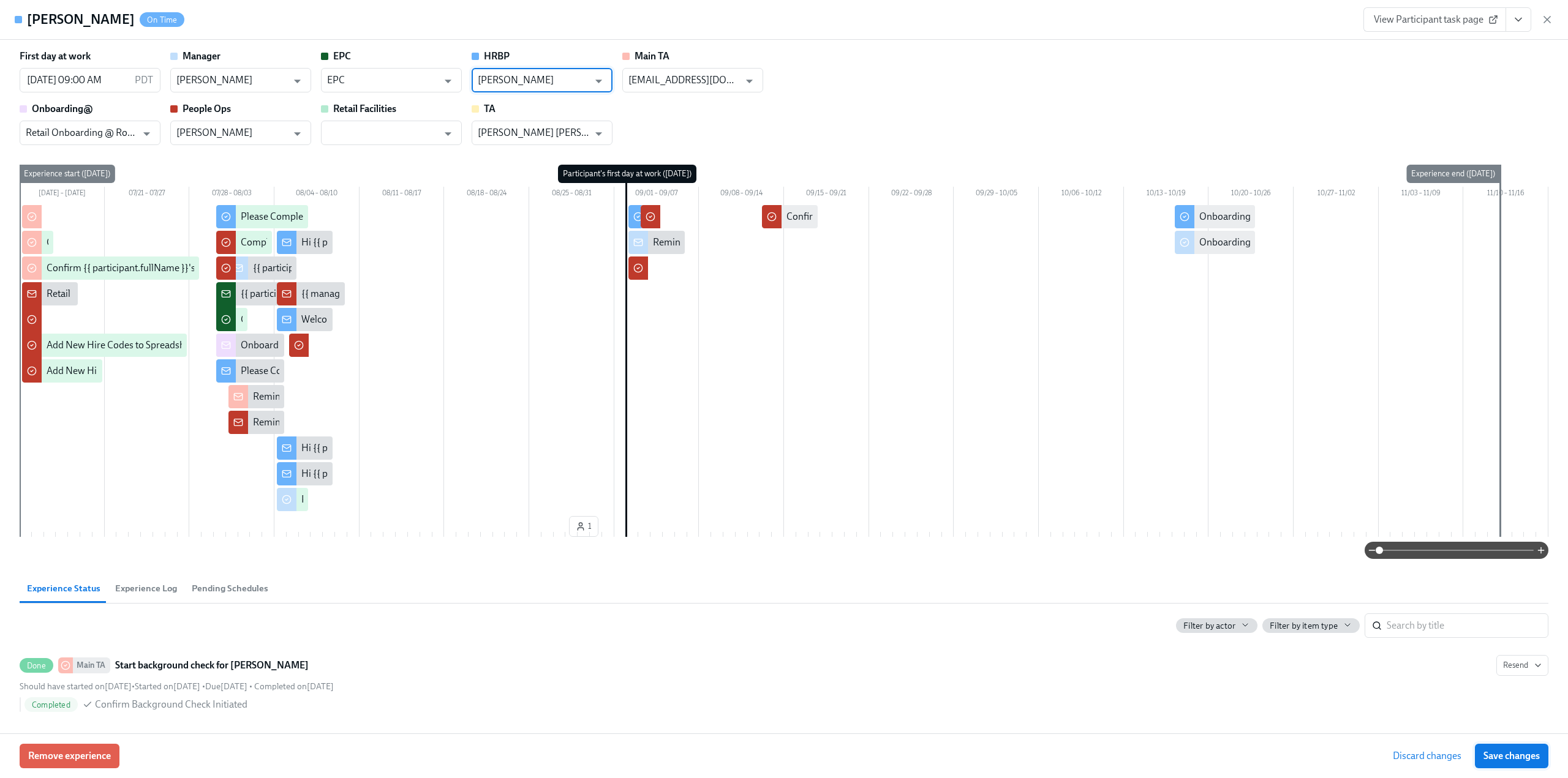
type input "[PERSON_NAME]"
click at [1506, 755] on span "Save changes" at bounding box center [1512, 756] width 56 height 13
type input "[PERSON_NAME]"
click at [1546, 16] on icon "button" at bounding box center [1547, 20] width 13 height 13
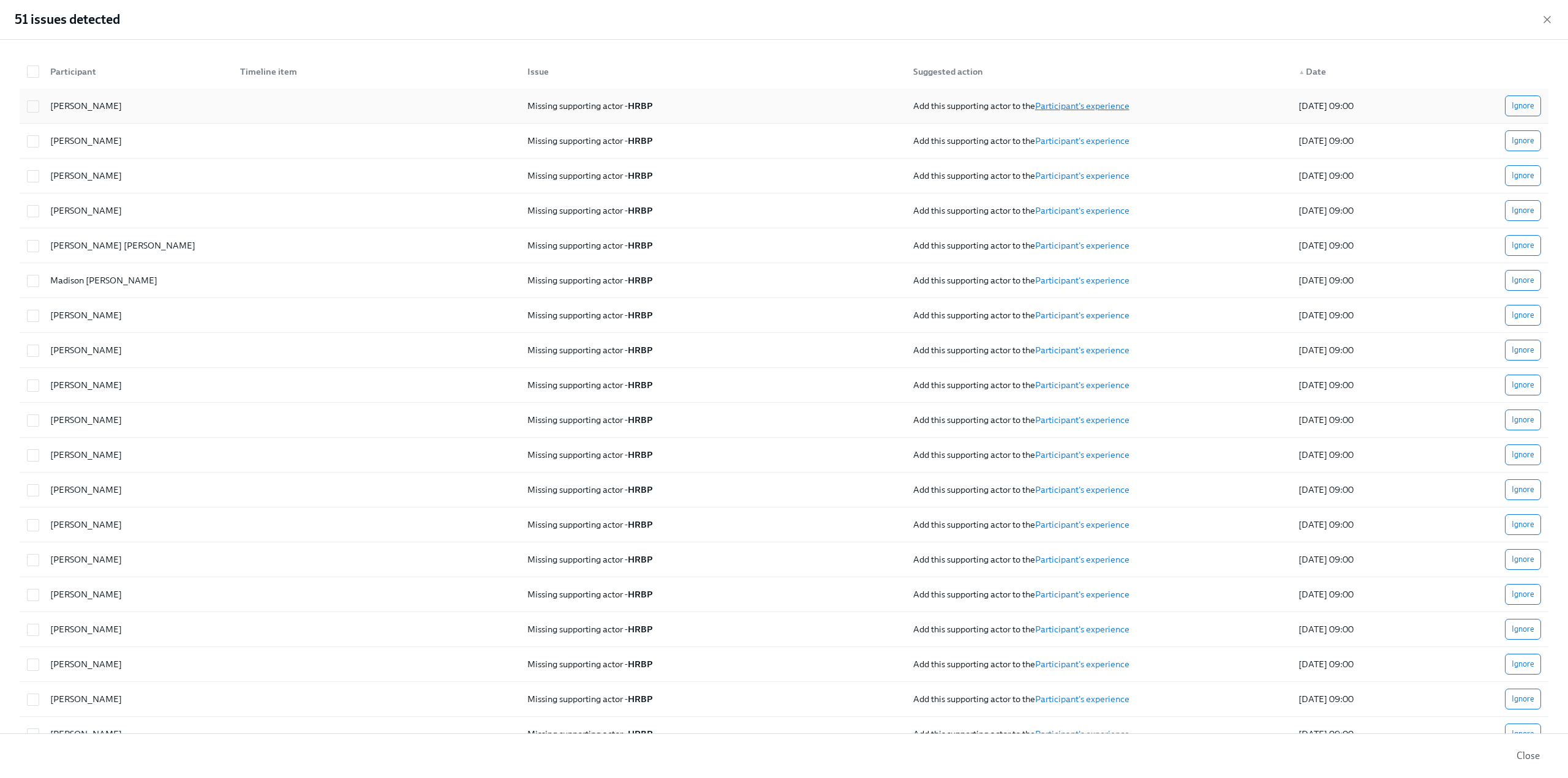
click at [1113, 105] on link "Participant's experience" at bounding box center [1082, 106] width 95 height 11
checkbox input "true"
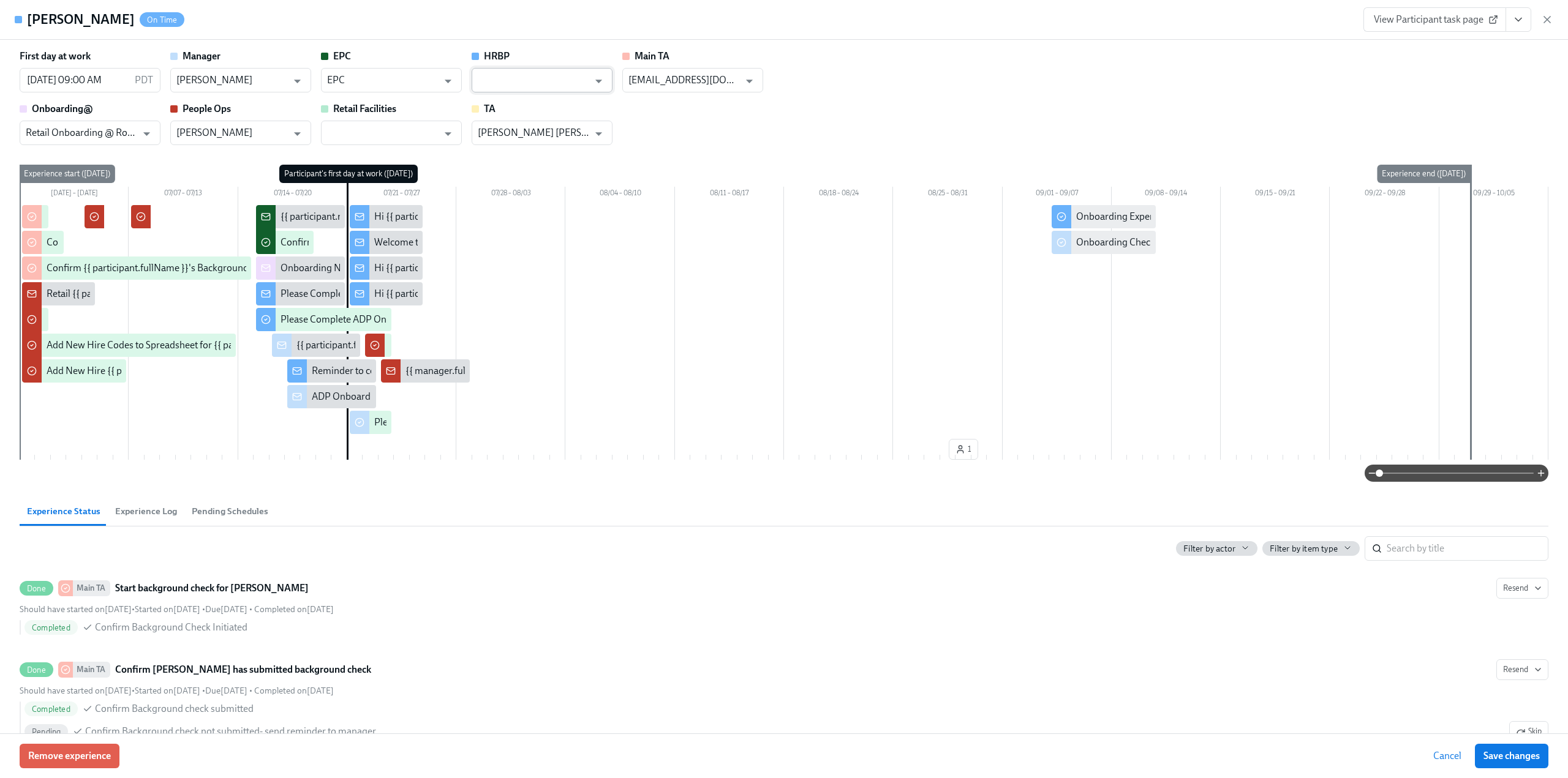
click at [544, 80] on input "text" at bounding box center [533, 80] width 111 height 24
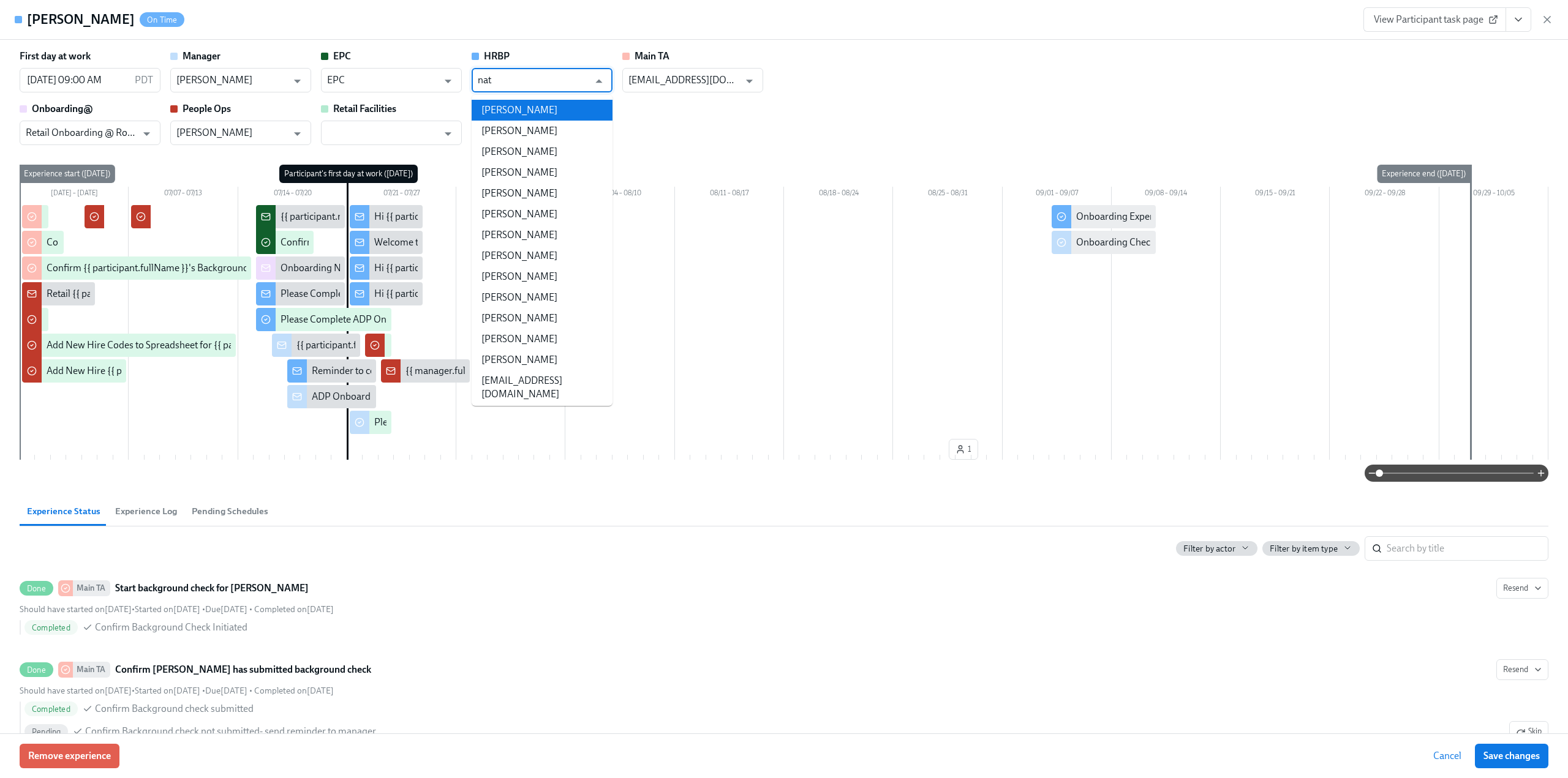
click at [536, 102] on li "[PERSON_NAME]" at bounding box center [542, 110] width 141 height 21
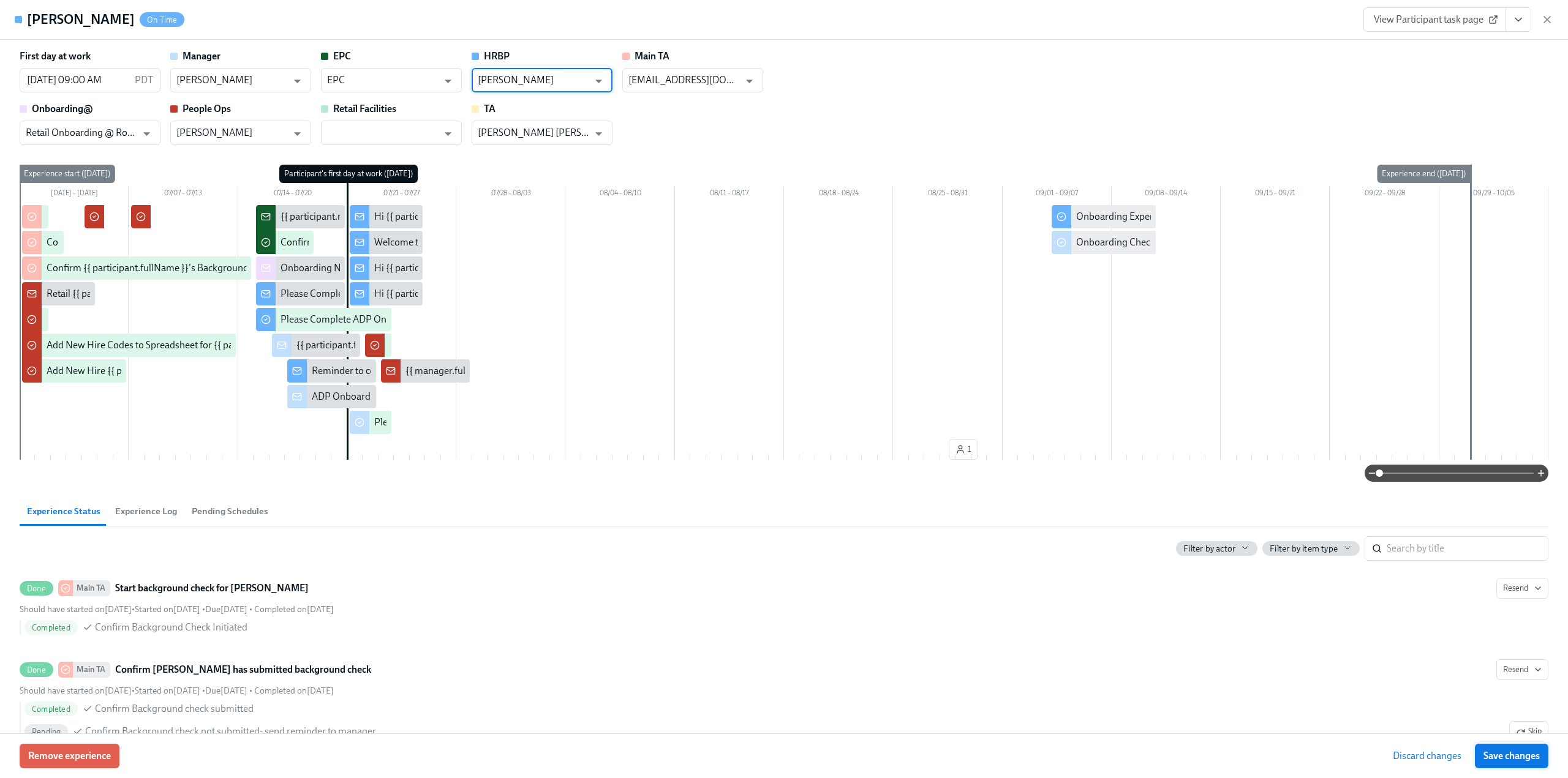
type input "[PERSON_NAME]"
click at [1507, 755] on span "Save changes" at bounding box center [1512, 756] width 56 height 13
type input "[PERSON_NAME]"
click at [1547, 18] on icon "button" at bounding box center [1547, 20] width 13 height 13
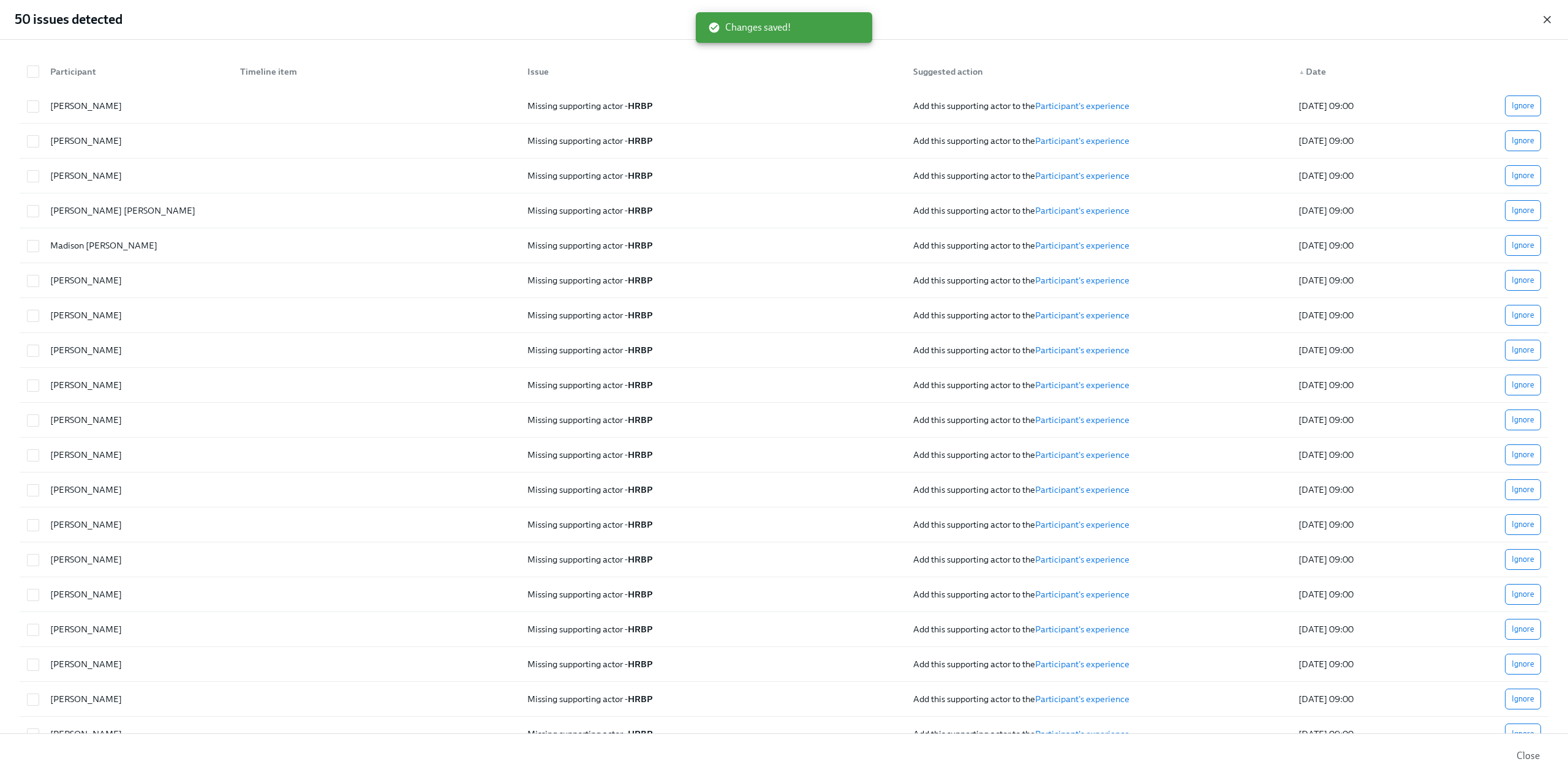
click at [1542, 16] on icon "button" at bounding box center [1547, 20] width 13 height 13
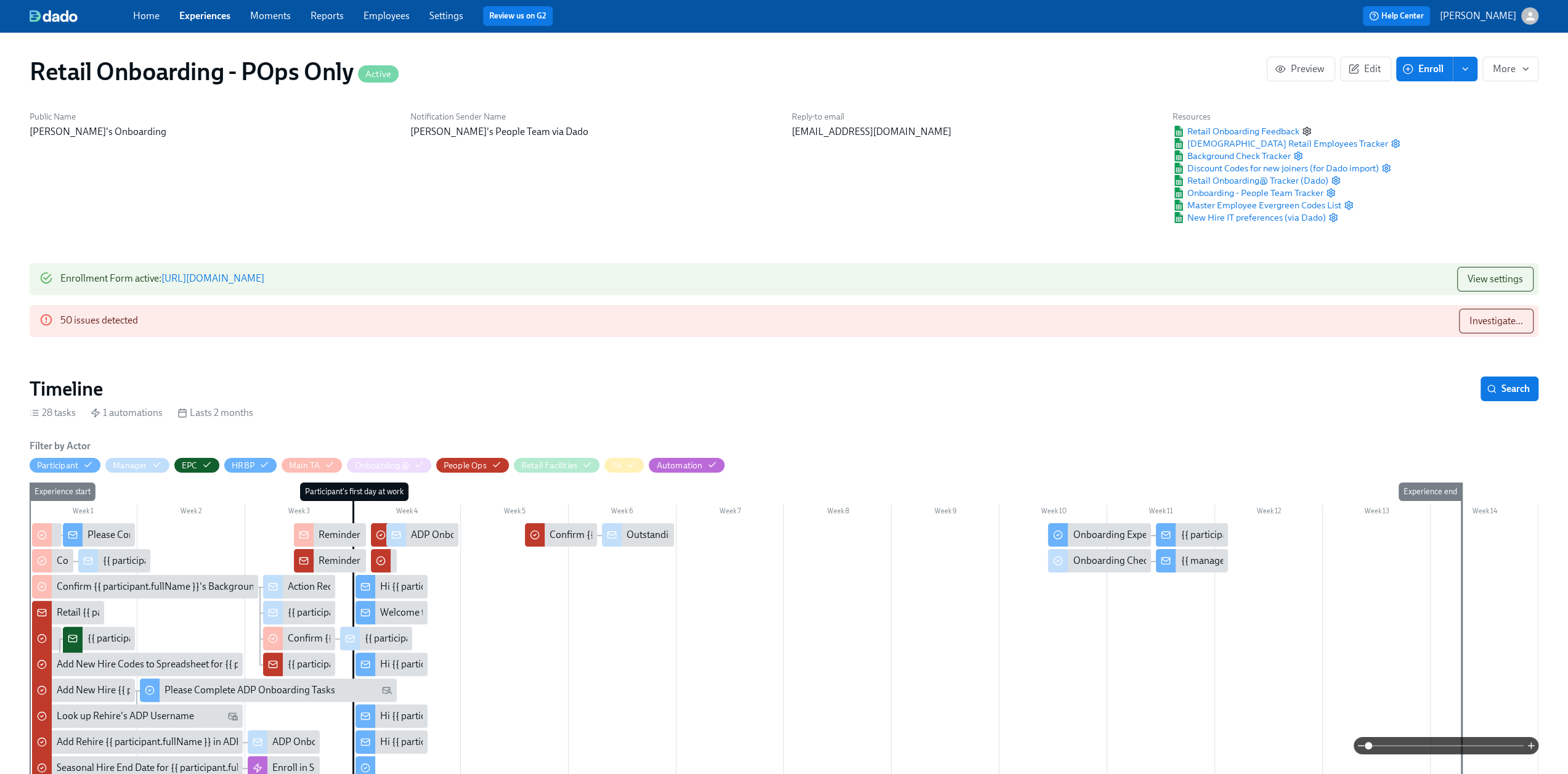
click at [1304, 130] on icon "button" at bounding box center [1307, 131] width 10 height 10
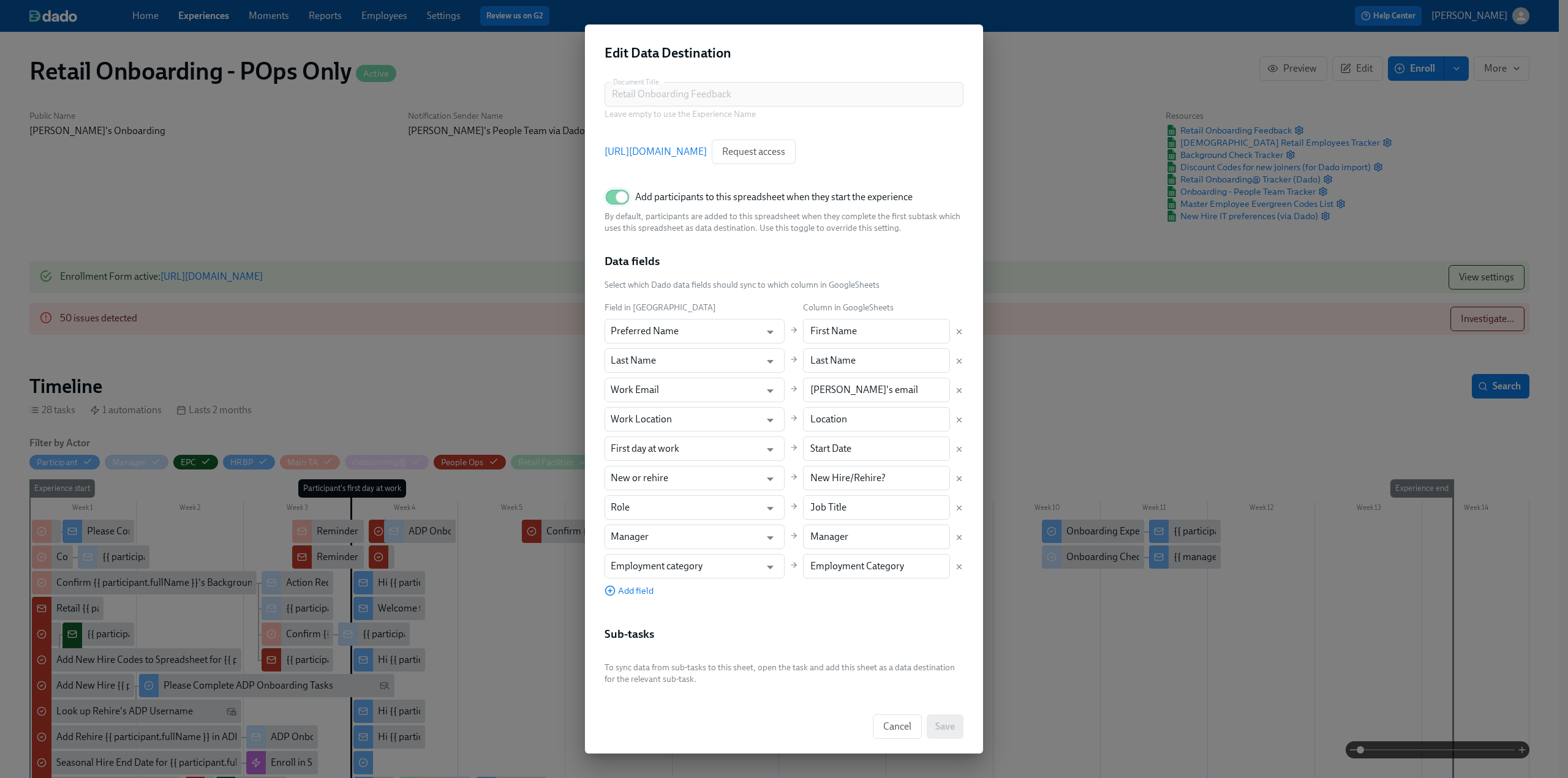
click at [618, 198] on input "Add participants to this spreadsheet when they start the experience" at bounding box center [622, 197] width 81 height 27
checkbox input "false"
click at [957, 724] on button "Save" at bounding box center [945, 727] width 37 height 24
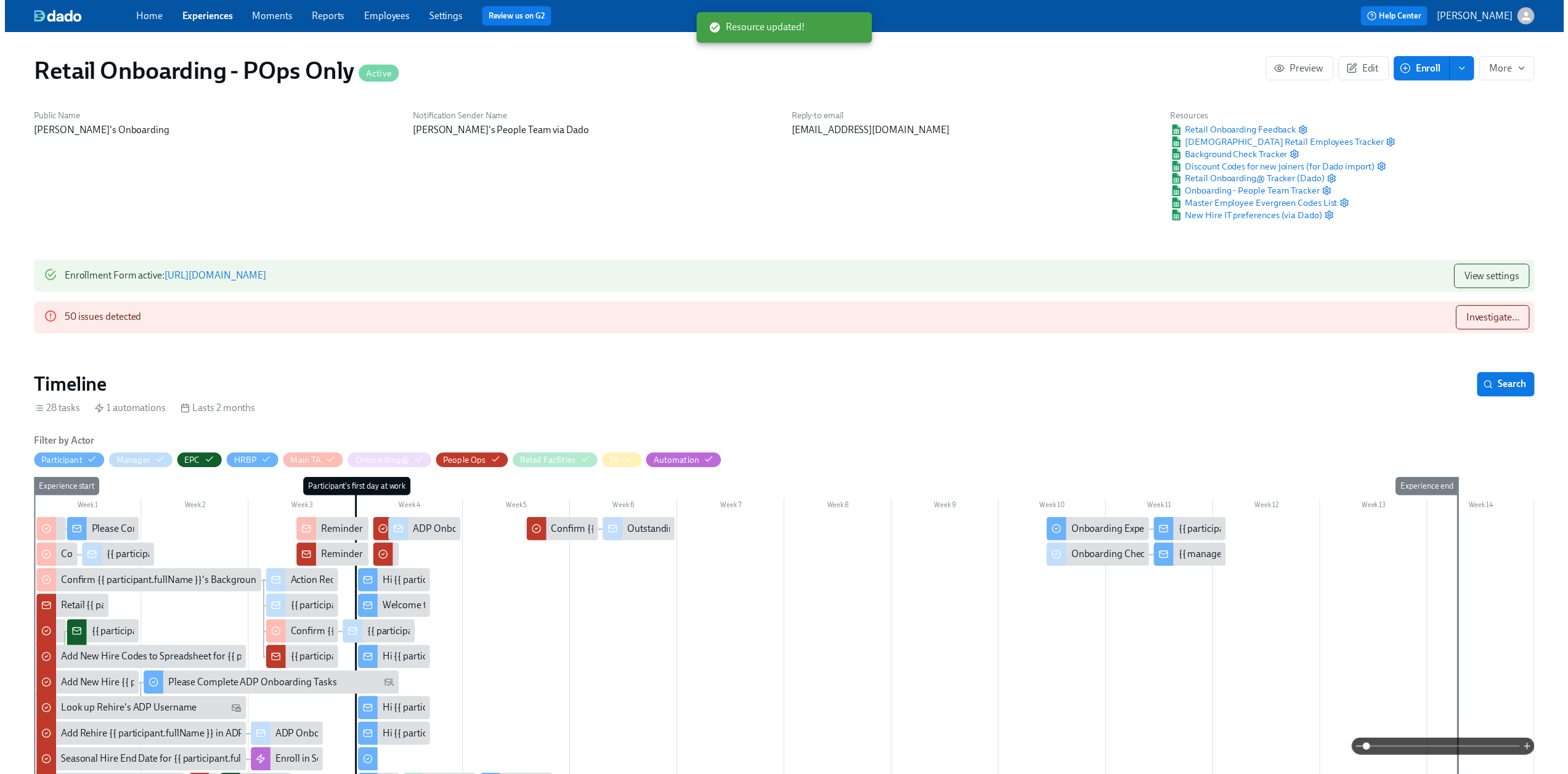
scroll to position [0, 16971]
